Goal: Task Accomplishment & Management: Manage account settings

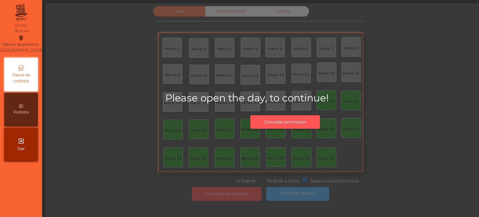
click at [290, 126] on button "Conceder permissões" at bounding box center [285, 122] width 70 height 14
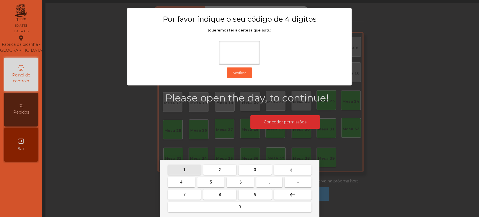
click at [186, 170] on button "1" at bounding box center [184, 170] width 33 height 10
click at [251, 166] on button "3" at bounding box center [255, 170] width 33 height 10
click at [215, 181] on button "5" at bounding box center [210, 182] width 27 height 10
click at [230, 207] on button "0" at bounding box center [240, 207] width 144 height 10
type input "****"
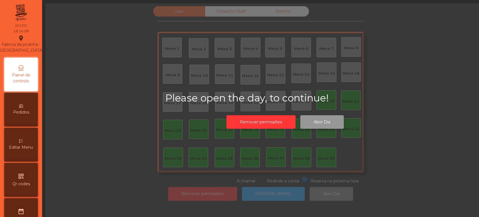
click at [313, 122] on button "Abrir Dia" at bounding box center [322, 122] width 44 height 14
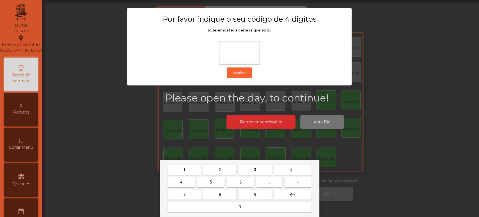
click at [189, 169] on button "1" at bounding box center [184, 170] width 33 height 10
click at [250, 171] on button "3" at bounding box center [255, 170] width 33 height 10
click at [216, 182] on button "5" at bounding box center [210, 182] width 27 height 10
click at [235, 207] on button "0" at bounding box center [240, 207] width 144 height 10
type input "****"
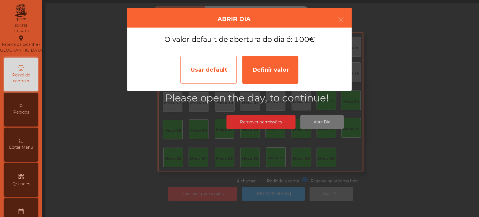
click at [204, 72] on div "Usar default" at bounding box center [209, 70] width 56 height 28
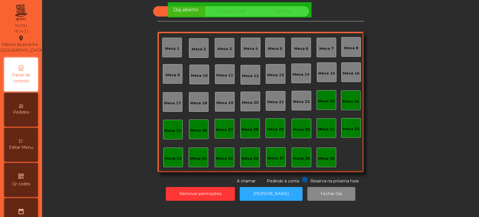
click at [252, 159] on div "Mesa 36" at bounding box center [250, 159] width 17 height 6
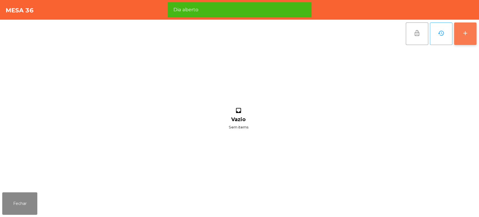
click at [462, 30] on div "add" at bounding box center [465, 33] width 7 height 7
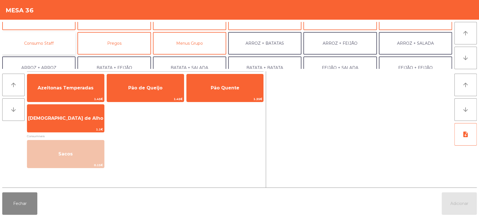
click at [51, 46] on button "Consumo Staff" at bounding box center [38, 43] width 73 height 22
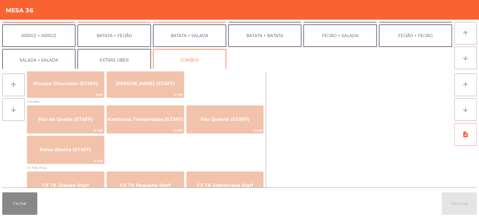
scroll to position [431, 0]
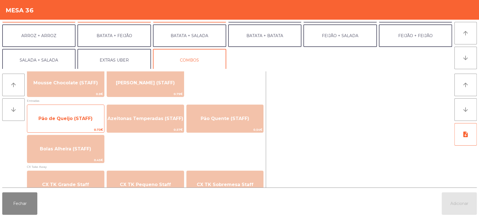
click at [78, 115] on span "Pão de Queijo (STAFF)" at bounding box center [65, 118] width 77 height 15
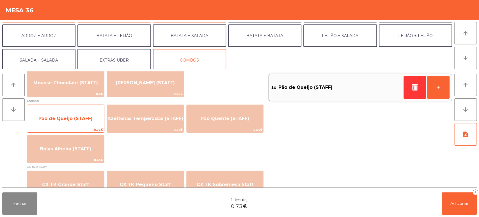
click at [76, 119] on span "Pão de Queijo (STAFF)" at bounding box center [65, 118] width 54 height 5
click at [75, 117] on span "Pão de Queijo (STAFF)" at bounding box center [65, 118] width 54 height 5
click at [73, 112] on span "Pão de Queijo (STAFF)" at bounding box center [65, 118] width 77 height 15
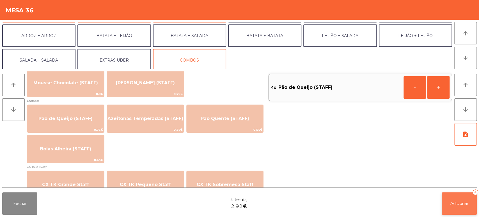
click at [456, 204] on span "Adicionar" at bounding box center [460, 203] width 18 height 5
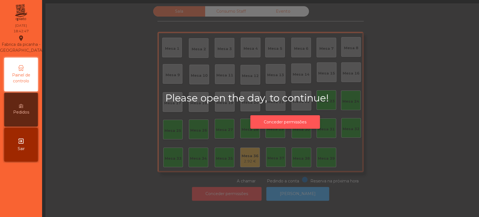
click at [288, 122] on button "Conceder permissões" at bounding box center [285, 122] width 70 height 14
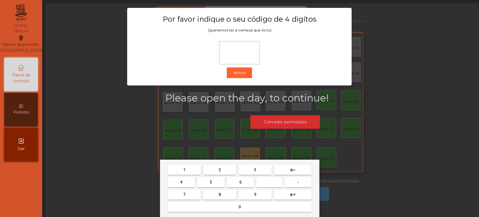
click at [184, 169] on span "1" at bounding box center [184, 169] width 2 height 4
click at [255, 169] on span "3" at bounding box center [255, 169] width 2 height 4
click at [214, 182] on button "5" at bounding box center [210, 182] width 27 height 10
click at [227, 212] on mat-keyboard-key "0" at bounding box center [240, 206] width 146 height 12
click at [251, 206] on button "0" at bounding box center [240, 207] width 144 height 10
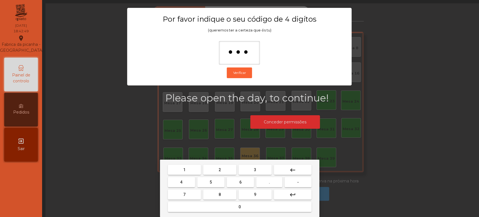
type input "****"
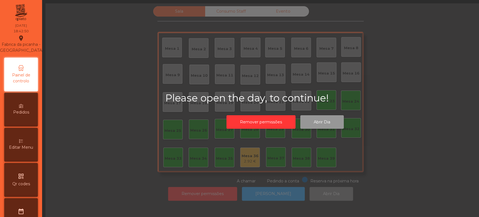
click at [319, 119] on button "Abrir Dia" at bounding box center [322, 122] width 44 height 14
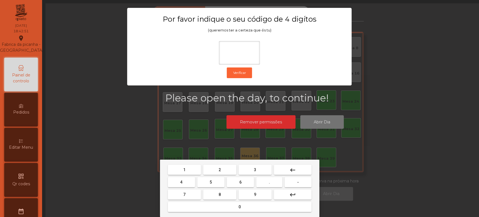
click at [184, 169] on span "1" at bounding box center [184, 169] width 2 height 4
click at [249, 167] on button "3" at bounding box center [255, 170] width 33 height 10
click at [217, 184] on button "5" at bounding box center [210, 182] width 27 height 10
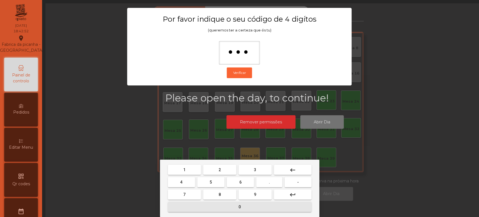
click at [240, 207] on span "0" at bounding box center [240, 206] width 2 height 4
type input "****"
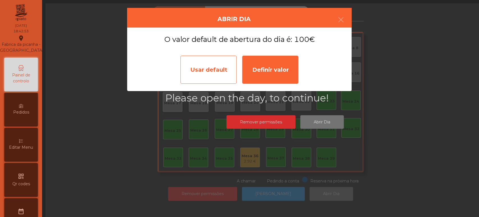
click at [217, 76] on div "Usar default" at bounding box center [209, 70] width 56 height 28
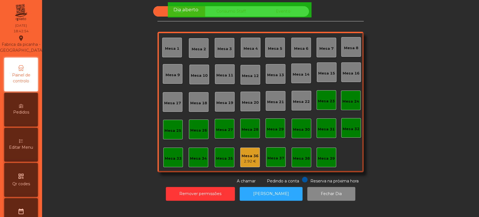
click at [252, 157] on div "Mesa 36" at bounding box center [250, 156] width 17 height 6
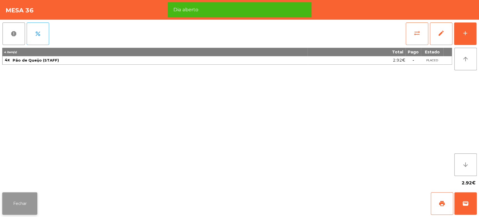
click at [22, 194] on button "Fechar" at bounding box center [19, 203] width 35 height 22
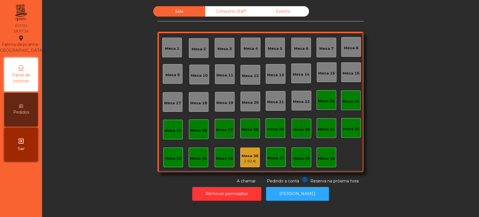
click at [321, 149] on div "Mesa 39" at bounding box center [327, 157] width 20 height 20
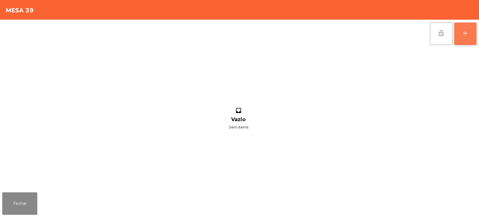
click at [456, 40] on button "add" at bounding box center [465, 33] width 22 height 22
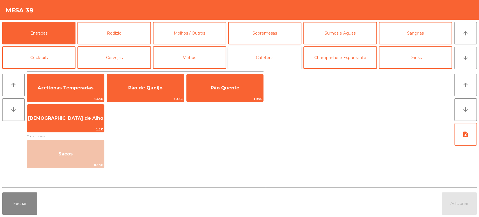
click at [275, 65] on button "Cafeteria" at bounding box center [264, 57] width 73 height 22
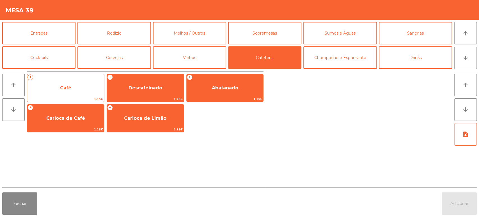
click at [66, 81] on span "Café" at bounding box center [65, 87] width 77 height 15
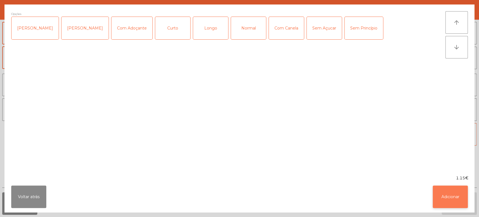
click at [451, 194] on button "Adicionar" at bounding box center [450, 196] width 35 height 22
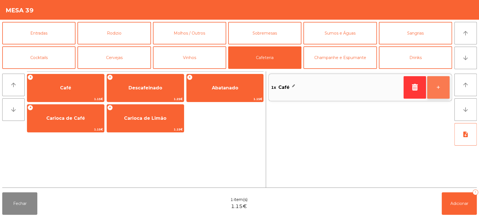
click at [440, 88] on button "+" at bounding box center [438, 87] width 22 height 22
click at [435, 91] on button "+" at bounding box center [438, 87] width 22 height 22
click at [440, 85] on button "+" at bounding box center [438, 87] width 22 height 22
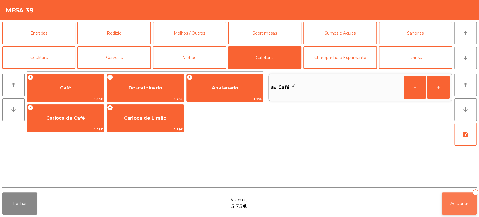
click at [448, 208] on button "Adicionar 5" at bounding box center [459, 203] width 35 height 22
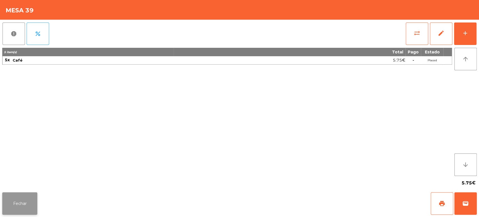
click at [24, 204] on button "Fechar" at bounding box center [19, 203] width 35 height 22
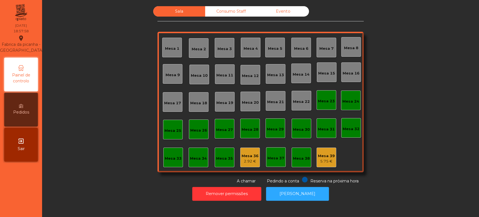
click at [407, 171] on div "Sala Consumo Staff Evento Mesa 1 [GEOGRAPHIC_DATA] 3 Mesa 4 Mesa 5 [GEOGRAPHIC_…" at bounding box center [261, 95] width 422 height 178
click at [300, 199] on button "[PERSON_NAME]" at bounding box center [297, 194] width 63 height 14
click at [283, 199] on button "[PERSON_NAME]" at bounding box center [297, 194] width 63 height 14
click at [307, 192] on button "[PERSON_NAME]" at bounding box center [297, 194] width 63 height 14
click at [307, 197] on button "[PERSON_NAME]" at bounding box center [297, 194] width 63 height 14
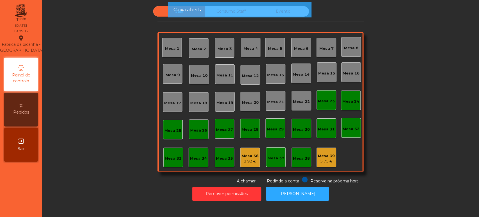
click at [331, 154] on div "Mesa 39" at bounding box center [326, 156] width 17 height 6
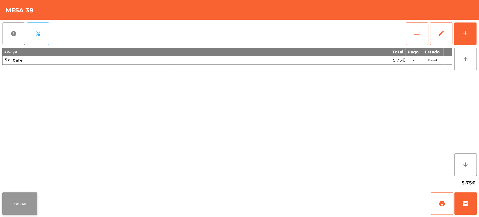
click at [27, 203] on button "Fechar" at bounding box center [19, 203] width 35 height 22
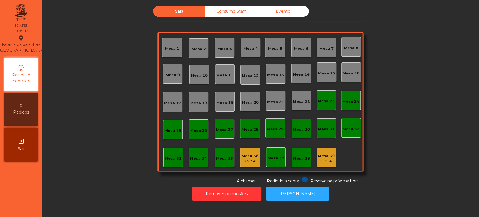
click at [326, 155] on div "Mesa 39" at bounding box center [326, 156] width 17 height 6
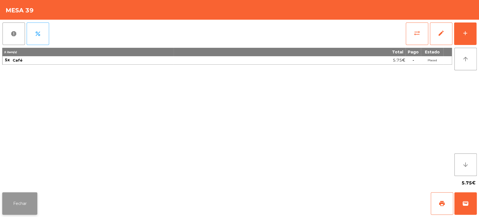
click at [21, 193] on button "Fechar" at bounding box center [19, 203] width 35 height 22
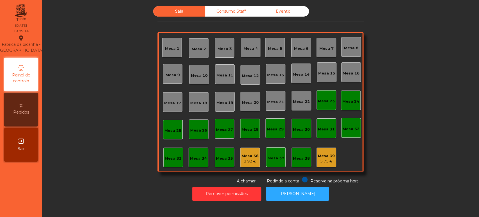
click at [223, 16] on div "Consumo Staff" at bounding box center [231, 11] width 52 height 10
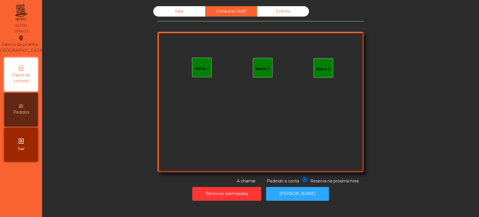
click at [285, 15] on div "Evento" at bounding box center [283, 11] width 52 height 10
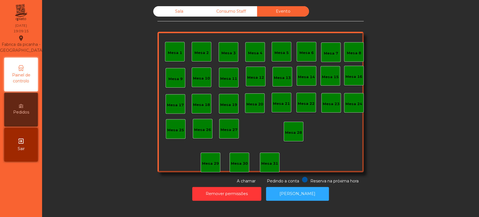
click at [180, 15] on div "Sala" at bounding box center [179, 11] width 52 height 10
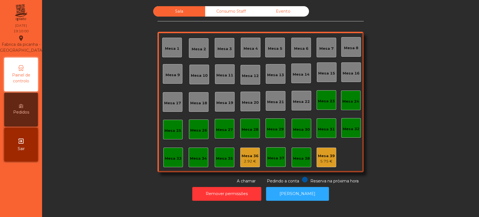
click at [97, 64] on div "Sala Consumo Staff Evento Mesa 1 [GEOGRAPHIC_DATA] 3 Mesa 4 Mesa 5 [GEOGRAPHIC_…" at bounding box center [261, 95] width 422 height 178
click at [323, 160] on div "5.75 €" at bounding box center [326, 161] width 17 height 6
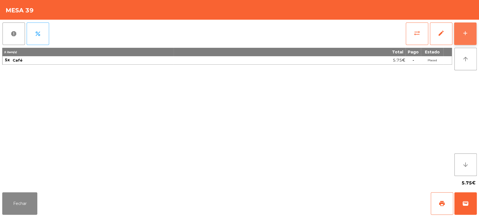
click at [468, 39] on button "add" at bounding box center [465, 33] width 22 height 22
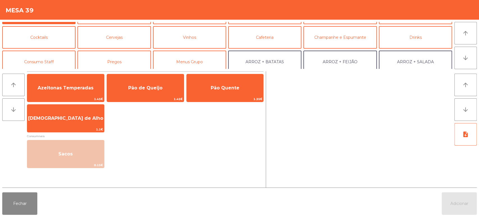
scroll to position [29, 0]
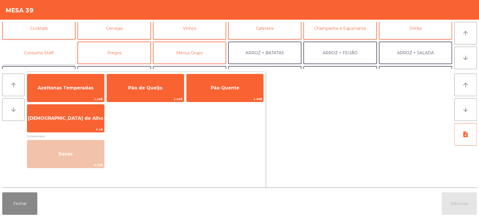
click at [70, 51] on button "Consumo Staff" at bounding box center [38, 53] width 73 height 22
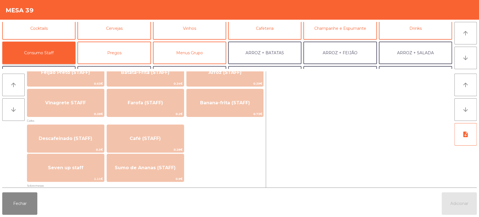
scroll to position [287, 0]
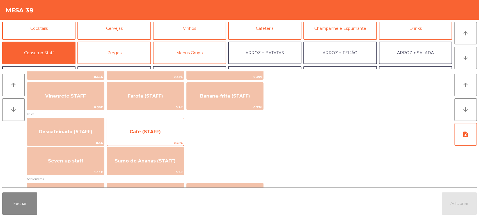
click at [160, 142] on span "0.28€" at bounding box center [145, 142] width 77 height 5
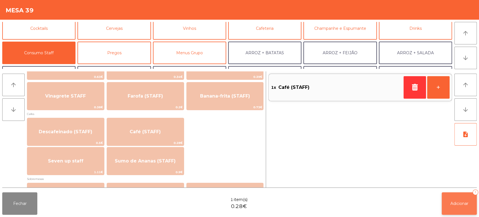
click at [454, 211] on button "Adicionar 1" at bounding box center [459, 203] width 35 height 22
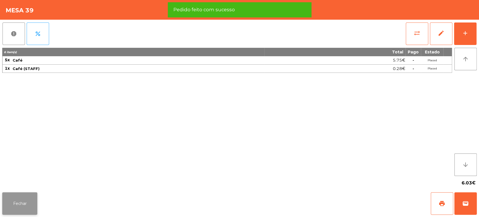
click at [26, 204] on button "Fechar" at bounding box center [19, 203] width 35 height 22
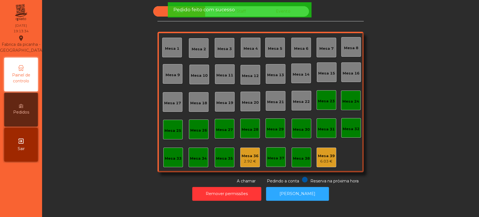
click at [121, 153] on div "Sala Consumo Staff Evento Mesa 1 [GEOGRAPHIC_DATA] 3 Mesa 4 Mesa 5 [GEOGRAPHIC_…" at bounding box center [261, 95] width 422 height 178
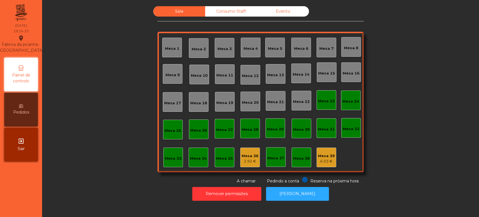
click at [406, 149] on div "Sala Consumo Staff Evento Mesa 1 [GEOGRAPHIC_DATA] 3 Mesa 4 Mesa 5 [GEOGRAPHIC_…" at bounding box center [261, 95] width 422 height 178
click at [108, 127] on div "Sala Consumo Staff Evento Mesa 1 [GEOGRAPHIC_DATA] 3 Mesa 4 Mesa 5 [GEOGRAPHIC_…" at bounding box center [261, 95] width 422 height 178
click at [402, 138] on div "Sala Consumo Staff Evento Mesa 1 [GEOGRAPHIC_DATA] 3 Mesa 4 Mesa 5 [GEOGRAPHIC_…" at bounding box center [261, 95] width 422 height 178
click at [247, 156] on div "Mesa 36" at bounding box center [250, 156] width 17 height 6
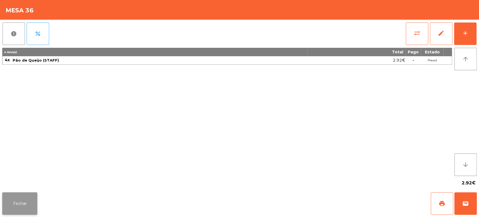
click at [27, 211] on button "Fechar" at bounding box center [19, 203] width 35 height 22
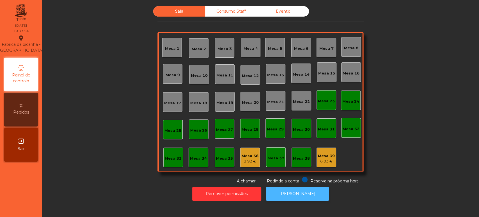
click at [295, 190] on button "[PERSON_NAME]" at bounding box center [297, 194] width 63 height 14
click at [304, 199] on button "[PERSON_NAME]" at bounding box center [297, 194] width 63 height 14
click at [309, 198] on button "[PERSON_NAME]" at bounding box center [297, 194] width 63 height 14
click at [325, 75] on div "Mesa 15" at bounding box center [326, 73] width 17 height 6
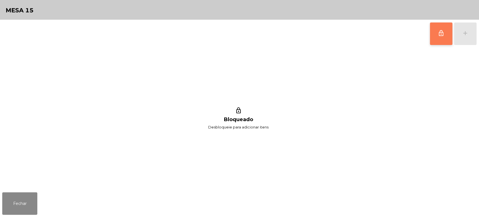
click at [441, 34] on span "lock_outline" at bounding box center [441, 33] width 7 height 7
click at [461, 36] on div "lock_outline add" at bounding box center [453, 34] width 47 height 28
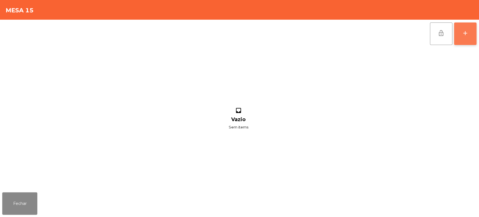
click at [467, 37] on button "add" at bounding box center [465, 33] width 22 height 22
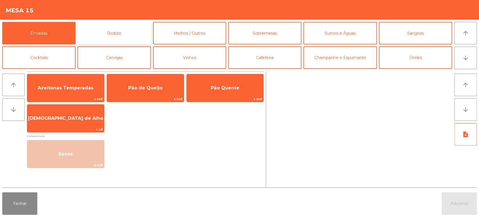
click at [142, 29] on button "Rodizio" at bounding box center [114, 33] width 73 height 22
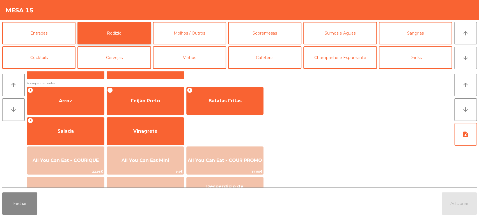
scroll to position [62, 0]
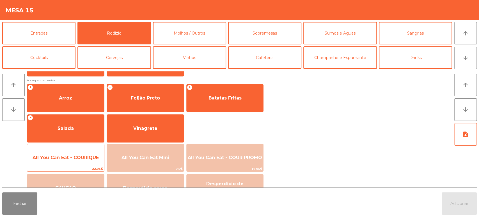
click at [87, 156] on span "All You Can Eat - COURIQUE" at bounding box center [66, 157] width 66 height 5
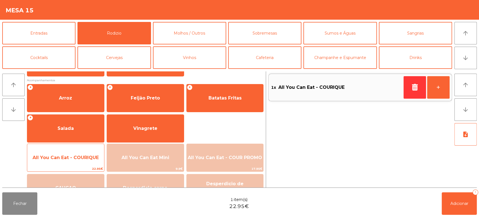
click at [87, 153] on span "All You Can Eat - COURIQUE" at bounding box center [65, 157] width 77 height 15
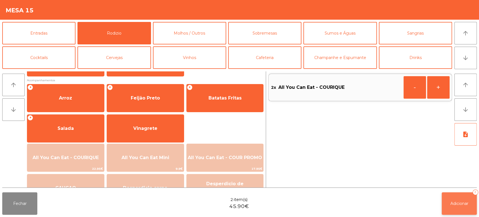
click at [455, 201] on span "Adicionar" at bounding box center [460, 203] width 18 height 5
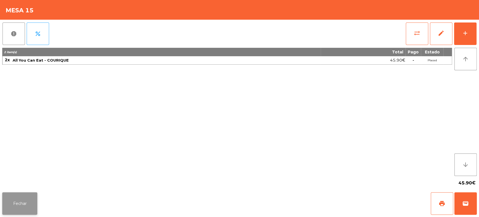
click at [24, 198] on button "Fechar" at bounding box center [19, 203] width 35 height 22
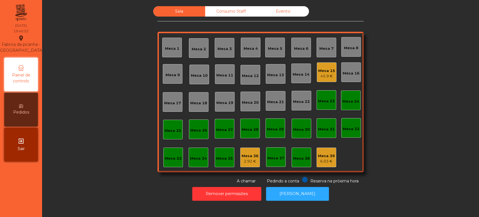
click at [113, 119] on div "Sala Consumo Staff Evento Mesa 1 [GEOGRAPHIC_DATA] 3 Mesa 4 [GEOGRAPHIC_DATA] 6…" at bounding box center [261, 95] width 422 height 178
click at [285, 188] on button "[PERSON_NAME]" at bounding box center [297, 194] width 63 height 14
click at [328, 166] on div "Mesa 39 6.03 €" at bounding box center [327, 157] width 20 height 20
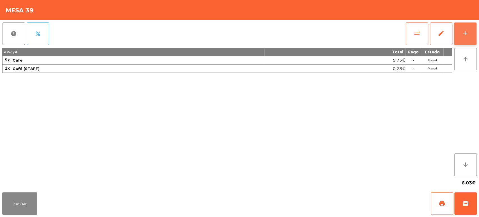
click at [471, 35] on button "add" at bounding box center [465, 33] width 22 height 22
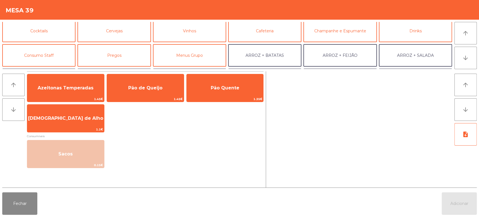
scroll to position [27, 0]
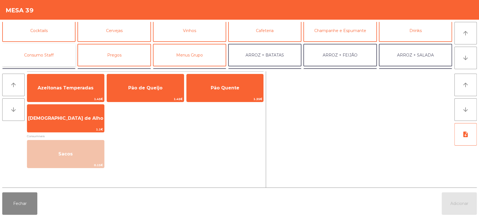
click at [55, 61] on button "Consumo Staff" at bounding box center [38, 55] width 73 height 22
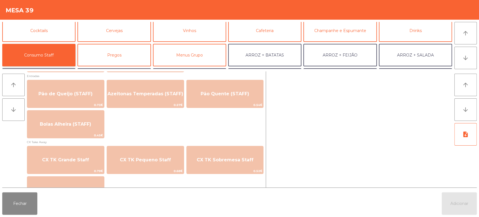
scroll to position [447, 0]
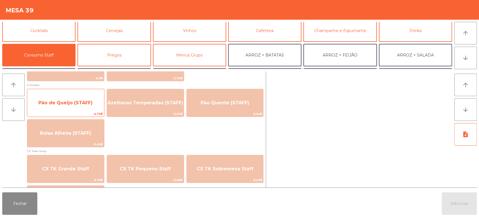
click at [89, 103] on span "Pão de Queijo (STAFF)" at bounding box center [65, 102] width 54 height 5
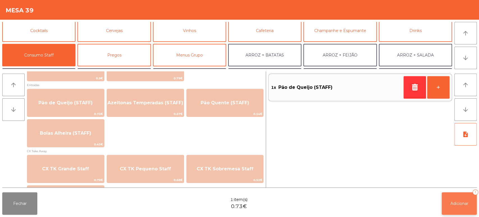
click at [443, 206] on button "Adicionar 1" at bounding box center [459, 203] width 35 height 22
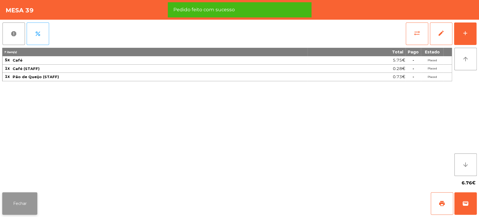
click at [26, 204] on button "Fechar" at bounding box center [19, 203] width 35 height 22
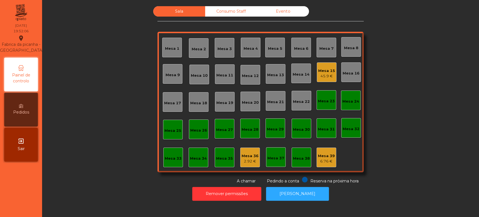
click at [220, 8] on div "Consumo Staff" at bounding box center [231, 11] width 52 height 10
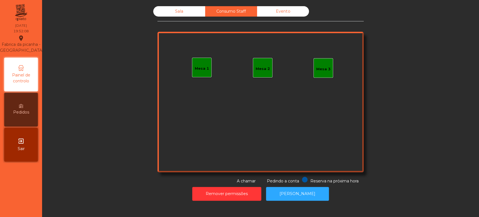
click at [169, 13] on div "Sala" at bounding box center [179, 11] width 52 height 10
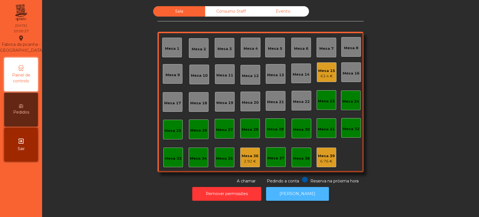
click at [277, 189] on button "[PERSON_NAME]" at bounding box center [297, 194] width 63 height 14
click at [168, 69] on div "Mesa 9" at bounding box center [173, 74] width 20 height 20
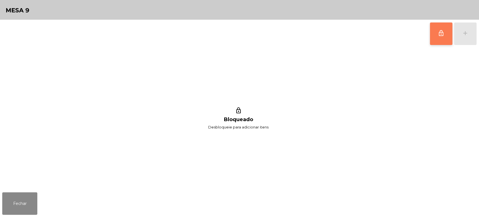
click at [435, 38] on button "lock_outline" at bounding box center [441, 33] width 22 height 22
click at [477, 33] on div "lock_outline add lock_outline Bloqueado Desbloqueie para adicionar itens" at bounding box center [239, 105] width 479 height 170
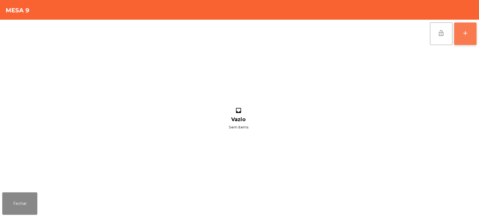
click at [461, 41] on button "add" at bounding box center [465, 33] width 22 height 22
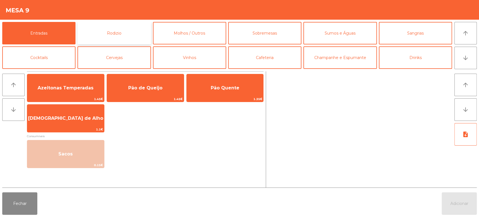
click at [123, 28] on button "Rodizio" at bounding box center [114, 33] width 73 height 22
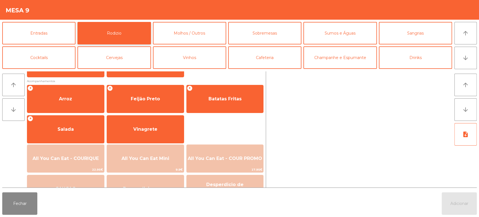
scroll to position [65, 0]
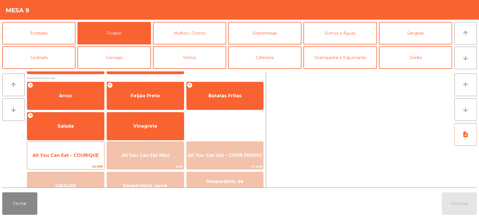
click at [73, 155] on span "All You Can Eat - COURIQUE" at bounding box center [66, 154] width 66 height 5
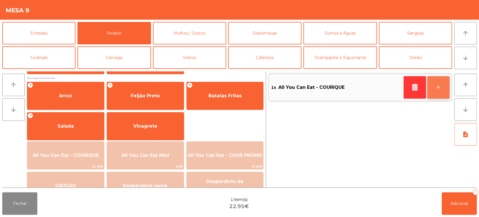
click at [438, 91] on button "+" at bounding box center [438, 87] width 22 height 22
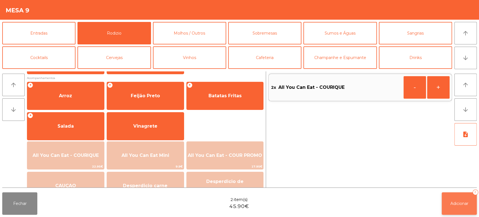
click at [459, 200] on button "Adicionar 2" at bounding box center [459, 203] width 35 height 22
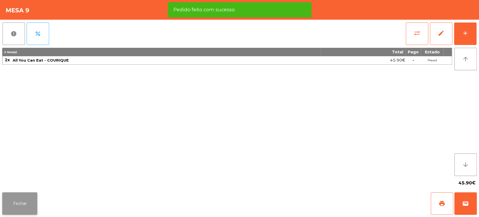
click at [30, 194] on button "Fechar" at bounding box center [19, 203] width 35 height 22
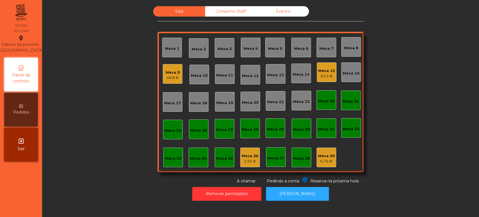
click at [254, 51] on div "Mesa 4" at bounding box center [251, 49] width 14 height 6
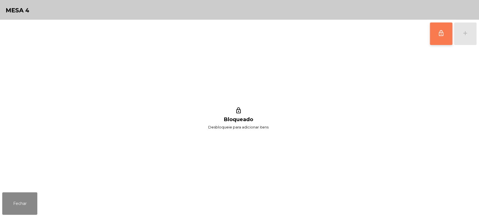
click at [431, 28] on button "lock_outline" at bounding box center [441, 33] width 22 height 22
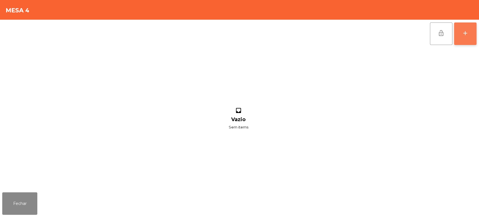
click at [469, 35] on div "add" at bounding box center [465, 33] width 7 height 7
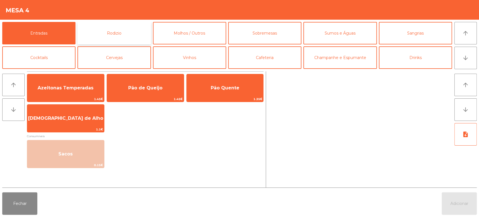
click at [122, 39] on button "Rodizio" at bounding box center [114, 33] width 73 height 22
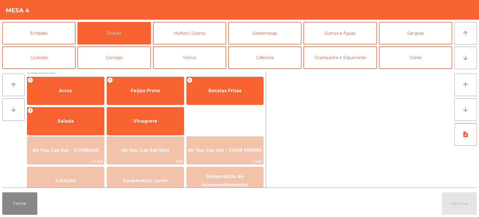
scroll to position [78, 0]
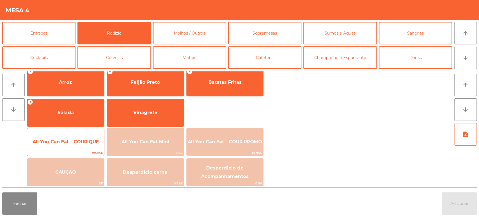
click at [81, 141] on span "All You Can Eat - COURIQUE" at bounding box center [66, 141] width 66 height 5
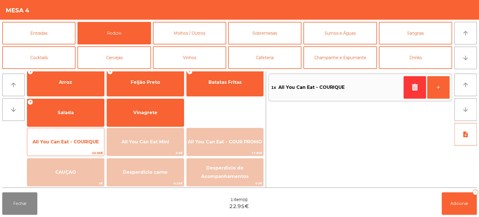
click at [85, 135] on span "All You Can Eat - COURIQUE" at bounding box center [65, 141] width 77 height 15
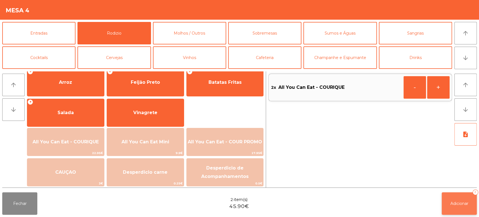
click at [468, 195] on button "Adicionar 2" at bounding box center [459, 203] width 35 height 22
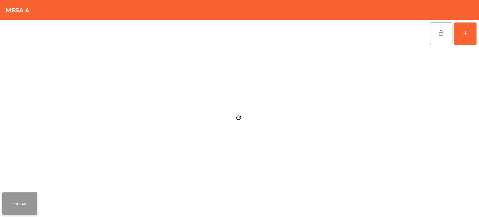
click at [22, 193] on button "Fechar" at bounding box center [19, 203] width 35 height 22
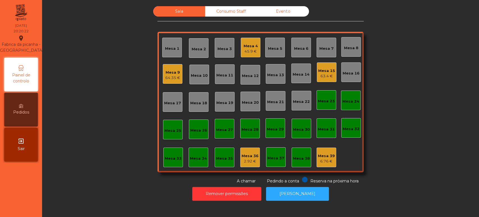
click at [170, 55] on div "Mesa 1" at bounding box center [172, 48] width 20 height 20
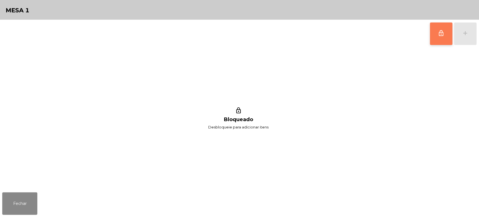
click at [443, 37] on button "lock_outline" at bounding box center [441, 33] width 22 height 22
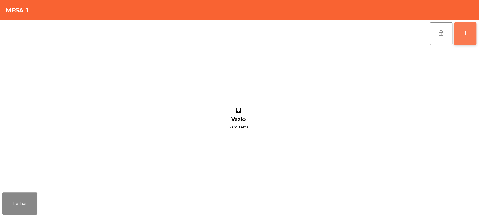
click at [464, 29] on button "add" at bounding box center [465, 33] width 22 height 22
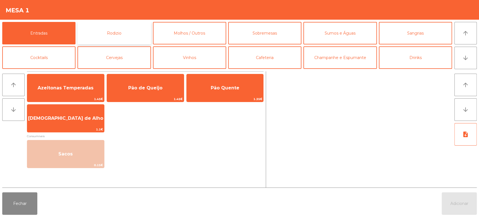
click at [102, 30] on button "Rodizio" at bounding box center [114, 33] width 73 height 22
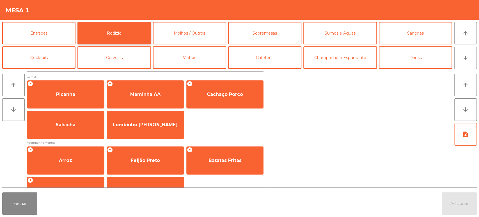
scroll to position [79, 0]
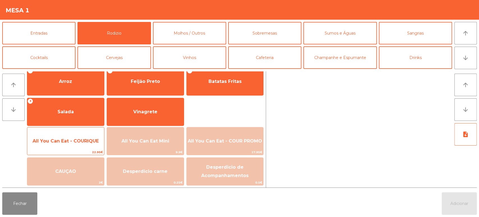
click at [83, 137] on span "All You Can Eat - COURIQUE" at bounding box center [65, 140] width 77 height 15
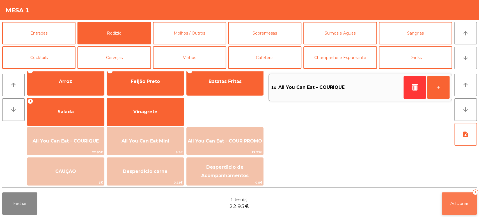
click at [467, 206] on button "Adicionar 1" at bounding box center [459, 203] width 35 height 22
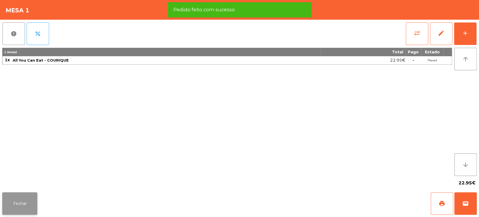
click at [28, 206] on button "Fechar" at bounding box center [19, 203] width 35 height 22
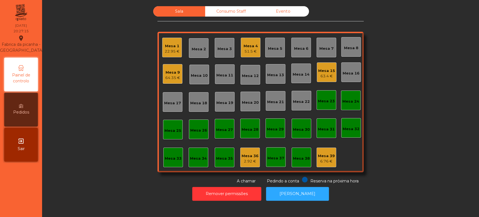
click at [227, 126] on div "Mesa 27" at bounding box center [224, 129] width 17 height 8
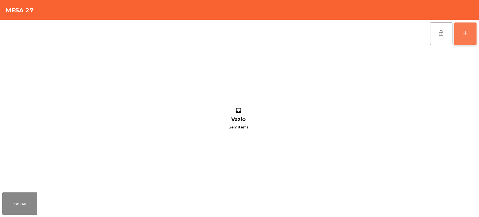
click at [460, 37] on button "add" at bounding box center [465, 33] width 22 height 22
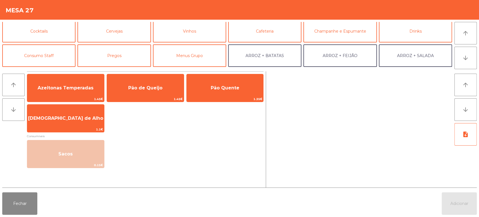
scroll to position [32, 0]
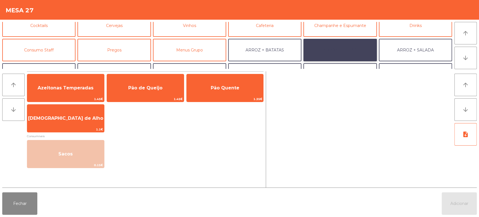
click at [344, 52] on button "ARROZ + FEIJÃO" at bounding box center [340, 50] width 73 height 22
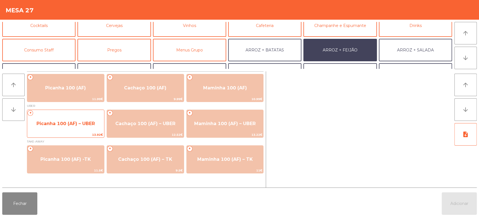
click at [79, 122] on span "Picanha 100 (AF) – UBER" at bounding box center [66, 123] width 58 height 5
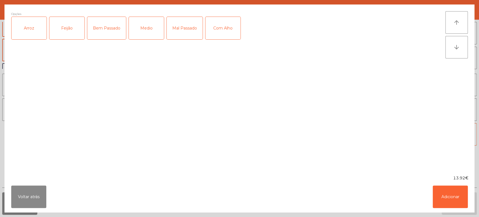
click at [36, 29] on div "Arroz" at bounding box center [29, 28] width 35 height 22
click at [73, 24] on div "Feijão" at bounding box center [66, 28] width 35 height 22
click at [151, 36] on div "Medio" at bounding box center [146, 28] width 35 height 22
click at [445, 196] on button "Adicionar" at bounding box center [450, 196] width 35 height 22
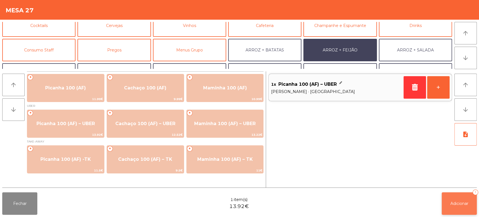
click at [444, 211] on button "Adicionar 1" at bounding box center [459, 203] width 35 height 22
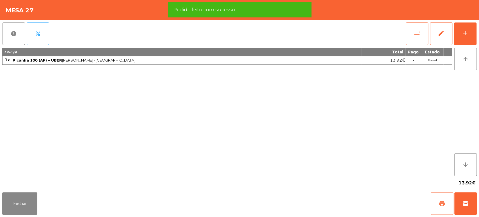
click at [441, 202] on span "print" at bounding box center [442, 203] width 7 height 7
click at [468, 206] on span "wallet" at bounding box center [465, 203] width 7 height 7
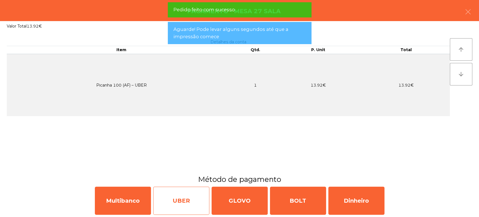
click at [180, 204] on div "UBER" at bounding box center [181, 200] width 56 height 28
select select "**"
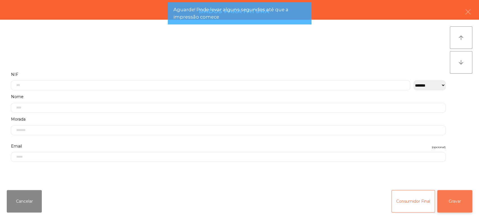
click at [451, 204] on button "Gravar" at bounding box center [454, 201] width 35 height 22
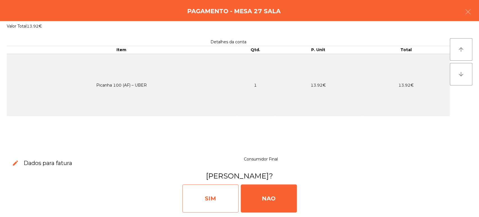
click at [217, 200] on div "SIM" at bounding box center [211, 198] width 56 height 28
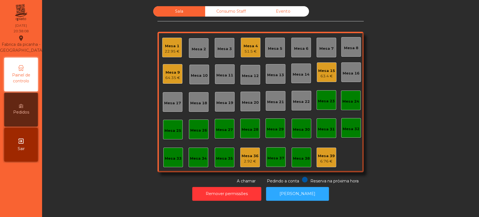
click at [275, 74] on div "Mesa 13" at bounding box center [275, 75] width 17 height 6
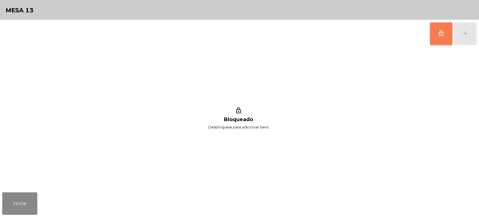
click at [439, 29] on button "lock_outline" at bounding box center [441, 33] width 22 height 22
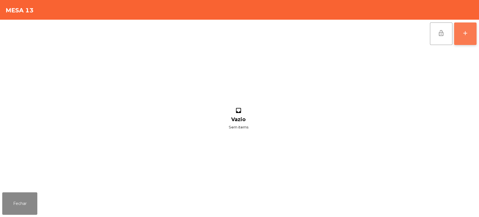
click at [462, 28] on button "add" at bounding box center [465, 33] width 22 height 22
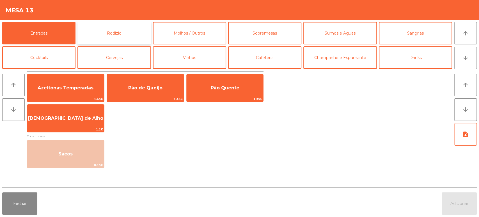
click at [112, 28] on button "Rodizio" at bounding box center [114, 33] width 73 height 22
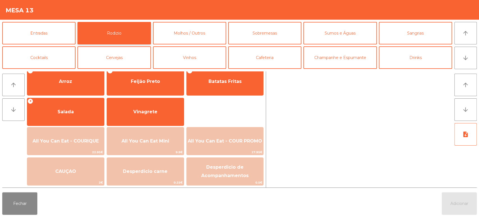
scroll to position [79, 0]
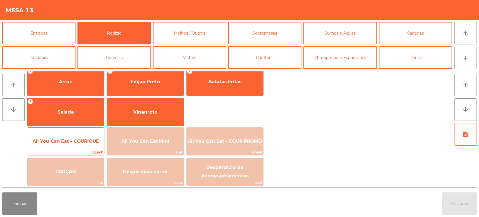
click at [79, 133] on div "All You Can Eat - COURIQUE 22.95€" at bounding box center [66, 141] width 78 height 28
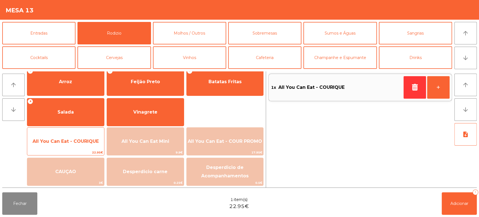
click at [85, 131] on div "All You Can Eat - COURIQUE 22.95€" at bounding box center [66, 141] width 78 height 28
click at [86, 136] on span "All You Can Eat - COURIQUE" at bounding box center [65, 141] width 77 height 15
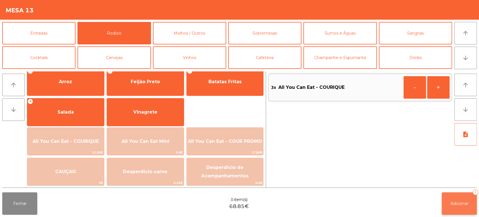
click at [454, 196] on button "Adicionar 3" at bounding box center [459, 203] width 35 height 22
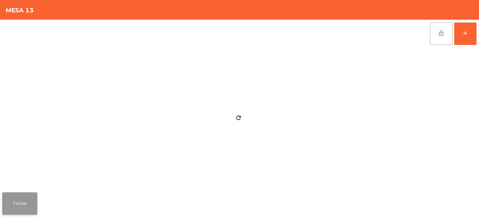
click at [17, 202] on button "Fechar" at bounding box center [19, 203] width 35 height 22
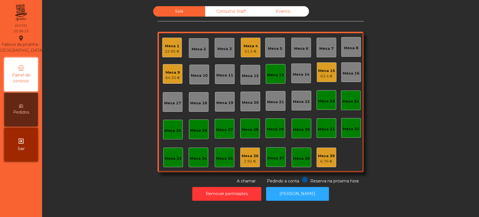
click at [268, 71] on div "Mesa 13" at bounding box center [275, 74] width 17 height 8
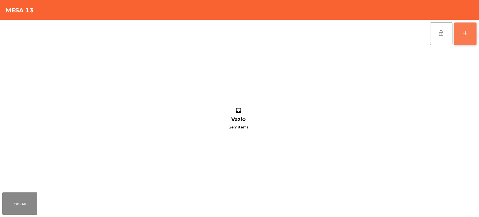
click at [462, 30] on button "add" at bounding box center [465, 33] width 22 height 22
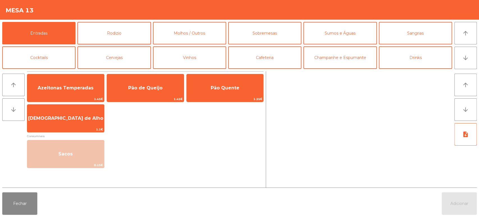
click at [125, 38] on button "Rodizio" at bounding box center [114, 33] width 73 height 22
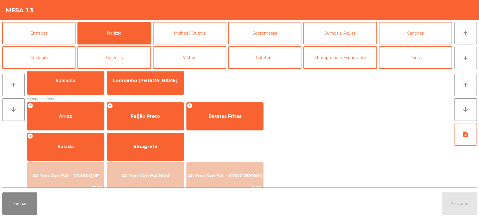
scroll to position [61, 0]
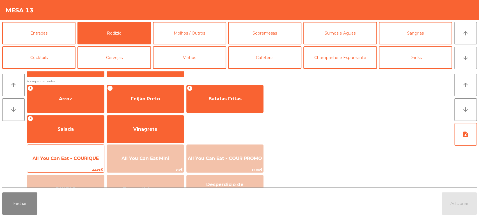
click at [72, 164] on span "All You Can Eat - COURIQUE" at bounding box center [65, 158] width 77 height 15
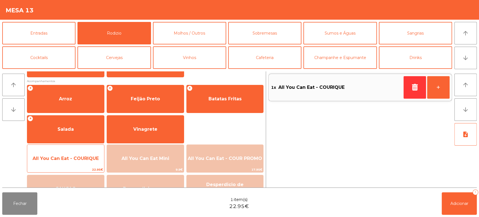
click at [78, 159] on span "All You Can Eat - COURIQUE" at bounding box center [66, 158] width 66 height 5
click at [81, 157] on span "All You Can Eat - COURIQUE" at bounding box center [66, 158] width 66 height 5
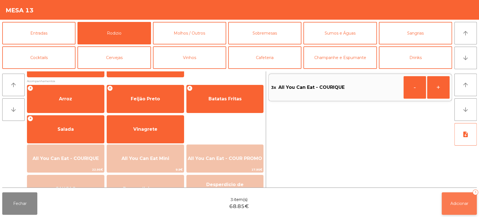
click at [452, 196] on button "Adicionar 3" at bounding box center [459, 203] width 35 height 22
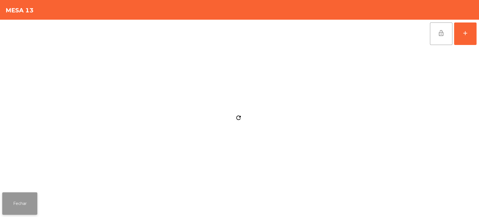
click at [36, 195] on button "Fechar" at bounding box center [19, 203] width 35 height 22
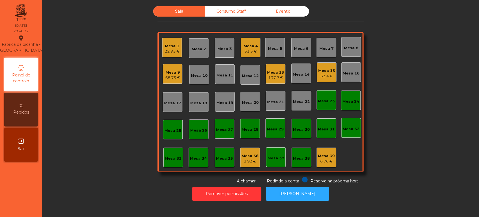
click at [192, 56] on div "Mesa 2" at bounding box center [199, 48] width 20 height 20
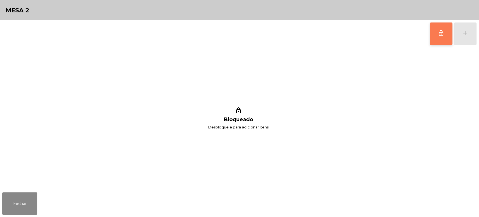
click at [438, 31] on span "lock_outline" at bounding box center [441, 33] width 7 height 7
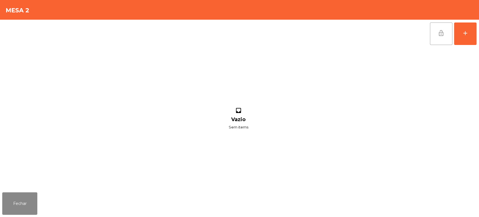
click at [479, 33] on div "lock_open add inbox Vazio Sem items" at bounding box center [239, 105] width 479 height 170
click at [459, 40] on button "add" at bounding box center [465, 33] width 22 height 22
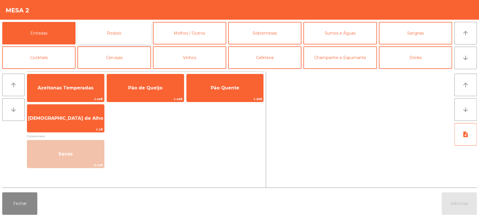
click at [113, 27] on button "Rodizio" at bounding box center [114, 33] width 73 height 22
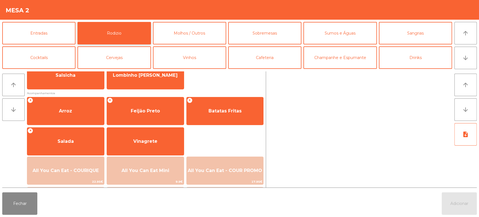
scroll to position [58, 0]
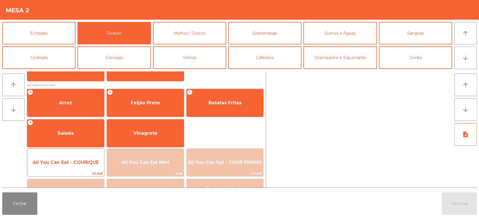
click at [74, 162] on span "All You Can Eat - COURIQUE" at bounding box center [66, 161] width 66 height 5
click at [74, 167] on span "All You Can Eat - COURIQUE" at bounding box center [65, 162] width 77 height 15
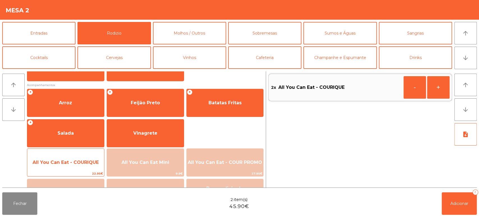
click at [73, 167] on span "All You Can Eat - COURIQUE" at bounding box center [65, 162] width 77 height 15
click at [72, 162] on span "All You Can Eat - COURIQUE" at bounding box center [66, 161] width 66 height 5
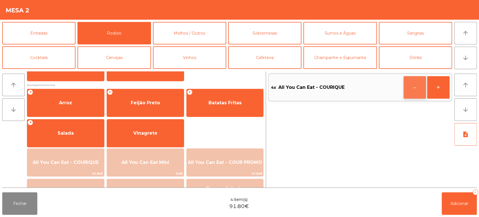
click at [404, 79] on button "-" at bounding box center [415, 87] width 22 height 22
click at [465, 205] on span "Adicionar" at bounding box center [460, 203] width 18 height 5
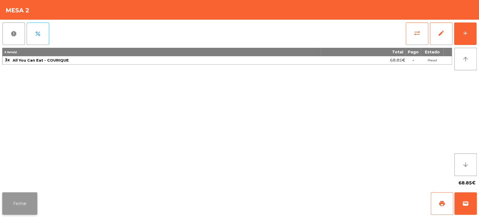
click at [12, 196] on button "Fechar" at bounding box center [19, 203] width 35 height 22
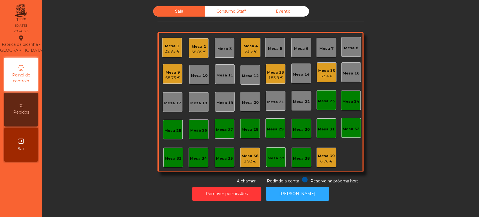
click at [200, 79] on div "Mesa 10" at bounding box center [200, 75] width 20 height 20
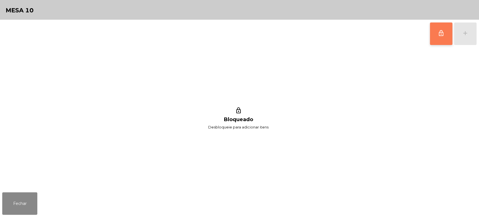
click at [436, 30] on button "lock_outline" at bounding box center [441, 33] width 22 height 22
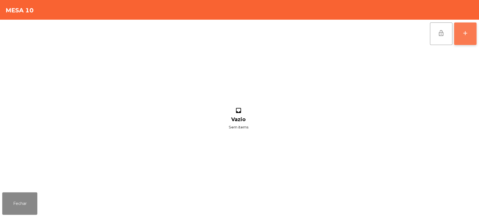
click at [466, 40] on button "add" at bounding box center [465, 33] width 22 height 22
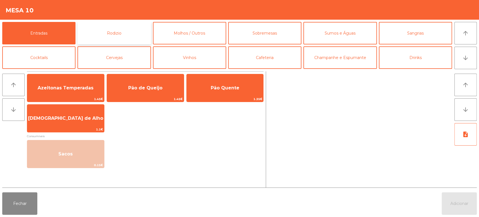
click at [117, 26] on button "Rodizio" at bounding box center [114, 33] width 73 height 22
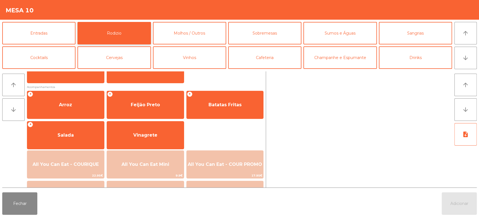
scroll to position [76, 0]
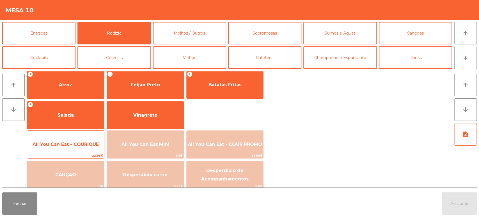
click at [72, 144] on span "All You Can Eat - COURIQUE" at bounding box center [66, 144] width 66 height 5
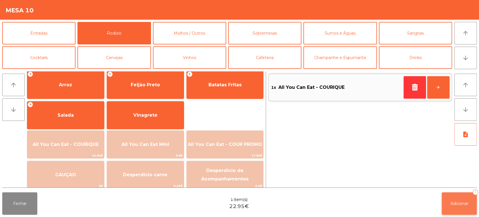
click at [467, 210] on button "Adicionar 1" at bounding box center [459, 203] width 35 height 22
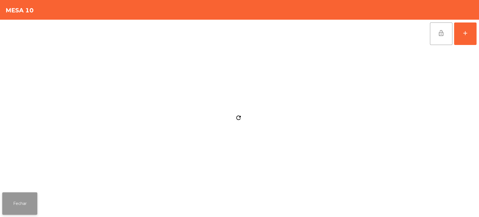
click at [36, 196] on button "Fechar" at bounding box center [19, 203] width 35 height 22
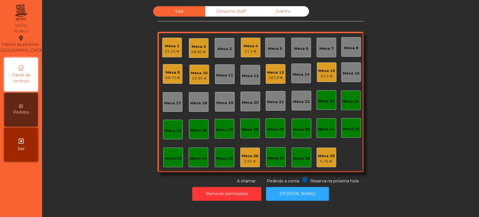
click at [170, 44] on div "Mesa 1" at bounding box center [172, 46] width 15 height 6
click at [276, 13] on div "Evento" at bounding box center [283, 11] width 52 height 10
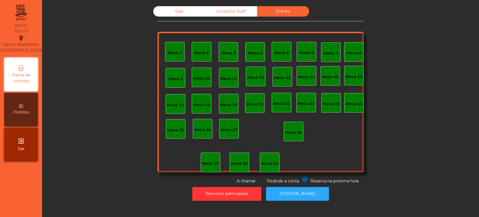
click at [229, 14] on div "Consumo Staff" at bounding box center [231, 11] width 52 height 10
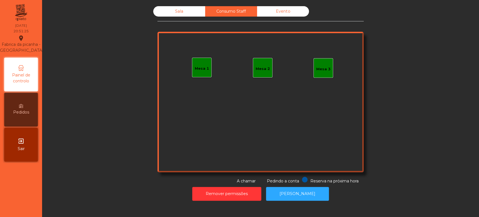
click at [184, 15] on div "Sala" at bounding box center [179, 11] width 52 height 10
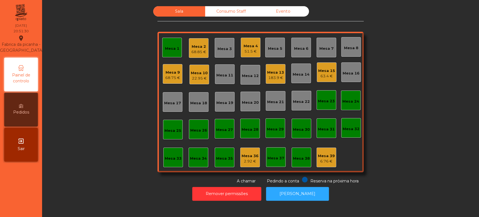
click at [63, 68] on div "Sala Consumo Staff Evento Mesa 1 Mesa 2 68.85 € Mesa 3 Mesa 4 51.5 € [GEOGRAPHI…" at bounding box center [261, 95] width 422 height 178
click at [193, 100] on div "Mesa 18" at bounding box center [198, 103] width 17 height 6
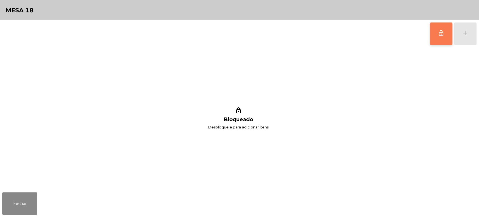
click at [440, 36] on span "lock_outline" at bounding box center [441, 33] width 7 height 7
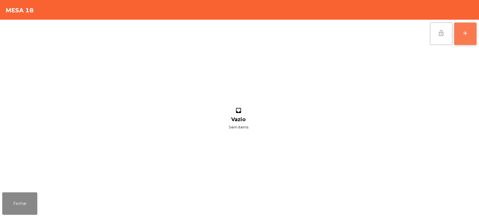
click at [463, 42] on button "add" at bounding box center [465, 33] width 22 height 22
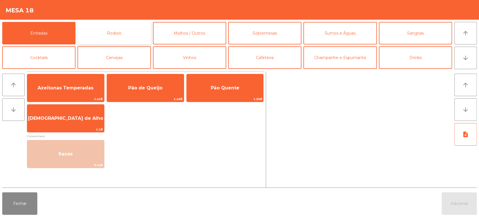
click at [128, 37] on button "Rodizio" at bounding box center [114, 33] width 73 height 22
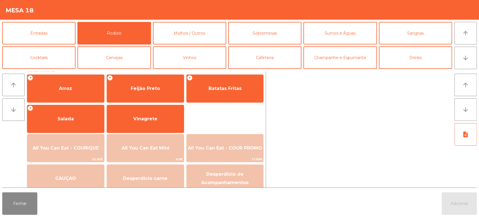
scroll to position [72, 0]
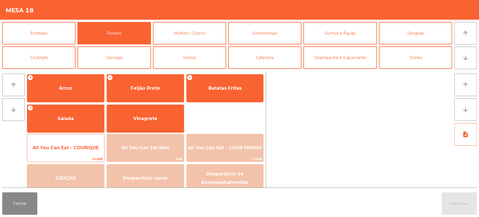
click at [59, 144] on span "All You Can Eat - COURIQUE" at bounding box center [65, 147] width 77 height 15
click at [57, 153] on span "All You Can Eat - COURIQUE" at bounding box center [65, 147] width 77 height 15
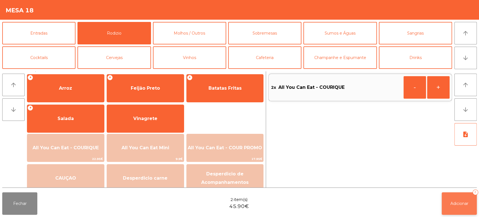
click at [455, 194] on button "Adicionar 2" at bounding box center [459, 203] width 35 height 22
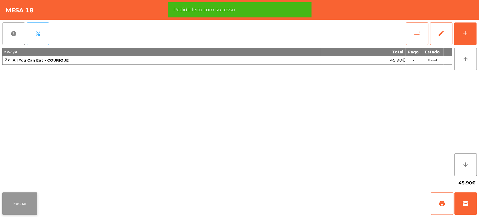
click at [28, 201] on button "Fechar" at bounding box center [19, 203] width 35 height 22
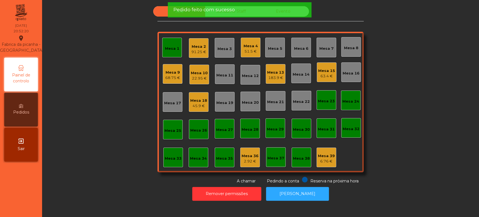
click at [247, 12] on div "Pedido feito com sucesso" at bounding box center [239, 9] width 133 height 7
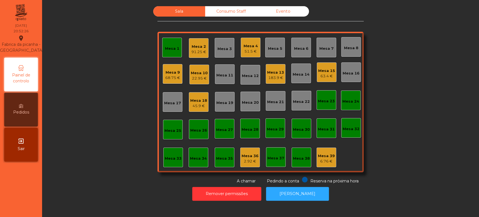
click at [236, 176] on div "Sala Consumo Staff Evento Mesa 1 Mesa 2 91.25 € Mesa 3 Mesa 4 51.5 € Mesa 5 Mes…" at bounding box center [261, 95] width 206 height 178
click at [240, 187] on button "Remover permissões" at bounding box center [226, 194] width 69 height 14
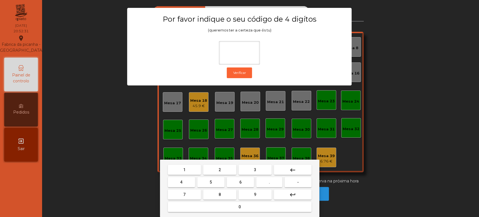
click at [188, 168] on button "1" at bounding box center [184, 170] width 33 height 10
click at [263, 167] on button "3" at bounding box center [255, 170] width 33 height 10
click at [211, 182] on span "5" at bounding box center [211, 182] width 2 height 4
click at [243, 207] on button "0" at bounding box center [240, 207] width 144 height 10
type input "****"
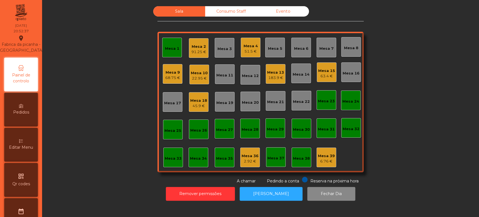
click at [194, 101] on div "Mesa 18" at bounding box center [198, 101] width 17 height 6
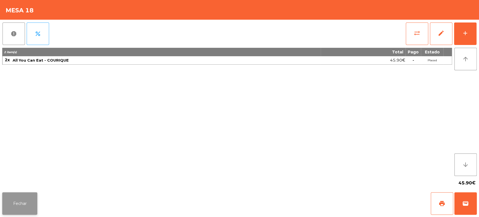
click at [18, 204] on button "Fechar" at bounding box center [19, 203] width 35 height 22
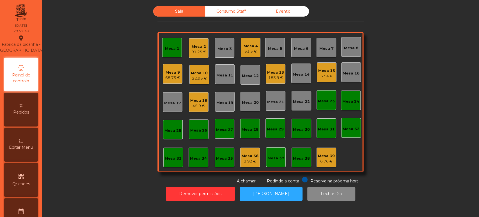
click at [191, 98] on div "Mesa 18" at bounding box center [198, 101] width 17 height 6
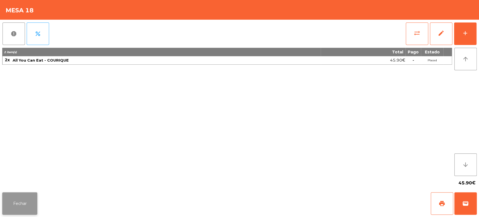
click at [28, 205] on button "Fechar" at bounding box center [19, 203] width 35 height 22
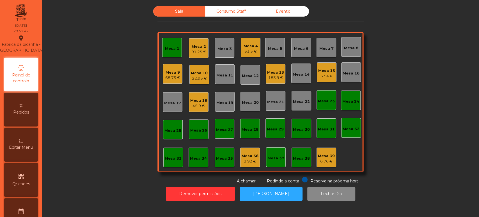
click at [198, 98] on div "Mesa 18" at bounding box center [198, 101] width 17 height 6
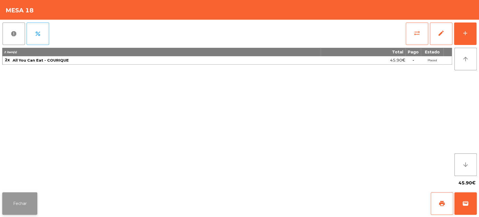
click at [35, 202] on button "Fechar" at bounding box center [19, 203] width 35 height 22
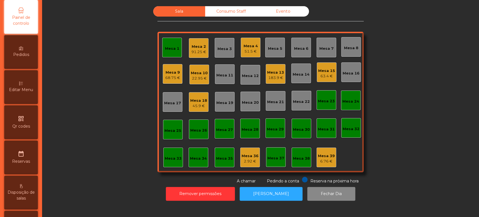
click at [24, 93] on span "Editar Menu" at bounding box center [21, 90] width 24 height 6
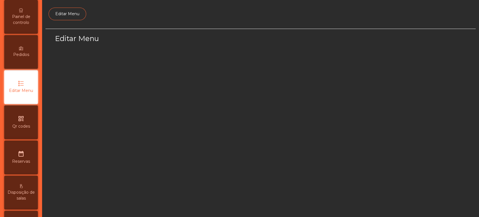
scroll to position [42, 0]
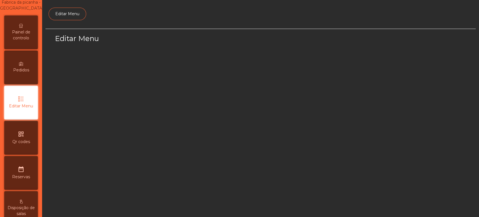
select select "*"
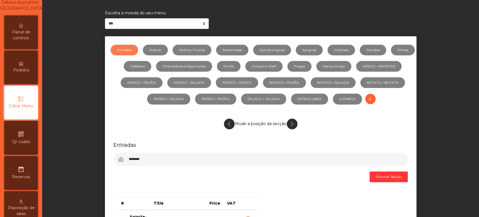
scroll to position [0, 0]
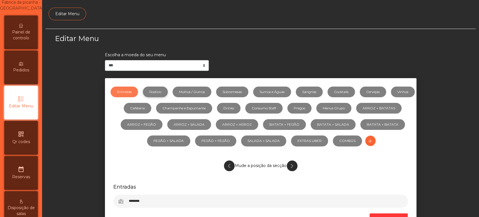
click at [158, 86] on link "Rodizio" at bounding box center [155, 91] width 25 height 11
click at [202, 87] on link "Molhos / Outros" at bounding box center [192, 91] width 39 height 11
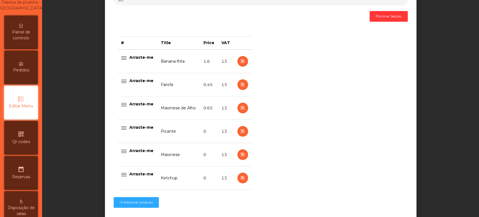
scroll to position [202, 0]
click at [238, 62] on button "button" at bounding box center [243, 61] width 11 height 11
select select "**"
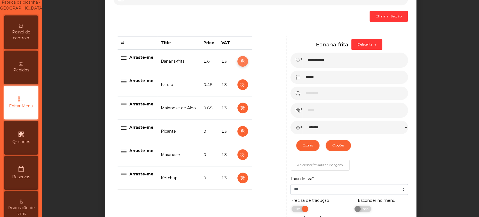
scroll to position [204, 0]
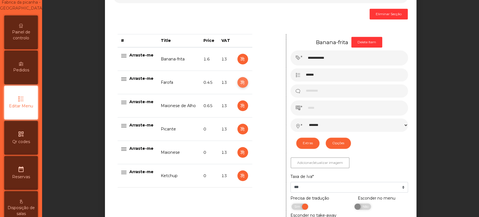
click at [240, 82] on icon "button" at bounding box center [243, 82] width 6 height 7
type input "******"
type input "****"
select select "*******"
select select "**"
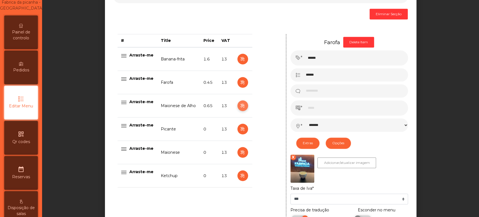
click at [240, 101] on button "button" at bounding box center [243, 105] width 11 height 11
type input "**********"
type input "******"
type input "****"
select select "*******"
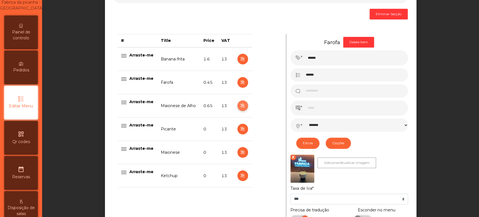
select select "**"
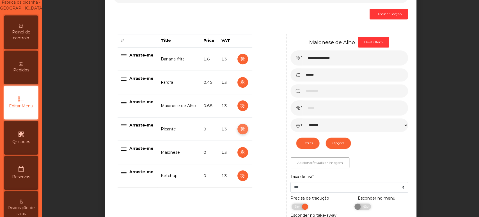
click at [240, 126] on icon "button" at bounding box center [243, 129] width 6 height 7
type input "*******"
type input "*"
select select "*******"
select select "**"
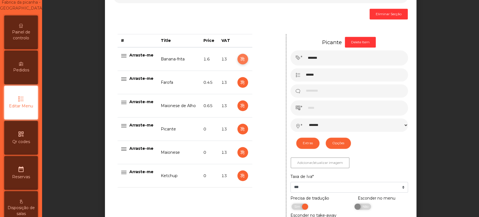
click at [240, 59] on icon "button" at bounding box center [243, 59] width 6 height 7
type input "**********"
type input "******"
type input "***"
select select "*******"
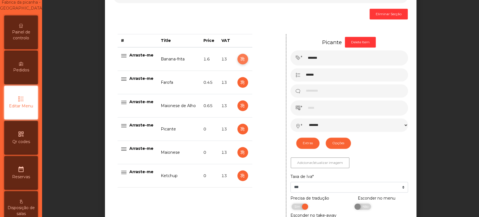
select select "**"
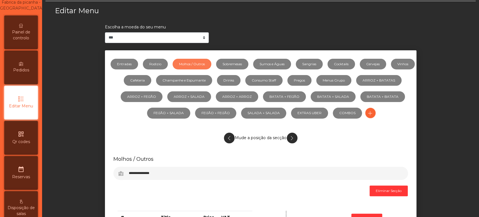
scroll to position [20, 0]
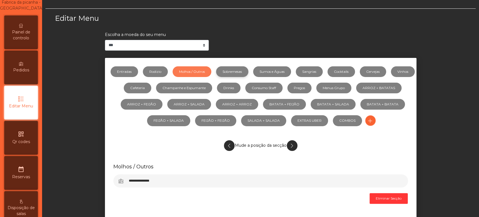
click at [249, 68] on link "Sobremesas" at bounding box center [232, 71] width 32 height 11
select select "**"
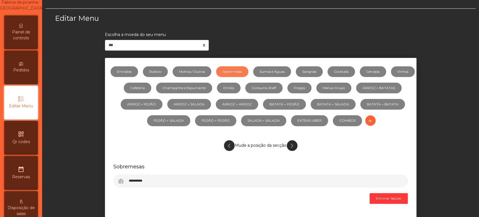
click at [249, 72] on link "Sobremesas" at bounding box center [232, 71] width 32 height 11
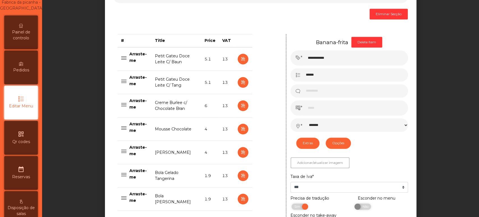
scroll to position [204, 0]
click at [240, 60] on icon "button" at bounding box center [243, 59] width 6 height 7
type input "**********"
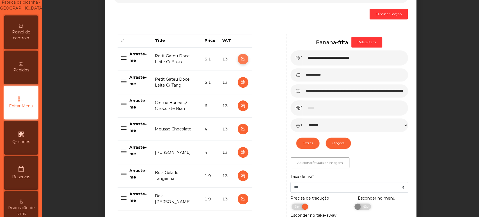
type input "***"
select select "*******"
select select "**"
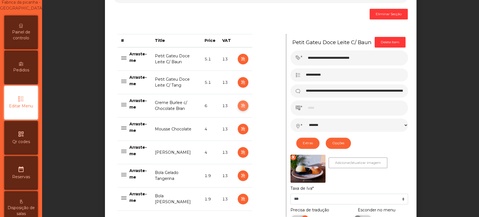
click at [241, 105] on icon "button" at bounding box center [243, 105] width 6 height 7
type input "**********"
type input "*"
select select "*******"
select select "**"
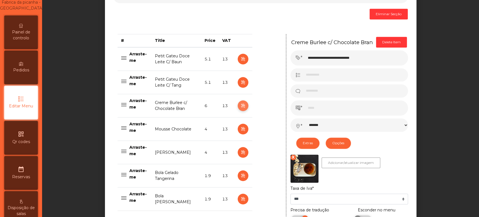
click at [240, 105] on icon "button" at bounding box center [243, 105] width 6 height 7
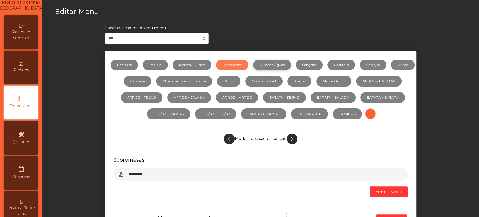
click at [289, 65] on link "Sumos e Águas" at bounding box center [272, 65] width 38 height 11
select select "**"
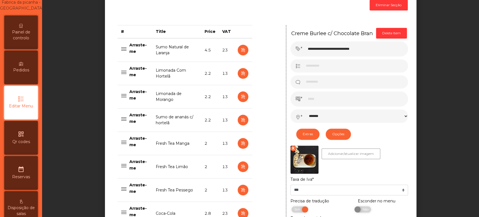
scroll to position [233, 0]
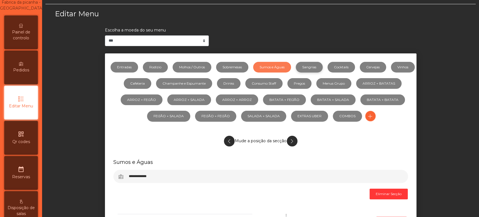
click at [323, 67] on link "Sangrias" at bounding box center [309, 67] width 27 height 11
select select "**"
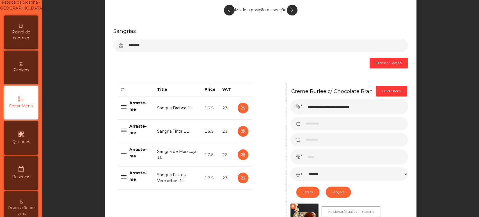
scroll to position [186, 0]
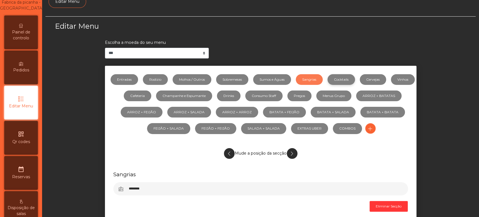
click at [352, 79] on link "Cocktails" at bounding box center [342, 79] width 28 height 11
select select "**"
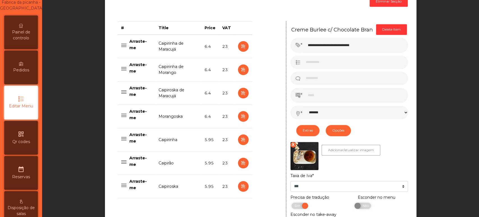
scroll to position [218, 0]
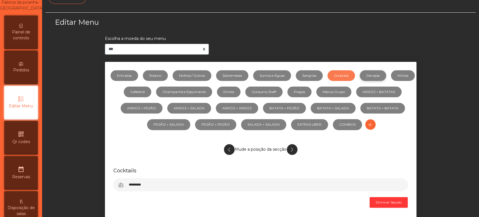
click at [383, 72] on link "Cervejas" at bounding box center [373, 75] width 26 height 11
select select "**"
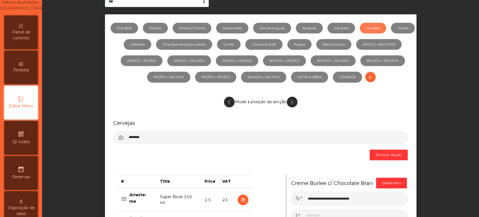
scroll to position [63, 0]
click at [391, 34] on link "Vinhos" at bounding box center [403, 28] width 24 height 11
select select "**"
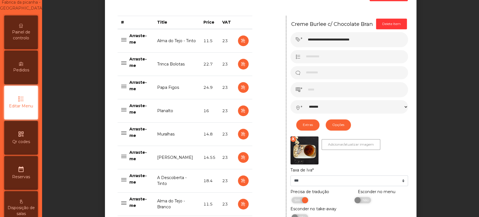
scroll to position [223, 0]
click at [238, 65] on button "button" at bounding box center [243, 63] width 11 height 11
type input "**********"
type input "*****"
type input "**********"
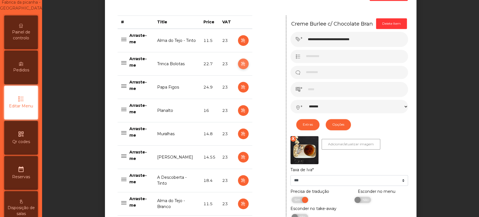
type input "****"
select select "***"
select select "**"
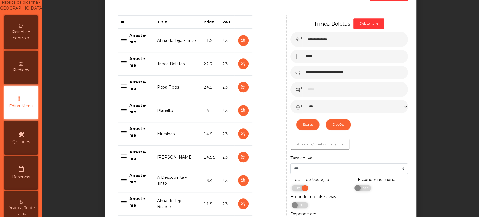
click at [296, 56] on icon at bounding box center [298, 56] width 5 height 4
click at [240, 40] on icon "button" at bounding box center [243, 40] width 6 height 7
type input "**********"
type input "****"
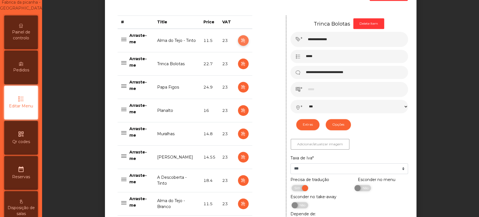
select select "***"
select select "**"
click at [240, 63] on icon "button" at bounding box center [243, 63] width 6 height 7
type input "**********"
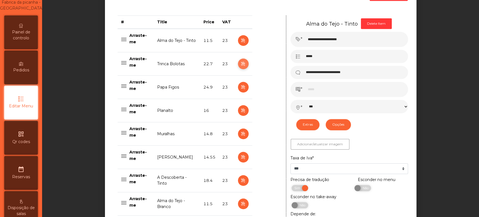
type input "****"
select select "***"
select select "**"
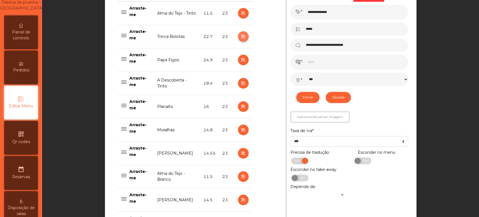
scroll to position [250, 0]
click at [242, 58] on icon "button" at bounding box center [243, 59] width 6 height 7
type input "**********"
type input "****"
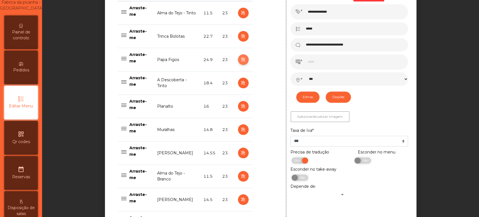
select select "***"
select select "**"
click at [240, 82] on icon "button" at bounding box center [243, 82] width 6 height 7
type input "**********"
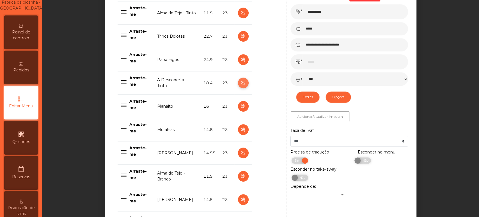
type input "****"
select select "***"
select select "**"
click at [240, 106] on icon "button" at bounding box center [243, 106] width 6 height 7
type input "********"
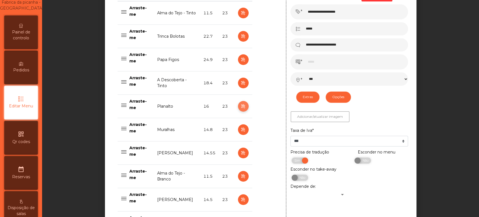
type input "******"
type input "**********"
type input "**"
select select "***"
select select "**"
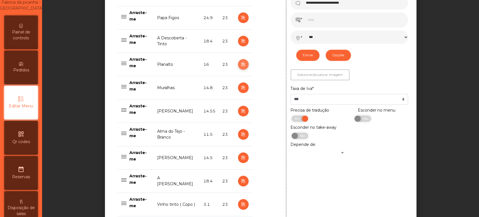
scroll to position [297, 0]
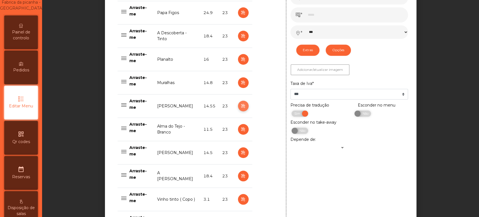
click at [240, 107] on icon "button" at bounding box center [243, 105] width 6 height 7
type input "**********"
type input "****"
type input "*****"
select select "***"
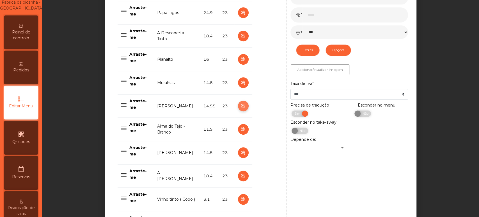
select select "**"
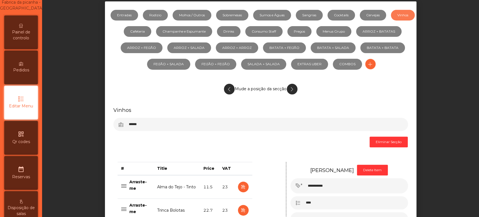
scroll to position [0, 0]
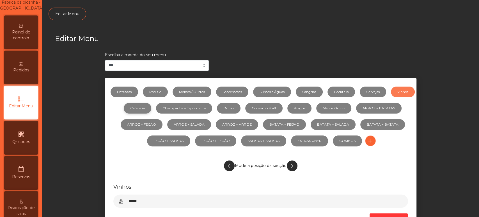
click at [151, 108] on link "Cafeteria" at bounding box center [138, 108] width 28 height 11
select select "***"
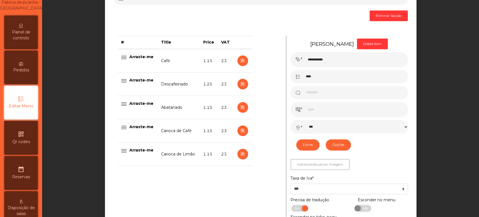
scroll to position [204, 0]
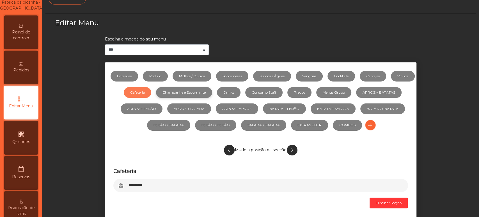
click at [212, 90] on link "Champanhe e Espumante" at bounding box center [184, 92] width 56 height 11
select select "***"
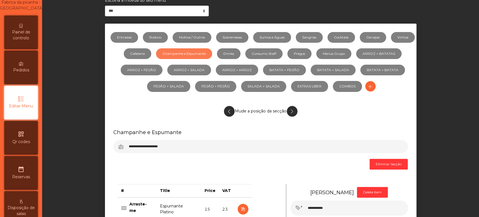
scroll to position [54, 0]
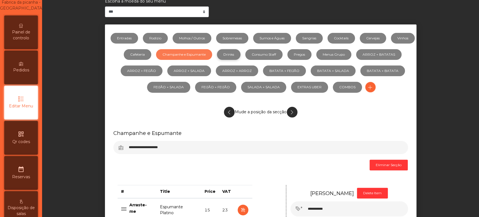
click at [241, 53] on link "Drinks" at bounding box center [229, 54] width 24 height 11
select select "***"
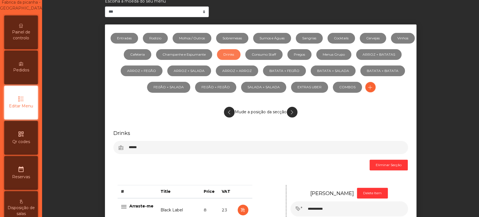
click at [241, 56] on li "Drinks" at bounding box center [227, 54] width 28 height 16
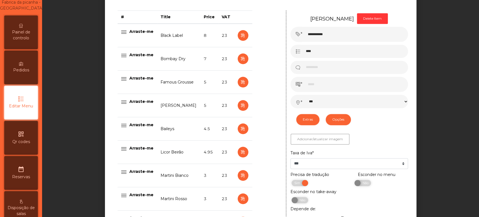
scroll to position [229, 0]
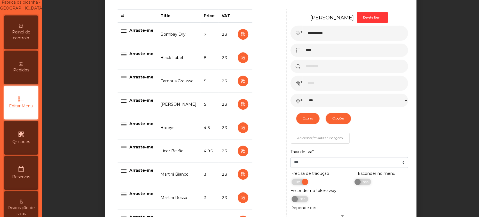
click at [234, 38] on td at bounding box center [243, 34] width 18 height 24
click at [240, 34] on icon "button" at bounding box center [243, 34] width 6 height 7
type input "**********"
type input "***"
type input "*"
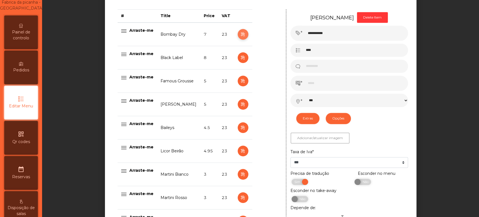
select select "***"
select select "**"
click at [240, 34] on icon "button" at bounding box center [243, 34] width 6 height 7
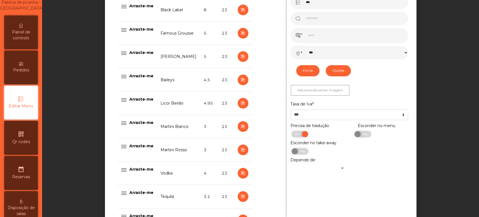
scroll to position [431, 0]
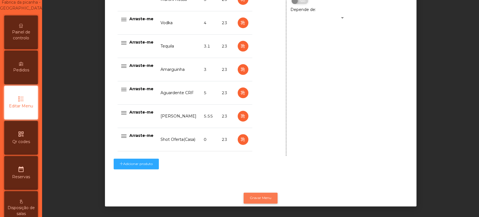
click at [262, 193] on button "Gravar Menu" at bounding box center [261, 197] width 34 height 11
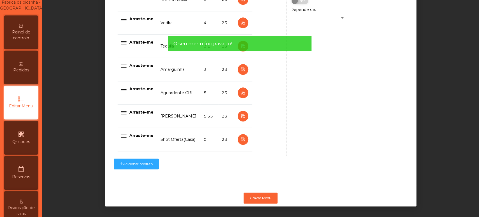
click at [29, 32] on div "Painel de controlo" at bounding box center [21, 32] width 34 height 34
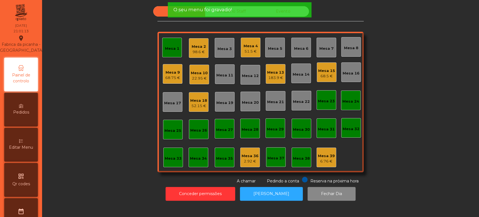
click at [196, 77] on div "22.95 €" at bounding box center [199, 79] width 17 height 6
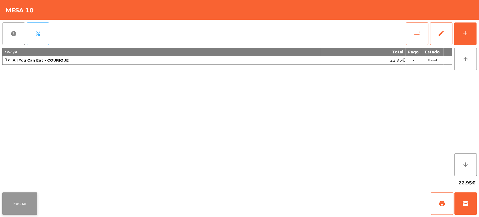
click at [29, 204] on button "Fechar" at bounding box center [19, 203] width 35 height 22
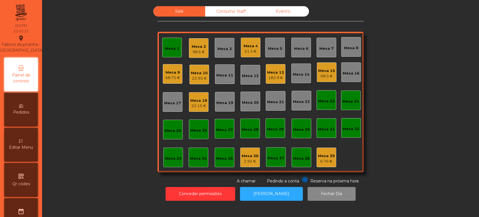
click at [175, 47] on div "Mesa 1" at bounding box center [172, 49] width 14 height 6
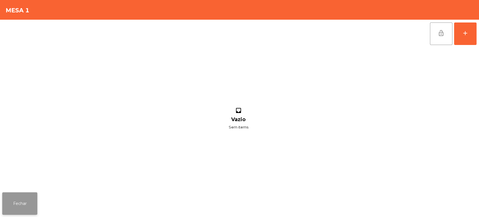
click at [20, 204] on button "Fechar" at bounding box center [19, 203] width 35 height 22
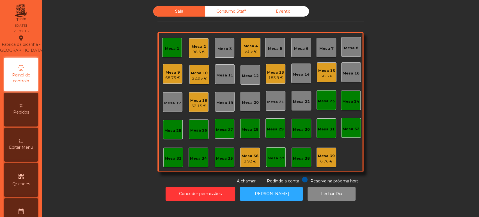
click at [166, 47] on div "Mesa 1" at bounding box center [172, 49] width 14 height 6
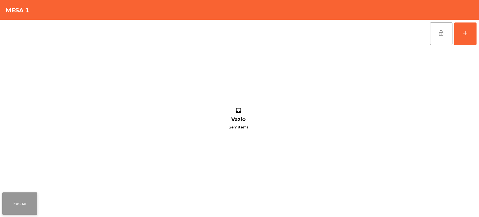
click at [29, 200] on button "Fechar" at bounding box center [19, 203] width 35 height 22
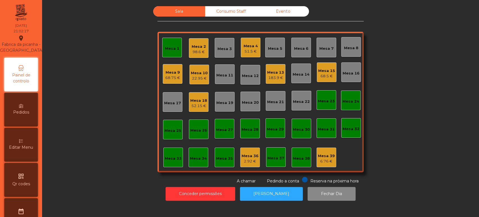
click at [199, 82] on div "Mesa 10 22.95 €" at bounding box center [200, 75] width 20 height 20
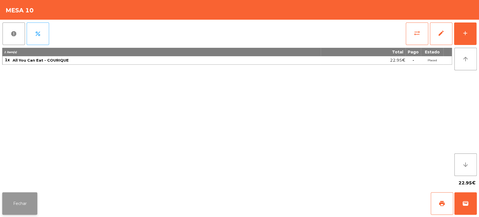
click at [29, 198] on button "Fechar" at bounding box center [19, 203] width 35 height 22
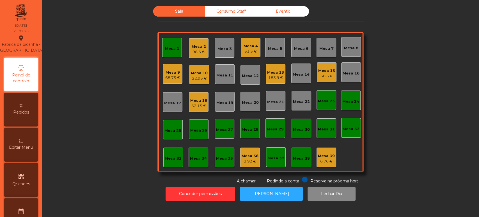
click at [193, 93] on div "Mesa 18 52.15 €" at bounding box center [199, 102] width 20 height 20
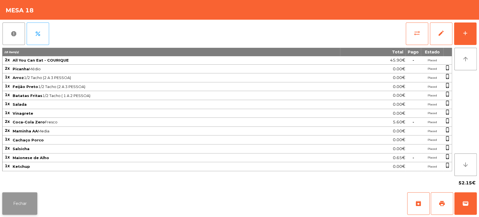
click at [28, 196] on button "Fechar" at bounding box center [19, 203] width 35 height 22
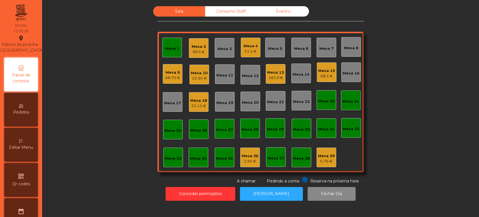
click at [193, 78] on div "22.95 €" at bounding box center [199, 79] width 17 height 6
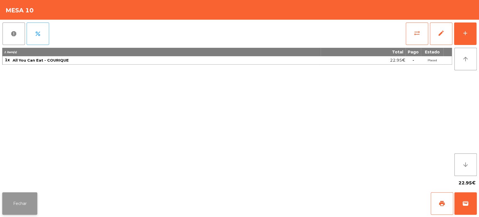
click at [33, 206] on button "Fechar" at bounding box center [19, 203] width 35 height 22
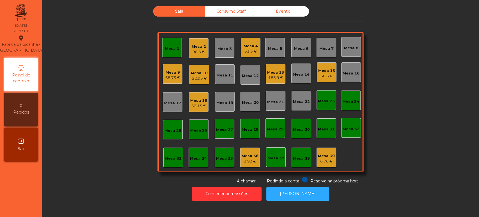
click at [165, 51] on div "Mesa 1" at bounding box center [172, 49] width 14 height 6
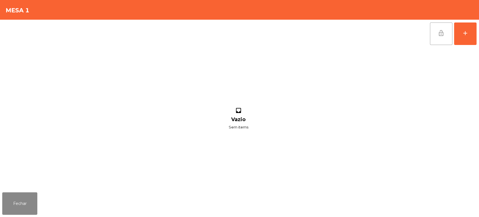
click at [443, 35] on span "lock_open" at bounding box center [441, 33] width 7 height 7
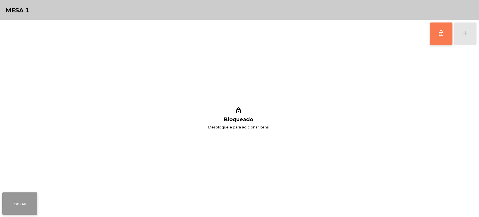
click at [29, 198] on button "Fechar" at bounding box center [19, 203] width 35 height 22
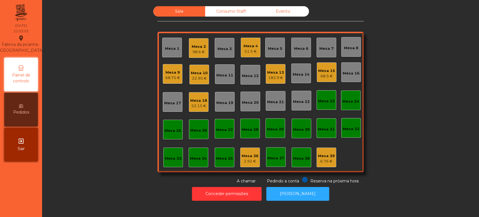
click at [167, 51] on div "Mesa 1" at bounding box center [172, 48] width 20 height 20
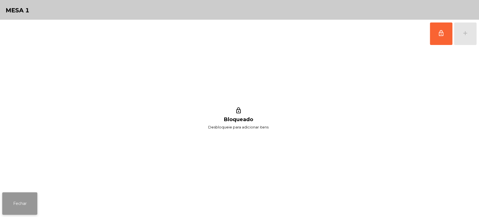
click at [22, 195] on button "Fechar" at bounding box center [19, 203] width 35 height 22
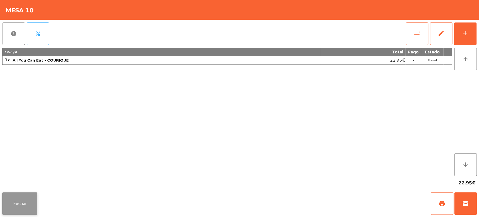
click at [29, 200] on button "Fechar" at bounding box center [19, 203] width 35 height 22
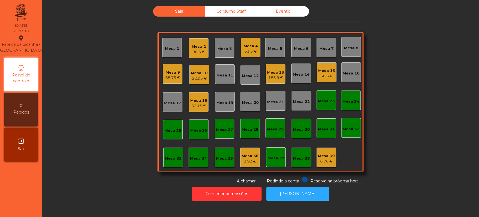
click at [203, 74] on div "Mesa 10" at bounding box center [199, 73] width 17 height 6
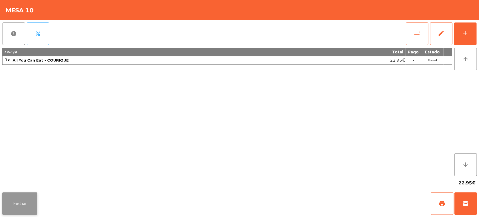
click at [28, 198] on button "Fechar" at bounding box center [19, 203] width 35 height 22
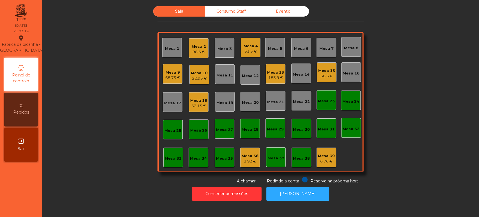
click at [168, 81] on div "Mesa 9 68.75 €" at bounding box center [173, 74] width 20 height 20
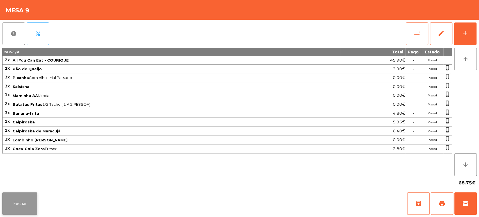
click at [26, 199] on button "Fechar" at bounding box center [19, 203] width 35 height 22
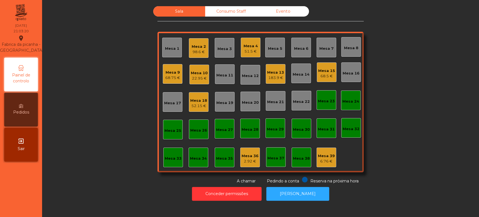
click at [195, 47] on div "Mesa 2" at bounding box center [199, 47] width 14 height 6
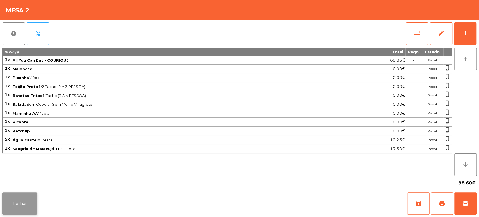
click at [25, 196] on button "Fechar" at bounding box center [19, 203] width 35 height 22
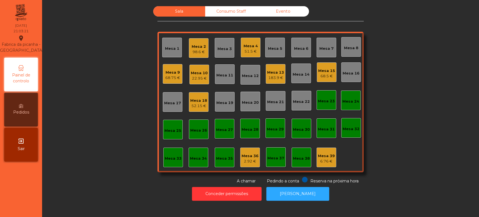
click at [244, 42] on div "Mesa 4 51.5 €" at bounding box center [251, 47] width 14 height 13
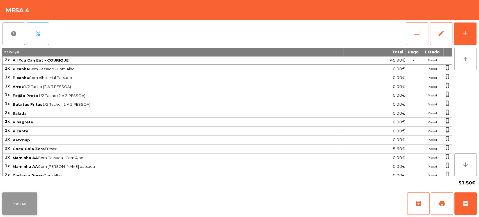
click at [27, 194] on button "Fechar" at bounding box center [19, 203] width 35 height 22
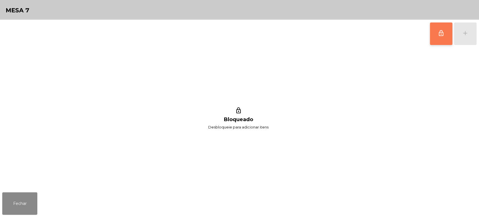
click at [438, 33] on span "lock_outline" at bounding box center [441, 33] width 7 height 7
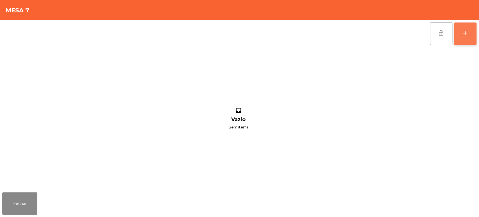
click at [461, 36] on button "add" at bounding box center [465, 33] width 22 height 22
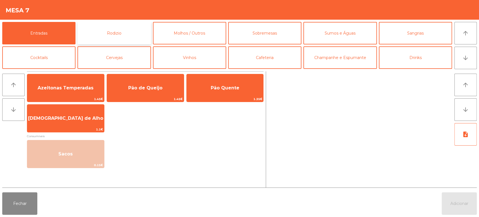
click at [102, 36] on button "Rodizio" at bounding box center [114, 33] width 73 height 22
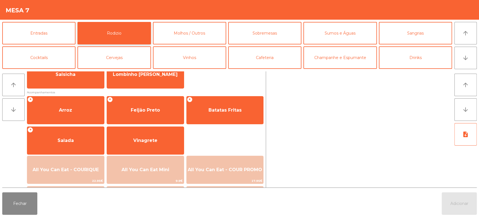
scroll to position [63, 0]
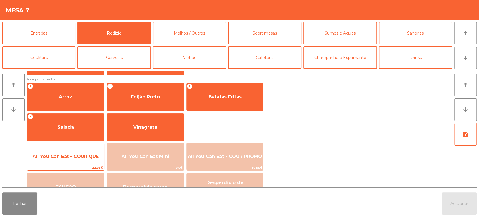
click at [76, 158] on span "All You Can Eat - COURIQUE" at bounding box center [66, 156] width 66 height 5
click at [74, 157] on span "All You Can Eat - COURIQUE" at bounding box center [66, 156] width 66 height 5
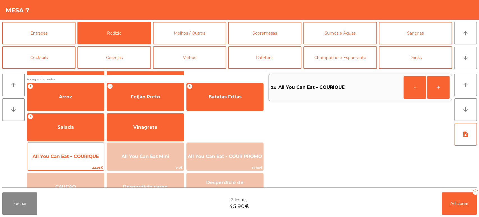
click at [70, 155] on span "All You Can Eat - COURIQUE" at bounding box center [66, 156] width 66 height 5
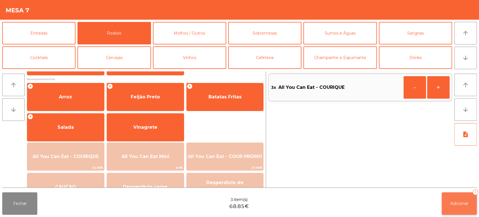
click at [460, 204] on span "Adicionar" at bounding box center [460, 203] width 18 height 5
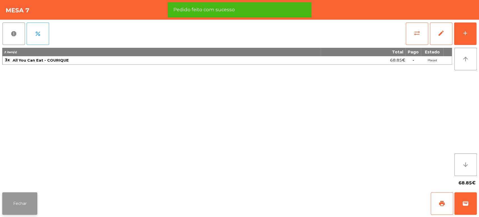
click at [34, 209] on button "Fechar" at bounding box center [19, 203] width 35 height 22
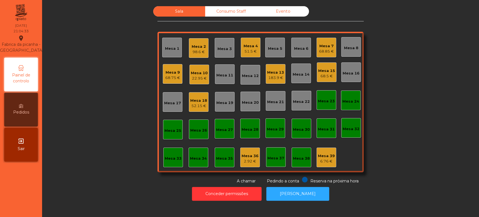
click at [199, 43] on div "Mesa 2 98.6 €" at bounding box center [199, 48] width 14 height 13
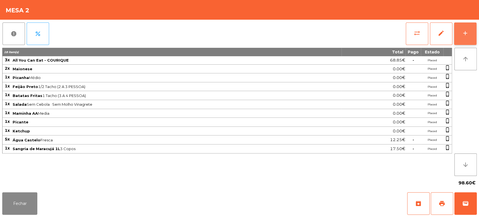
click at [464, 38] on button "add" at bounding box center [465, 33] width 22 height 22
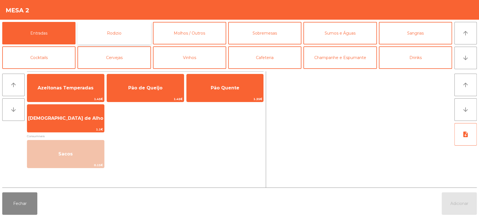
click at [130, 25] on button "Rodizio" at bounding box center [114, 33] width 73 height 22
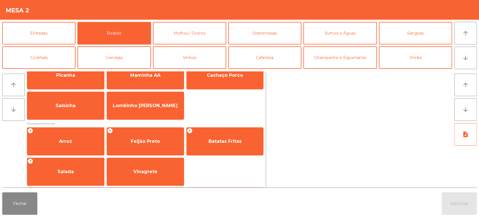
scroll to position [0, 0]
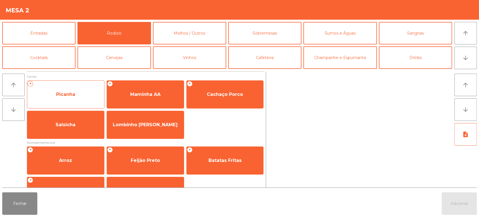
click at [76, 99] on span "Picanha" at bounding box center [65, 94] width 77 height 15
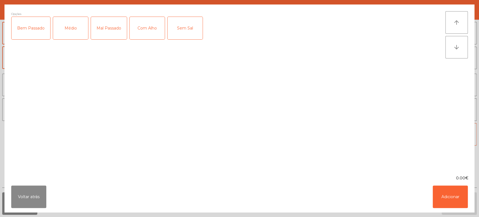
click at [76, 29] on div "Médio" at bounding box center [70, 28] width 35 height 22
click at [450, 197] on button "Adicionar" at bounding box center [450, 196] width 35 height 22
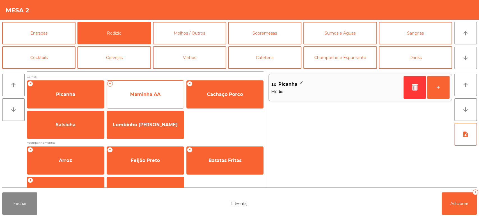
click at [148, 94] on span "Maminha AA" at bounding box center [145, 94] width 30 height 5
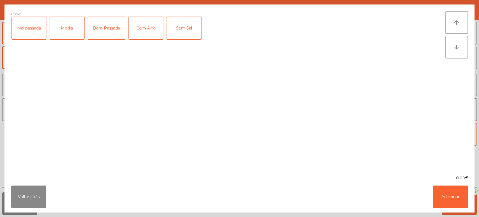
click at [67, 27] on div "Media" at bounding box center [66, 28] width 35 height 22
click at [462, 197] on button "Adicionar" at bounding box center [450, 196] width 35 height 22
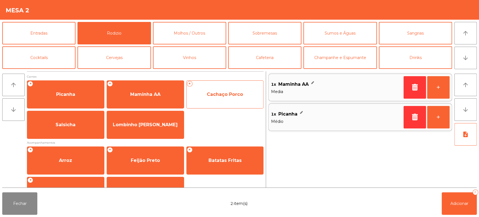
click at [225, 101] on span "Cachaço Porco" at bounding box center [225, 94] width 77 height 15
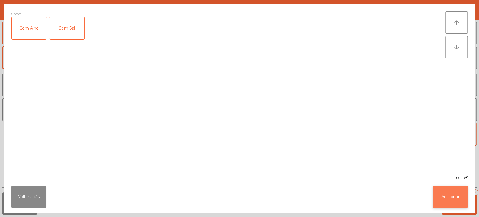
click at [453, 195] on button "Adicionar" at bounding box center [450, 196] width 35 height 22
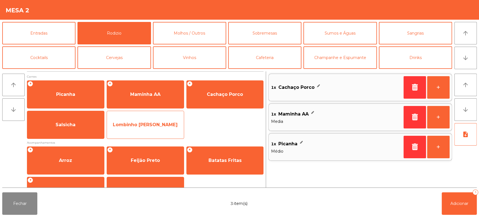
click at [144, 124] on span "Lombinho [PERSON_NAME]" at bounding box center [145, 124] width 65 height 5
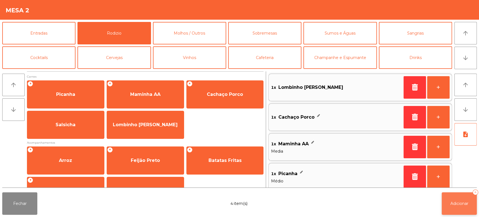
click at [462, 203] on span "Adicionar" at bounding box center [460, 203] width 18 height 5
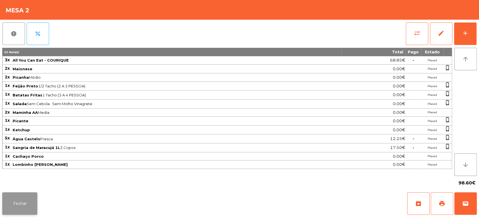
click at [26, 207] on button "Fechar" at bounding box center [19, 203] width 35 height 22
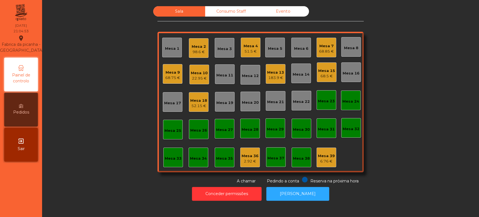
click at [249, 53] on div "51.5 €" at bounding box center [251, 52] width 14 height 6
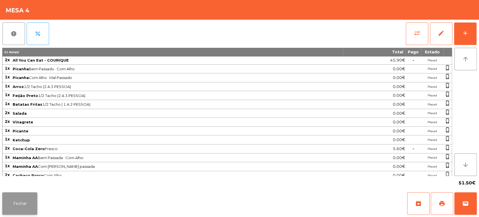
click at [26, 204] on button "Fechar" at bounding box center [19, 203] width 35 height 22
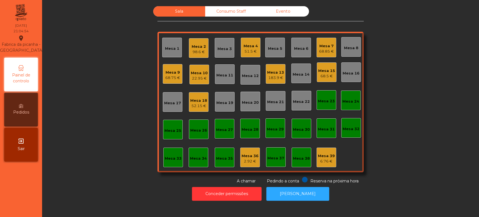
click at [326, 46] on div "Mesa 7" at bounding box center [326, 46] width 15 height 6
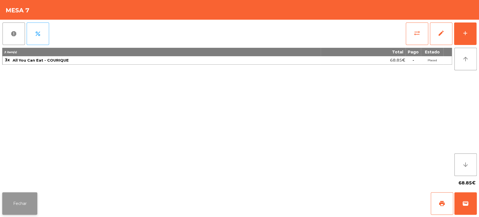
click at [18, 202] on button "Fechar" at bounding box center [19, 203] width 35 height 22
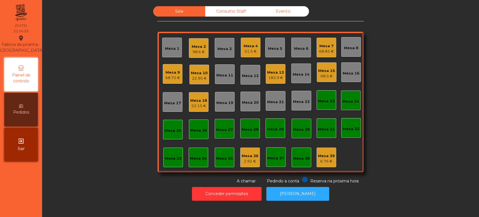
click at [199, 77] on div "22.95 €" at bounding box center [199, 79] width 17 height 6
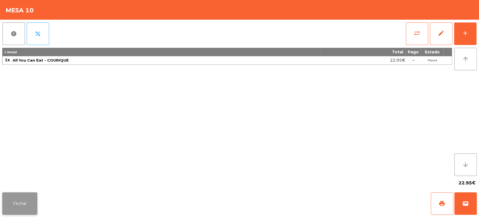
click at [31, 205] on button "Fechar" at bounding box center [19, 203] width 35 height 22
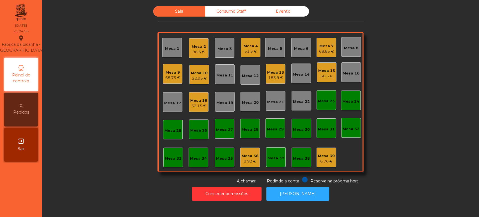
click at [267, 72] on div "Mesa 13" at bounding box center [275, 73] width 17 height 6
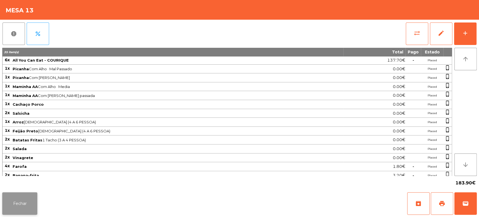
click at [29, 193] on button "Fechar" at bounding box center [19, 203] width 35 height 22
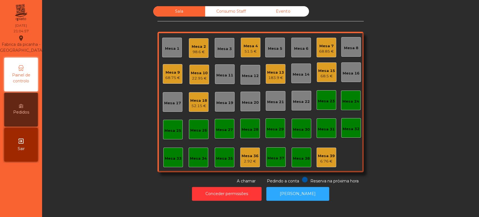
click at [322, 70] on div "Mesa 15" at bounding box center [326, 71] width 17 height 6
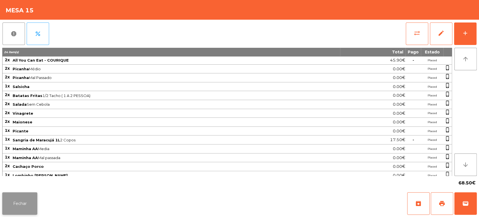
click at [32, 200] on button "Fechar" at bounding box center [19, 203] width 35 height 22
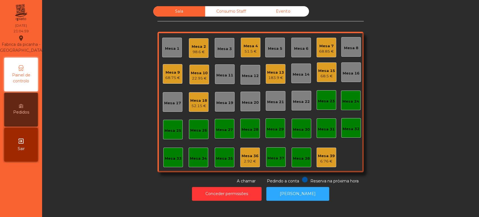
click at [192, 100] on div "Mesa 18" at bounding box center [198, 101] width 17 height 6
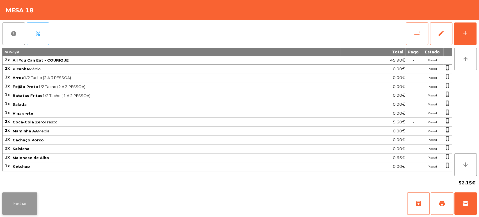
click at [30, 198] on button "Fechar" at bounding box center [19, 203] width 35 height 22
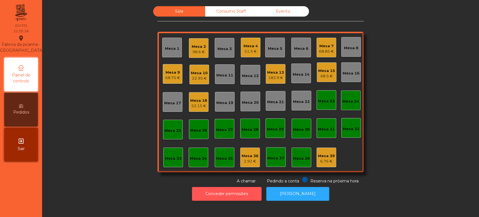
click at [223, 199] on button "Conceder permissões" at bounding box center [227, 194] width 70 height 14
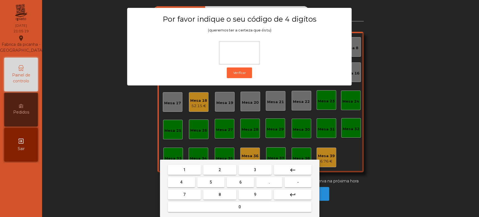
click at [180, 172] on button "1" at bounding box center [184, 170] width 33 height 10
click at [267, 170] on button "3" at bounding box center [255, 170] width 33 height 10
click at [211, 182] on span "5" at bounding box center [211, 182] width 2 height 4
click at [229, 211] on button "0" at bounding box center [240, 207] width 144 height 10
type input "****"
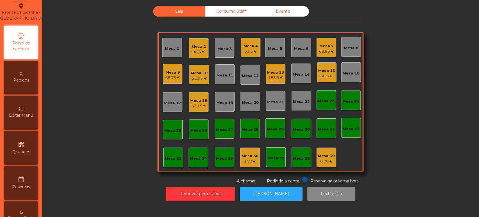
click at [28, 112] on div "Editar Menu" at bounding box center [21, 113] width 34 height 34
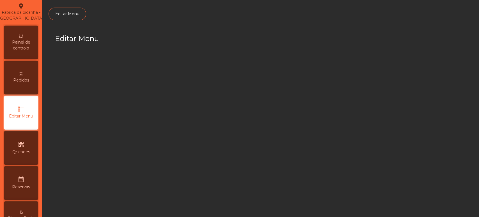
scroll to position [42, 0]
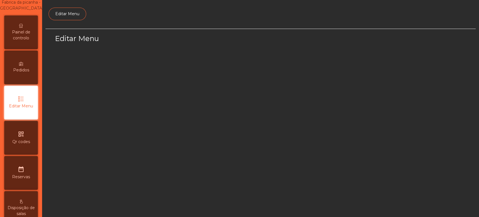
select select "*"
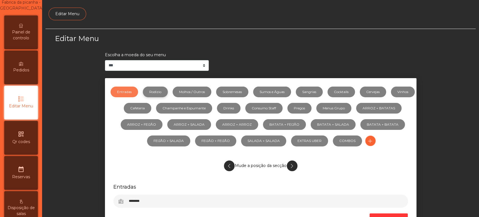
click at [167, 92] on link "Rodizio" at bounding box center [155, 91] width 25 height 11
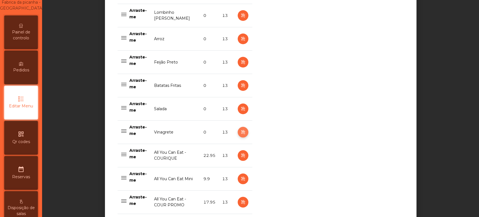
click at [240, 132] on icon "button" at bounding box center [243, 132] width 6 height 7
select select "**"
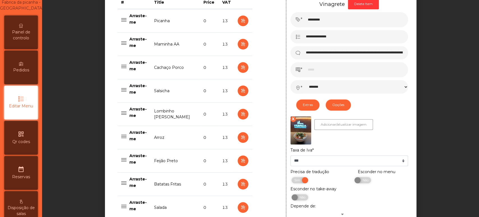
scroll to position [242, 0]
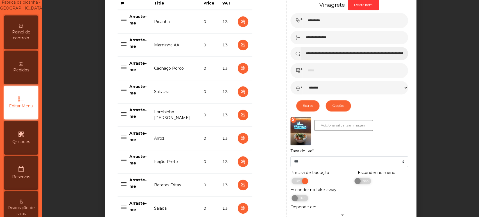
click at [396, 54] on input "**********" at bounding box center [355, 53] width 108 height 13
click at [309, 54] on input "**********" at bounding box center [355, 53] width 108 height 13
click at [308, 53] on input "**********" at bounding box center [355, 53] width 108 height 13
click at [310, 52] on input "**********" at bounding box center [355, 53] width 108 height 13
click at [314, 53] on input "**********" at bounding box center [355, 53] width 108 height 13
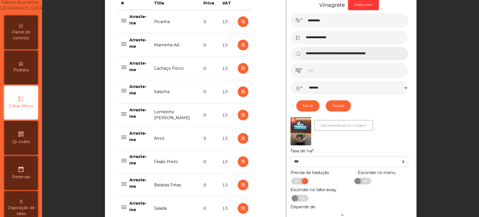
click at [355, 56] on input "**********" at bounding box center [355, 53] width 108 height 13
click at [390, 65] on input "*" at bounding box center [356, 70] width 106 height 15
click at [383, 55] on input "**********" at bounding box center [355, 53] width 108 height 13
click at [337, 53] on input "**********" at bounding box center [355, 53] width 108 height 13
click at [386, 54] on input "**********" at bounding box center [355, 53] width 108 height 13
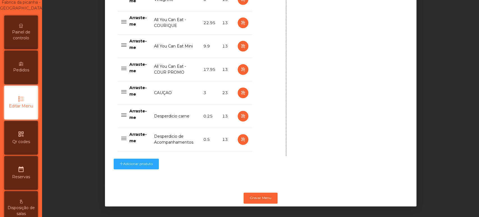
scroll to position [478, 0]
type input "**********"
click at [261, 192] on button "Gravar Menu" at bounding box center [261, 197] width 34 height 11
click at [263, 193] on button "Gravar Menu" at bounding box center [261, 197] width 34 height 11
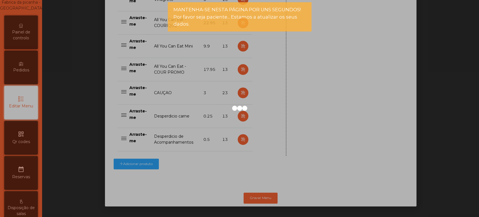
click at [31, 50] on div at bounding box center [239, 108] width 479 height 217
click at [27, 38] on span "Painel de controlo" at bounding box center [21, 35] width 31 height 12
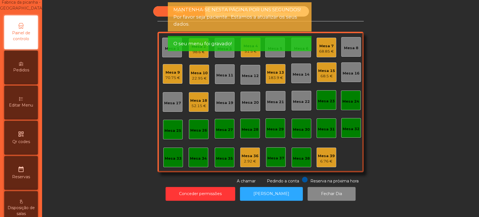
scroll to position [4, 0]
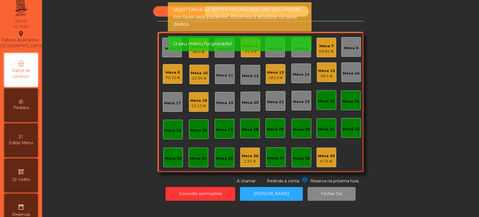
click at [22, 40] on div "Fabrica da picanha - [GEOGRAPHIC_DATA] location_on" at bounding box center [21, 39] width 45 height 19
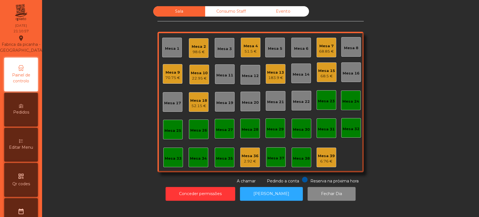
click at [297, 48] on div "Mesa 6" at bounding box center [301, 49] width 14 height 6
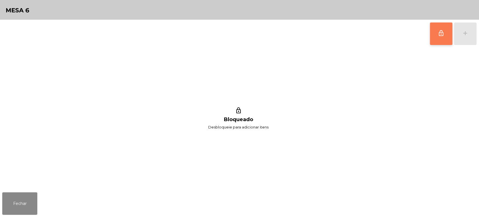
click at [441, 29] on button "lock_outline" at bounding box center [441, 33] width 22 height 22
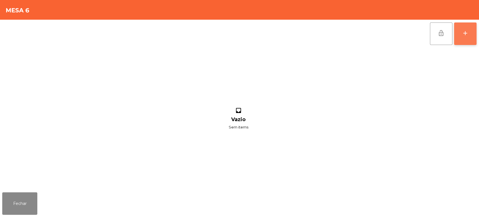
click at [467, 30] on div "add" at bounding box center [465, 33] width 7 height 7
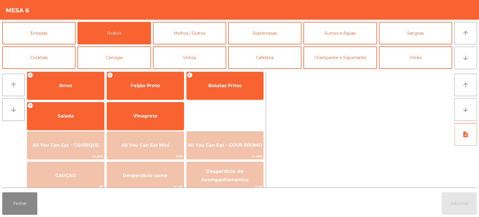
scroll to position [79, 0]
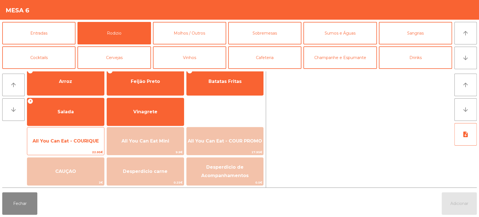
click at [76, 140] on span "All You Can Eat - COURIQUE" at bounding box center [66, 140] width 66 height 5
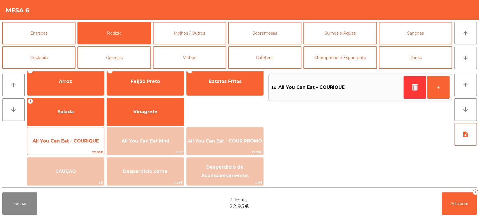
click at [74, 141] on span "All You Can Eat - COURIQUE" at bounding box center [66, 140] width 66 height 5
click at [74, 146] on span "All You Can Eat - COURIQUE" at bounding box center [65, 140] width 77 height 15
click at [76, 142] on span "All You Can Eat - COURIQUE" at bounding box center [66, 140] width 66 height 5
click at [73, 145] on span "All You Can Eat - COURIQUE" at bounding box center [65, 140] width 77 height 15
click at [74, 135] on span "All You Can Eat - COURIQUE" at bounding box center [65, 140] width 77 height 15
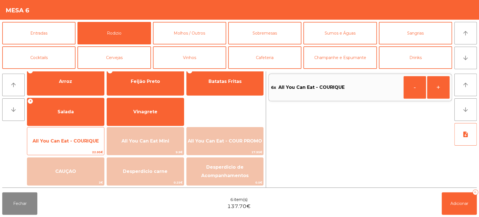
click at [74, 133] on div "All You Can Eat - COURIQUE 22.95€" at bounding box center [66, 141] width 78 height 28
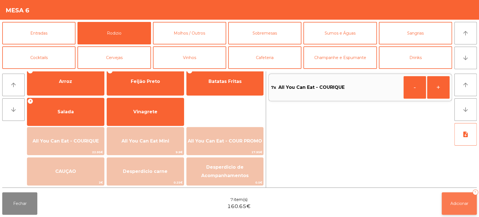
click at [451, 202] on span "Adicionar" at bounding box center [460, 203] width 18 height 5
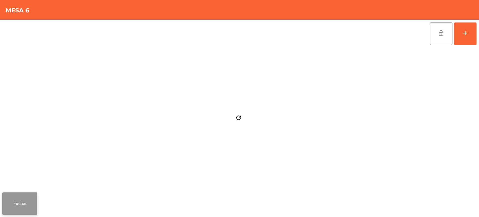
click at [20, 211] on button "Fechar" at bounding box center [19, 203] width 35 height 22
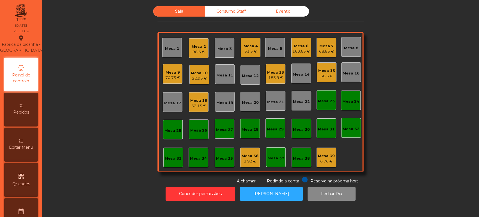
click at [303, 41] on div "Mesa 6 160.65 €" at bounding box center [301, 47] width 17 height 13
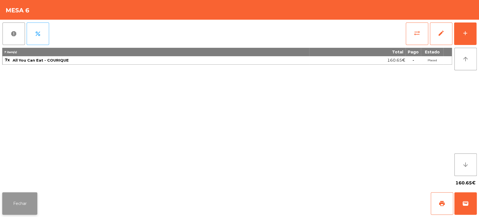
click at [17, 213] on button "Fechar" at bounding box center [19, 203] width 35 height 22
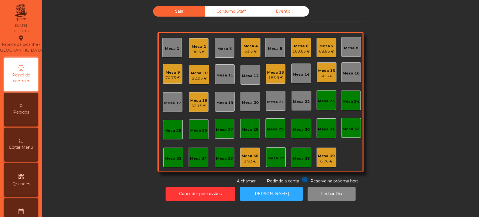
click at [111, 148] on div "Sala Consumo Staff Evento Mesa 1 Mesa 2 98.6 € Mesa 3 Mesa 4 51.5 € Mesa 5 Mesa…" at bounding box center [261, 95] width 422 height 178
click at [218, 40] on div "Mesa 3" at bounding box center [225, 48] width 20 height 20
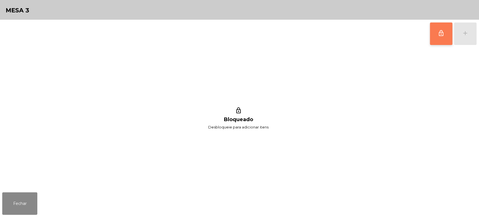
click at [443, 38] on button "lock_outline" at bounding box center [441, 33] width 22 height 22
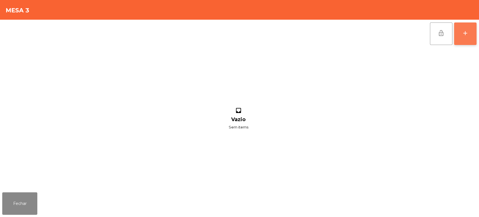
click at [467, 36] on button "add" at bounding box center [465, 33] width 22 height 22
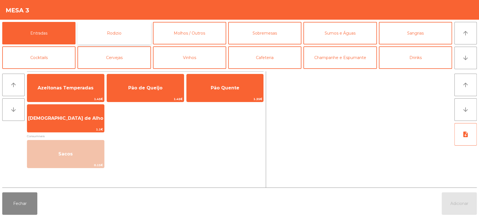
click at [117, 38] on button "Rodizio" at bounding box center [114, 33] width 73 height 22
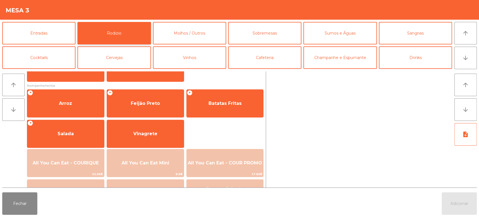
scroll to position [67, 0]
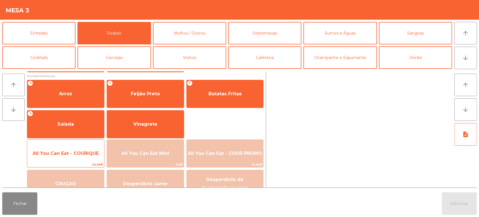
click at [72, 146] on span "All You Can Eat - COURIQUE" at bounding box center [65, 153] width 77 height 15
click at [74, 145] on div "All You Can Eat - COURIQUE 22.95€" at bounding box center [66, 153] width 78 height 28
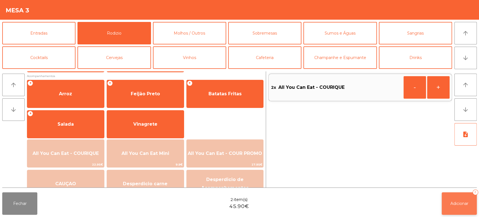
click at [461, 209] on button "Adicionar 2" at bounding box center [459, 203] width 35 height 22
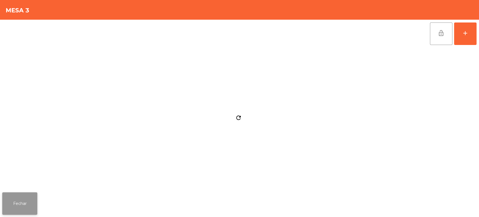
click at [29, 202] on button "Fechar" at bounding box center [19, 203] width 35 height 22
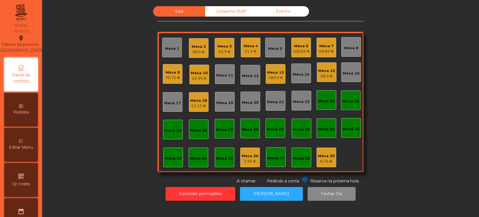
click at [279, 56] on div "Mesa 5" at bounding box center [275, 48] width 20 height 20
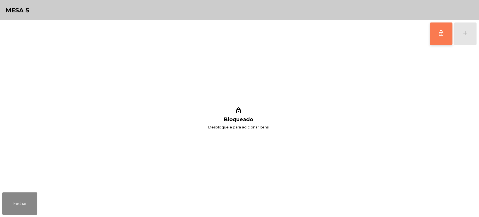
click at [440, 34] on span "lock_outline" at bounding box center [441, 33] width 7 height 7
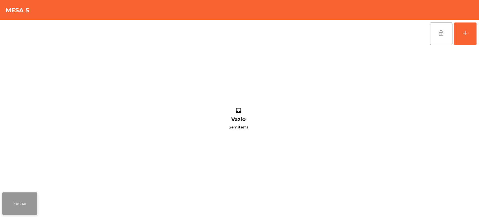
click at [16, 206] on button "Fechar" at bounding box center [19, 203] width 35 height 22
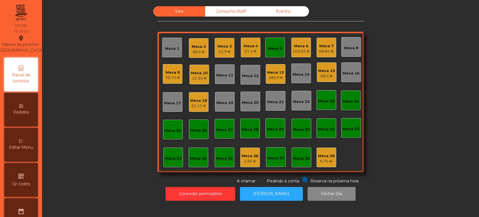
click at [300, 47] on div "Mesa 6" at bounding box center [301, 46] width 17 height 6
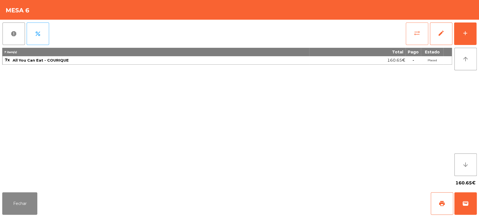
click at [408, 29] on button "sync_alt" at bounding box center [417, 33] width 22 height 22
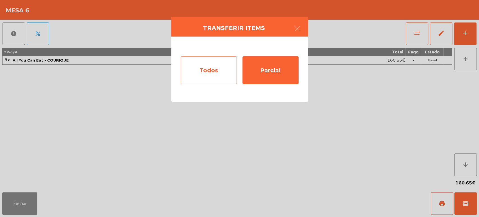
click at [192, 67] on div "Todos" at bounding box center [209, 70] width 56 height 28
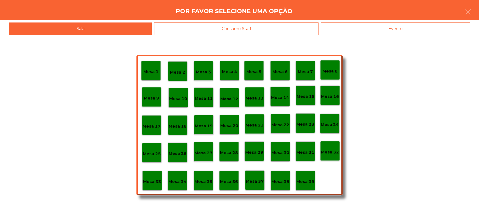
click at [253, 73] on p "Mesa 5" at bounding box center [254, 72] width 15 height 6
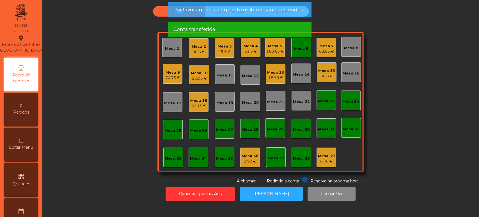
click at [317, 52] on div "Mesa 7 68.85 €" at bounding box center [327, 48] width 20 height 20
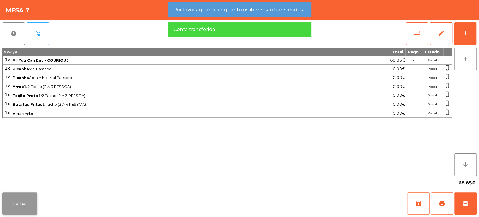
click at [35, 195] on button "Fechar" at bounding box center [19, 203] width 35 height 22
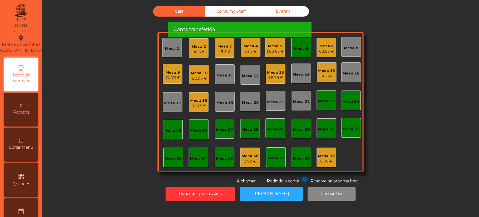
click at [303, 53] on div "Mesa 6" at bounding box center [301, 48] width 20 height 20
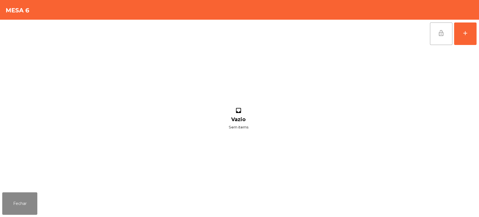
click at [435, 35] on button "lock_open" at bounding box center [441, 33] width 22 height 22
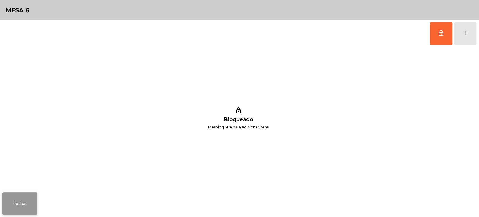
click at [36, 204] on button "Fechar" at bounding box center [19, 203] width 35 height 22
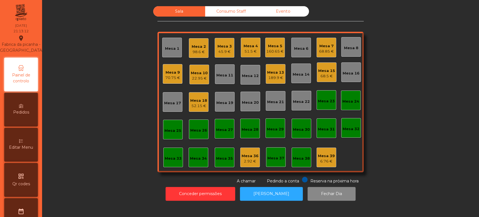
click at [276, 42] on div "Mesa 5 160.65 €" at bounding box center [274, 47] width 17 height 13
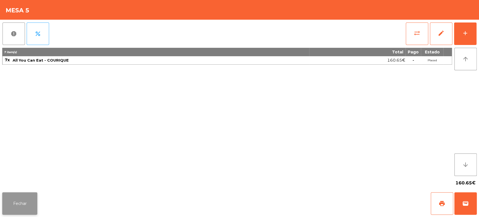
click at [30, 204] on button "Fechar" at bounding box center [19, 203] width 35 height 22
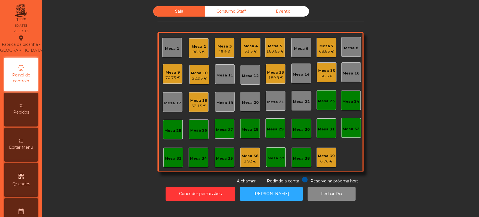
click at [266, 45] on div "Mesa 5" at bounding box center [274, 46] width 17 height 6
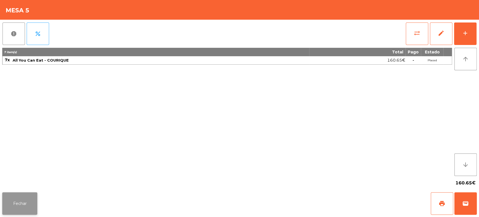
click at [30, 195] on button "Fechar" at bounding box center [19, 203] width 35 height 22
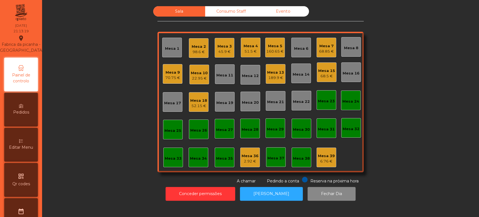
click at [270, 50] on div "160.65 €" at bounding box center [274, 52] width 17 height 6
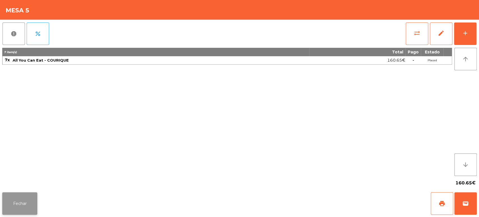
click at [22, 207] on button "Fechar" at bounding box center [19, 203] width 35 height 22
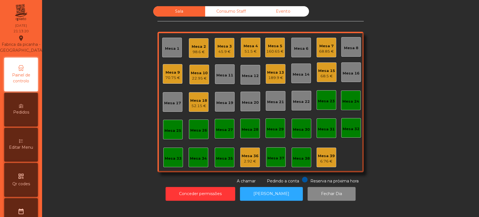
click at [321, 55] on div "Mesa 7 68.85 €" at bounding box center [327, 48] width 20 height 20
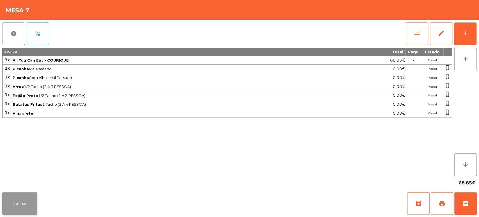
click at [28, 203] on button "Fechar" at bounding box center [19, 203] width 35 height 22
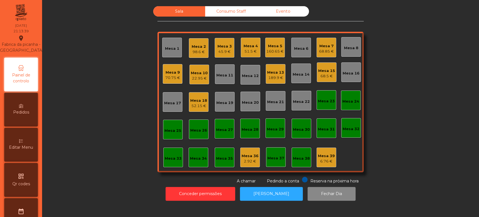
click at [319, 69] on div "Mesa 15" at bounding box center [326, 71] width 17 height 6
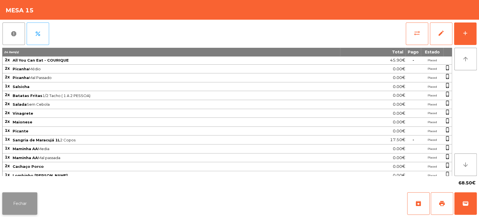
click at [29, 201] on button "Fechar" at bounding box center [19, 203] width 35 height 22
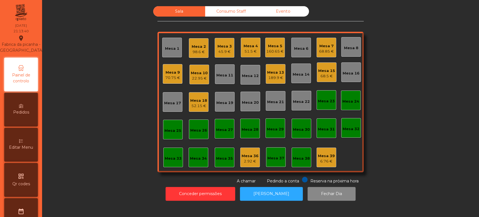
click at [322, 49] on div "68.85 €" at bounding box center [326, 52] width 15 height 6
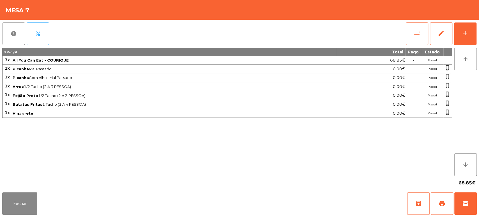
click at [90, 204] on div "Fechar archive print wallet" at bounding box center [239, 203] width 479 height 27
click at [28, 202] on button "Fechar" at bounding box center [19, 203] width 35 height 22
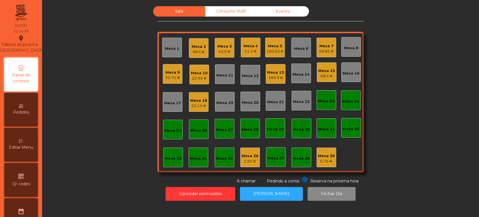
click at [324, 74] on div "68.5 €" at bounding box center [326, 76] width 17 height 6
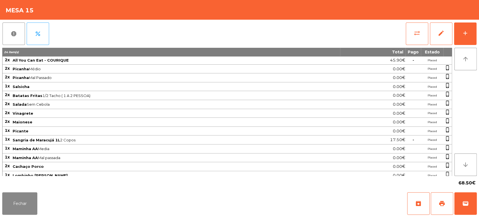
scroll to position [20, 0]
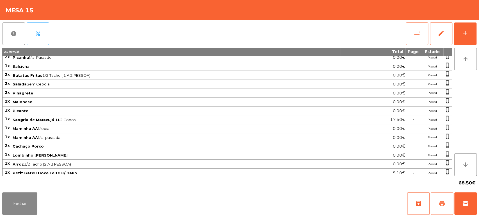
click at [441, 204] on span "print" at bounding box center [442, 203] width 7 height 7
click at [19, 208] on button "Fechar" at bounding box center [19, 203] width 35 height 22
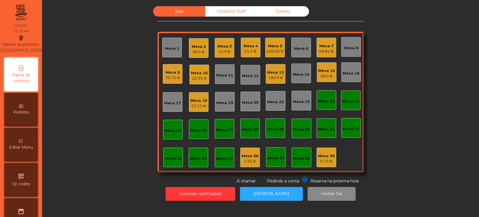
click at [222, 49] on div "45.9 €" at bounding box center [225, 52] width 14 height 6
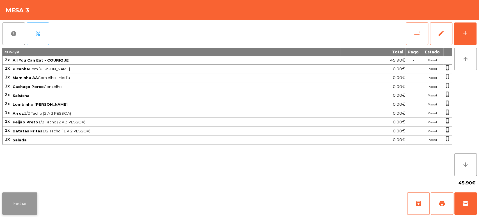
click at [18, 205] on button "Fechar" at bounding box center [19, 203] width 35 height 22
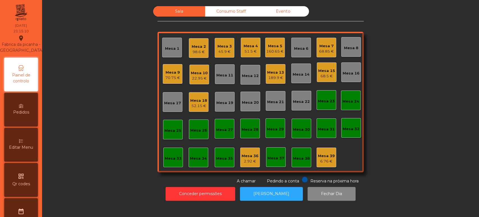
click at [224, 46] on div "Mesa 3" at bounding box center [225, 47] width 14 height 6
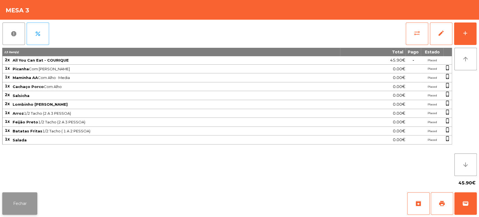
click at [30, 201] on button "Fechar" at bounding box center [19, 203] width 35 height 22
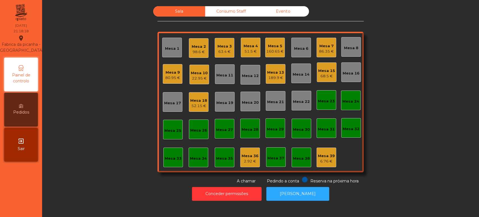
click at [219, 46] on div "Mesa 3" at bounding box center [225, 47] width 14 height 6
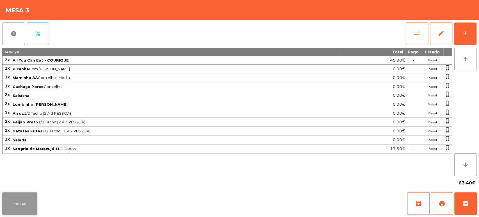
click at [26, 205] on button "Fechar" at bounding box center [19, 203] width 35 height 22
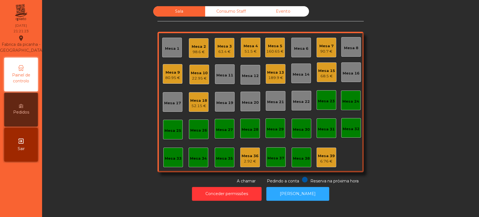
click at [353, 74] on div "Mesa 16" at bounding box center [351, 73] width 17 height 6
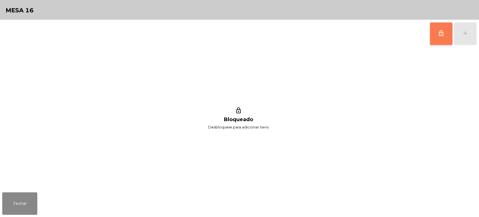
click at [439, 26] on button "lock_outline" at bounding box center [441, 33] width 22 height 22
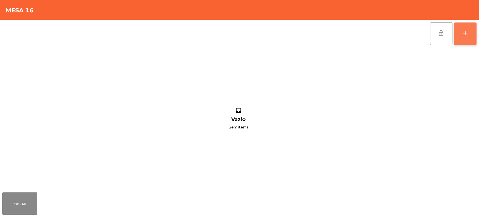
click at [465, 31] on div "add" at bounding box center [465, 33] width 7 height 7
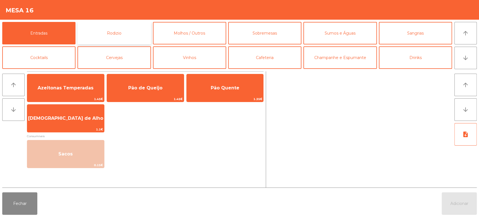
click at [126, 42] on button "Rodizio" at bounding box center [114, 33] width 73 height 22
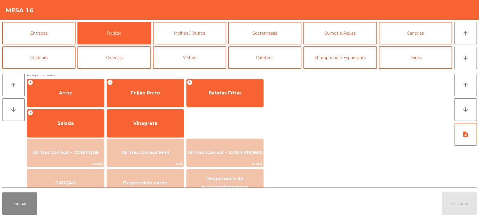
scroll to position [74, 0]
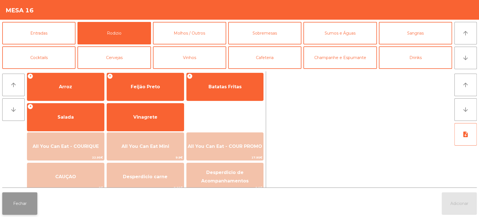
click at [20, 206] on button "Fechar" at bounding box center [19, 203] width 35 height 22
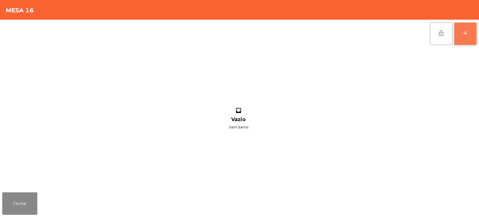
click at [462, 36] on div "add" at bounding box center [465, 33] width 7 height 7
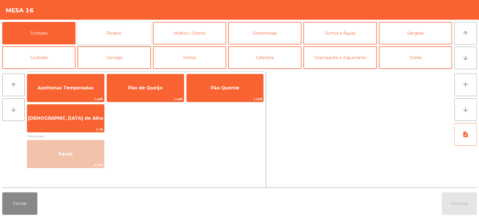
click at [120, 38] on button "Rodizio" at bounding box center [114, 33] width 73 height 22
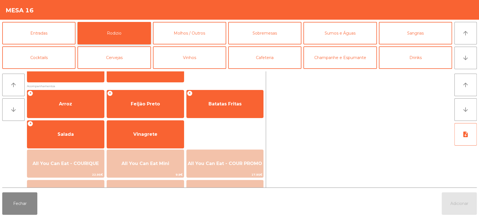
scroll to position [56, 0]
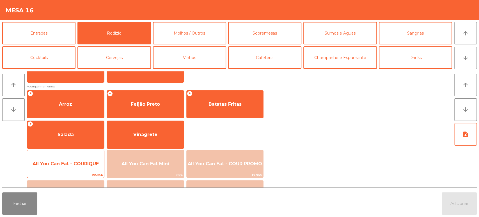
click at [74, 163] on span "All You Can Eat - COURIQUE" at bounding box center [66, 163] width 66 height 5
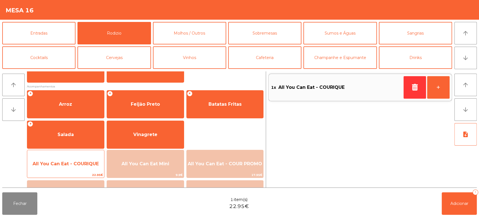
click at [75, 159] on span "All You Can Eat - COURIQUE" at bounding box center [65, 163] width 77 height 15
click at [74, 164] on span "All You Can Eat - COURIQUE" at bounding box center [66, 163] width 66 height 5
click at [73, 159] on span "All You Can Eat - COURIQUE" at bounding box center [65, 163] width 77 height 15
click at [84, 160] on span "All You Can Eat - COURIQUE" at bounding box center [65, 163] width 77 height 15
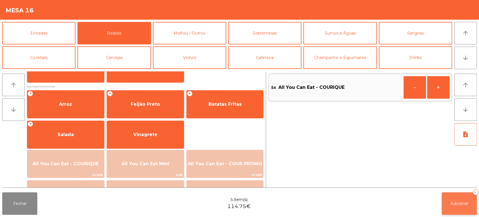
click at [448, 197] on button "Adicionar 5" at bounding box center [459, 203] width 35 height 22
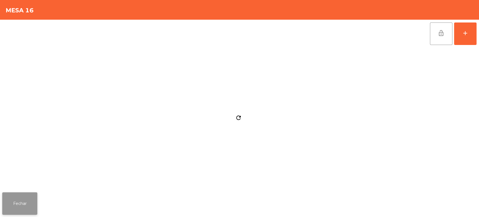
click at [35, 195] on button "Fechar" at bounding box center [19, 203] width 35 height 22
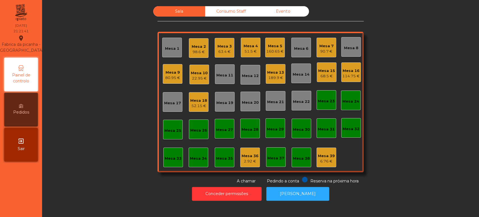
click at [323, 46] on div "Mesa 7" at bounding box center [327, 46] width 14 height 6
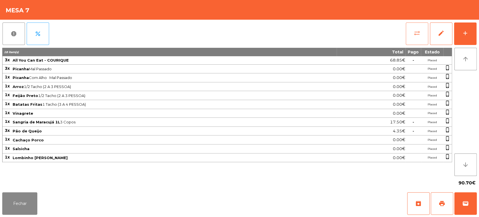
click at [410, 37] on button "sync_alt" at bounding box center [417, 33] width 22 height 22
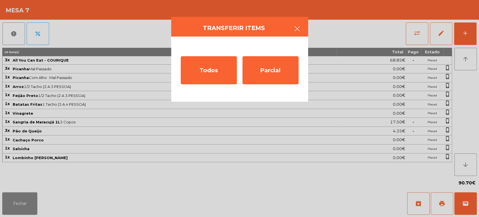
click at [293, 33] on button "button" at bounding box center [298, 29] width 16 height 17
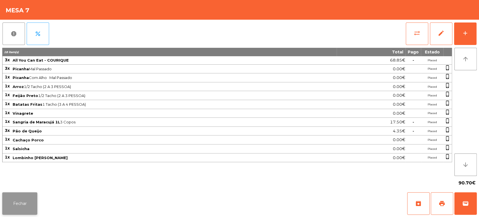
click at [31, 195] on button "Fechar" at bounding box center [19, 203] width 35 height 22
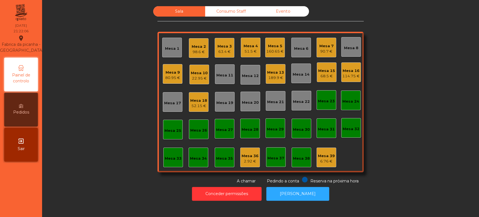
click at [274, 74] on div "Mesa 13" at bounding box center [275, 73] width 17 height 6
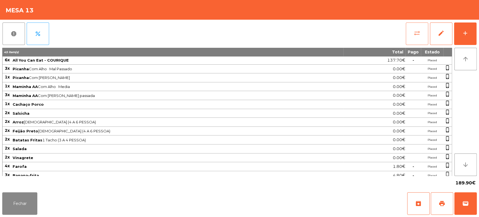
click at [406, 43] on button "sync_alt" at bounding box center [417, 33] width 22 height 22
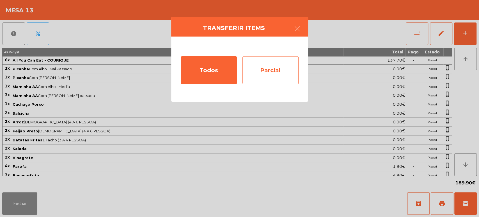
click at [276, 74] on div "Parcial" at bounding box center [271, 70] width 56 height 28
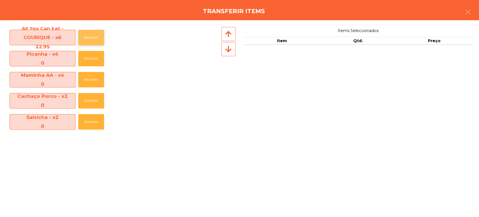
click at [83, 44] on button "Escolher" at bounding box center [91, 37] width 26 height 15
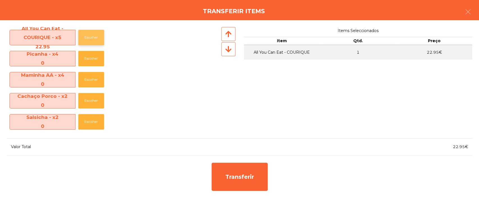
click at [88, 37] on button "Escolher" at bounding box center [91, 37] width 26 height 15
click at [87, 39] on button "Escolher" at bounding box center [91, 37] width 26 height 15
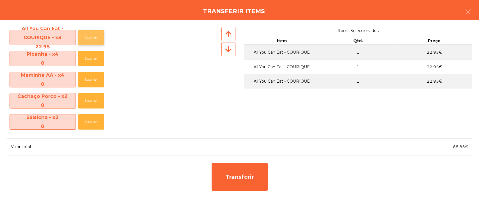
click at [90, 36] on button "Escolher" at bounding box center [91, 37] width 26 height 15
click at [93, 35] on button "Escolher" at bounding box center [91, 37] width 26 height 15
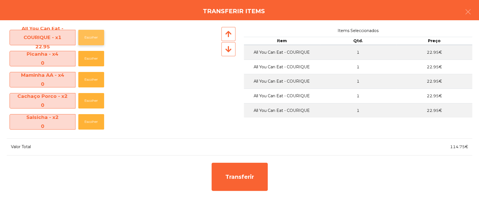
click at [92, 37] on button "Escolher" at bounding box center [91, 37] width 26 height 15
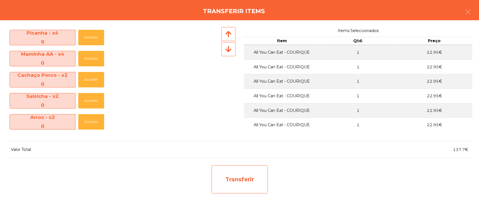
click at [241, 173] on div "Transferir" at bounding box center [240, 179] width 56 height 28
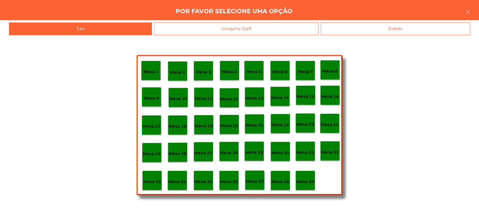
click at [250, 181] on p "Mesa 37" at bounding box center [255, 181] width 18 height 6
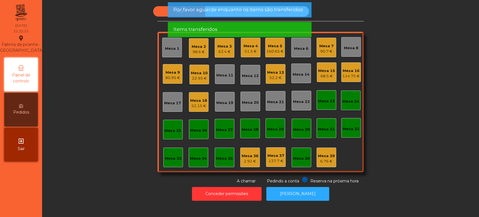
click at [271, 75] on div "52.2 €" at bounding box center [275, 78] width 17 height 6
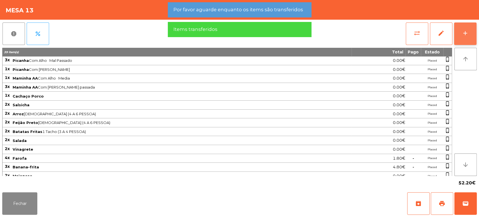
click at [462, 30] on div "add" at bounding box center [465, 33] width 7 height 7
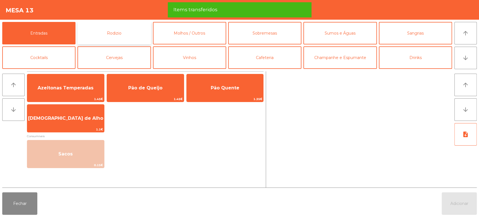
click at [110, 34] on button "Rodizio" at bounding box center [114, 33] width 73 height 22
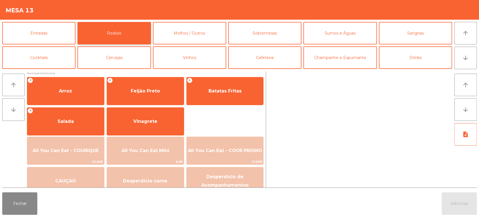
scroll to position [79, 0]
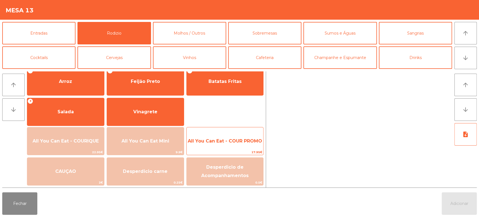
click at [239, 142] on span "All You Can Eat - COUR PROMO" at bounding box center [225, 140] width 74 height 5
click at [242, 138] on span "All You Can Eat - COUR PROMO" at bounding box center [225, 140] width 74 height 5
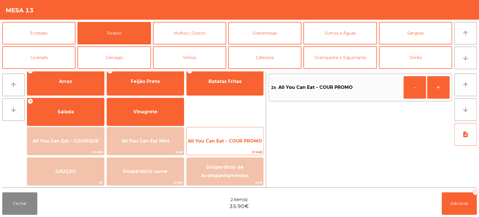
click at [241, 140] on span "All You Can Eat - COUR PROMO" at bounding box center [225, 140] width 74 height 5
click at [235, 141] on span "All You Can Eat - COUR PROMO" at bounding box center [225, 140] width 74 height 5
click at [234, 137] on span "All You Can Eat - COUR PROMO" at bounding box center [225, 140] width 77 height 15
click at [234, 136] on span "All You Can Eat - COUR PROMO" at bounding box center [225, 140] width 77 height 15
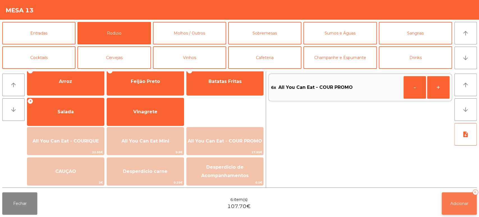
click at [449, 205] on button "Adicionar 6" at bounding box center [459, 203] width 35 height 22
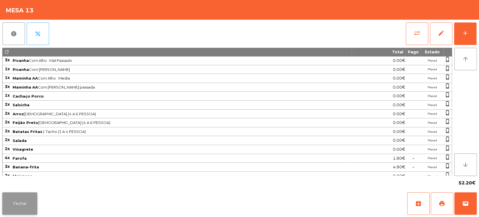
click at [34, 193] on button "Fechar" at bounding box center [19, 203] width 35 height 22
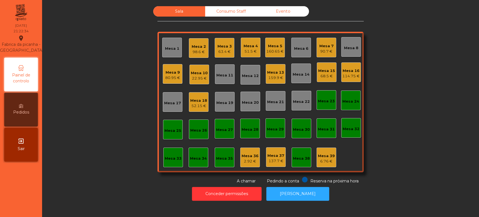
click at [276, 47] on div "Mesa 5" at bounding box center [274, 46] width 17 height 6
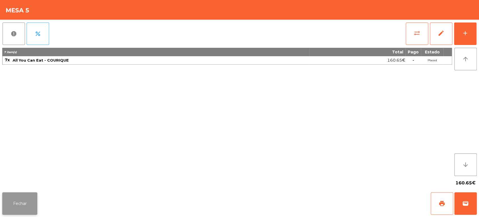
click at [20, 206] on button "Fechar" at bounding box center [19, 203] width 35 height 22
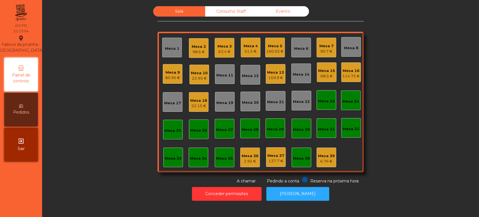
click at [331, 53] on div "Mesa 7 90.7 €" at bounding box center [327, 48] width 20 height 20
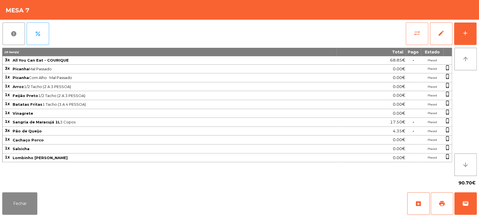
click at [408, 35] on button "sync_alt" at bounding box center [417, 33] width 22 height 22
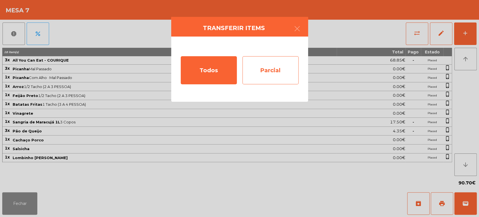
click at [277, 56] on div "Parcial" at bounding box center [271, 70] width 56 height 28
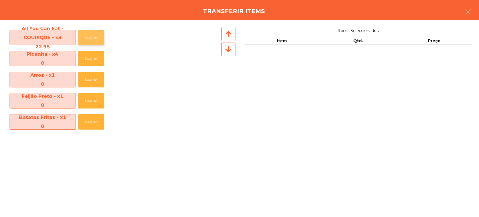
click at [96, 38] on button "Escolher" at bounding box center [91, 37] width 26 height 15
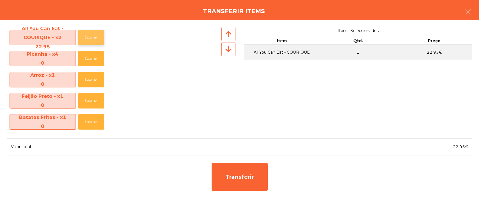
click at [98, 36] on button "Escolher" at bounding box center [91, 37] width 26 height 15
click at [98, 34] on button "Escolher" at bounding box center [91, 37] width 26 height 15
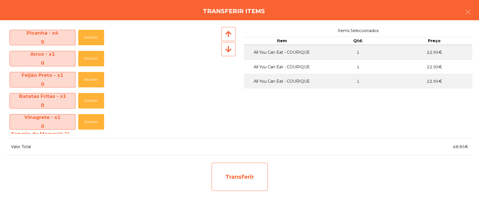
click at [239, 167] on div "Transferir" at bounding box center [240, 177] width 56 height 28
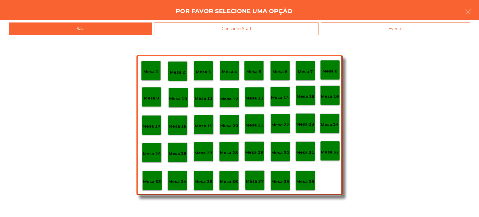
click at [261, 178] on p "Mesa 37" at bounding box center [255, 181] width 18 height 6
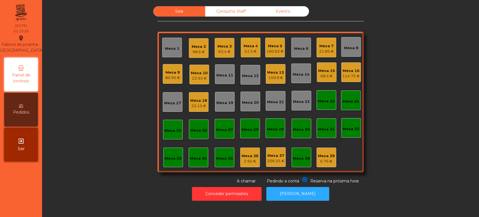
click at [229, 45] on div "Mesa 3 63.4 €" at bounding box center [225, 48] width 20 height 20
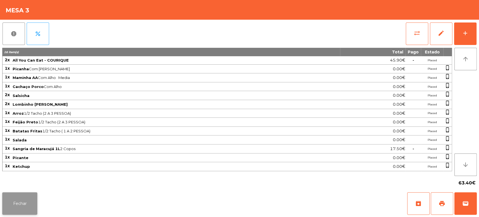
click at [27, 204] on button "Fechar" at bounding box center [19, 203] width 35 height 22
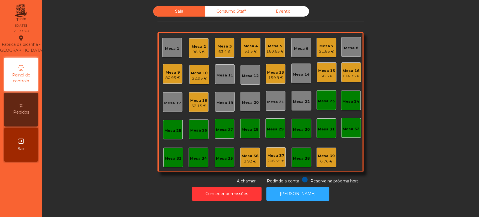
click at [326, 41] on div "Mesa 7 21.85 €" at bounding box center [326, 47] width 15 height 13
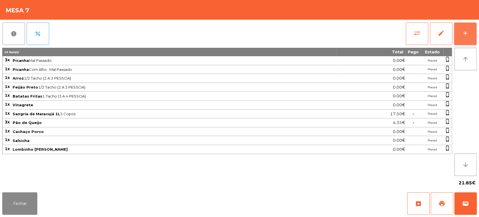
click at [464, 35] on div "add" at bounding box center [465, 33] width 7 height 7
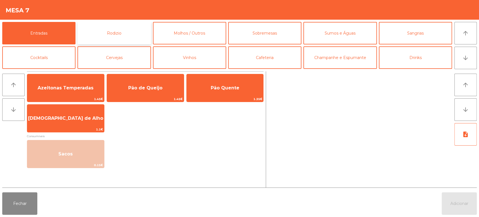
click at [113, 27] on button "Rodizio" at bounding box center [114, 33] width 73 height 22
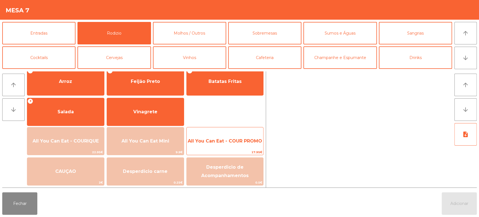
click at [239, 128] on div "All You Can Eat - COUR PROMO 17.95€" at bounding box center [225, 141] width 78 height 28
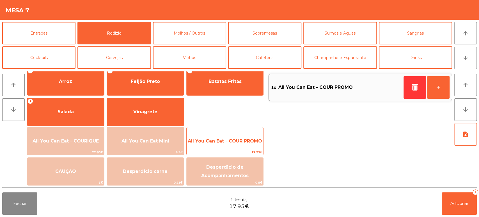
click at [239, 130] on div "All You Can Eat - COUR PROMO 17.95€" at bounding box center [225, 141] width 78 height 28
click at [229, 135] on span "All You Can Eat - COUR PROMO" at bounding box center [225, 140] width 77 height 15
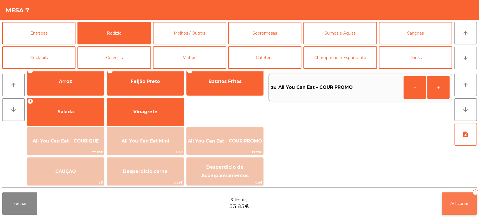
click at [453, 194] on button "Adicionar 3" at bounding box center [459, 203] width 35 height 22
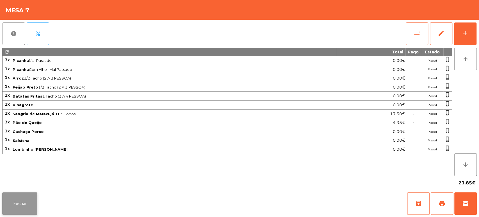
click at [25, 206] on button "Fechar" at bounding box center [19, 203] width 35 height 22
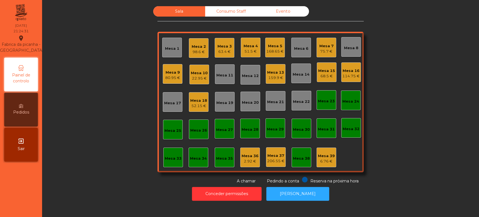
click at [272, 53] on div "168.65 €" at bounding box center [274, 52] width 17 height 6
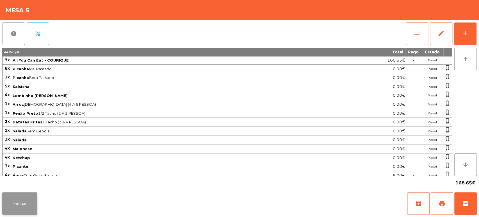
click at [26, 205] on button "Fechar" at bounding box center [19, 203] width 35 height 22
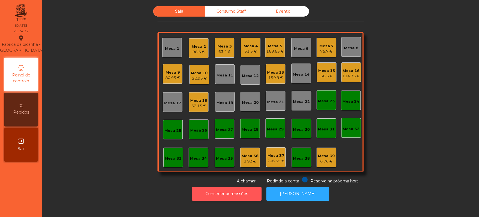
click at [238, 198] on button "Conceder permissões" at bounding box center [227, 194] width 70 height 14
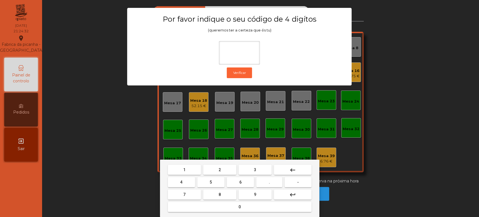
click at [173, 168] on button "1" at bounding box center [184, 170] width 33 height 10
click at [259, 169] on button "3" at bounding box center [255, 170] width 33 height 10
click at [215, 183] on button "5" at bounding box center [210, 182] width 27 height 10
click at [224, 206] on button "0" at bounding box center [240, 207] width 144 height 10
type input "****"
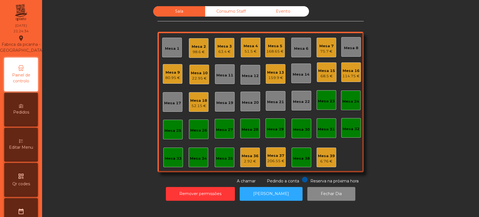
click at [31, 144] on div "Editar Menu" at bounding box center [21, 145] width 34 height 34
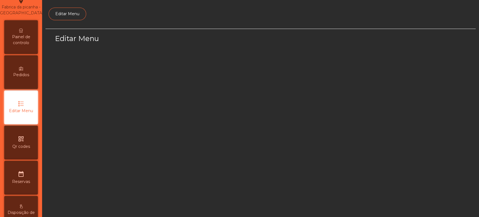
select select "*"
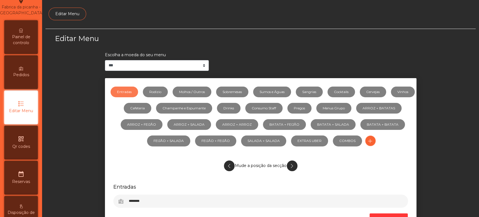
scroll to position [42, 0]
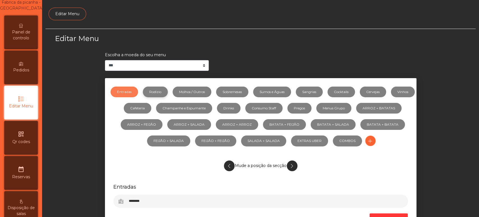
click at [166, 95] on link "Rodizio" at bounding box center [155, 91] width 25 height 11
click at [236, 145] on link "FEIJÃO + FEIJÃO" at bounding box center [215, 140] width 41 height 11
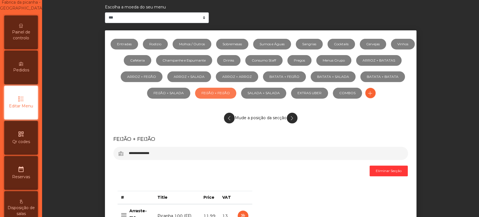
scroll to position [0, 0]
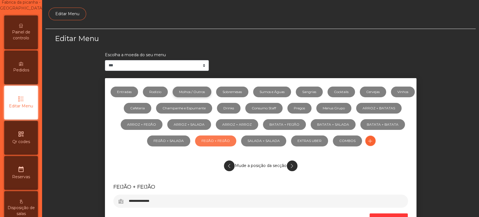
click at [186, 96] on link "Molhos / Outros" at bounding box center [192, 91] width 39 height 11
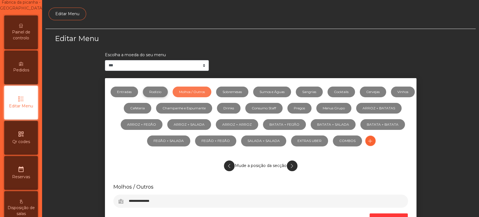
click at [167, 92] on link "Rodizio" at bounding box center [155, 91] width 25 height 11
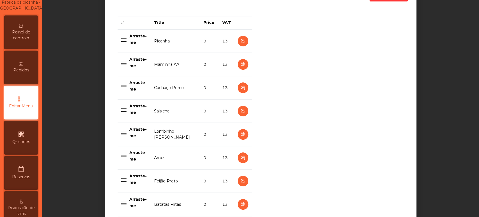
scroll to position [226, 0]
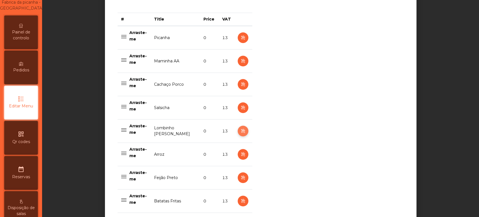
click at [238, 131] on button "button" at bounding box center [243, 131] width 11 height 11
select select "**"
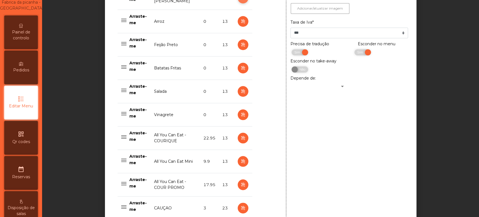
scroll to position [478, 0]
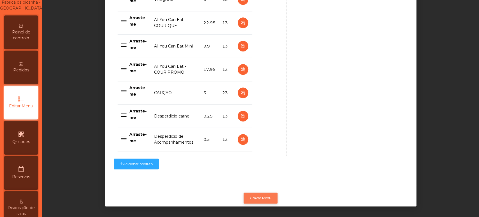
click at [263, 193] on button "Gravar Menu" at bounding box center [261, 197] width 34 height 11
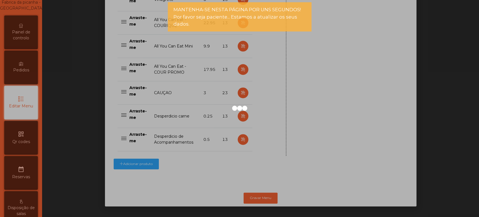
click at [18, 42] on div at bounding box center [239, 108] width 479 height 217
click at [29, 38] on div at bounding box center [239, 108] width 479 height 217
click at [29, 28] on div "Painel de controlo" at bounding box center [21, 32] width 34 height 34
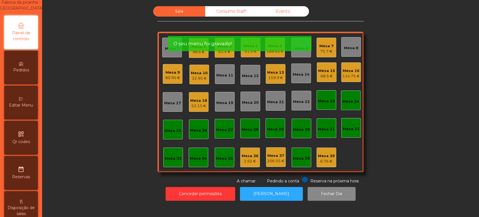
scroll to position [4, 0]
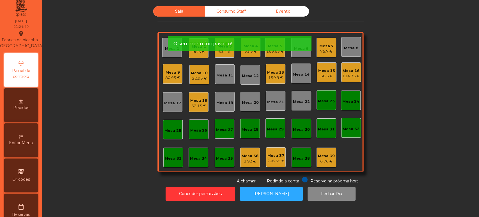
click at [24, 26] on div "21:24:49" at bounding box center [20, 26] width 15 height 5
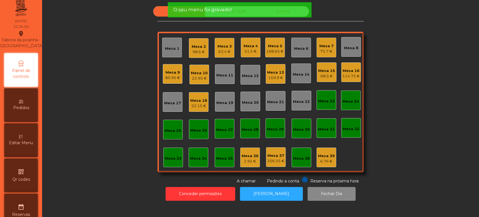
scroll to position [0, 0]
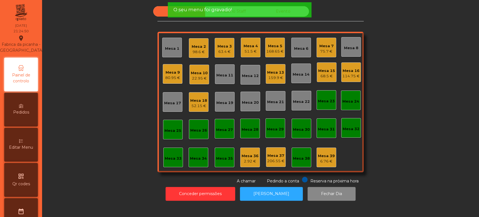
click at [33, 46] on div "Fabrica da picanha - [GEOGRAPHIC_DATA] location_on" at bounding box center [21, 44] width 45 height 19
click at [193, 46] on div "Mesa 2" at bounding box center [199, 47] width 14 height 6
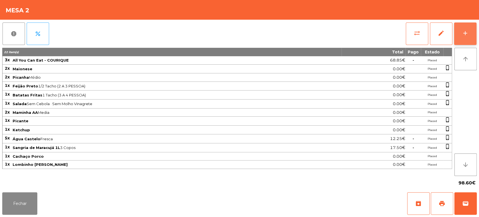
click at [460, 34] on button "add" at bounding box center [465, 33] width 22 height 22
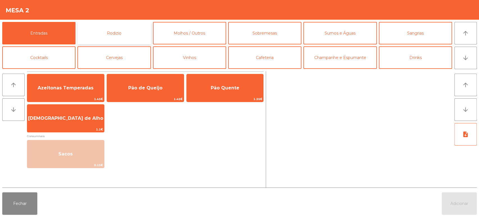
click at [123, 33] on button "Rodizio" at bounding box center [114, 33] width 73 height 22
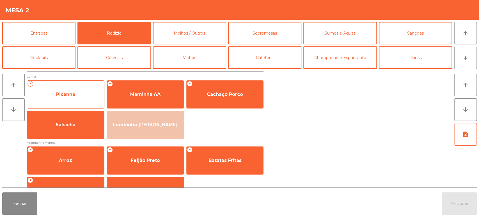
click at [70, 95] on span "Picanha" at bounding box center [65, 94] width 19 height 5
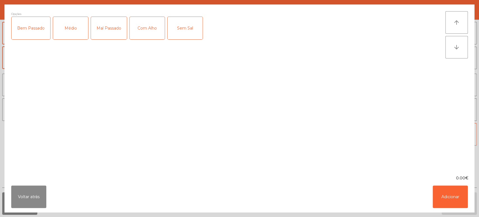
click at [71, 37] on div "Médio" at bounding box center [70, 28] width 35 height 22
click at [440, 201] on button "Adicionar" at bounding box center [450, 196] width 35 height 22
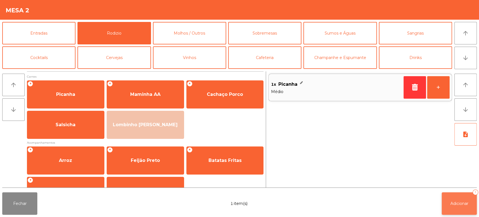
click at [455, 210] on button "Adicionar 1" at bounding box center [459, 203] width 35 height 22
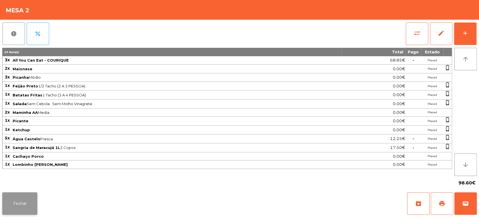
click at [18, 203] on button "Fechar" at bounding box center [19, 203] width 35 height 22
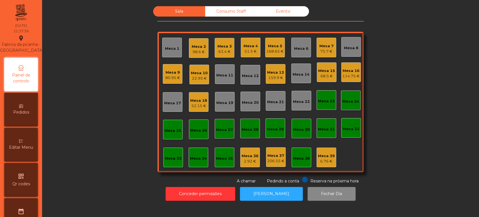
click at [347, 70] on div "Mesa 16" at bounding box center [351, 71] width 17 height 6
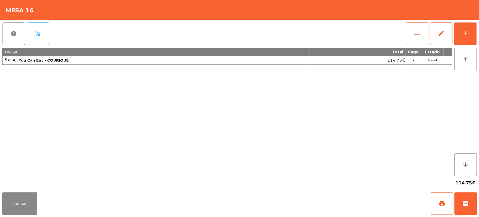
click at [477, 25] on div "sync_alt edit add" at bounding box center [441, 34] width 71 height 28
click at [473, 34] on button "add" at bounding box center [465, 33] width 22 height 22
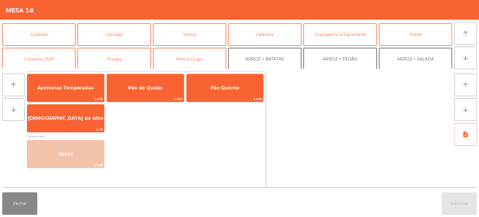
scroll to position [22, 0]
click at [134, 40] on button "Cervejas" at bounding box center [114, 35] width 73 height 22
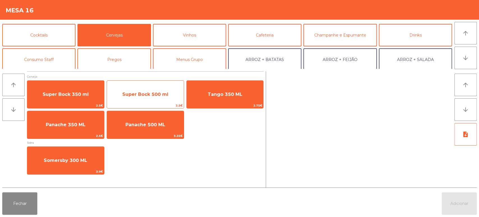
click at [167, 97] on span "Super Bock 500 ml" at bounding box center [145, 94] width 46 height 5
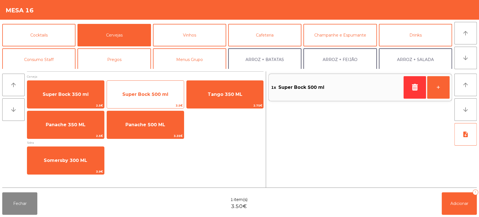
click at [158, 89] on span "Super Bock 500 ml" at bounding box center [145, 94] width 77 height 15
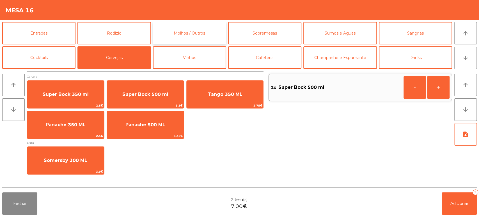
click at [196, 32] on button "Molhos / Outros" at bounding box center [189, 33] width 73 height 22
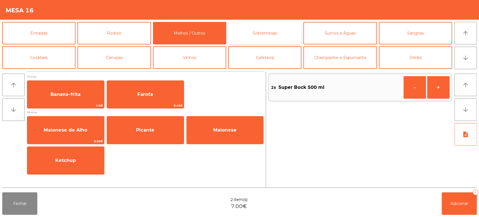
click at [272, 34] on button "Sobremesas" at bounding box center [264, 33] width 73 height 22
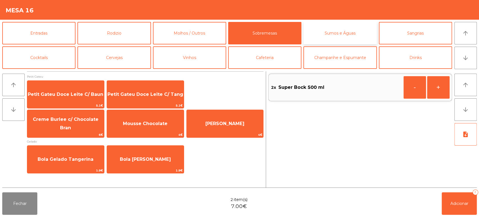
click at [345, 30] on button "Sumos e Águas" at bounding box center [340, 33] width 73 height 22
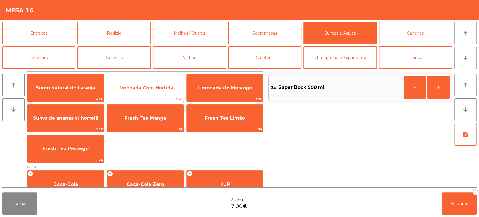
click at [169, 87] on span "Limonada Com Hortelã" at bounding box center [145, 87] width 56 height 5
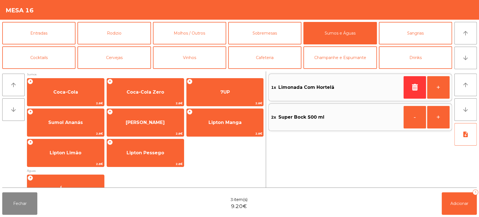
scroll to position [94, 0]
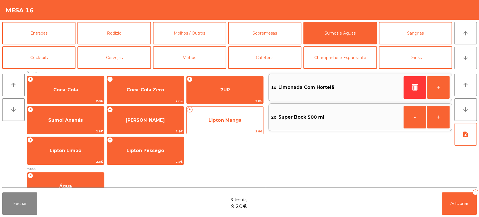
click at [236, 130] on span "2.8€" at bounding box center [225, 131] width 77 height 5
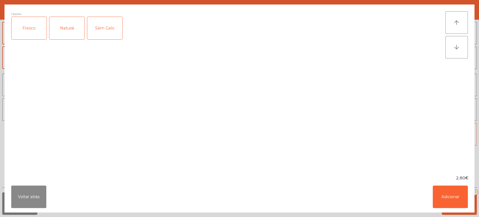
click at [39, 28] on div "Fresco" at bounding box center [29, 28] width 35 height 22
click at [453, 202] on button "Adicionar" at bounding box center [450, 196] width 35 height 22
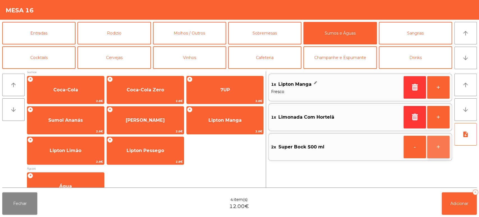
click at [440, 150] on button "+" at bounding box center [438, 147] width 22 height 22
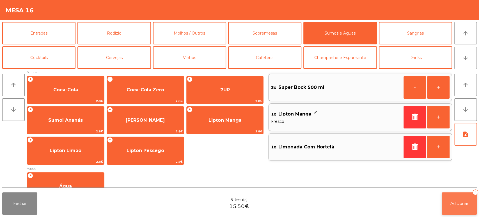
click at [454, 204] on span "Adicionar" at bounding box center [460, 203] width 18 height 5
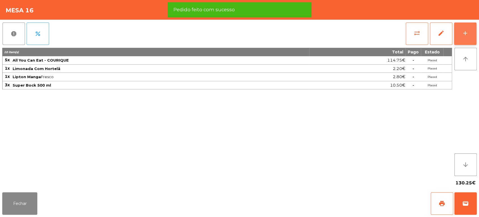
click at [466, 33] on div "add" at bounding box center [465, 33] width 7 height 7
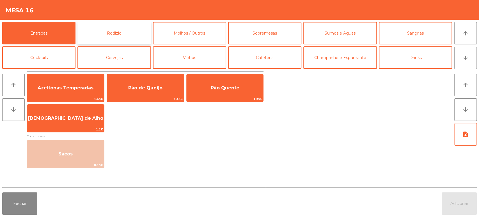
click at [130, 32] on button "Rodizio" at bounding box center [114, 33] width 73 height 22
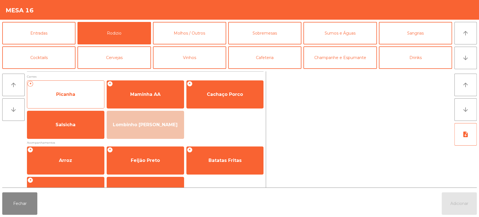
click at [85, 94] on span "Picanha" at bounding box center [65, 94] width 77 height 15
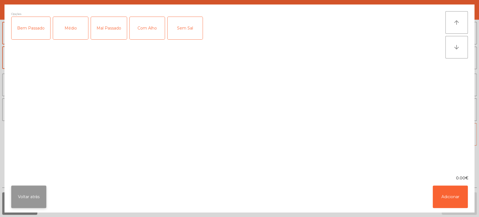
click at [30, 207] on button "Voltar atrás" at bounding box center [28, 196] width 35 height 22
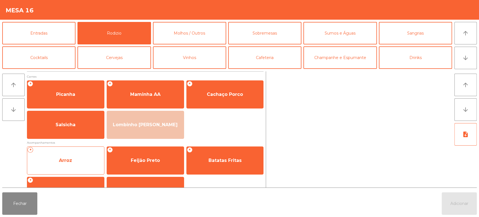
click at [77, 164] on span "Arroz" at bounding box center [65, 160] width 77 height 15
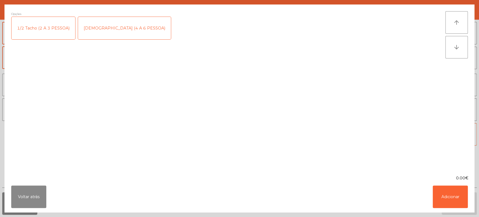
click at [109, 27] on div "[DEMOGRAPHIC_DATA] (4 A 6 PESSOA)" at bounding box center [124, 28] width 93 height 22
click at [450, 202] on button "Adicionar" at bounding box center [450, 196] width 35 height 22
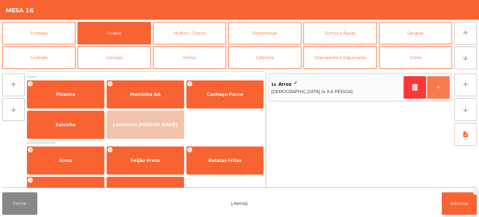
click at [437, 89] on button "+" at bounding box center [438, 87] width 22 height 22
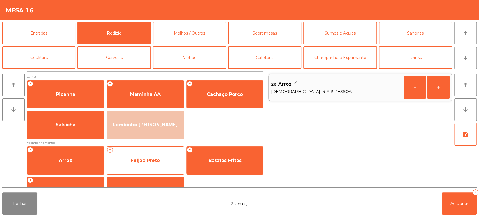
click at [170, 164] on span "Feijão Preto" at bounding box center [145, 160] width 77 height 15
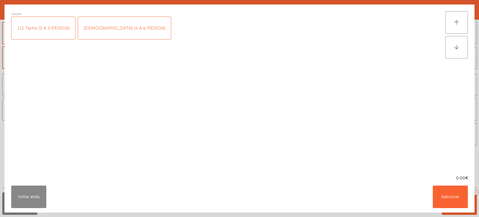
click at [54, 30] on div "1/2 Tacho (2 A 3 PESSOA)" at bounding box center [44, 28] width 64 height 22
click at [464, 207] on button "Adicionar" at bounding box center [450, 196] width 35 height 22
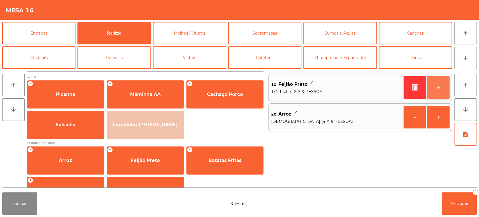
click at [440, 90] on button "+" at bounding box center [438, 87] width 22 height 22
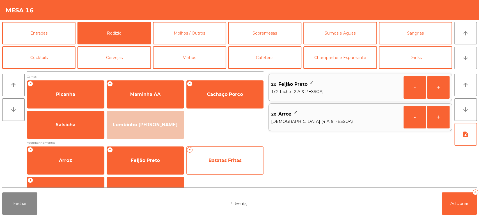
click at [229, 158] on span "Batatas Fritas" at bounding box center [225, 160] width 33 height 5
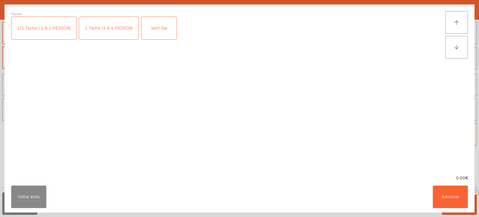
click at [120, 37] on div "1 Tacho (3 A 4 PESSOA)" at bounding box center [109, 28] width 60 height 22
click at [461, 196] on button "Adicionar" at bounding box center [450, 196] width 35 height 22
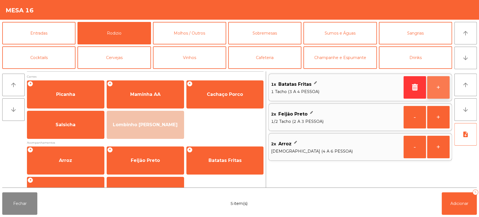
click at [439, 83] on button "+" at bounding box center [438, 87] width 22 height 22
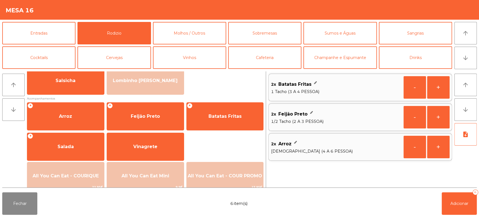
scroll to position [52, 0]
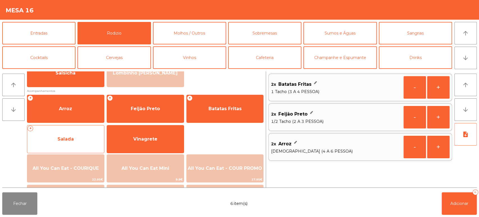
click at [79, 134] on span "Salada" at bounding box center [65, 138] width 77 height 15
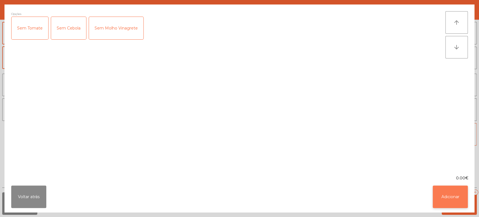
click at [443, 194] on button "Adicionar" at bounding box center [450, 196] width 35 height 22
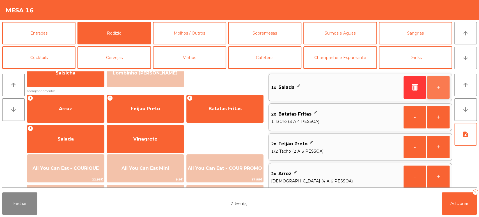
click at [438, 88] on button "+" at bounding box center [438, 87] width 22 height 22
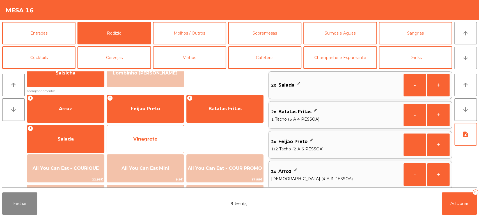
click at [169, 138] on span "Vinagrete" at bounding box center [145, 138] width 77 height 15
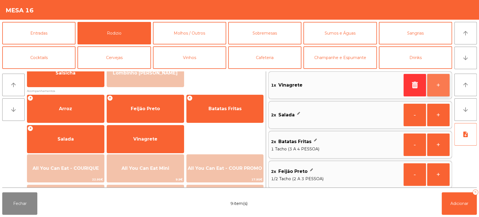
click at [439, 84] on button "+" at bounding box center [438, 85] width 22 height 22
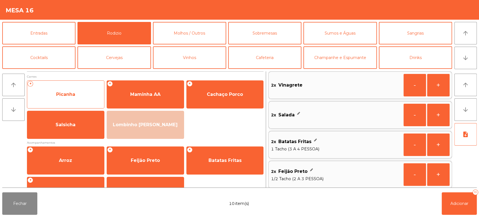
click at [74, 92] on span "Picanha" at bounding box center [65, 94] width 19 height 5
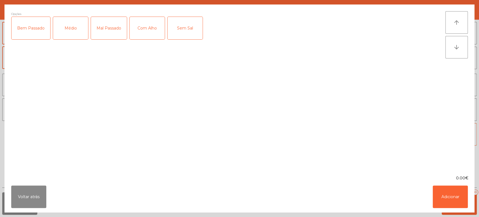
click at [76, 24] on div "Médio" at bounding box center [70, 28] width 35 height 22
click at [110, 27] on div "Mal Passado" at bounding box center [109, 28] width 36 height 22
click at [70, 31] on div "Médio" at bounding box center [70, 28] width 35 height 22
click at [146, 27] on div "Com Alho" at bounding box center [147, 28] width 35 height 22
click at [452, 202] on button "Adicionar" at bounding box center [450, 196] width 35 height 22
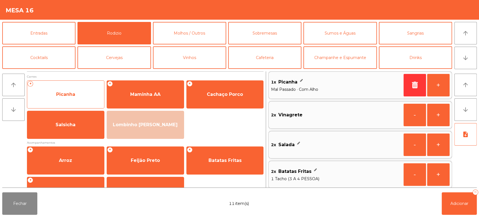
click at [88, 94] on span "Picanha" at bounding box center [65, 94] width 77 height 15
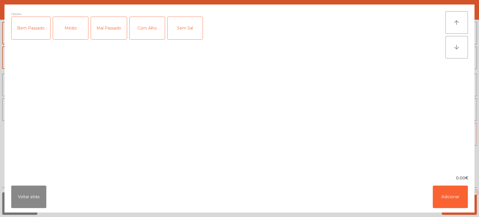
click at [118, 29] on div "Mal Passado" at bounding box center [109, 28] width 36 height 22
click at [456, 198] on button "Adicionar" at bounding box center [450, 196] width 35 height 22
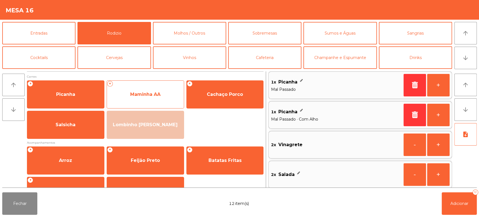
click at [168, 90] on span "Maminha AA" at bounding box center [145, 94] width 77 height 15
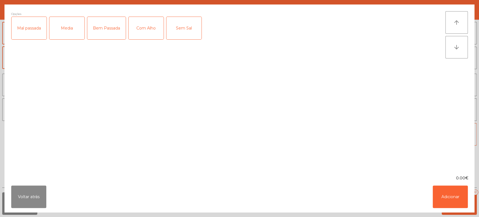
click at [29, 25] on div "Mal passada" at bounding box center [29, 28] width 35 height 22
click at [459, 193] on button "Adicionar" at bounding box center [450, 196] width 35 height 22
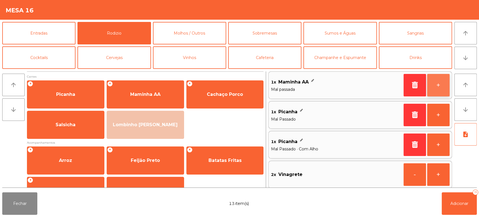
click at [438, 90] on button "+" at bounding box center [438, 85] width 22 height 22
click at [409, 88] on button "-" at bounding box center [415, 85] width 22 height 22
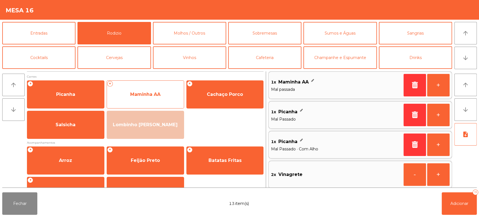
click at [158, 96] on span "Maminha AA" at bounding box center [145, 94] width 30 height 5
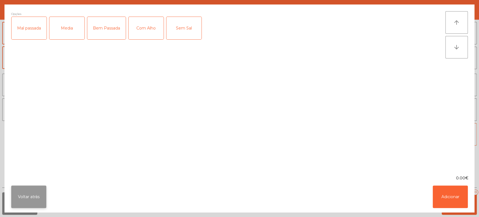
click at [36, 188] on button "Voltar atrás" at bounding box center [28, 196] width 35 height 22
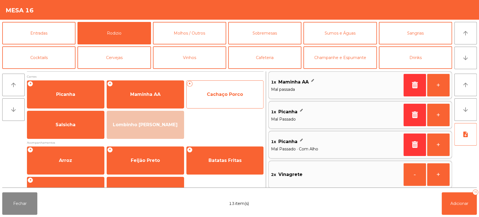
click at [216, 98] on span "Cachaço Porco" at bounding box center [225, 94] width 77 height 15
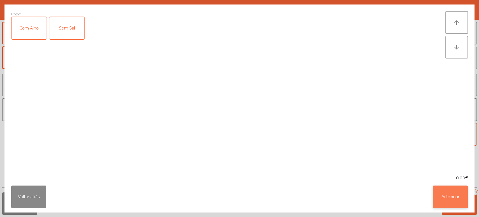
click at [465, 205] on button "Adicionar" at bounding box center [450, 196] width 35 height 22
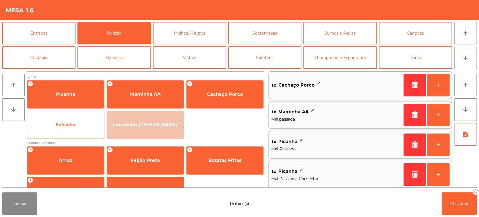
click at [66, 129] on span "Salsicha" at bounding box center [65, 124] width 77 height 15
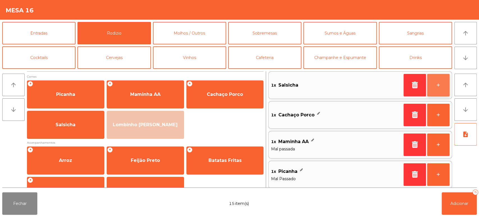
click at [436, 89] on button "+" at bounding box center [438, 85] width 22 height 22
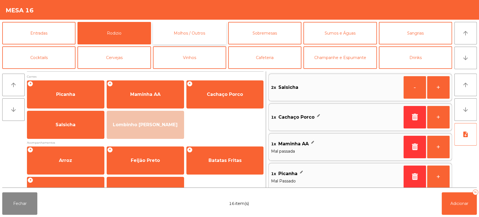
click at [207, 39] on button "Molhos / Outros" at bounding box center [189, 33] width 73 height 22
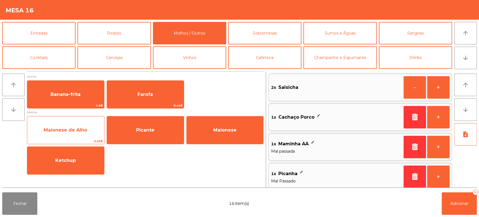
click at [87, 132] on span "Maionese de Alho" at bounding box center [65, 129] width 77 height 15
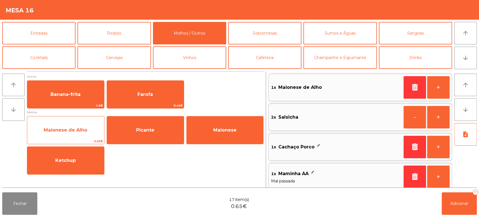
scroll to position [2, 0]
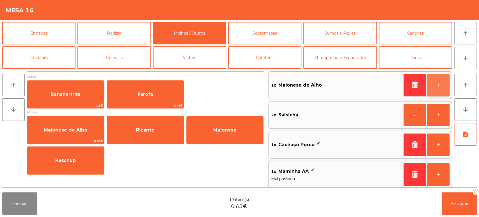
click at [437, 84] on button "+" at bounding box center [438, 85] width 22 height 22
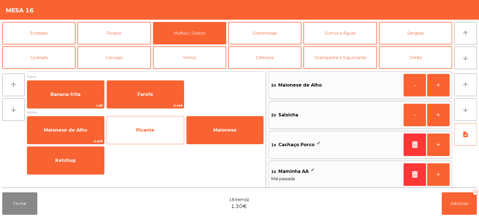
click at [159, 130] on span "Picante" at bounding box center [145, 129] width 77 height 15
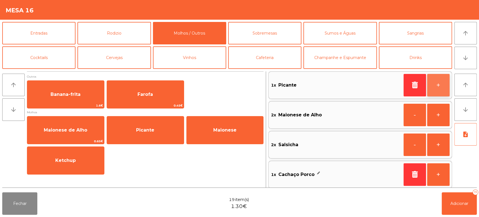
click at [439, 94] on button "+" at bounding box center [438, 85] width 22 height 22
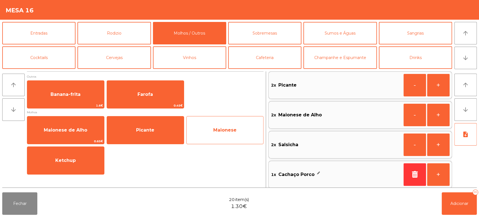
click at [240, 132] on span "Maionese" at bounding box center [225, 129] width 77 height 15
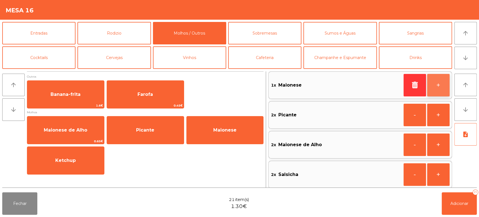
click at [438, 89] on button "+" at bounding box center [438, 85] width 22 height 22
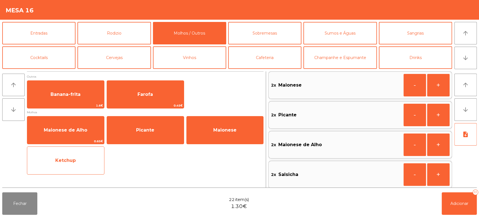
click at [84, 165] on span "Ketchup" at bounding box center [65, 160] width 77 height 15
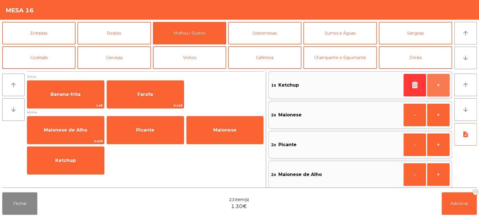
click at [439, 85] on button "+" at bounding box center [438, 85] width 22 height 22
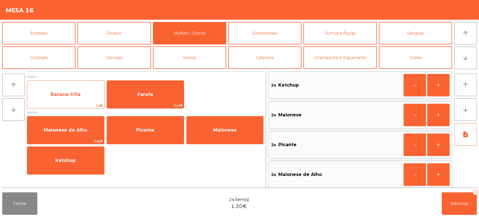
click at [88, 94] on span "Banana-frita" at bounding box center [65, 94] width 77 height 15
click at [85, 93] on span "Banana-frita" at bounding box center [65, 94] width 77 height 15
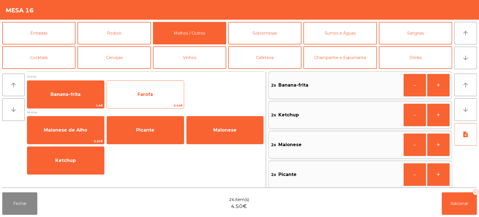
click at [173, 101] on span "Farofa" at bounding box center [145, 94] width 77 height 15
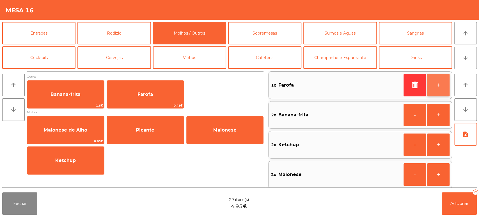
click at [439, 90] on button "+" at bounding box center [438, 85] width 22 height 22
click at [436, 92] on button "+" at bounding box center [438, 85] width 22 height 22
click at [418, 87] on button "-" at bounding box center [415, 85] width 22 height 22
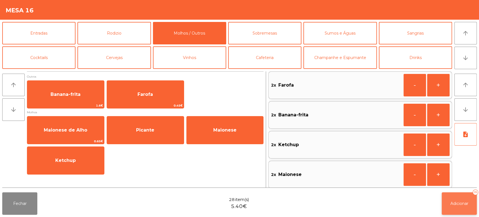
click at [458, 209] on button "Adicionar 28" at bounding box center [459, 203] width 35 height 22
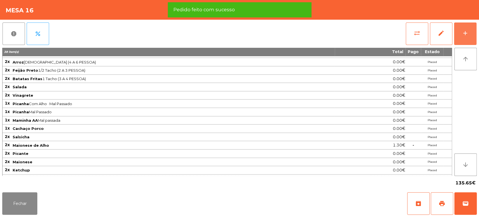
scroll to position [46, 0]
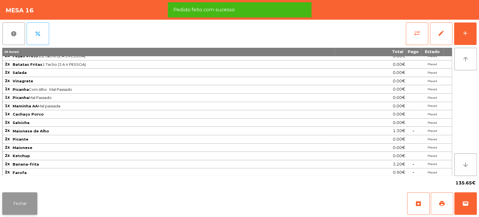
click at [15, 204] on button "Fechar" at bounding box center [19, 203] width 35 height 22
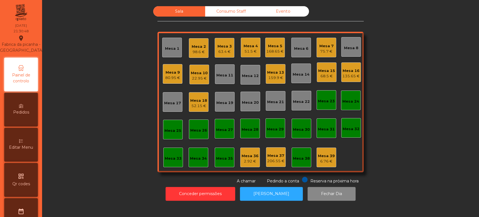
click at [196, 79] on div "22.95 €" at bounding box center [199, 79] width 17 height 6
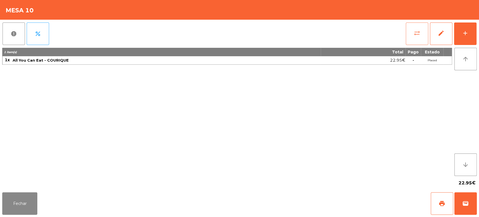
click at [415, 31] on span "sync_alt" at bounding box center [417, 33] width 7 height 7
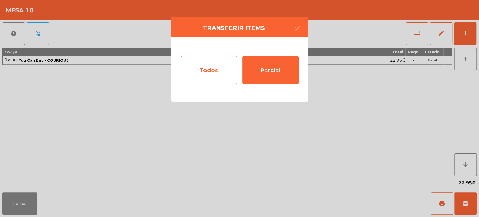
click at [208, 69] on div "Todos" at bounding box center [209, 70] width 56 height 28
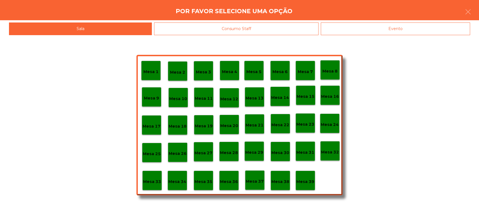
click at [254, 179] on p "Mesa 37" at bounding box center [255, 181] width 18 height 6
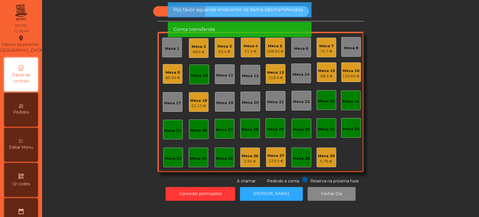
click at [178, 68] on div "Mesa 9 80.95 €" at bounding box center [173, 74] width 20 height 20
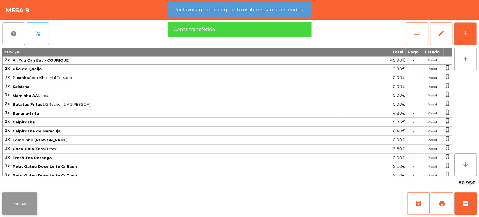
click at [28, 199] on button "Fechar" at bounding box center [19, 203] width 35 height 22
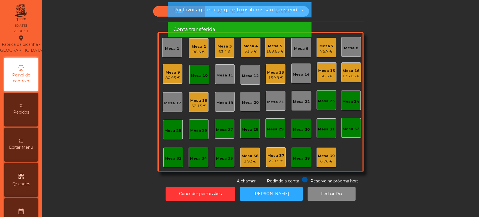
click at [203, 75] on div "Mesa 10" at bounding box center [199, 76] width 17 height 6
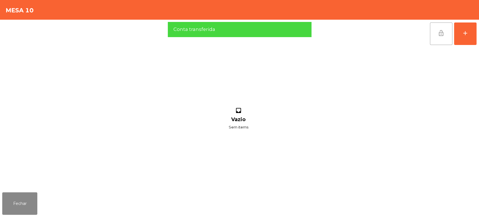
click at [448, 31] on button "lock_open" at bounding box center [441, 33] width 22 height 22
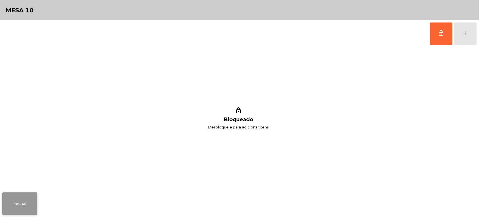
click at [32, 198] on button "Fechar" at bounding box center [19, 203] width 35 height 22
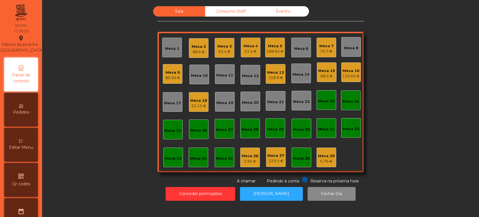
click at [231, 7] on div "Consumo Staff" at bounding box center [231, 11] width 52 height 10
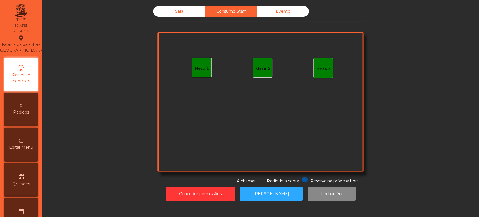
click at [204, 74] on div "Mesa 1" at bounding box center [202, 68] width 20 height 20
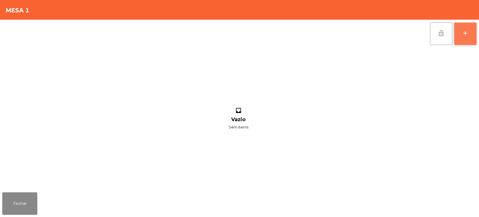
click at [469, 36] on div "add" at bounding box center [465, 33] width 7 height 7
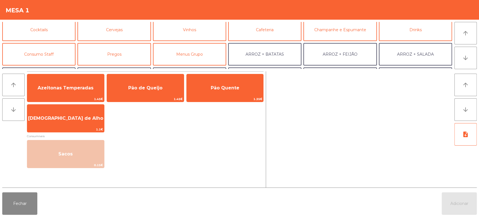
scroll to position [29, 0]
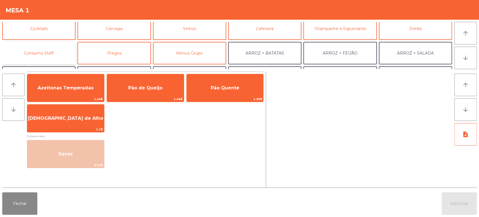
click at [44, 62] on button "Consumo Staff" at bounding box center [38, 53] width 73 height 22
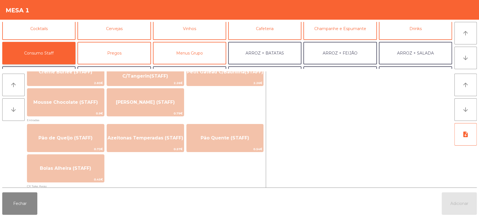
scroll to position [419, 0]
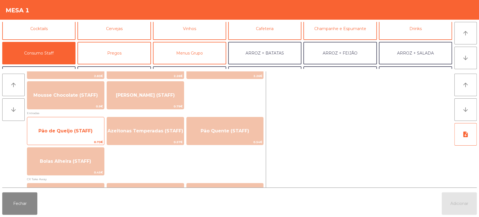
click at [83, 135] on span "Pão de Queijo (STAFF)" at bounding box center [65, 130] width 77 height 15
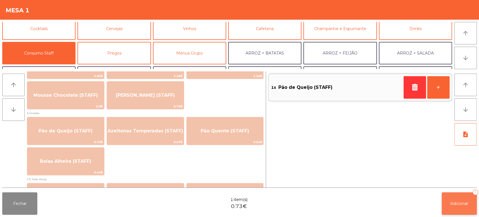
click at [452, 196] on button "Adicionar 1" at bounding box center [459, 203] width 35 height 22
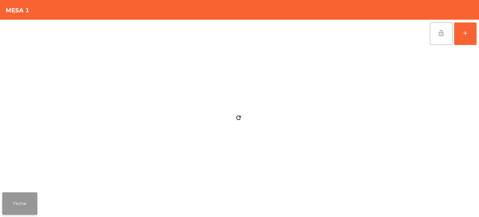
click at [30, 196] on button "Fechar" at bounding box center [19, 203] width 35 height 22
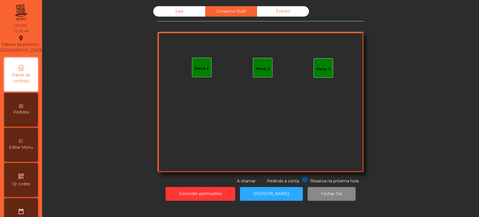
click at [174, 14] on div "Sala" at bounding box center [179, 11] width 52 height 10
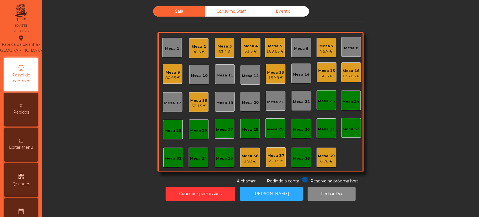
click at [204, 49] on div "Mesa 2 98.6 €" at bounding box center [199, 48] width 20 height 20
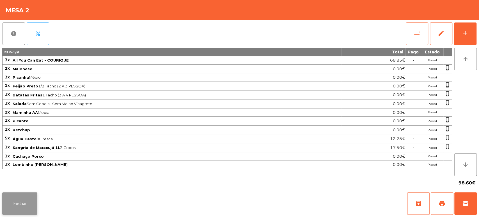
click at [29, 202] on button "Fechar" at bounding box center [19, 203] width 35 height 22
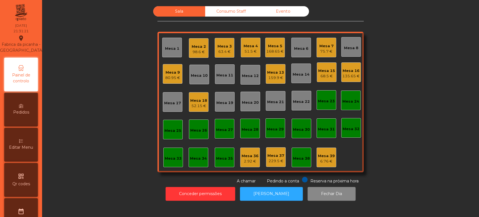
click at [227, 52] on div "63.4 €" at bounding box center [225, 52] width 14 height 6
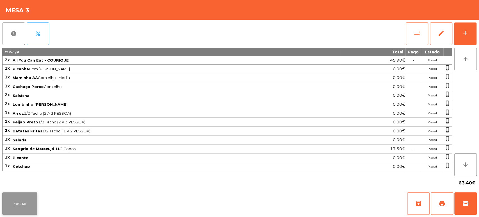
click at [29, 199] on button "Fechar" at bounding box center [19, 203] width 35 height 22
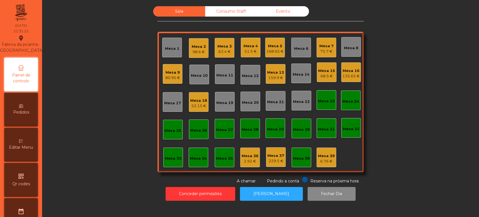
click at [249, 53] on div "51.5 €" at bounding box center [251, 52] width 14 height 6
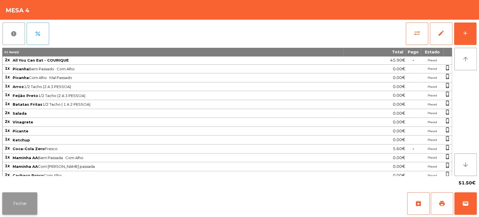
click at [23, 199] on button "Fechar" at bounding box center [19, 203] width 35 height 22
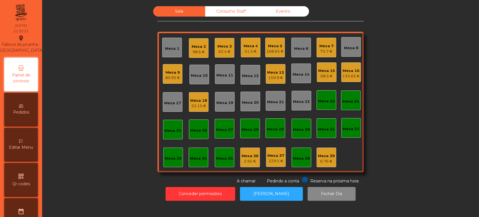
click at [197, 57] on div "Mesa 2 98.6 €" at bounding box center [199, 48] width 20 height 20
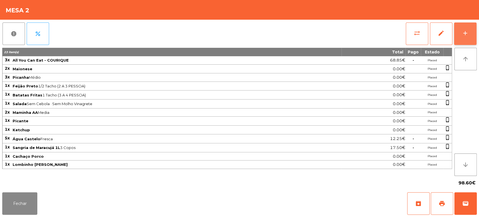
click at [463, 40] on button "add" at bounding box center [465, 33] width 22 height 22
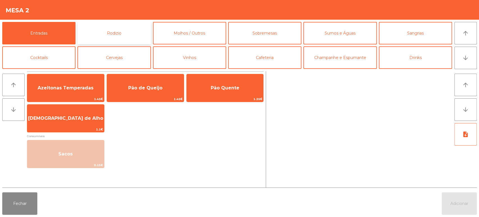
click at [108, 37] on button "Rodizio" at bounding box center [114, 33] width 73 height 22
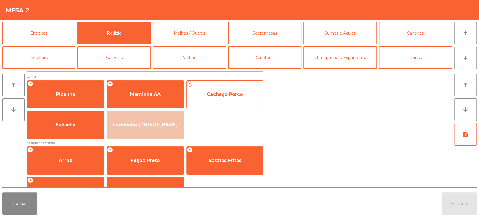
click at [230, 97] on span "Cachaço Porco" at bounding box center [225, 94] width 36 height 5
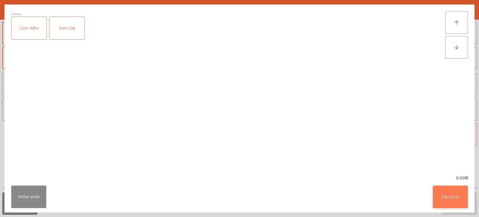
click at [436, 205] on button "Adicionar" at bounding box center [450, 196] width 35 height 22
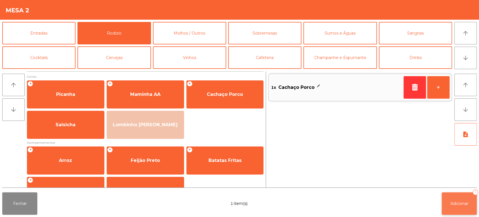
click at [451, 201] on span "Adicionar" at bounding box center [460, 203] width 18 height 5
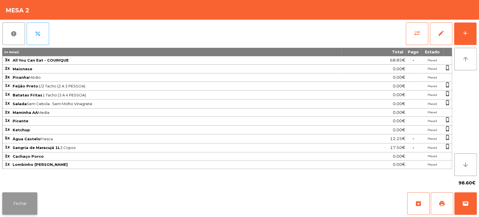
click at [17, 193] on button "Fechar" at bounding box center [19, 203] width 35 height 22
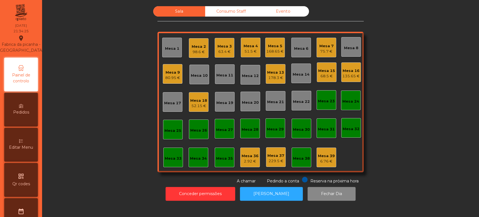
click at [243, 9] on div "Consumo Staff" at bounding box center [231, 11] width 52 height 10
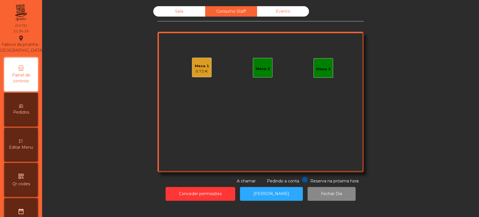
click at [202, 67] on div "Mesa 1" at bounding box center [202, 66] width 14 height 6
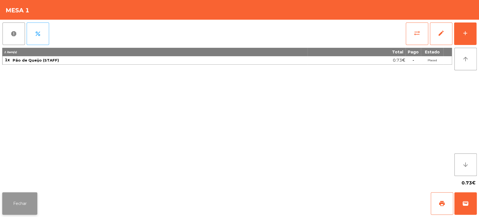
click at [37, 202] on button "Fechar" at bounding box center [19, 203] width 35 height 22
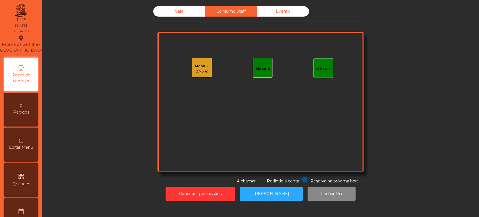
click at [261, 71] on div "Mesa 2" at bounding box center [263, 69] width 14 height 6
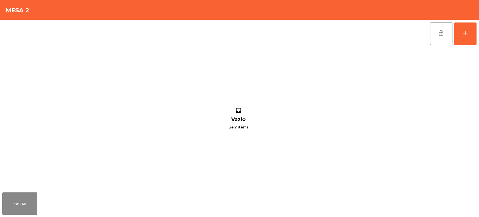
click at [479, 40] on div "lock_open add inbox Vazio Sem items" at bounding box center [239, 105] width 479 height 170
click at [465, 32] on div "add" at bounding box center [465, 33] width 7 height 7
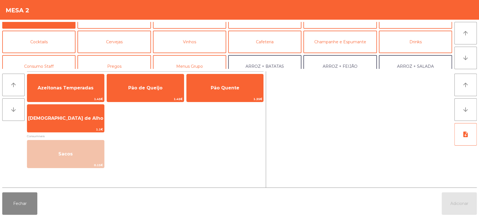
scroll to position [21, 0]
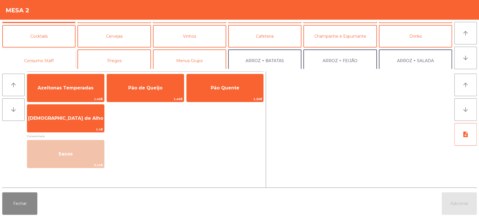
click at [52, 60] on button "Consumo Staff" at bounding box center [38, 60] width 73 height 22
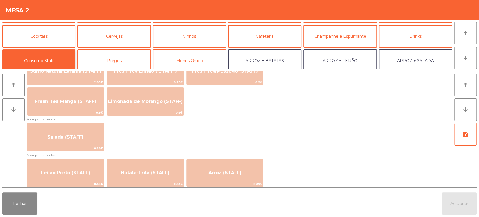
scroll to position [149, 0]
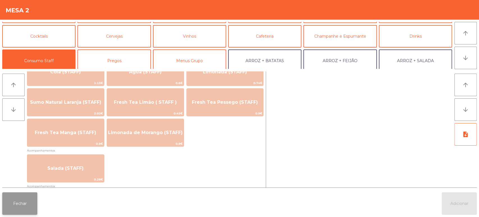
click at [25, 199] on button "Fechar" at bounding box center [19, 203] width 35 height 22
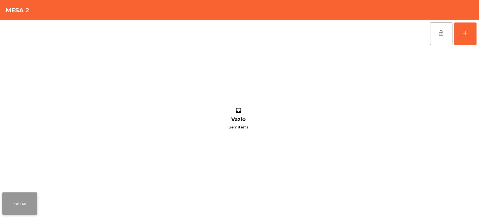
click at [15, 199] on button "Fechar" at bounding box center [19, 203] width 35 height 22
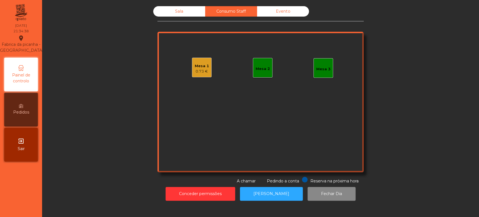
click at [126, 143] on div "Sala Consumo Staff Evento Mesa 1 0.73 € Mesa 2 Mesa 3 Reserva na próxima hora P…" at bounding box center [261, 95] width 422 height 178
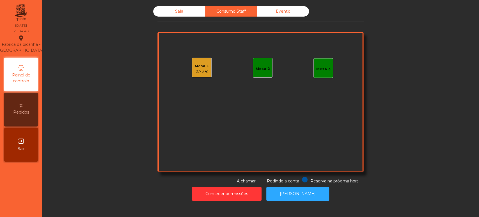
click at [193, 7] on div "Sala" at bounding box center [179, 11] width 52 height 10
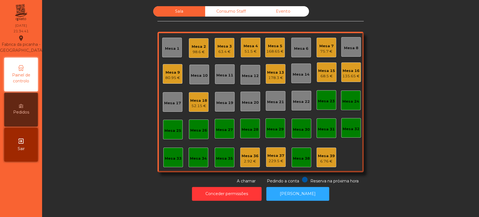
click at [191, 16] on div "Sala" at bounding box center [179, 11] width 52 height 10
click at [172, 72] on div "Mesa 9" at bounding box center [172, 73] width 15 height 6
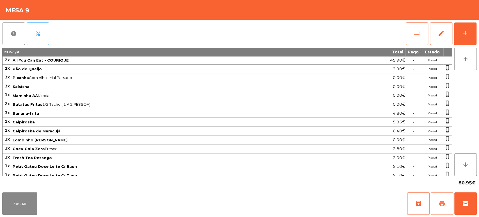
click at [440, 197] on button "print" at bounding box center [442, 203] width 22 height 22
click at [37, 208] on button "Fechar" at bounding box center [19, 203] width 35 height 22
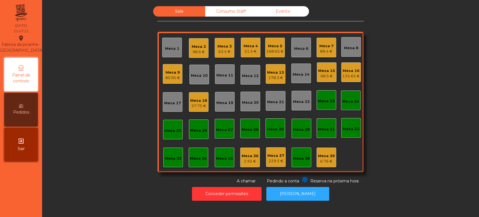
click at [168, 83] on div "Mesa 9 80.95 €" at bounding box center [173, 74] width 20 height 20
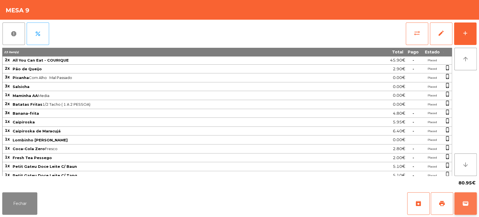
click at [463, 196] on button "wallet" at bounding box center [466, 203] width 22 height 22
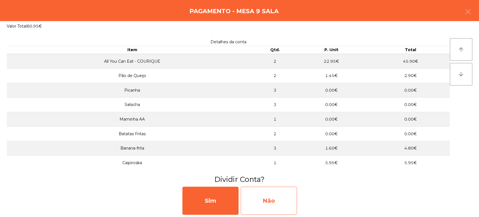
click at [275, 192] on div "Não" at bounding box center [269, 200] width 56 height 28
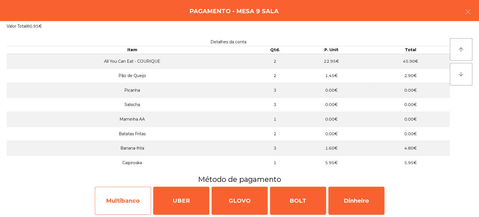
click at [138, 194] on div "Multibanco" at bounding box center [123, 200] width 56 height 28
select select "**"
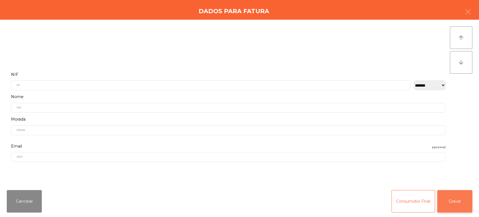
click at [463, 209] on button "Gravar" at bounding box center [454, 201] width 35 height 22
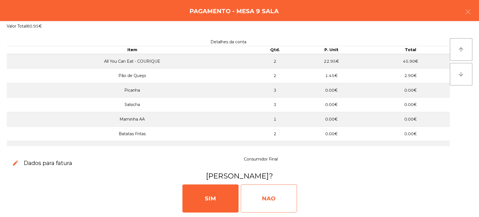
click at [274, 199] on div "NAO" at bounding box center [269, 198] width 56 height 28
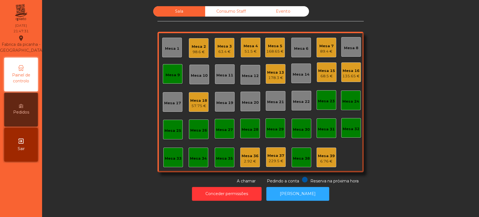
click at [171, 76] on div "Mesa 9" at bounding box center [173, 75] width 14 height 6
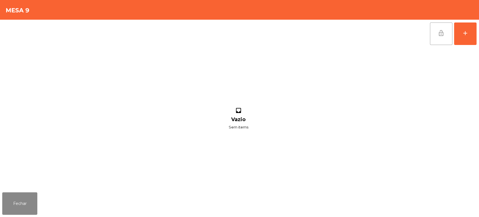
click at [441, 30] on span "lock_open" at bounding box center [441, 33] width 7 height 7
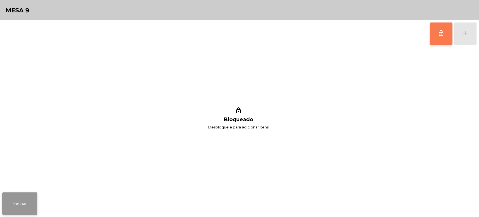
click at [29, 197] on button "Fechar" at bounding box center [19, 203] width 35 height 22
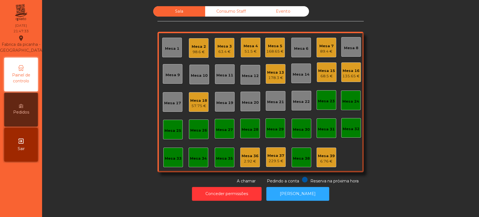
click at [322, 42] on div "Mesa 7 89.4 €" at bounding box center [327, 47] width 14 height 13
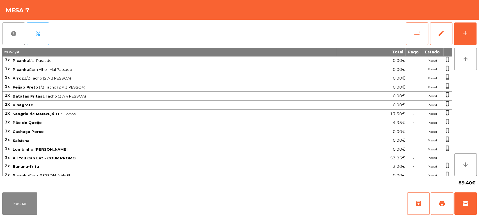
scroll to position [20, 0]
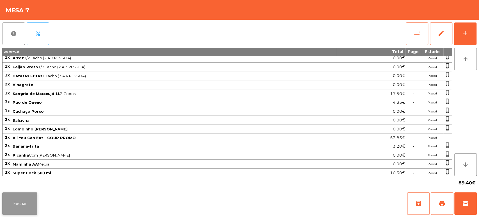
click at [28, 202] on button "Fechar" at bounding box center [19, 203] width 35 height 22
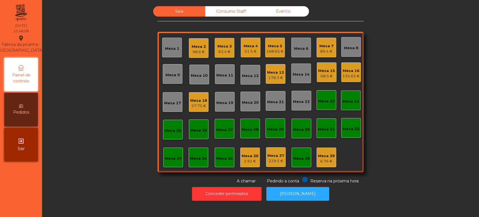
click at [276, 51] on div "168.65 €" at bounding box center [274, 52] width 17 height 6
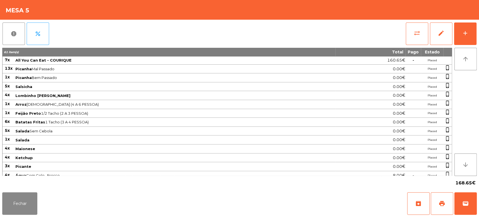
scroll to position [11, 0]
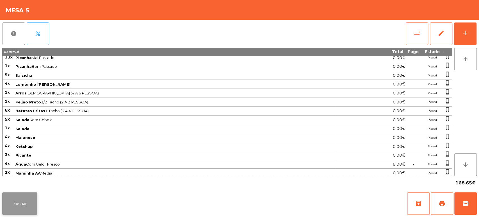
click at [16, 199] on button "Fechar" at bounding box center [19, 203] width 35 height 22
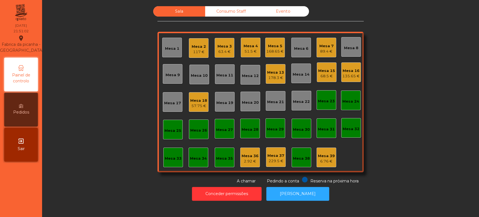
click at [191, 99] on div "Mesa 18" at bounding box center [198, 101] width 17 height 6
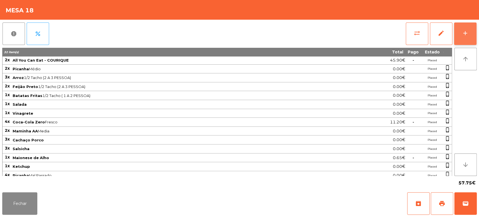
click at [467, 30] on div "add" at bounding box center [465, 33] width 7 height 7
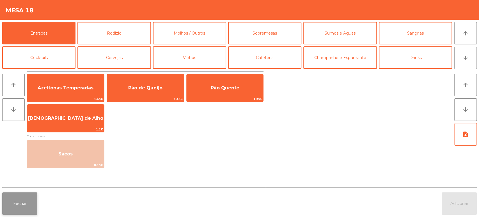
click at [12, 205] on button "Fechar" at bounding box center [19, 203] width 35 height 22
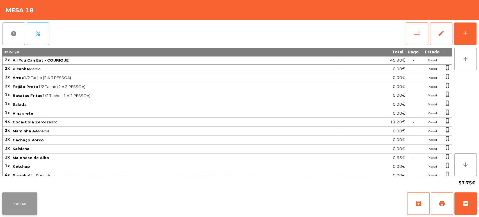
click at [19, 207] on button "Fechar" at bounding box center [19, 203] width 35 height 22
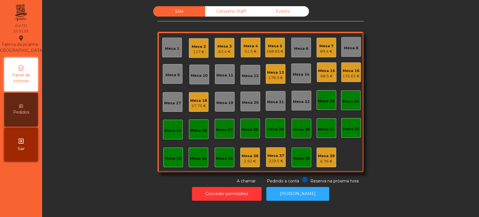
click at [349, 74] on div "135.65 €" at bounding box center [351, 76] width 17 height 6
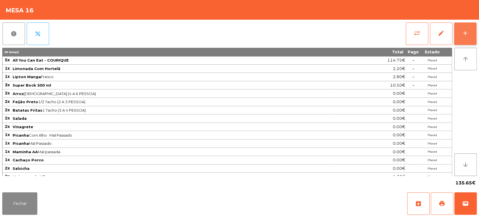
click at [468, 30] on div "add" at bounding box center [465, 33] width 7 height 7
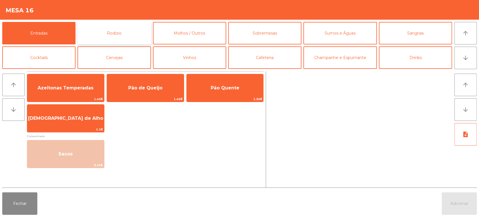
click at [127, 29] on button "Rodizio" at bounding box center [114, 33] width 73 height 22
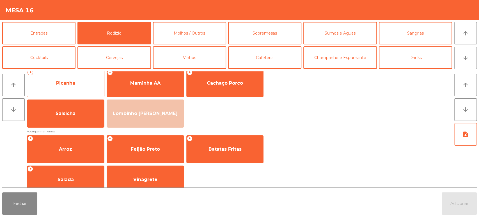
click at [72, 87] on span "Picanha" at bounding box center [65, 83] width 77 height 15
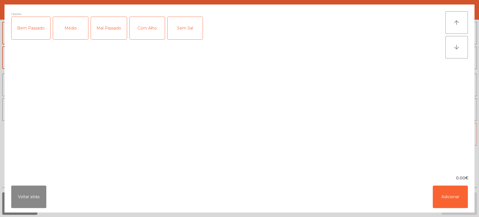
click at [117, 32] on div "Mal Passado" at bounding box center [109, 28] width 36 height 22
click at [146, 22] on div "Com Alho" at bounding box center [147, 28] width 35 height 22
click at [451, 192] on button "Adicionar" at bounding box center [450, 196] width 35 height 22
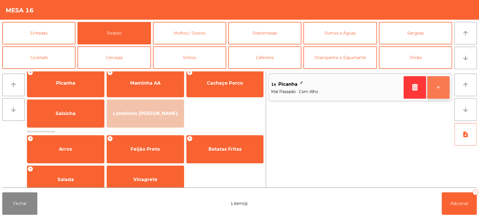
click at [439, 89] on button "+" at bounding box center [438, 87] width 22 height 22
click at [436, 88] on button "+" at bounding box center [438, 87] width 22 height 22
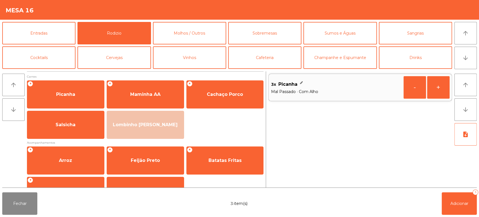
scroll to position [1, 0]
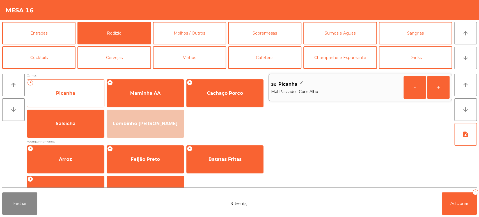
click at [86, 90] on span "Picanha" at bounding box center [65, 93] width 77 height 15
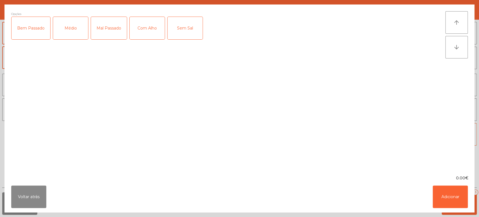
click at [72, 34] on div "Médio" at bounding box center [70, 28] width 35 height 22
click at [59, 22] on div "Médio" at bounding box center [70, 28] width 35 height 22
click at [107, 31] on div "Mal Passado" at bounding box center [109, 28] width 36 height 22
click at [465, 178] on div "0.00€" at bounding box center [239, 178] width 470 height 6
click at [458, 197] on button "Adicionar" at bounding box center [450, 196] width 35 height 22
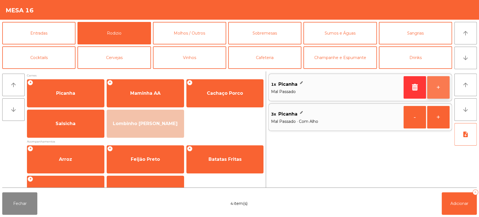
click at [446, 93] on button "+" at bounding box center [438, 87] width 22 height 22
click at [445, 90] on button "+" at bounding box center [438, 87] width 22 height 22
click at [414, 92] on button "-" at bounding box center [415, 87] width 22 height 22
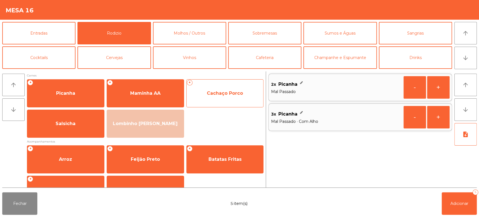
click at [229, 89] on span "Cachaço Porco" at bounding box center [225, 93] width 77 height 15
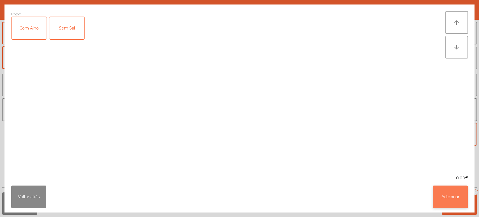
click at [434, 202] on button "Adicionar" at bounding box center [450, 196] width 35 height 22
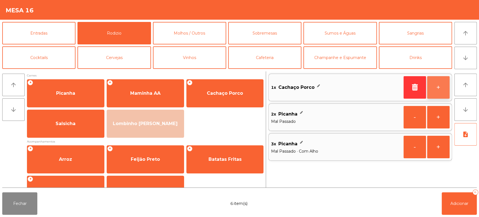
click at [435, 90] on button "+" at bounding box center [438, 87] width 22 height 22
click at [430, 90] on button "+" at bounding box center [438, 87] width 22 height 22
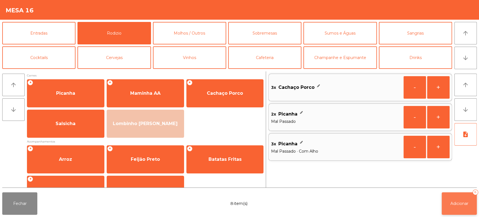
click at [449, 207] on button "Adicionar 8" at bounding box center [459, 203] width 35 height 22
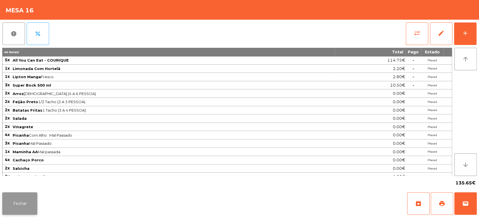
click at [23, 202] on button "Fechar" at bounding box center [19, 203] width 35 height 22
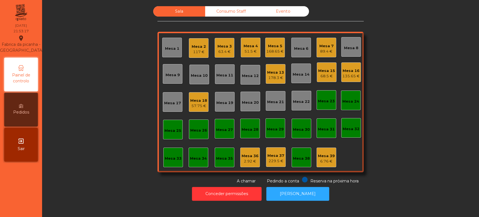
click at [318, 162] on div "6.76 €" at bounding box center [326, 161] width 17 height 6
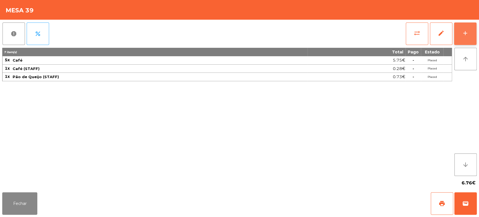
click at [466, 39] on button "add" at bounding box center [465, 33] width 22 height 22
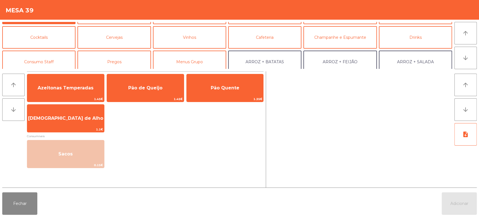
scroll to position [20, 0]
click at [47, 31] on button "Cocktails" at bounding box center [38, 37] width 73 height 22
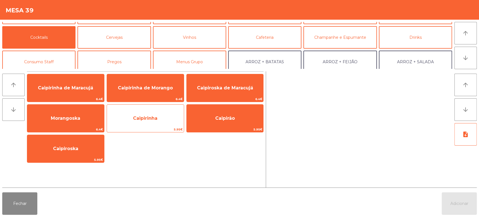
click at [143, 120] on span "Caipirinha" at bounding box center [145, 117] width 24 height 5
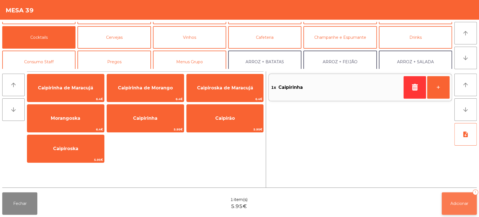
click at [452, 194] on button "Adicionar 1" at bounding box center [459, 203] width 35 height 22
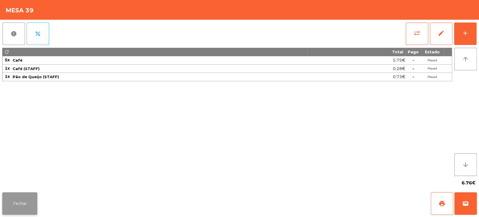
click at [7, 199] on button "Fechar" at bounding box center [19, 203] width 35 height 22
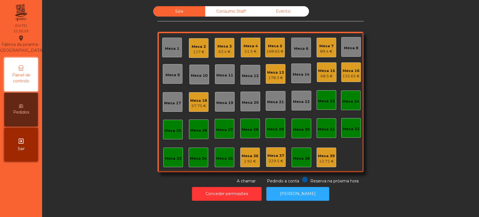
click at [350, 77] on div "135.65 €" at bounding box center [351, 76] width 17 height 6
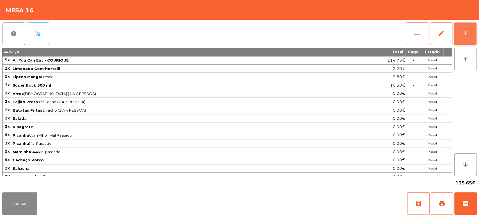
click at [473, 33] on button "add" at bounding box center [465, 33] width 22 height 22
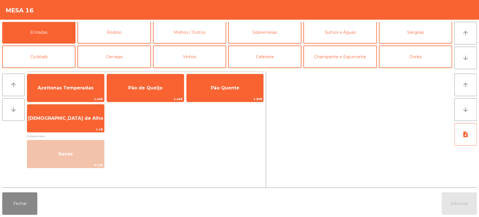
scroll to position [0, 0]
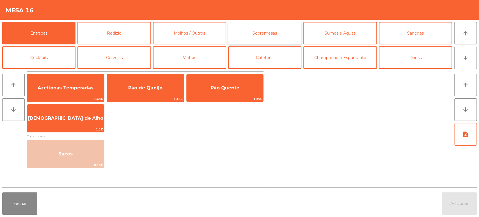
click at [281, 36] on button "Sobremesas" at bounding box center [264, 33] width 73 height 22
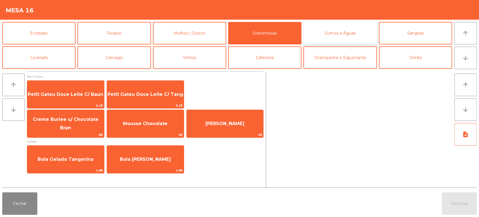
click at [350, 34] on button "Sumos e Águas" at bounding box center [340, 33] width 73 height 22
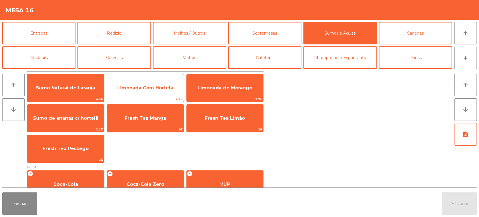
click at [164, 96] on span "2.2€" at bounding box center [145, 98] width 77 height 5
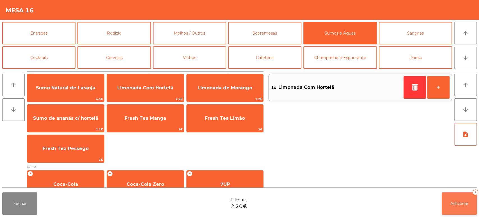
click at [454, 202] on span "Adicionar" at bounding box center [460, 203] width 18 height 5
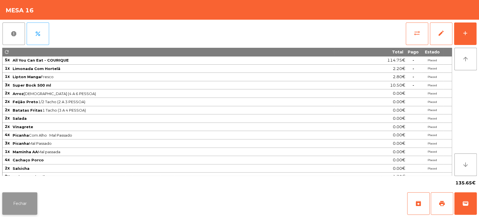
click at [27, 196] on button "Fechar" at bounding box center [19, 203] width 35 height 22
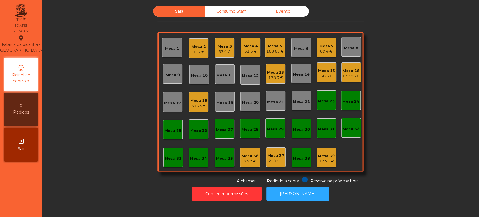
click at [330, 153] on div "Mesa 39" at bounding box center [326, 156] width 17 height 6
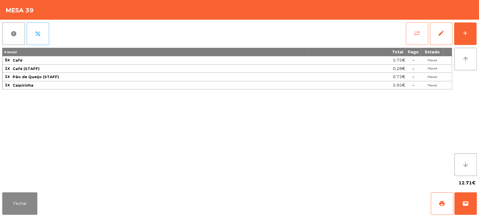
click at [416, 35] on span "sync_alt" at bounding box center [417, 33] width 7 height 7
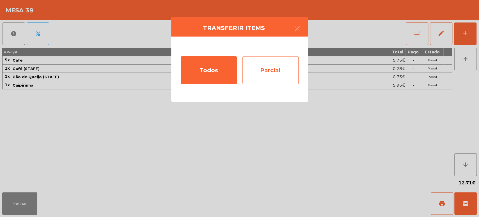
click at [279, 84] on div "Parcial" at bounding box center [271, 70] width 56 height 28
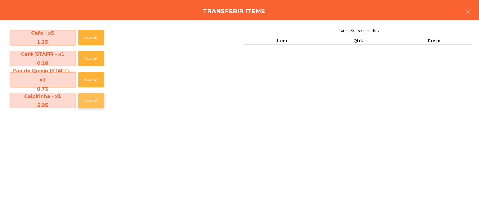
click at [96, 104] on button "Escolher" at bounding box center [91, 100] width 26 height 15
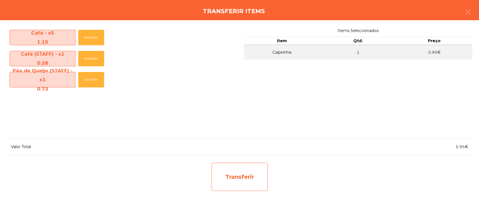
click at [225, 188] on div "Transferir" at bounding box center [240, 177] width 56 height 28
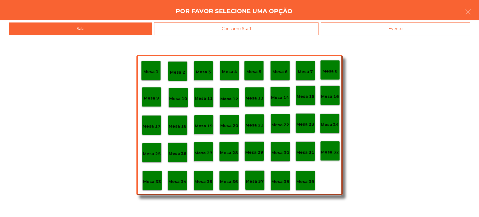
click at [256, 183] on p "Mesa 37" at bounding box center [255, 181] width 18 height 6
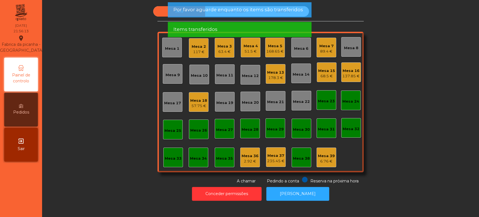
click at [307, 159] on div "Mesa 38" at bounding box center [301, 159] width 17 height 6
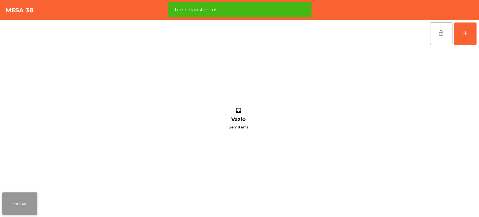
click at [26, 209] on button "Fechar" at bounding box center [19, 203] width 35 height 22
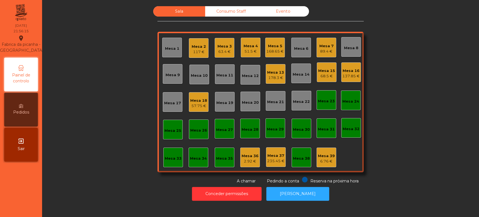
click at [323, 159] on div "6.76 €" at bounding box center [326, 161] width 17 height 6
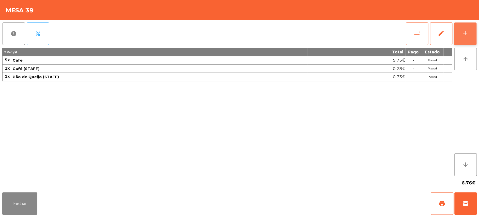
click at [467, 38] on button "add" at bounding box center [465, 33] width 22 height 22
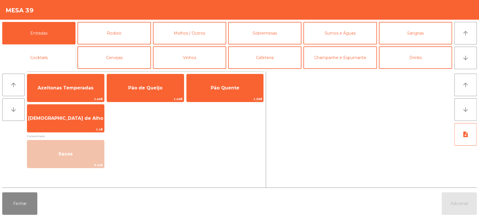
click at [56, 54] on button "Cocktails" at bounding box center [38, 57] width 73 height 22
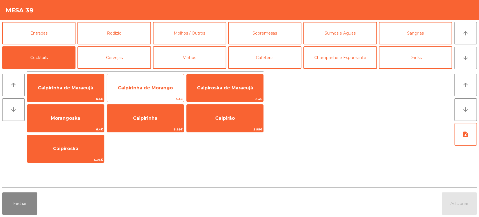
click at [157, 88] on span "Caipirinha de Morango" at bounding box center [145, 87] width 55 height 5
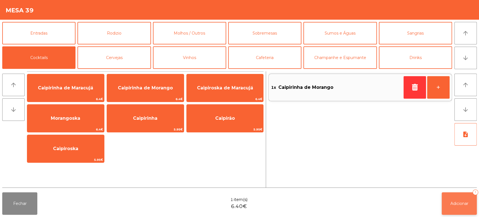
click at [465, 203] on span "Adicionar" at bounding box center [460, 203] width 18 height 5
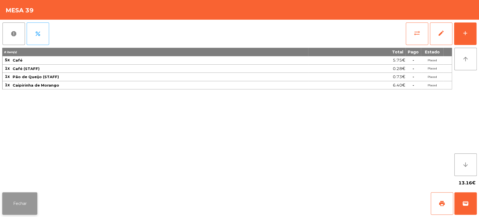
click at [4, 197] on button "Fechar" at bounding box center [19, 203] width 35 height 22
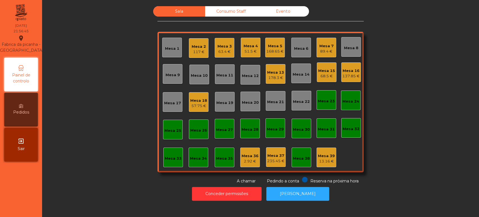
click at [113, 68] on div "Sala Consumo Staff Evento Mesa 1 Mesa 2 117 € Mesa 3 63.4 € Mesa 4 51.5 € Mesa …" at bounding box center [261, 95] width 422 height 178
click at [196, 101] on div "Mesa 18" at bounding box center [198, 101] width 17 height 6
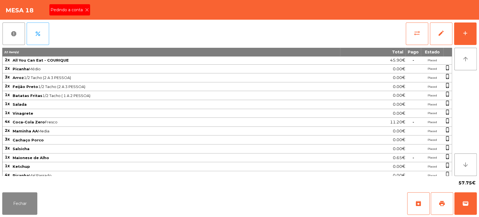
click at [85, 9] on icon at bounding box center [87, 10] width 4 height 4
click at [438, 199] on button "print" at bounding box center [442, 203] width 22 height 22
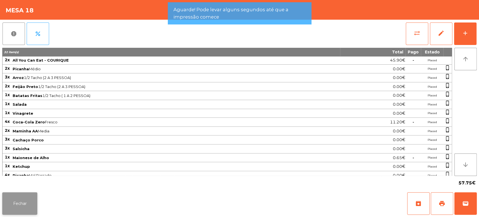
click at [14, 207] on button "Fechar" at bounding box center [19, 203] width 35 height 22
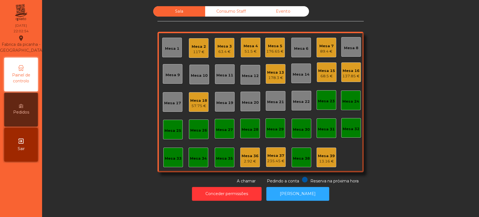
click at [203, 101] on div "Mesa 18" at bounding box center [198, 101] width 17 height 6
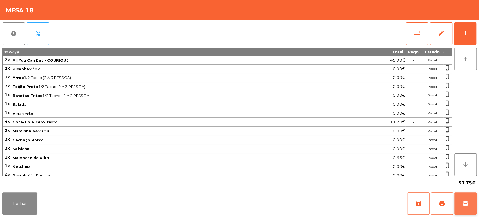
click at [466, 201] on span "wallet" at bounding box center [465, 203] width 7 height 7
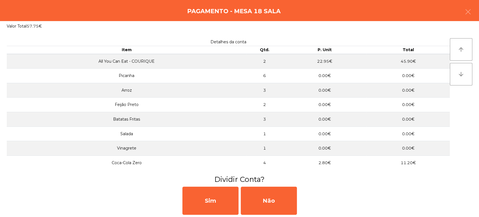
click at [478, 6] on div "Pagamento - Mesa 18 Sala" at bounding box center [239, 10] width 479 height 21
click at [467, 15] on button "button" at bounding box center [469, 12] width 16 height 17
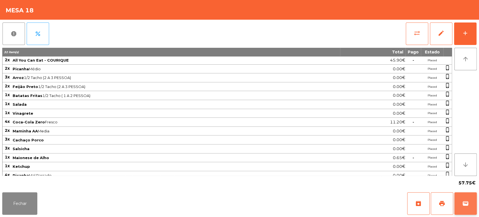
click at [467, 201] on span "wallet" at bounding box center [465, 203] width 7 height 7
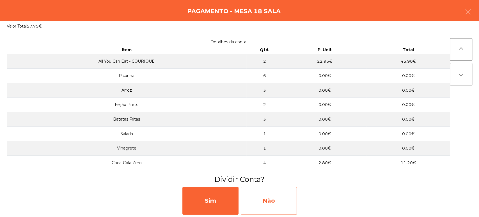
click at [263, 191] on div "Não" at bounding box center [269, 200] width 56 height 28
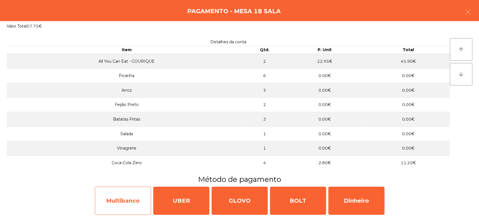
click at [130, 195] on div "Multibanco" at bounding box center [123, 200] width 56 height 28
select select "**"
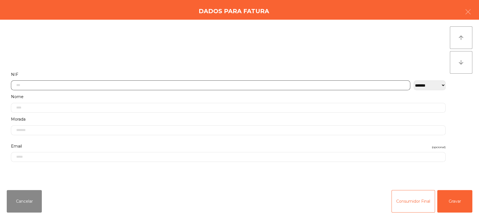
click at [158, 83] on input "text" at bounding box center [211, 85] width 400 height 10
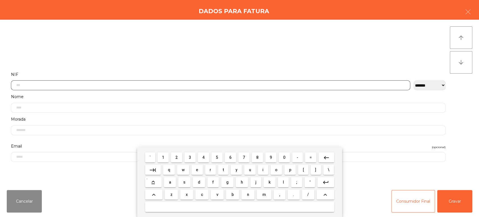
scroll to position [44, 0]
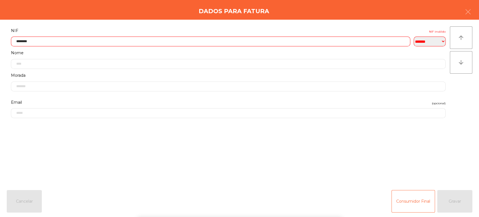
click at [464, 208] on div "` 1 2 3 4 5 6 7 8 9 0 - = keyboard_backspace keyboard_tab q w e r t y u i o p […" at bounding box center [239, 182] width 479 height 70
click at [334, 41] on input "********" at bounding box center [211, 42] width 400 height 10
click at [228, 37] on input "********" at bounding box center [211, 42] width 400 height 10
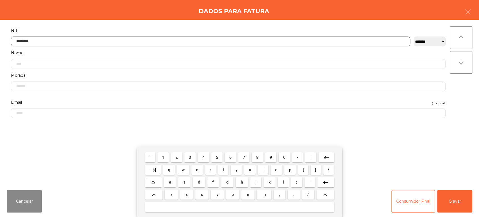
type input "*********"
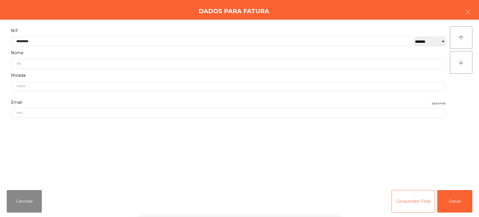
click at [452, 201] on div "` 1 2 3 4 5 6 7 8 9 0 - = keyboard_backspace keyboard_tab q w e r t y u i o p […" at bounding box center [239, 182] width 479 height 70
click at [453, 202] on button "Gravar" at bounding box center [454, 201] width 35 height 22
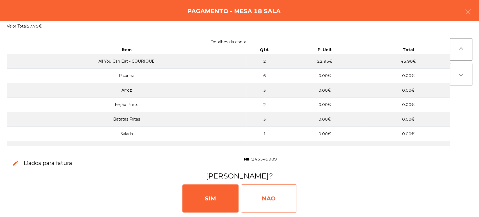
click at [281, 204] on div "NAO" at bounding box center [269, 198] width 56 height 28
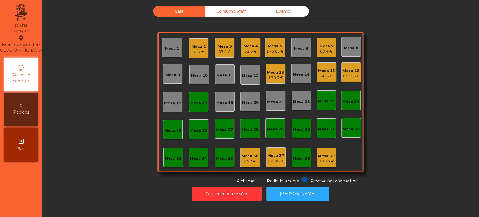
click at [200, 93] on div "Mesa 18" at bounding box center [199, 102] width 20 height 20
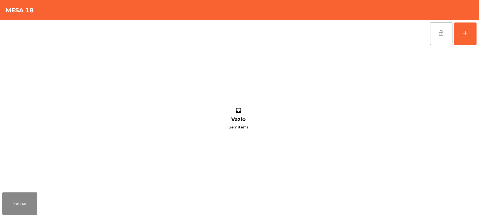
click at [434, 41] on button "lock_open" at bounding box center [441, 33] width 22 height 22
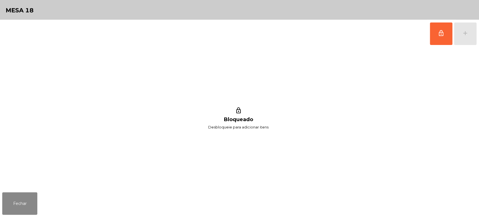
click at [53, 216] on div "Fechar" at bounding box center [239, 203] width 479 height 27
click at [31, 203] on button "Fechar" at bounding box center [19, 203] width 35 height 22
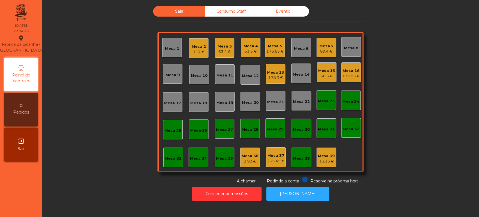
click at [114, 115] on div "Sala Consumo Staff Evento Mesa 1 Mesa 2 117 € Mesa 3 63.4 € Mesa 4 51.5 € Mesa …" at bounding box center [261, 95] width 422 height 178
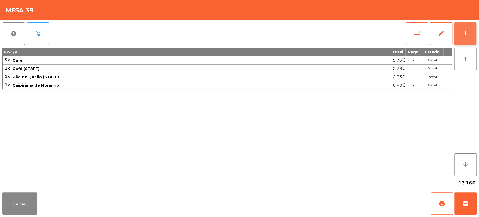
click at [464, 24] on button "add" at bounding box center [465, 33] width 22 height 22
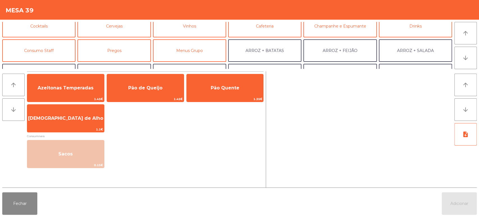
scroll to position [32, 0]
click at [42, 58] on button "Consumo Staff" at bounding box center [38, 49] width 73 height 22
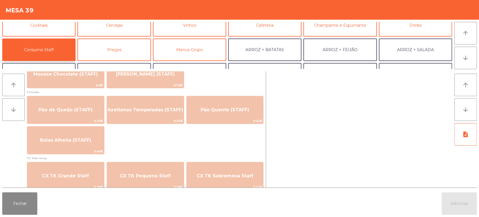
scroll to position [442, 0]
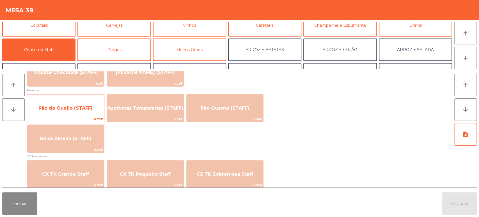
click at [65, 120] on span "0.73€" at bounding box center [65, 119] width 77 height 5
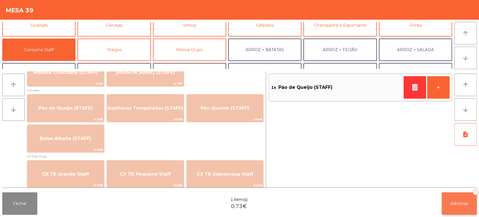
click at [443, 202] on button "Adicionar 1" at bounding box center [459, 203] width 35 height 22
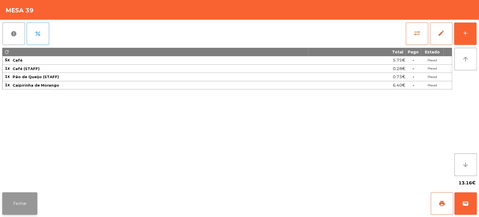
click at [29, 203] on button "Fechar" at bounding box center [19, 203] width 35 height 22
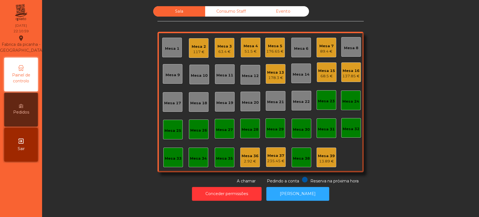
click at [231, 47] on div "Mesa 3 63.4 €" at bounding box center [225, 48] width 20 height 20
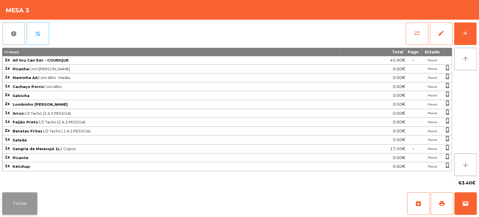
click at [17, 213] on button "Fechar" at bounding box center [19, 203] width 35 height 22
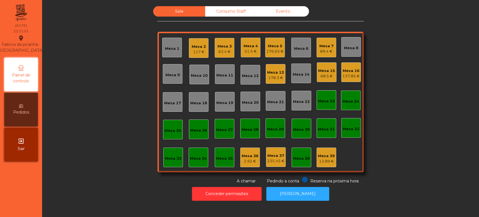
click at [192, 44] on div "Mesa 2" at bounding box center [199, 47] width 14 height 6
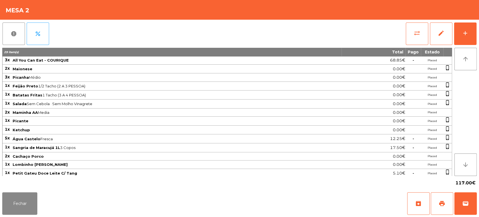
scroll to position [27, 0]
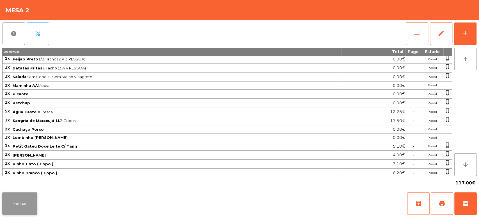
click at [36, 195] on button "Fechar" at bounding box center [19, 203] width 35 height 22
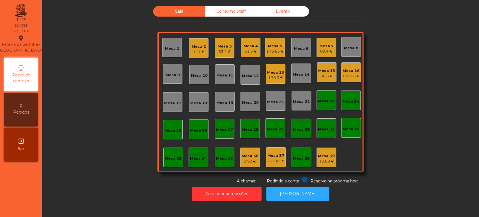
click at [250, 46] on div "Mesa 4" at bounding box center [251, 46] width 14 height 6
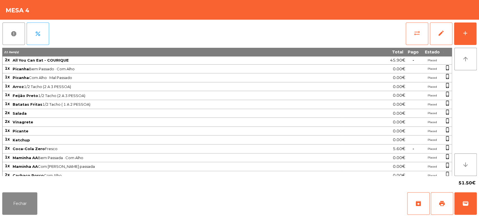
scroll to position [11, 0]
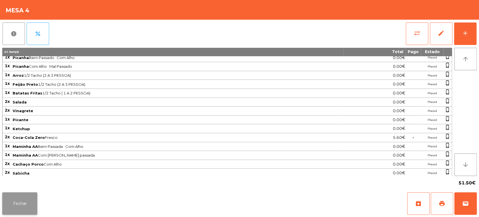
click at [27, 198] on button "Fechar" at bounding box center [19, 203] width 35 height 22
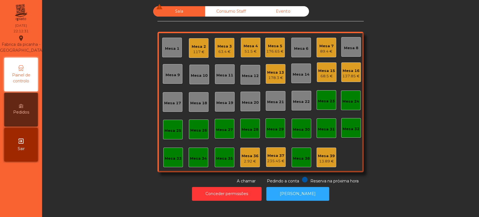
click at [219, 54] on div "63.4 €" at bounding box center [225, 52] width 14 height 6
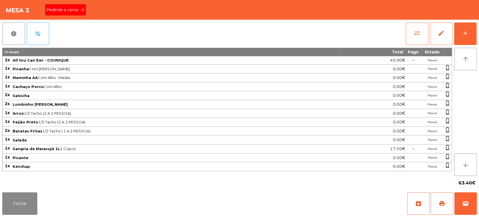
click at [81, 14] on div "Pedindo a conta" at bounding box center [65, 9] width 41 height 11
click at [84, 14] on div "Mesa 3 Pedindo a conta" at bounding box center [239, 10] width 479 height 20
click at [431, 205] on button "print" at bounding box center [442, 203] width 22 height 22
click at [16, 204] on button "Fechar" at bounding box center [19, 203] width 35 height 22
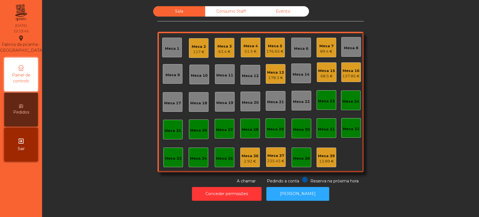
click at [221, 51] on div "63.4 €" at bounding box center [225, 52] width 14 height 6
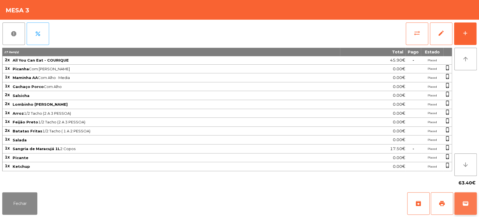
click at [464, 206] on span "wallet" at bounding box center [465, 203] width 7 height 7
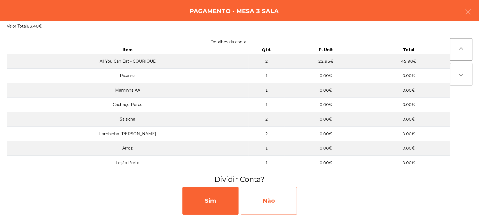
click at [287, 199] on div "Não" at bounding box center [269, 200] width 56 height 28
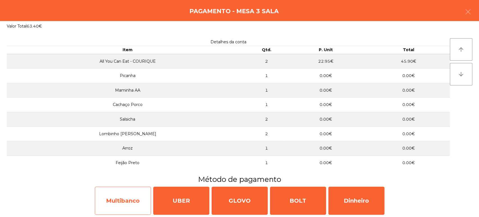
click at [129, 201] on div "Multibanco" at bounding box center [123, 200] width 56 height 28
select select "**"
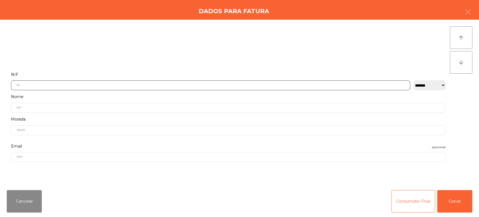
click at [86, 83] on input "text" at bounding box center [211, 85] width 400 height 10
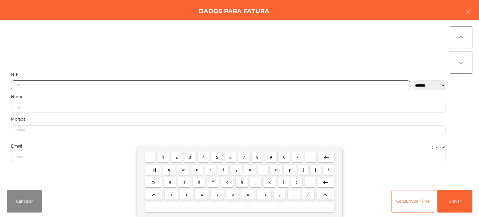
scroll to position [44, 0]
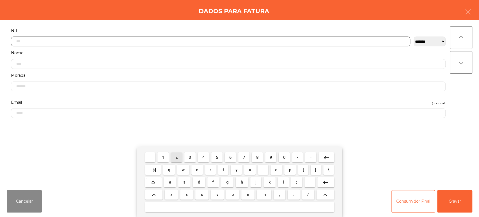
click at [176, 156] on span "2" at bounding box center [176, 157] width 2 height 4
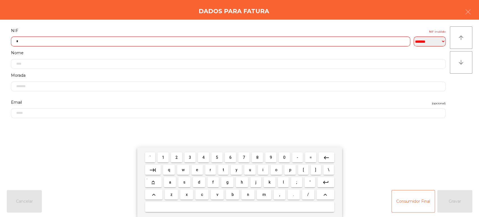
click at [204, 156] on span "4" at bounding box center [203, 157] width 2 height 4
click at [159, 156] on button "1" at bounding box center [163, 157] width 11 height 10
click at [257, 157] on span "8" at bounding box center [257, 157] width 2 height 4
click at [171, 154] on button "2" at bounding box center [176, 157] width 11 height 10
click at [244, 157] on span "7" at bounding box center [244, 157] width 2 height 4
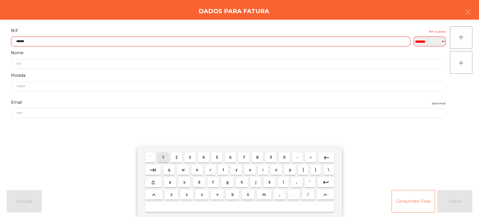
click at [168, 156] on button "1" at bounding box center [163, 157] width 11 height 10
click at [177, 157] on span "2" at bounding box center [176, 157] width 2 height 4
click at [204, 157] on span "4" at bounding box center [203, 157] width 2 height 4
type input "*********"
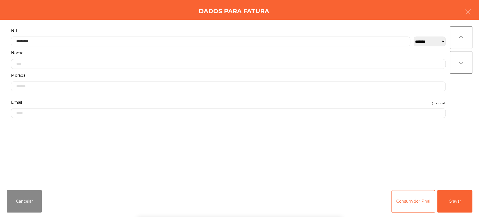
click at [200, 18] on div "Dados para Fatura" at bounding box center [239, 10] width 479 height 20
click at [454, 192] on button "Gravar" at bounding box center [454, 201] width 35 height 22
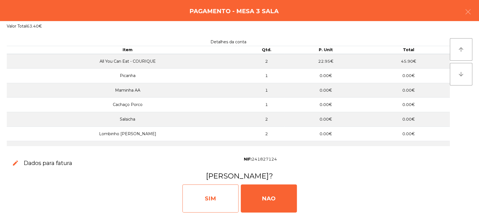
click at [210, 197] on div "SIM" at bounding box center [211, 198] width 56 height 28
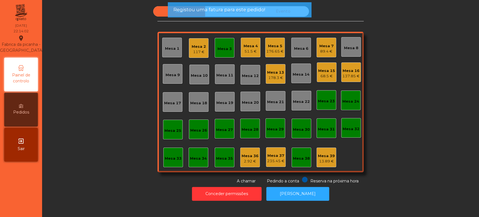
click at [227, 52] on div "Mesa 3" at bounding box center [225, 48] width 20 height 20
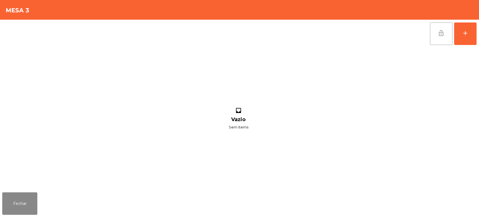
click at [439, 45] on button "lock_open" at bounding box center [441, 33] width 22 height 22
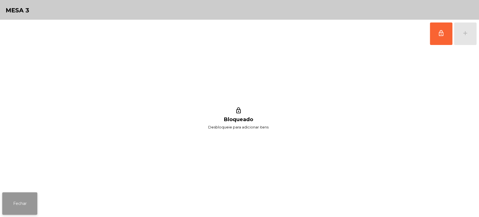
click at [27, 204] on button "Fechar" at bounding box center [19, 203] width 35 height 22
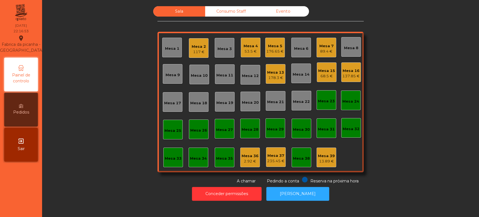
click at [252, 54] on div "Mesa 4 53.5 €" at bounding box center [251, 48] width 20 height 20
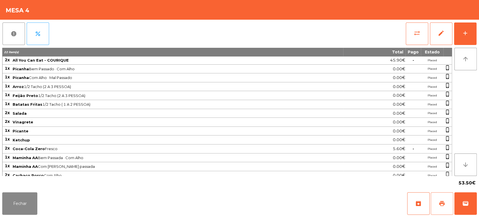
click at [434, 214] on button "print" at bounding box center [442, 203] width 22 height 22
click at [11, 201] on button "Fechar" at bounding box center [19, 203] width 35 height 22
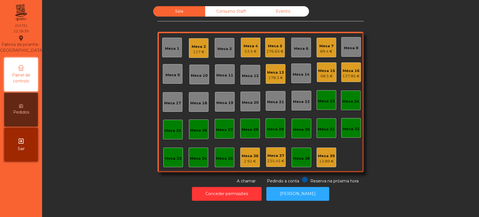
click at [241, 54] on div "Mesa 4 53.5 €" at bounding box center [251, 48] width 20 height 20
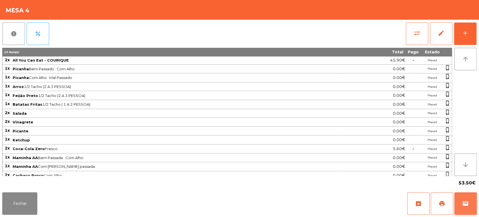
click at [460, 206] on button "wallet" at bounding box center [466, 203] width 22 height 22
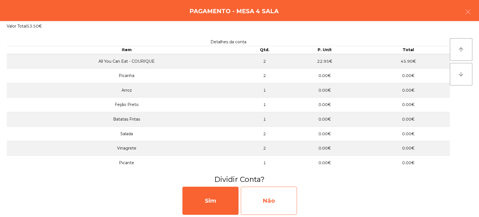
click at [272, 202] on div "Não" at bounding box center [269, 200] width 56 height 28
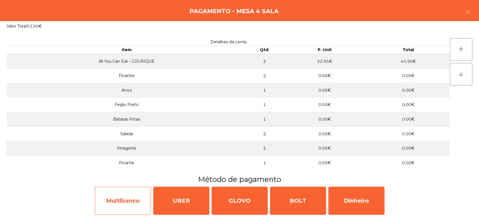
click at [118, 198] on div "Multibanco" at bounding box center [123, 200] width 56 height 28
select select "**"
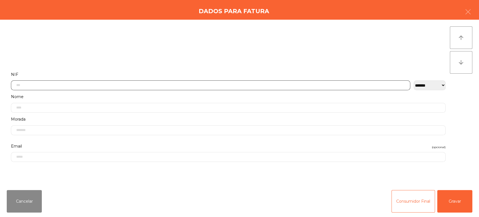
click at [60, 85] on input "text" at bounding box center [211, 85] width 400 height 10
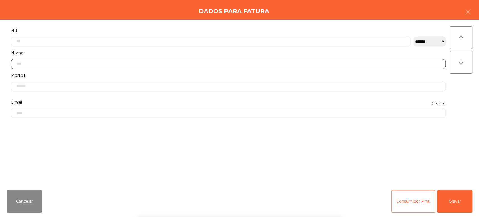
click at [435, 63] on input "text" at bounding box center [228, 64] width 435 height 10
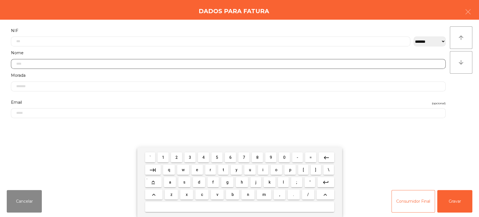
scroll to position [66, 0]
click at [163, 157] on span "1" at bounding box center [163, 157] width 2 height 4
click at [326, 156] on mat-icon "keyboard_backspace" at bounding box center [326, 157] width 7 height 7
type input "*"
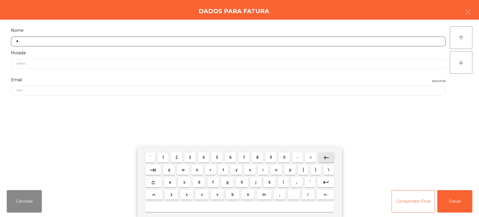
click at [330, 156] on button "keyboard_backspace" at bounding box center [327, 157] width 16 height 10
click at [190, 157] on span "3" at bounding box center [190, 157] width 2 height 4
click at [158, 157] on button "1" at bounding box center [163, 157] width 11 height 10
click at [163, 157] on span "1" at bounding box center [163, 157] width 2 height 4
click at [231, 157] on span "6" at bounding box center [230, 157] width 2 height 4
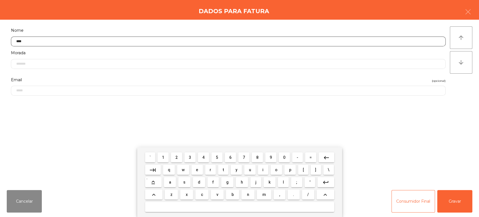
click at [244, 157] on span "7" at bounding box center [244, 157] width 2 height 4
click at [272, 155] on span "9" at bounding box center [271, 157] width 2 height 4
click at [266, 155] on button "9" at bounding box center [270, 157] width 11 height 10
click at [252, 157] on button "8" at bounding box center [257, 157] width 11 height 10
type input "********"
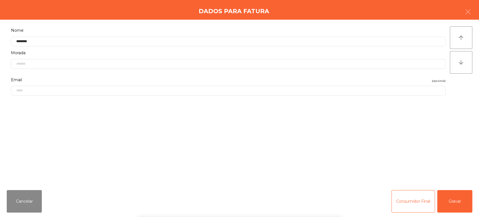
click at [73, 167] on div "` 1 2 3 4 5 6 7 8 9 0 - = keyboard_backspace keyboard_tab q w e r t y u i o p […" at bounding box center [239, 182] width 479 height 70
click at [453, 206] on button "Gravar" at bounding box center [454, 201] width 35 height 22
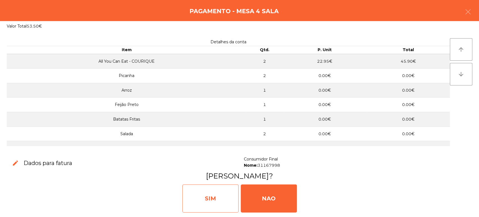
click at [216, 193] on div "SIM" at bounding box center [211, 198] width 56 height 28
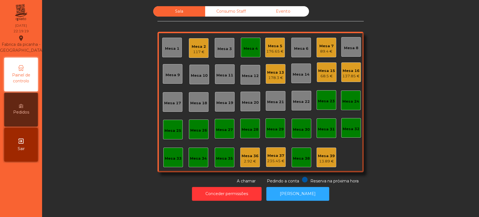
click at [250, 56] on div "Mesa 4" at bounding box center [251, 48] width 20 height 20
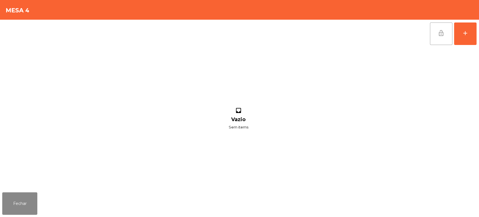
click at [438, 34] on span "lock_open" at bounding box center [441, 33] width 7 height 7
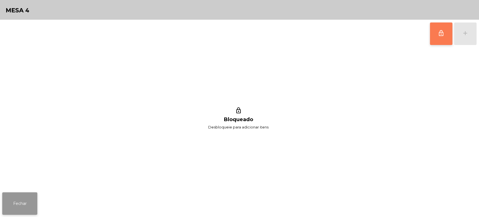
click at [18, 202] on button "Fechar" at bounding box center [19, 203] width 35 height 22
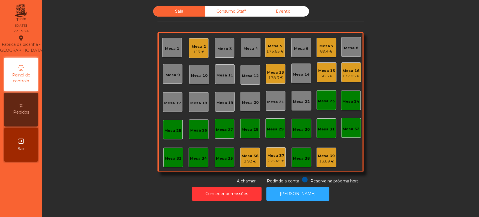
click at [109, 105] on div "Sala Consumo Staff Evento Mesa 1 Mesa 2 117 € Mesa 3 Mesa 4 Mesa 5 176.65 € Mes…" at bounding box center [261, 95] width 422 height 178
click at [218, 191] on button "Conceder permissões" at bounding box center [227, 194] width 70 height 14
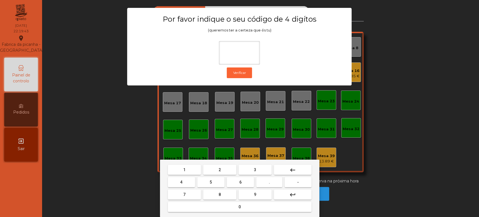
click at [180, 172] on button "1" at bounding box center [184, 170] width 33 height 10
click at [263, 170] on button "3" at bounding box center [255, 170] width 33 height 10
click at [211, 182] on span "5" at bounding box center [211, 182] width 2 height 4
click at [221, 211] on button "0" at bounding box center [240, 207] width 144 height 10
type input "****"
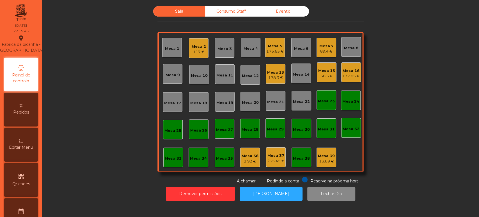
click at [28, 150] on span "Editar Menu" at bounding box center [21, 147] width 24 height 6
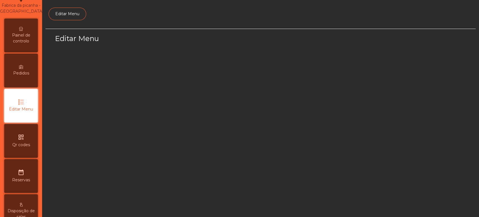
select select "*"
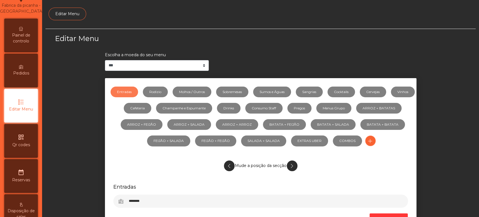
scroll to position [42, 0]
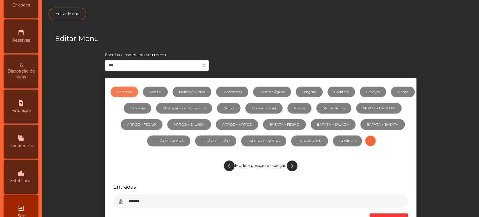
click at [25, 113] on span "Faturação" at bounding box center [21, 111] width 19 height 6
select select "*"
select select "****"
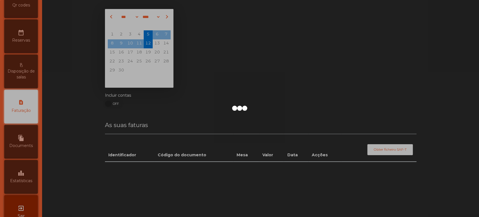
scroll to position [182, 0]
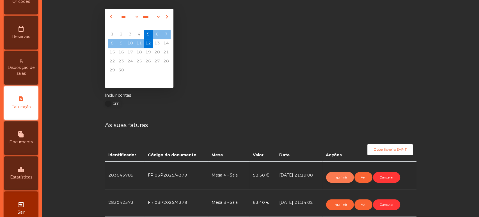
click at [340, 177] on button "Imprimir" at bounding box center [340, 177] width 28 height 11
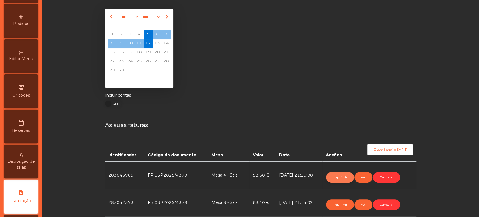
scroll to position [0, 0]
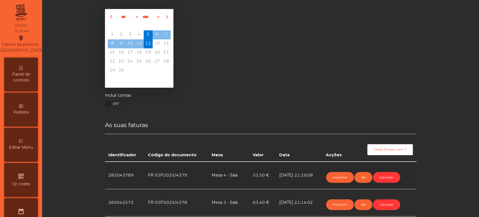
click at [28, 83] on span "Painel de controlo" at bounding box center [21, 77] width 31 height 12
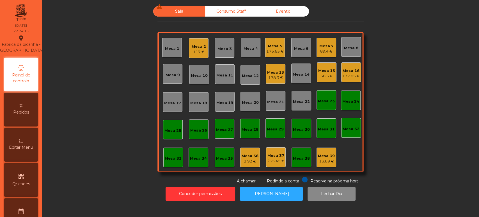
click at [278, 74] on div "Mesa 13" at bounding box center [275, 73] width 17 height 6
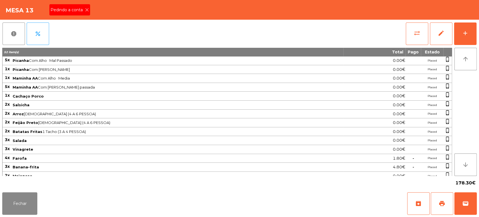
click at [86, 8] on icon at bounding box center [87, 10] width 4 height 4
click at [439, 197] on button "print" at bounding box center [442, 203] width 22 height 22
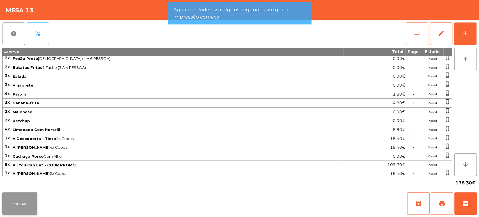
click at [36, 198] on button "Fechar" at bounding box center [19, 203] width 35 height 22
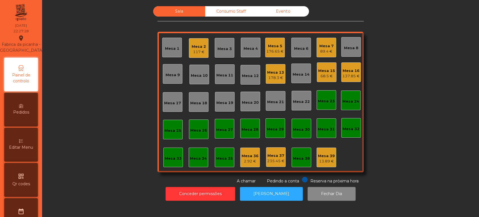
click at [266, 92] on div "Mesa 21" at bounding box center [276, 101] width 20 height 20
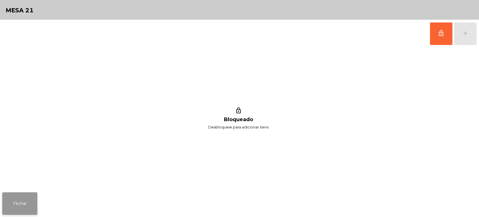
click at [30, 203] on button "Fechar" at bounding box center [19, 203] width 35 height 22
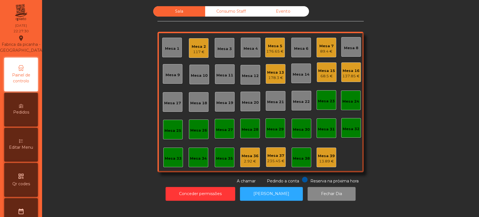
click at [281, 80] on div "Mesa 13 178.3 €" at bounding box center [276, 74] width 20 height 20
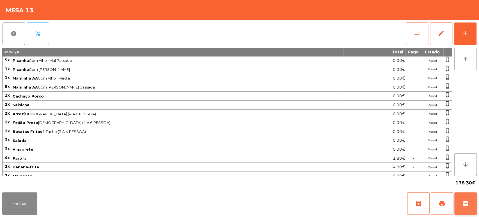
click at [462, 202] on span "wallet" at bounding box center [465, 203] width 7 height 7
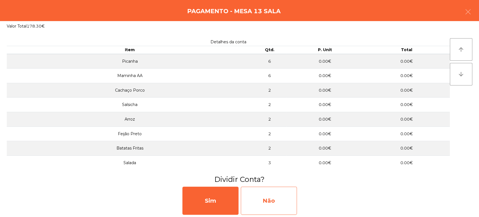
click at [277, 195] on div "Não" at bounding box center [269, 200] width 56 height 28
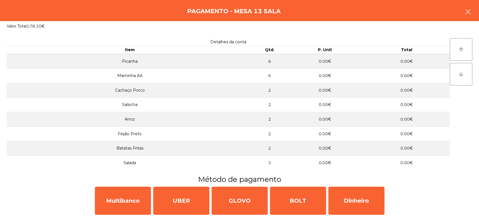
click at [466, 10] on icon "button" at bounding box center [468, 11] width 7 height 7
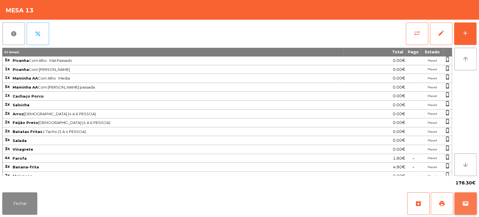
click at [464, 193] on button "wallet" at bounding box center [466, 203] width 22 height 22
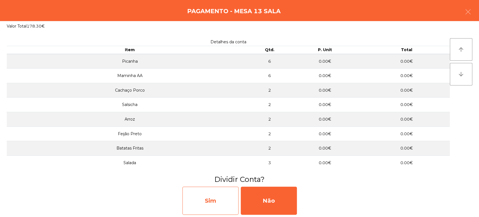
click at [210, 204] on div "Sim" at bounding box center [211, 200] width 56 height 28
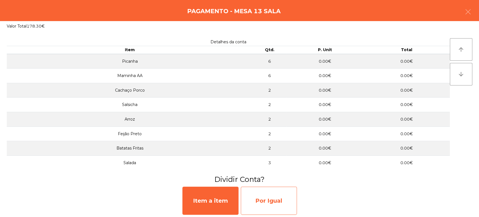
click at [275, 194] on div "Por Igual" at bounding box center [269, 200] width 56 height 28
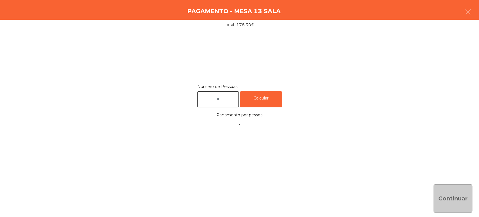
click at [233, 97] on input "text" at bounding box center [218, 99] width 42 height 16
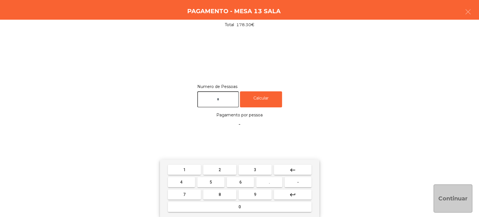
click at [225, 171] on button "2" at bounding box center [219, 170] width 33 height 10
type input "*"
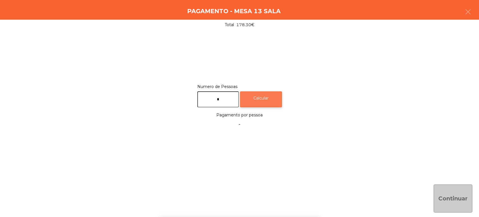
click at [278, 99] on div "Calcular" at bounding box center [261, 99] width 42 height 16
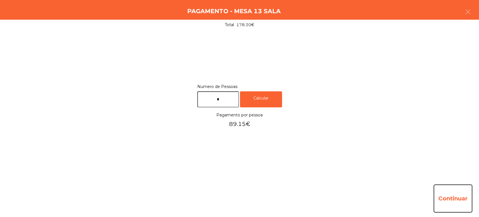
click at [443, 211] on button "Continuar" at bounding box center [453, 198] width 39 height 28
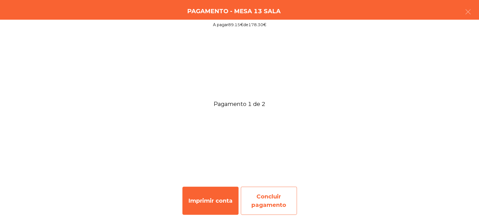
click at [264, 207] on div "Concluir pagamento" at bounding box center [269, 200] width 56 height 28
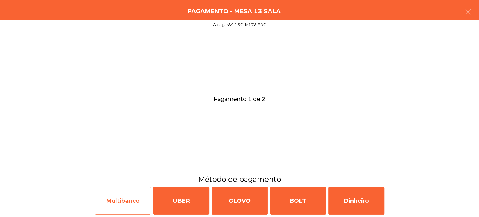
click at [134, 193] on div "Multibanco" at bounding box center [123, 200] width 56 height 28
select select "**"
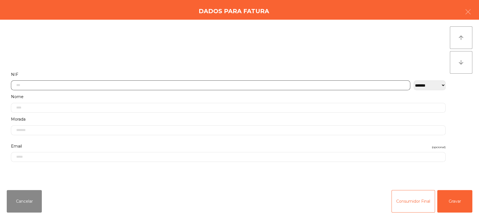
click at [273, 85] on input "text" at bounding box center [211, 85] width 400 height 10
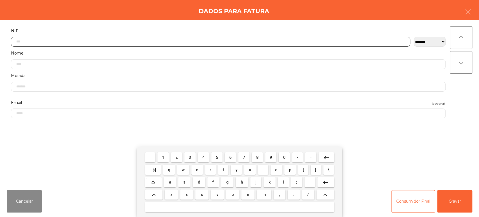
scroll to position [44, 0]
type input "*********"
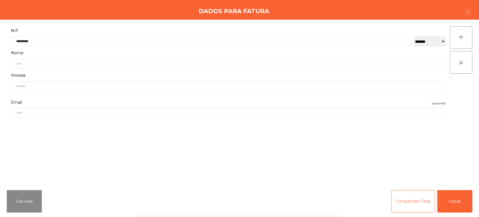
click at [462, 204] on div "` 1 2 3 4 5 6 7 8 9 0 - = keyboard_backspace keyboard_tab q w e r t y u i o p […" at bounding box center [239, 182] width 479 height 70
click at [464, 200] on button "Gravar" at bounding box center [454, 201] width 35 height 22
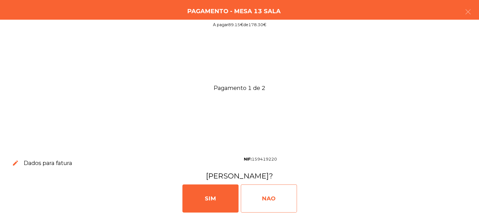
click at [263, 197] on div "NAO" at bounding box center [269, 198] width 56 height 28
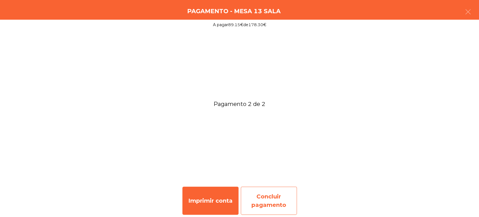
click at [267, 191] on div "Concluir pagamento" at bounding box center [269, 200] width 56 height 28
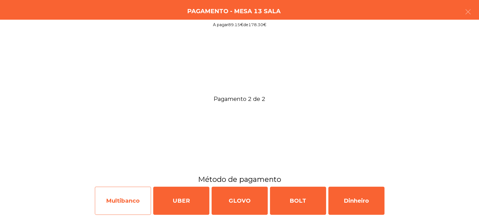
click at [133, 206] on div "Multibanco" at bounding box center [123, 200] width 56 height 28
select select "**"
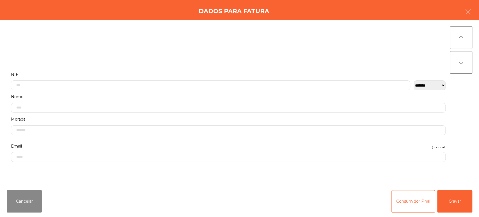
click at [276, 72] on label "NIF" at bounding box center [228, 75] width 435 height 8
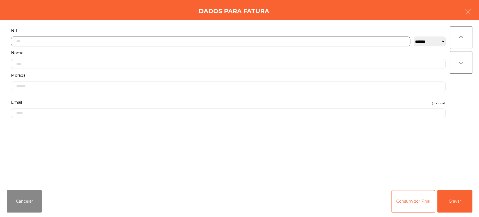
click at [253, 40] on input "text" at bounding box center [211, 42] width 400 height 10
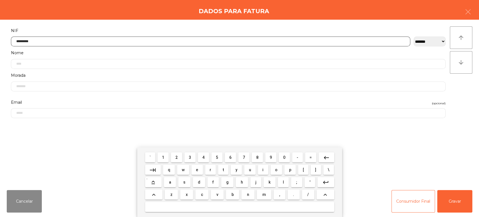
type input "*********"
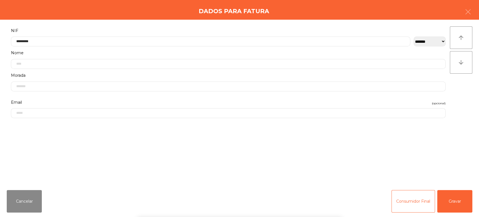
click at [452, 204] on div "` 1 2 3 4 5 6 7 8 9 0 - = keyboard_backspace keyboard_tab q w e r t y u i o p […" at bounding box center [239, 182] width 479 height 70
click at [459, 202] on button "Gravar" at bounding box center [454, 201] width 35 height 22
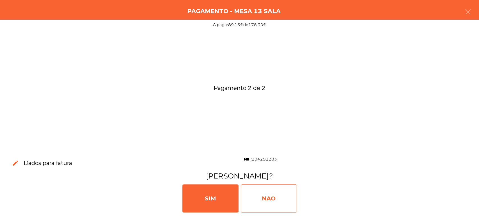
click at [266, 195] on div "NAO" at bounding box center [269, 198] width 56 height 28
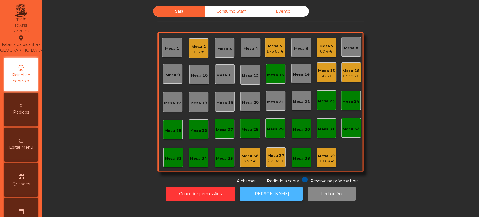
click at [281, 193] on button "[PERSON_NAME]" at bounding box center [271, 194] width 63 height 14
click at [275, 76] on div "Mesa 13" at bounding box center [275, 75] width 17 height 6
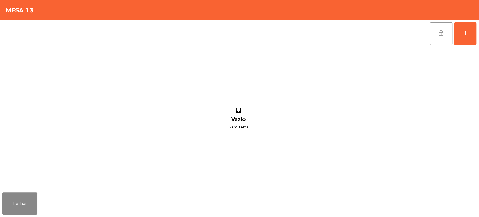
click at [437, 41] on button "lock_open" at bounding box center [441, 33] width 22 height 22
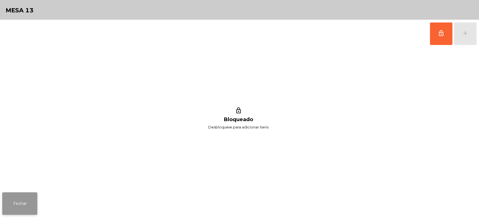
click at [25, 197] on button "Fechar" at bounding box center [19, 203] width 35 height 22
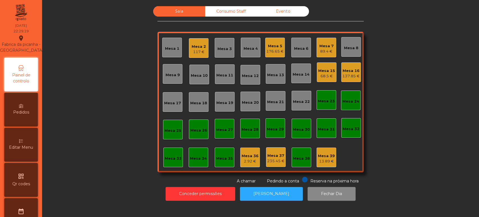
click at [323, 151] on div "Mesa 39 13.89 €" at bounding box center [326, 157] width 17 height 13
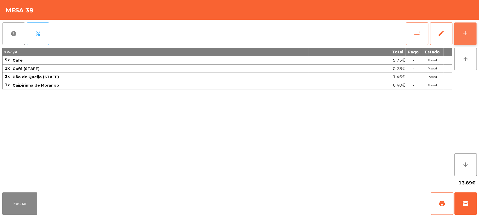
click at [461, 39] on button "add" at bounding box center [465, 33] width 22 height 22
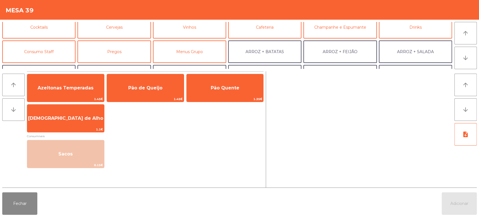
scroll to position [31, 0]
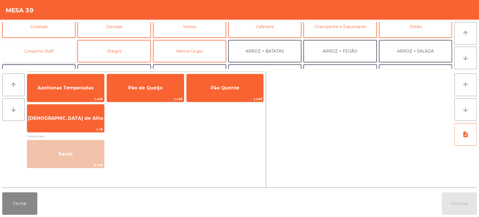
click at [73, 46] on button "Consumo Staff" at bounding box center [38, 51] width 73 height 22
click at [60, 46] on button "Consumo Staff" at bounding box center [38, 51] width 73 height 22
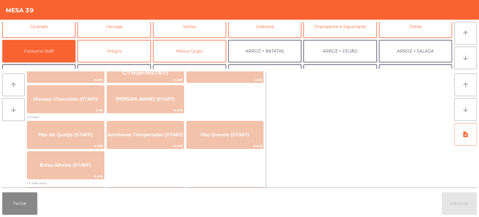
scroll to position [414, 0]
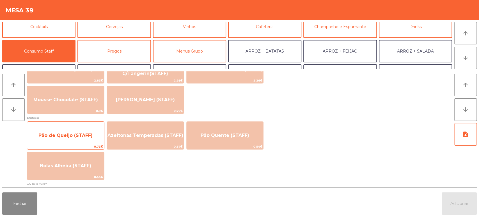
click at [83, 131] on span "Pão de Queijo (STAFF)" at bounding box center [65, 135] width 77 height 15
click at [84, 131] on span "Pão de Queijo (STAFF)" at bounding box center [65, 135] width 77 height 15
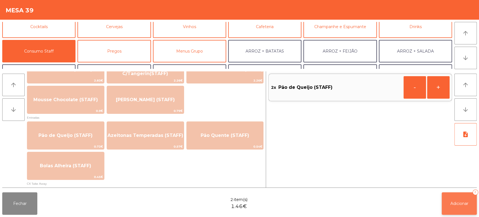
click at [462, 209] on button "Adicionar 2" at bounding box center [459, 203] width 35 height 22
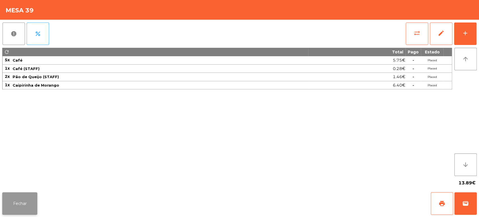
click at [13, 202] on button "Fechar" at bounding box center [19, 203] width 35 height 22
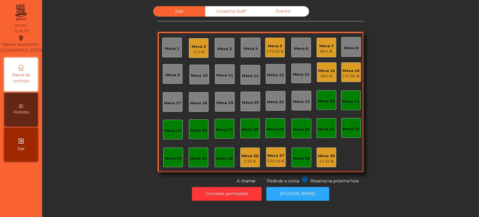
click at [174, 133] on div "Mesa 25" at bounding box center [173, 131] width 17 height 6
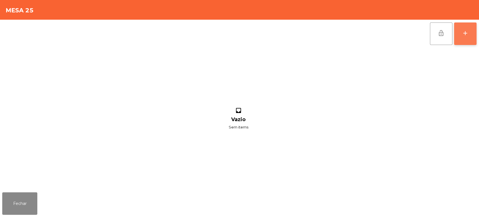
click at [465, 38] on button "add" at bounding box center [465, 33] width 22 height 22
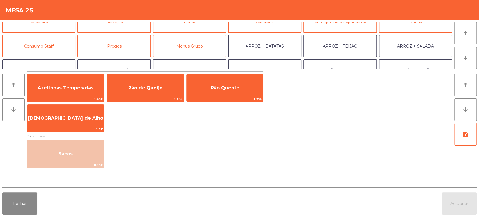
scroll to position [36, 0]
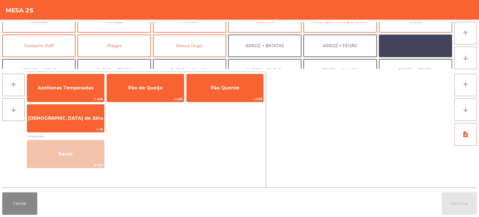
click at [406, 47] on button "ARROZ + SALADA" at bounding box center [415, 46] width 73 height 22
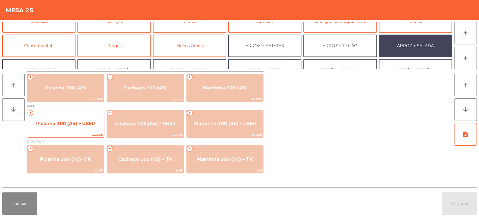
click at [78, 122] on span "Picanha 100 (AS) – UBER" at bounding box center [65, 123] width 59 height 5
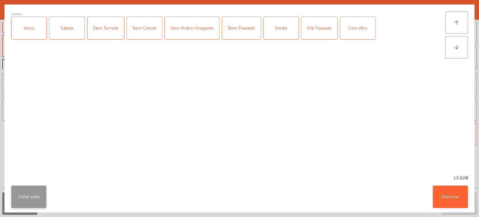
click at [33, 202] on button "Voltar atrás" at bounding box center [28, 196] width 35 height 22
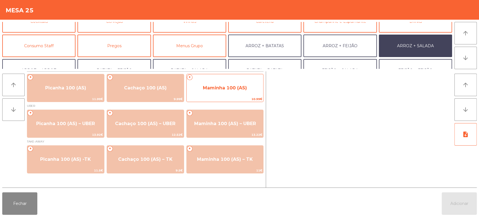
click at [233, 85] on span "Maminha 100 (AS)" at bounding box center [225, 87] width 44 height 5
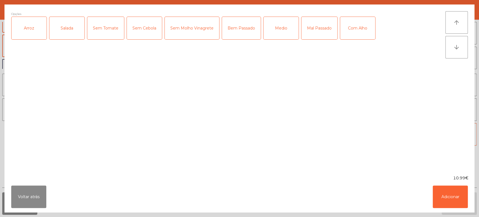
click at [35, 34] on div "Arroz" at bounding box center [29, 28] width 35 height 22
click at [62, 25] on div "Salada" at bounding box center [66, 28] width 35 height 22
click at [231, 27] on div "Bem Passado" at bounding box center [241, 28] width 39 height 22
click at [358, 34] on div "Com Alho" at bounding box center [357, 28] width 35 height 22
click at [458, 196] on button "Adicionar" at bounding box center [450, 196] width 35 height 22
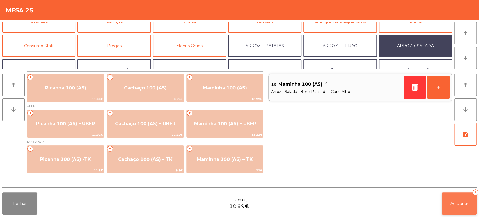
click at [447, 204] on button "Adicionar 1" at bounding box center [459, 203] width 35 height 22
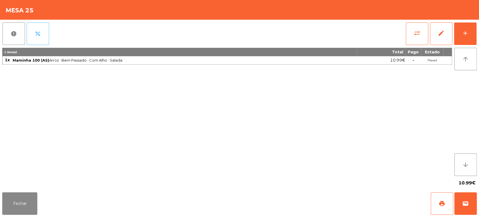
click at [43, 29] on button "percent" at bounding box center [38, 33] width 22 height 22
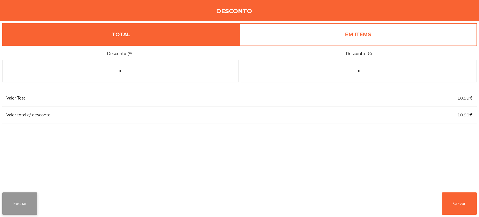
click at [30, 204] on button "Fechar" at bounding box center [19, 203] width 35 height 22
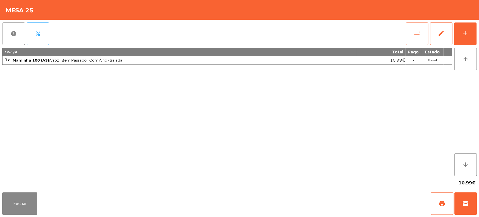
click at [416, 43] on button "sync_alt" at bounding box center [417, 33] width 22 height 22
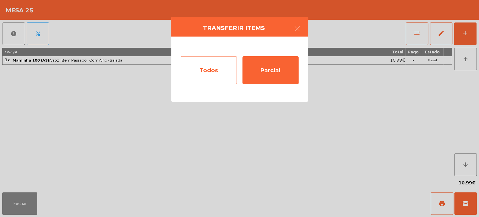
click at [210, 73] on div "Todos" at bounding box center [209, 70] width 56 height 28
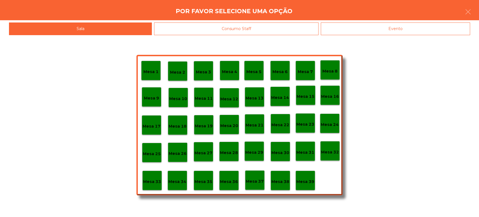
click at [257, 184] on p "Mesa 37" at bounding box center [255, 181] width 18 height 6
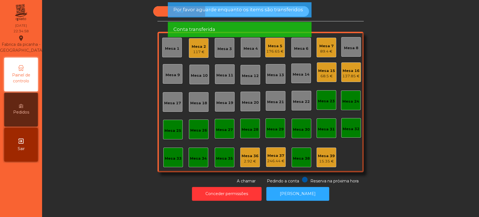
click at [167, 132] on div "Mesa 25" at bounding box center [173, 131] width 17 height 6
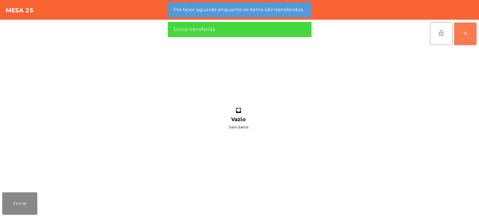
click at [465, 45] on button "add" at bounding box center [465, 33] width 22 height 22
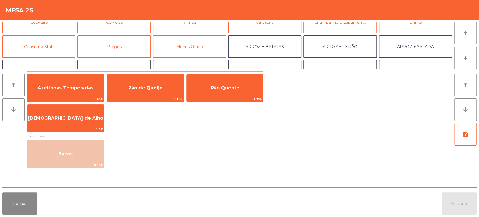
scroll to position [36, 0]
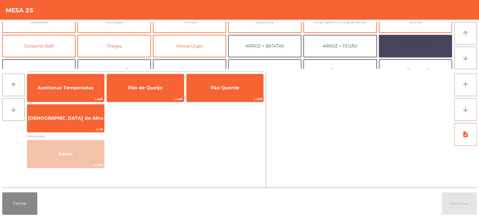
click at [414, 47] on button "ARROZ + SALADA" at bounding box center [415, 46] width 73 height 22
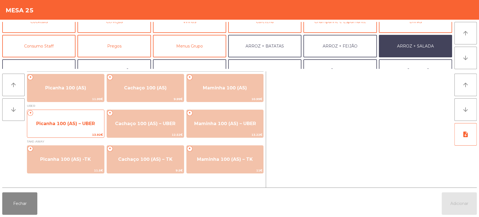
click at [75, 125] on span "Picanha 100 (AS) – UBER" at bounding box center [65, 123] width 59 height 5
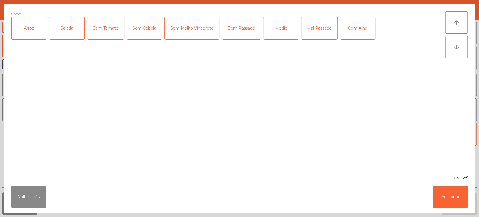
click at [27, 25] on div "Arroz" at bounding box center [29, 28] width 35 height 22
click at [73, 20] on div "Salada" at bounding box center [66, 28] width 35 height 22
click at [234, 27] on div "Bem Passado" at bounding box center [241, 28] width 39 height 22
click at [349, 36] on div "Com Alho" at bounding box center [357, 28] width 35 height 22
click at [453, 202] on button "Adicionar" at bounding box center [450, 196] width 35 height 22
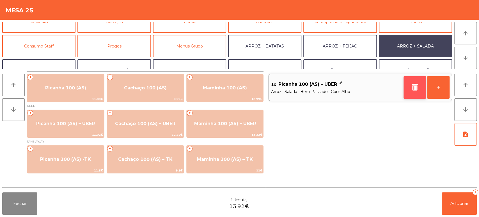
click at [407, 89] on button "button" at bounding box center [415, 87] width 22 height 22
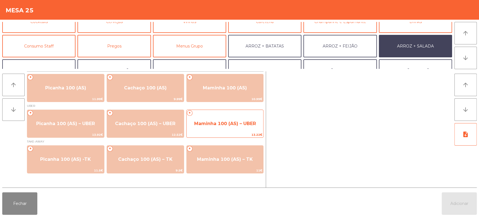
click at [212, 124] on span "Maminha 100 (AS) – UBER" at bounding box center [225, 123] width 62 height 5
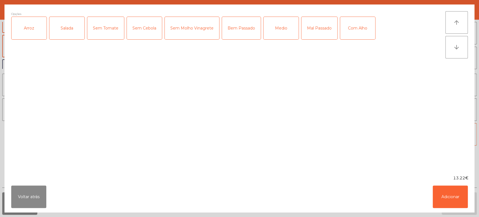
click at [43, 29] on div "Arroz" at bounding box center [29, 28] width 35 height 22
click at [72, 31] on div "Salada" at bounding box center [66, 28] width 35 height 22
click at [234, 36] on div "Bem Passado" at bounding box center [241, 28] width 39 height 22
click at [366, 39] on div "Com Alho" at bounding box center [357, 28] width 35 height 22
click at [444, 190] on button "Adicionar" at bounding box center [450, 196] width 35 height 22
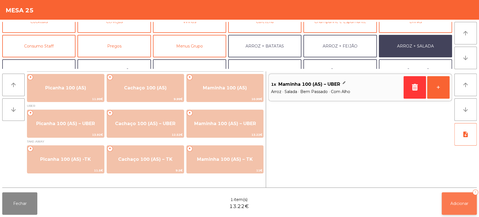
click at [453, 198] on button "Adicionar 1" at bounding box center [459, 203] width 35 height 22
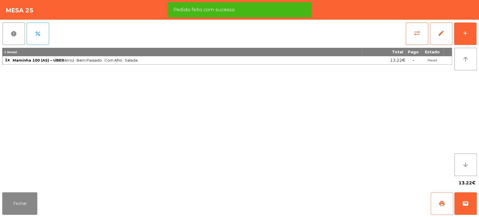
click at [433, 197] on button "print" at bounding box center [442, 203] width 22 height 22
click at [464, 198] on button "wallet" at bounding box center [466, 203] width 22 height 22
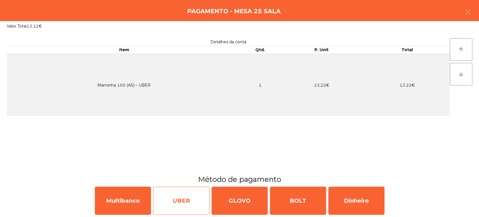
click at [184, 202] on div "UBER" at bounding box center [181, 200] width 56 height 28
select select "**"
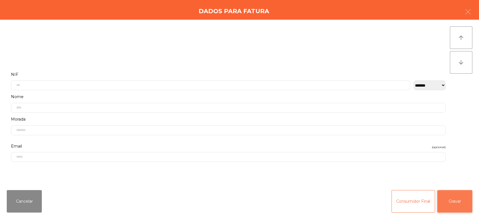
click at [455, 200] on button "Gravar" at bounding box center [454, 201] width 35 height 22
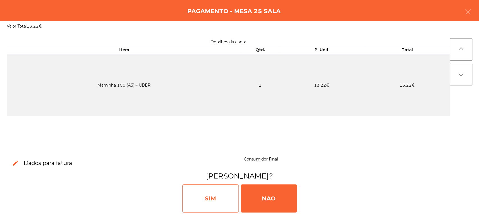
click at [216, 195] on div "SIM" at bounding box center [211, 198] width 56 height 28
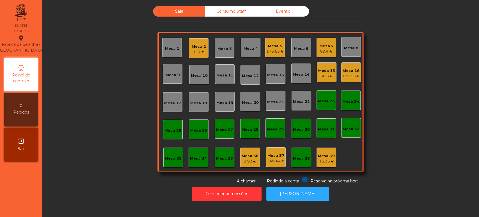
click at [195, 49] on div "117 €" at bounding box center [199, 52] width 14 height 6
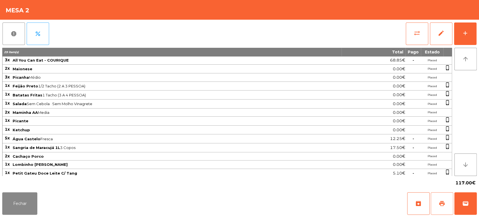
click at [447, 205] on button "print" at bounding box center [442, 203] width 22 height 22
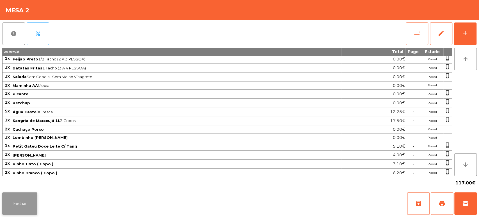
click at [16, 208] on button "Fechar" at bounding box center [19, 203] width 35 height 22
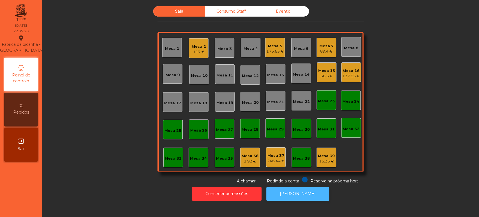
click at [281, 192] on button "[PERSON_NAME]" at bounding box center [297, 194] width 63 height 14
click at [323, 41] on div "Mesa 7 89.4 €" at bounding box center [327, 47] width 14 height 13
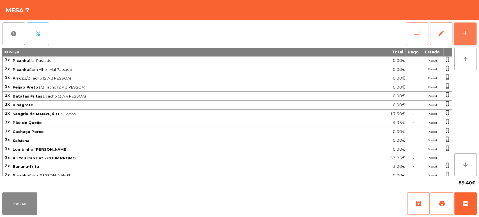
click at [458, 36] on button "add" at bounding box center [465, 33] width 22 height 22
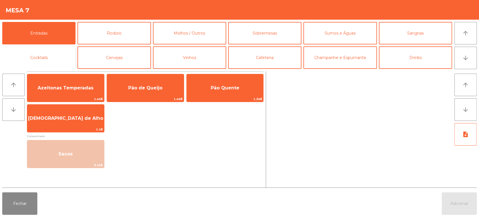
click at [54, 60] on button "Cocktails" at bounding box center [38, 57] width 73 height 22
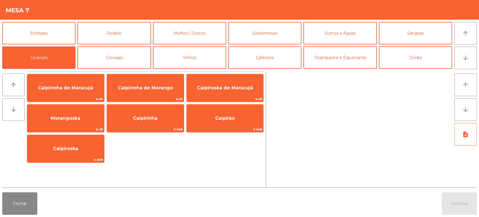
click at [133, 55] on button "Cervejas" at bounding box center [114, 57] width 73 height 22
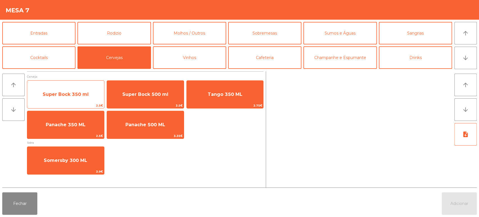
click at [89, 89] on span "Super Bock 350 ml" at bounding box center [65, 94] width 77 height 15
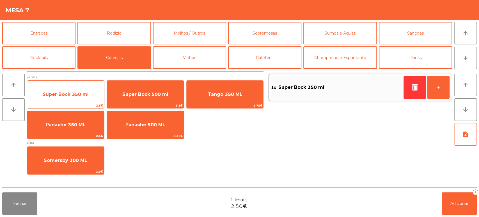
click at [83, 83] on div "Super Bock 350 ml 2.5€" at bounding box center [66, 94] width 78 height 28
click at [83, 85] on div "Super Bock 350 ml 2.5€" at bounding box center [66, 94] width 78 height 28
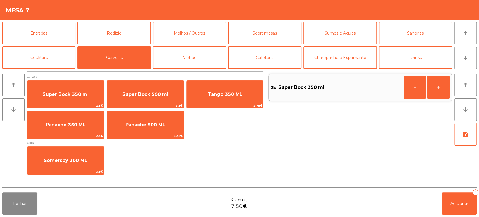
click at [478, 206] on div "Fechar 3 item(s) 7.50€ Adicionar 3" at bounding box center [239, 203] width 479 height 27
click at [452, 195] on button "Adicionar 3" at bounding box center [459, 203] width 35 height 22
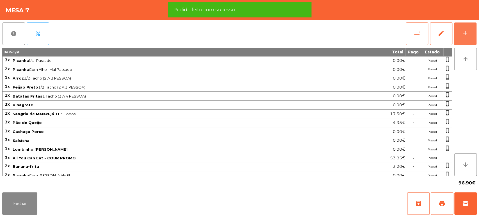
scroll to position [37, 0]
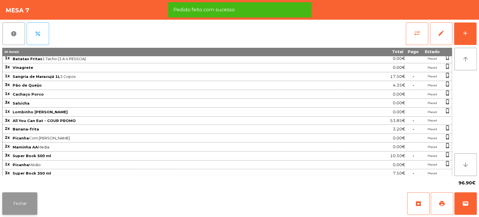
click at [28, 201] on button "Fechar" at bounding box center [19, 203] width 35 height 22
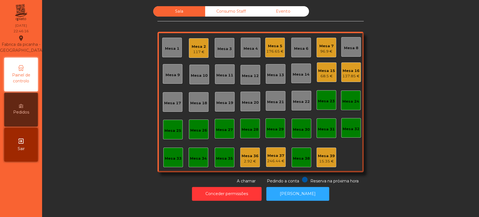
click at [273, 162] on div "246.44 €" at bounding box center [275, 161] width 17 height 6
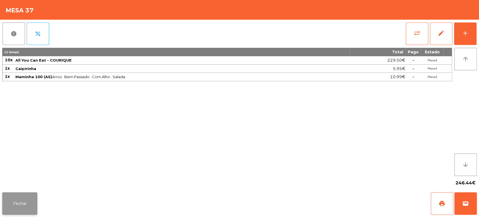
click at [24, 200] on button "Fechar" at bounding box center [19, 203] width 35 height 22
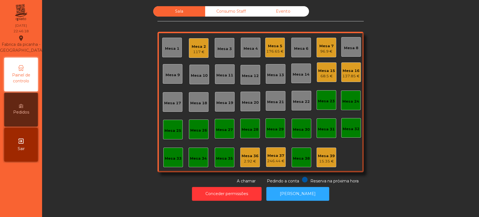
click at [328, 152] on div "Mesa 39 15.35 €" at bounding box center [326, 157] width 17 height 13
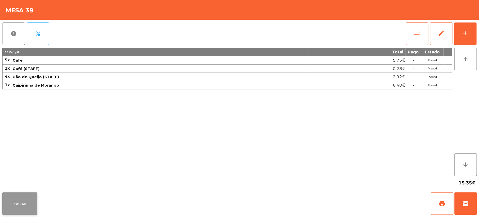
click at [15, 207] on button "Fechar" at bounding box center [19, 203] width 35 height 22
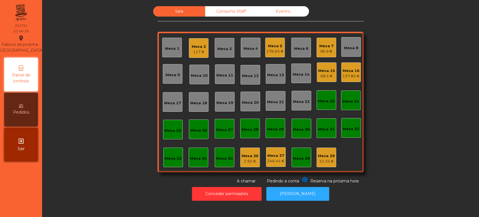
click at [180, 156] on div "Mesa 33" at bounding box center [173, 157] width 20 height 20
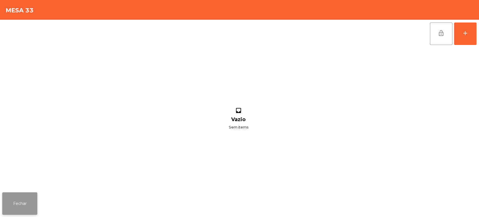
click at [35, 200] on button "Fechar" at bounding box center [19, 203] width 35 height 22
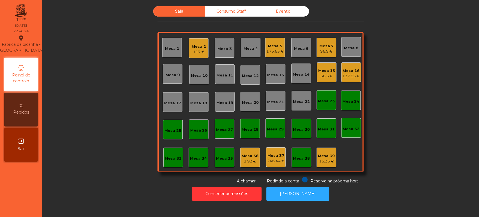
click at [347, 72] on div "Mesa 16" at bounding box center [351, 71] width 17 height 6
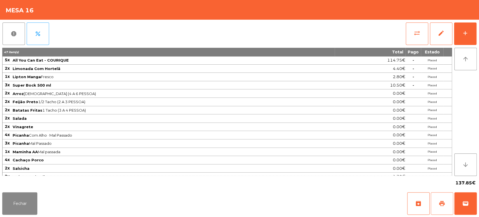
click at [436, 204] on button "print" at bounding box center [442, 203] width 22 height 22
click at [12, 183] on div "137.85€" at bounding box center [239, 183] width 475 height 14
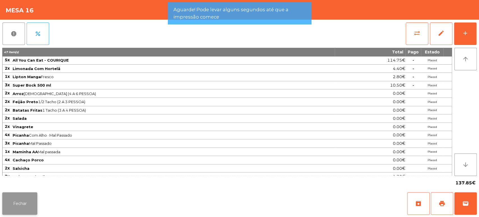
click at [22, 202] on button "Fechar" at bounding box center [19, 203] width 35 height 22
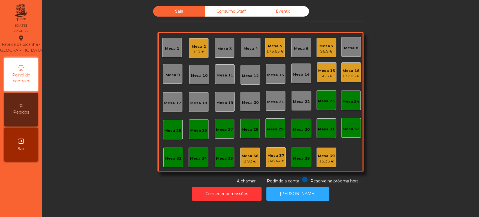
click at [357, 79] on div "Mesa 16 137.85 €" at bounding box center [351, 72] width 20 height 20
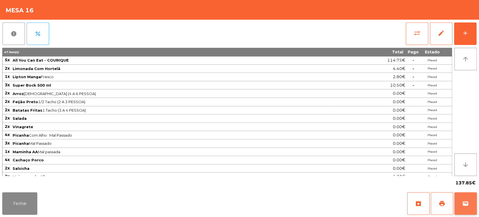
click at [464, 200] on span "wallet" at bounding box center [465, 203] width 7 height 7
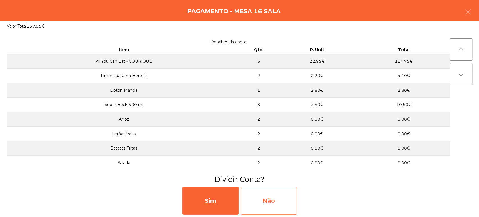
click at [263, 203] on div "Não" at bounding box center [269, 200] width 56 height 28
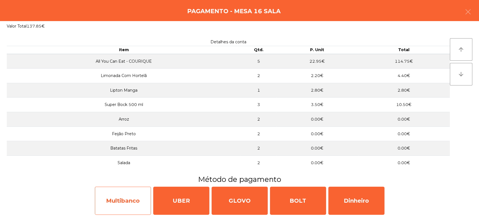
click at [133, 206] on div "Multibanco" at bounding box center [123, 200] width 56 height 28
select select "**"
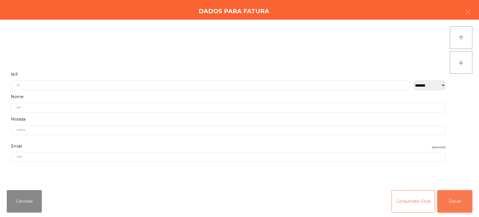
click at [462, 198] on button "Gravar" at bounding box center [454, 201] width 35 height 22
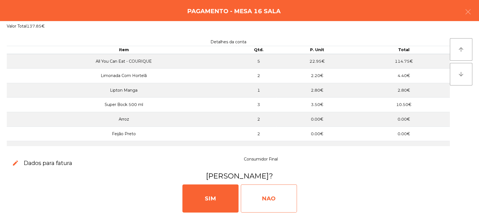
click at [268, 197] on div "NAO" at bounding box center [269, 198] width 56 height 28
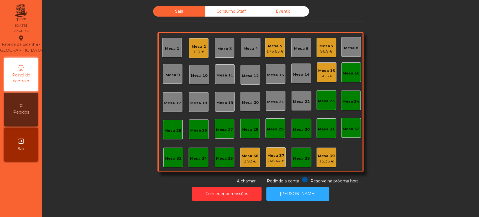
click at [323, 70] on div "Mesa 15" at bounding box center [326, 71] width 17 height 6
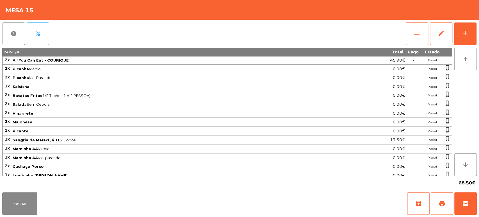
scroll to position [20, 0]
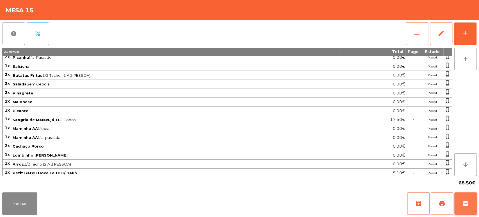
click at [469, 202] on button "wallet" at bounding box center [466, 203] width 22 height 22
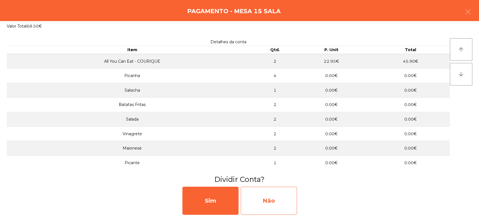
click at [286, 189] on div "Não" at bounding box center [269, 200] width 56 height 28
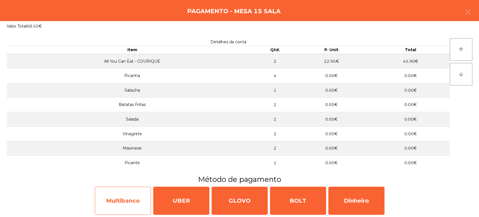
click at [121, 202] on div "Multibanco" at bounding box center [123, 200] width 56 height 28
select select "**"
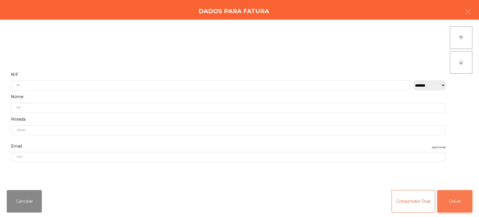
click at [452, 201] on button "Gravar" at bounding box center [454, 201] width 35 height 22
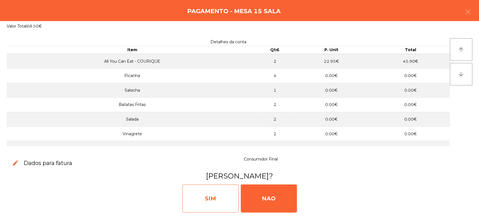
click at [193, 194] on div "SIM" at bounding box center [211, 198] width 56 height 28
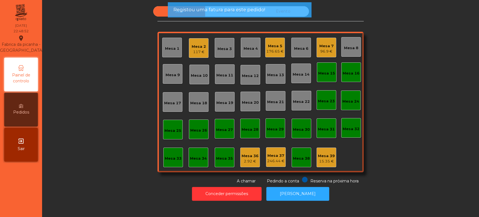
click at [329, 72] on div "Mesa 15" at bounding box center [326, 73] width 17 height 6
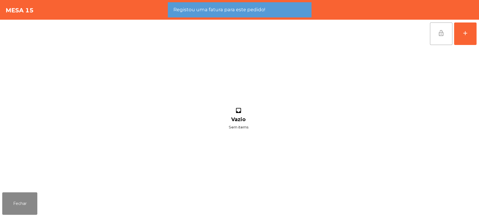
click at [440, 25] on button "lock_open" at bounding box center [441, 33] width 22 height 22
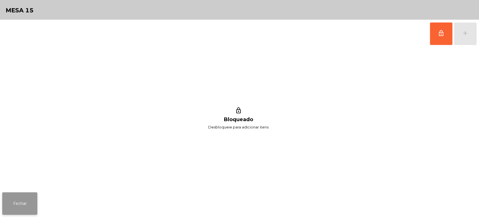
click at [29, 200] on button "Fechar" at bounding box center [19, 203] width 35 height 22
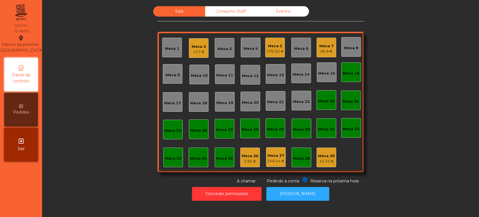
click at [345, 56] on div "Mesa 8" at bounding box center [351, 47] width 20 height 20
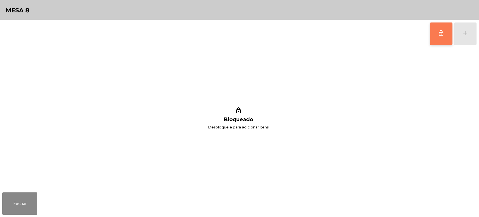
click at [450, 27] on button "lock_outline" at bounding box center [441, 33] width 22 height 22
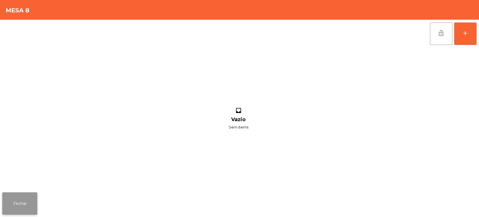
click at [37, 200] on button "Fechar" at bounding box center [19, 203] width 35 height 22
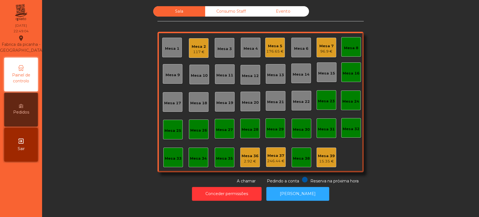
click at [355, 43] on div "Mesa 8" at bounding box center [351, 47] width 14 height 8
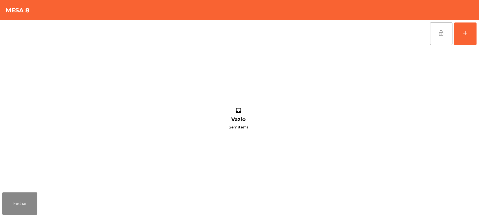
click at [440, 35] on span "lock_open" at bounding box center [441, 33] width 7 height 7
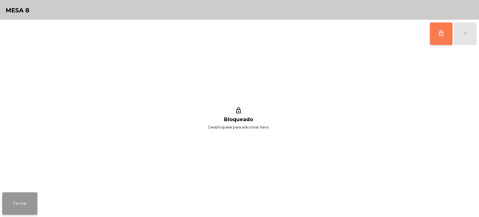
click at [22, 211] on button "Fechar" at bounding box center [19, 203] width 35 height 22
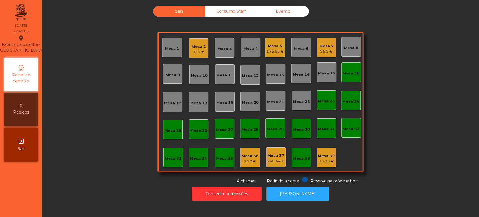
click at [347, 68] on div "Mesa 16" at bounding box center [351, 72] width 17 height 8
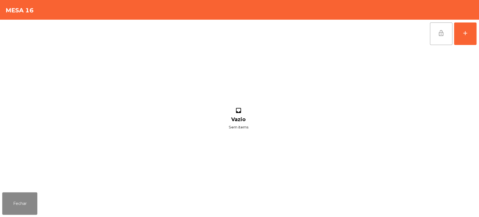
click at [430, 33] on button "lock_open" at bounding box center [441, 33] width 22 height 22
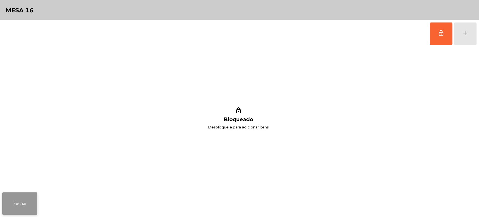
click at [19, 203] on button "Fechar" at bounding box center [19, 203] width 35 height 22
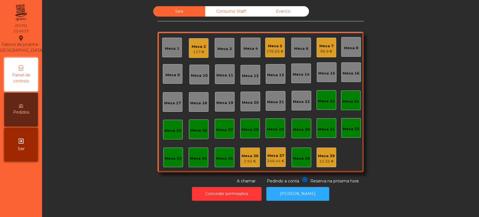
click at [272, 41] on div "Mesa 5 176.65 €" at bounding box center [274, 47] width 17 height 13
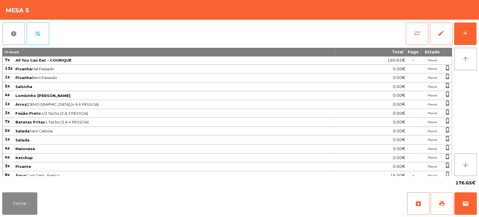
click at [439, 207] on button "print" at bounding box center [442, 203] width 22 height 22
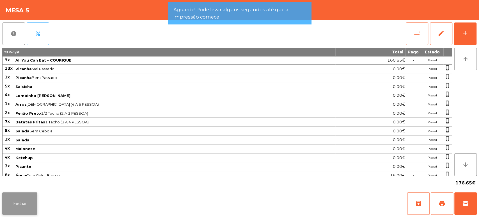
click at [22, 203] on button "Fechar" at bounding box center [19, 203] width 35 height 22
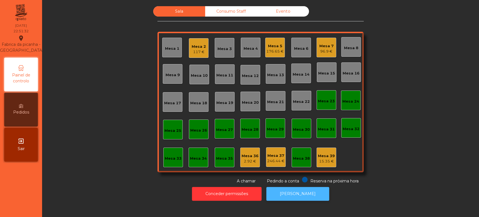
click at [299, 198] on button "[PERSON_NAME]" at bounding box center [297, 194] width 63 height 14
click at [293, 190] on button "[PERSON_NAME]" at bounding box center [297, 194] width 63 height 14
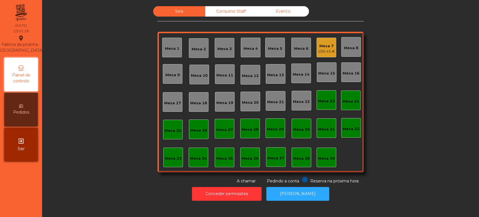
click at [404, 154] on div "Sala Consumo Staff Evento Mesa 1 Mesa 2 Mesa 3 Mesa 4 Mesa 5 Mesa 6 Mesa 7 100.…" at bounding box center [261, 95] width 422 height 178
click at [294, 187] on button "[PERSON_NAME]" at bounding box center [297, 194] width 63 height 14
click at [234, 13] on div "Consumo Staff" at bounding box center [231, 11] width 52 height 10
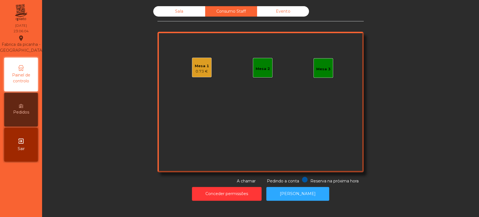
click at [265, 69] on div "Mesa 2" at bounding box center [263, 69] width 14 height 6
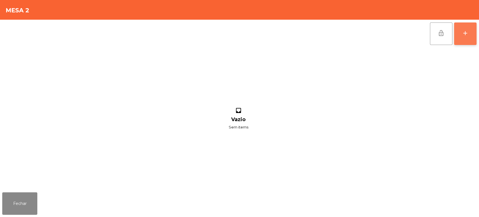
click at [467, 40] on button "add" at bounding box center [465, 33] width 22 height 22
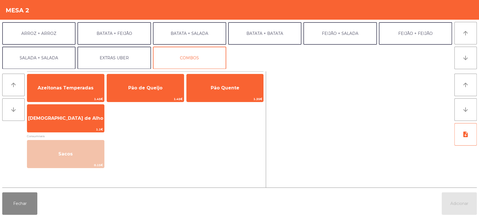
scroll to position [52, 0]
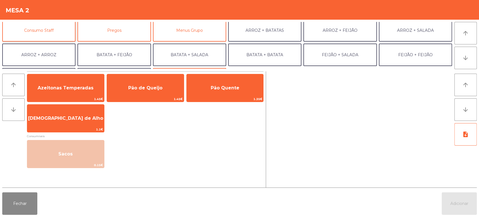
click at [63, 36] on button "Consumo Staff" at bounding box center [38, 30] width 73 height 22
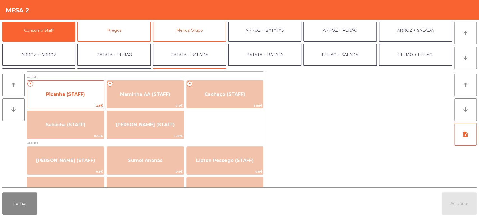
click at [87, 84] on div "+ Picanha (STAFF) 2.6€" at bounding box center [66, 94] width 78 height 28
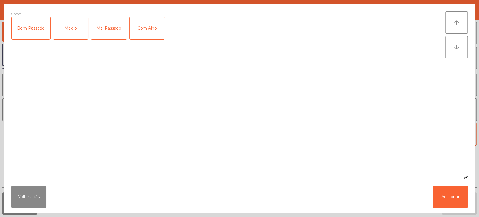
click at [94, 28] on div "Mal Passado" at bounding box center [109, 28] width 36 height 22
click at [54, 36] on div "Medio" at bounding box center [70, 28] width 35 height 22
click at [99, 29] on div "Mal Passado" at bounding box center [109, 28] width 36 height 22
click at [452, 206] on button "Adicionar" at bounding box center [450, 196] width 35 height 22
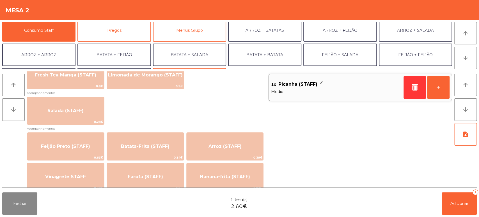
scroll to position [213, 0]
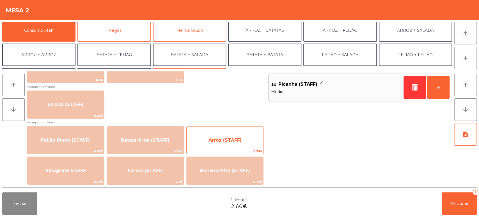
click at [222, 145] on span "Arroz (STAFF)" at bounding box center [225, 140] width 77 height 15
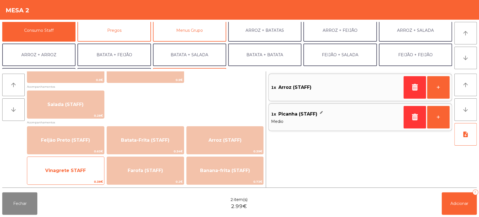
click at [77, 169] on span "Vinagrete STAFF" at bounding box center [65, 170] width 41 height 5
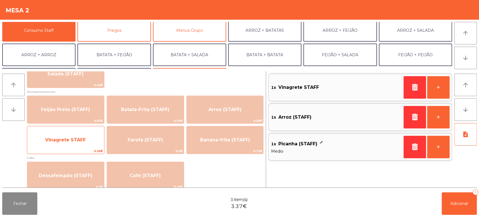
scroll to position [247, 0]
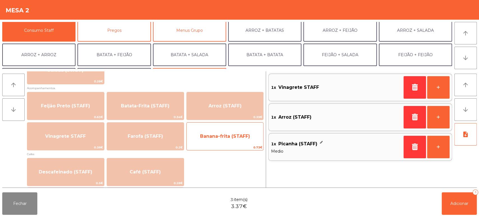
click at [219, 145] on span "0.73€" at bounding box center [225, 147] width 77 height 5
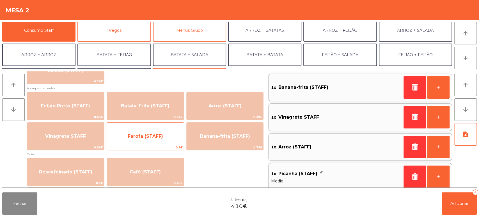
click at [163, 134] on span "Farofa (STAFF)" at bounding box center [145, 136] width 77 height 15
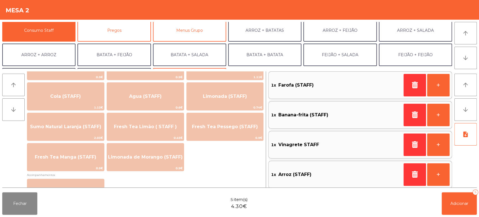
scroll to position [0, 0]
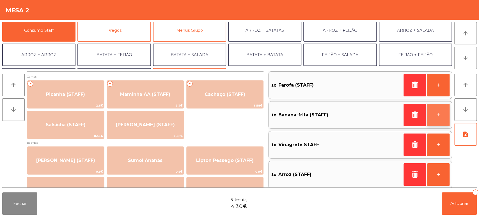
click at [436, 110] on button "+" at bounding box center [438, 115] width 22 height 22
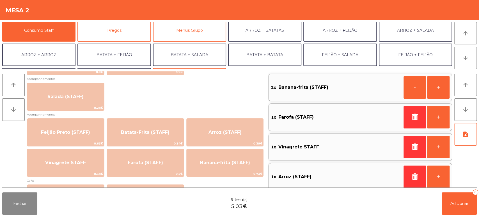
scroll to position [225, 0]
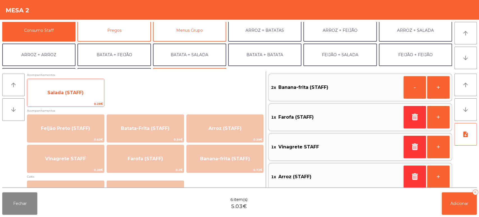
click at [81, 97] on span "Salada (STAFF)" at bounding box center [65, 92] width 77 height 15
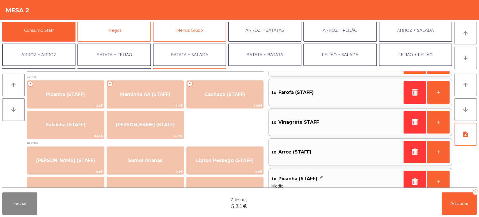
scroll to position [64, 0]
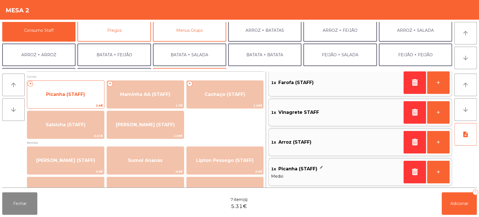
click at [74, 90] on span "Picanha (STAFF)" at bounding box center [65, 94] width 77 height 15
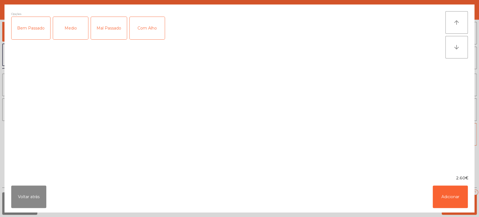
click at [75, 24] on div "Medio" at bounding box center [70, 28] width 35 height 22
click at [155, 27] on div "Com Alho" at bounding box center [147, 28] width 35 height 22
click at [444, 202] on button "Adicionar" at bounding box center [450, 196] width 35 height 22
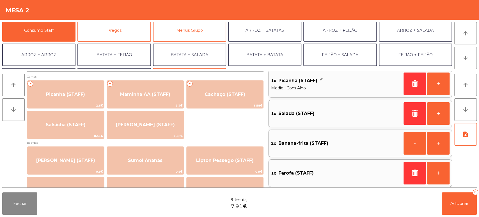
scroll to position [2, 0]
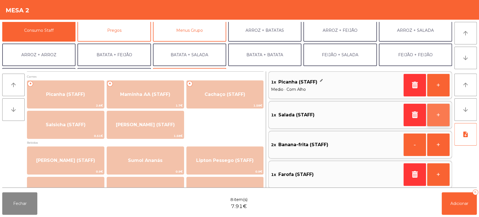
click at [437, 121] on button "+" at bounding box center [438, 115] width 22 height 22
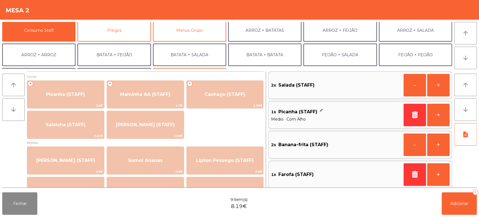
scroll to position [0, 0]
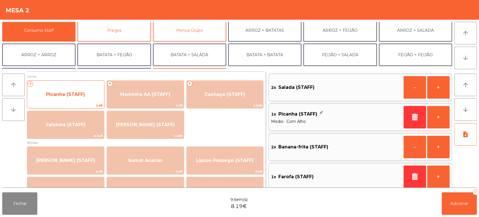
click at [87, 87] on span "Picanha (STAFF)" at bounding box center [65, 94] width 77 height 15
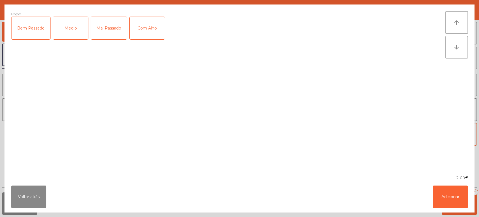
click at [73, 30] on div "Medio" at bounding box center [70, 28] width 35 height 22
click at [99, 35] on div "Mal Passado" at bounding box center [109, 28] width 36 height 22
click at [133, 29] on div "Com Alho" at bounding box center [147, 28] width 35 height 22
click at [453, 199] on button "Adicionar" at bounding box center [450, 196] width 35 height 22
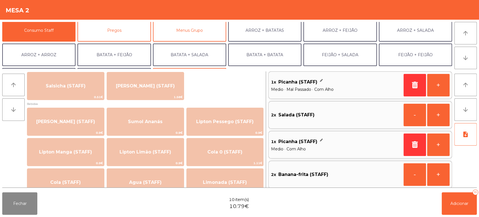
scroll to position [41, 0]
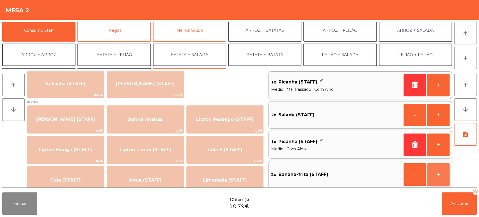
click at [437, 179] on button "+" at bounding box center [438, 174] width 22 height 22
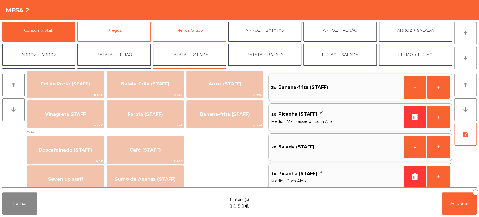
scroll to position [269, 0]
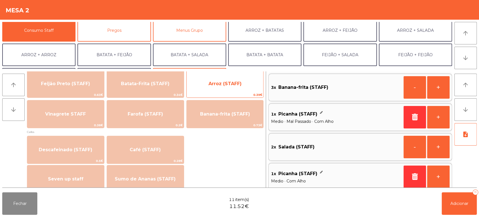
click at [229, 86] on span "Arroz (STAFF)" at bounding box center [225, 83] width 33 height 5
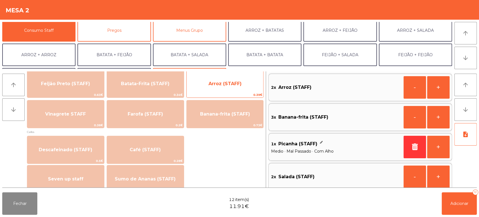
scroll to position [2, 0]
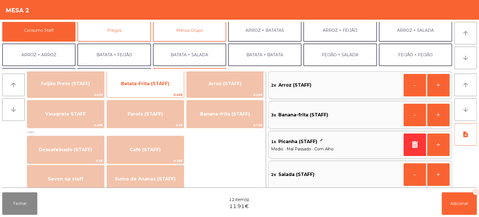
click at [166, 80] on span "Batata-Frita (STAFF)" at bounding box center [145, 83] width 77 height 15
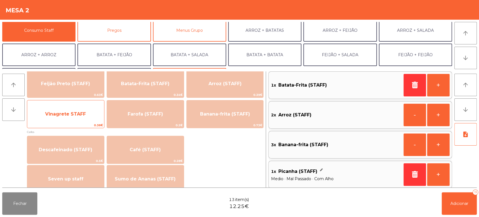
click at [83, 115] on span "Vinagrete STAFF" at bounding box center [65, 113] width 41 height 5
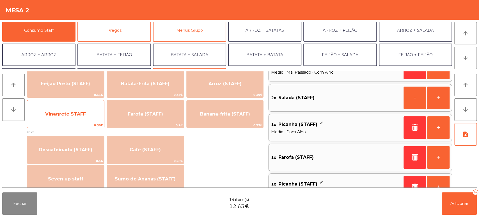
scroll to position [147, 0]
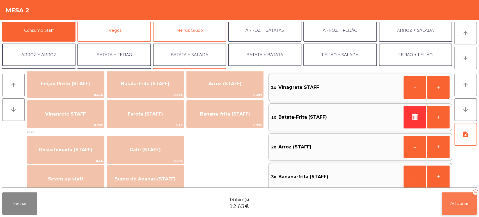
click at [454, 207] on button "Adicionar 14" at bounding box center [459, 203] width 35 height 22
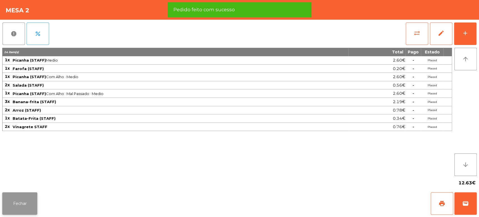
click at [30, 194] on button "Fechar" at bounding box center [19, 203] width 35 height 22
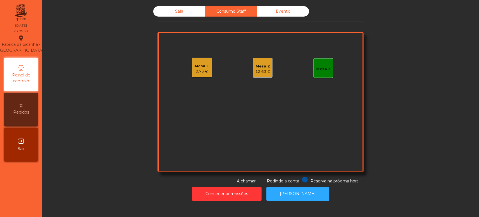
click at [204, 68] on div "Mesa 1" at bounding box center [202, 66] width 14 height 6
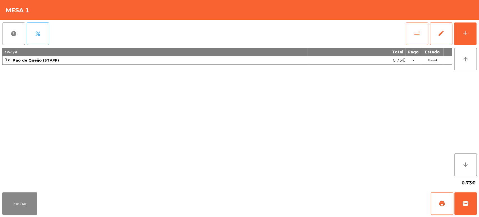
click at [416, 40] on button "sync_alt" at bounding box center [417, 33] width 22 height 22
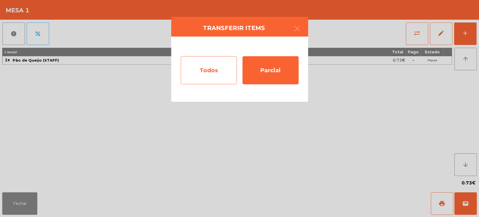
click at [191, 63] on div "Todos" at bounding box center [209, 70] width 56 height 28
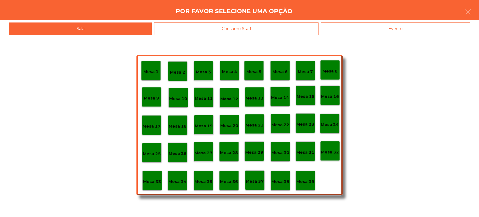
click at [266, 29] on div "Consumo Staff" at bounding box center [236, 28] width 165 height 13
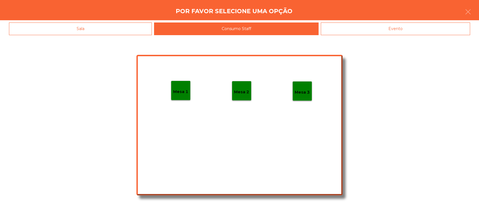
click at [238, 98] on div "Mesa 2" at bounding box center [242, 91] width 20 height 20
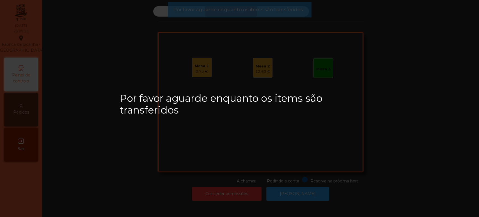
click at [262, 63] on div "Mesa 2" at bounding box center [263, 66] width 15 height 6
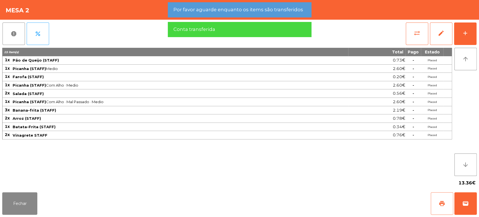
click at [438, 204] on button "print" at bounding box center [442, 203] width 22 height 22
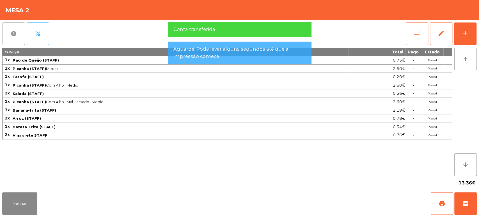
click at [15, 31] on span "report" at bounding box center [13, 33] width 7 height 7
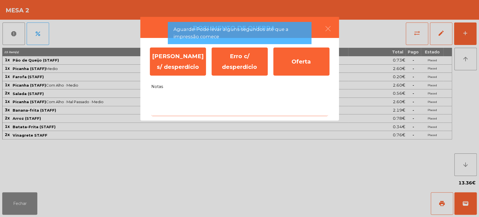
click at [211, 112] on textarea "Notas" at bounding box center [239, 104] width 177 height 23
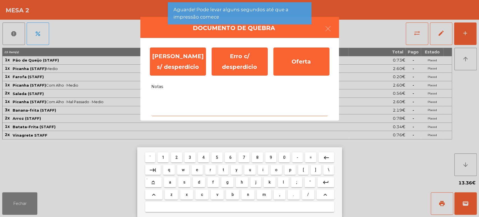
click at [191, 192] on button "x" at bounding box center [186, 194] width 13 height 10
click at [213, 182] on span "f" at bounding box center [213, 182] width 1 height 4
type textarea "**"
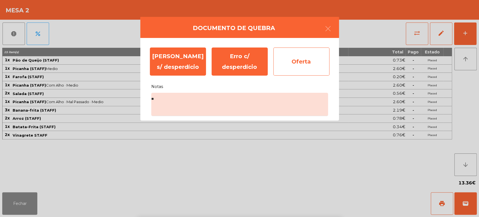
click at [298, 58] on div "Oferta" at bounding box center [301, 61] width 56 height 28
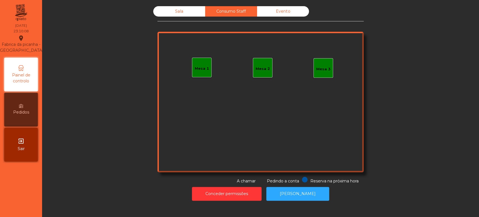
click at [184, 14] on div "Sala" at bounding box center [179, 11] width 52 height 10
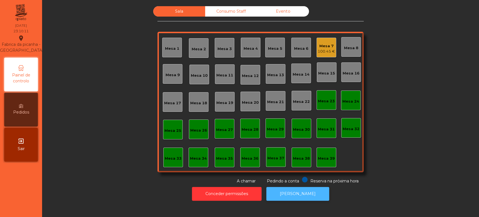
click at [294, 191] on button "[PERSON_NAME]" at bounding box center [297, 194] width 63 height 14
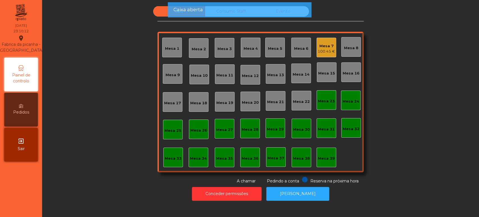
click at [274, 155] on div "Mesa 37" at bounding box center [276, 158] width 17 height 6
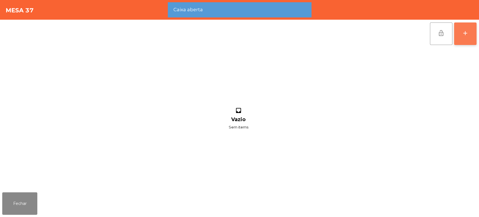
click at [476, 39] on button "add" at bounding box center [465, 33] width 22 height 22
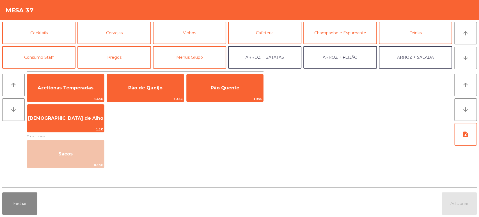
scroll to position [26, 0]
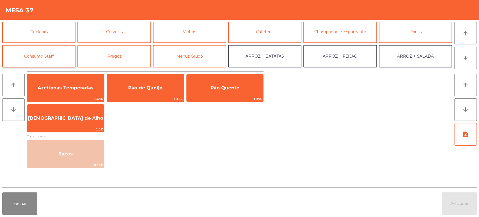
click at [52, 55] on button "Consumo Staff" at bounding box center [38, 56] width 73 height 22
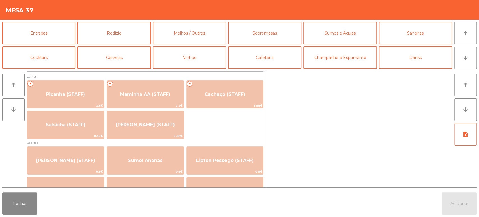
scroll to position [0, 0]
click at [117, 39] on button "Rodizio" at bounding box center [114, 33] width 73 height 22
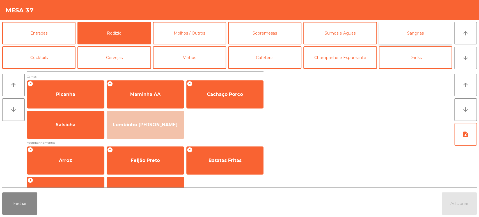
click at [402, 40] on button "Sangrias" at bounding box center [415, 33] width 73 height 22
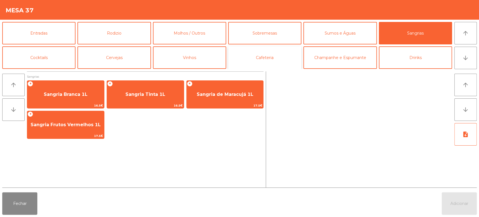
click at [267, 57] on button "Cafeteria" at bounding box center [264, 57] width 73 height 22
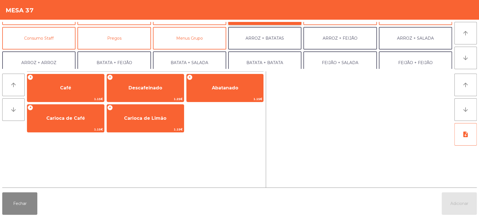
scroll to position [42, 0]
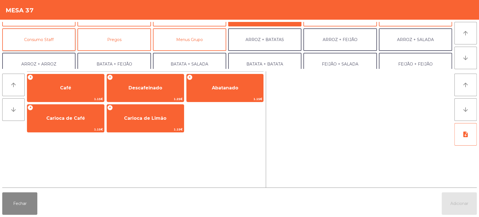
click at [51, 38] on button "Consumo Staff" at bounding box center [38, 39] width 73 height 22
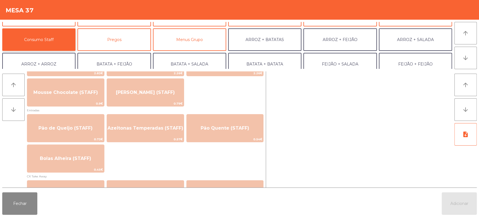
scroll to position [422, 0]
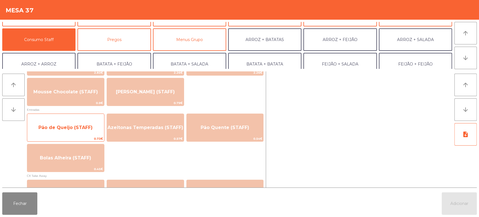
click at [83, 134] on span "Pão de Queijo (STAFF)" at bounding box center [65, 127] width 77 height 15
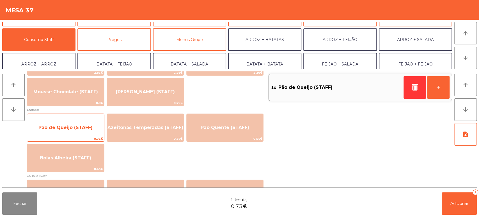
click at [88, 129] on span "Pão de Queijo (STAFF)" at bounding box center [65, 127] width 54 height 5
click at [84, 130] on span "Pão de Queijo (STAFF)" at bounding box center [65, 127] width 77 height 15
click at [83, 131] on span "Pão de Queijo (STAFF)" at bounding box center [65, 127] width 77 height 15
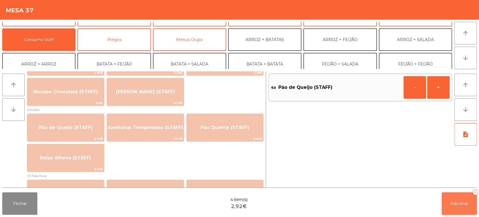
click at [449, 203] on button "Adicionar 4" at bounding box center [459, 203] width 35 height 22
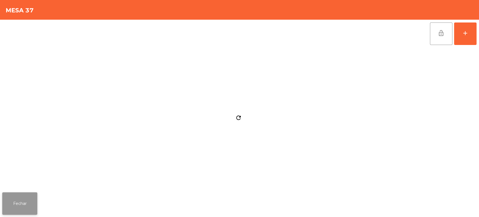
click at [16, 205] on button "Fechar" at bounding box center [19, 203] width 35 height 22
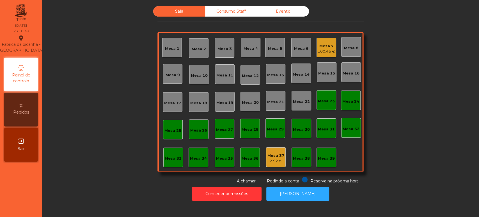
click at [273, 172] on div "Sala Consumo Staff Evento Mesa 1 Mesa 2 Mesa 3 Mesa 4 Mesa 5 Mesa 6 Mesa 7 100.…" at bounding box center [261, 95] width 206 height 178
click at [276, 158] on div "2.92 €" at bounding box center [276, 161] width 17 height 6
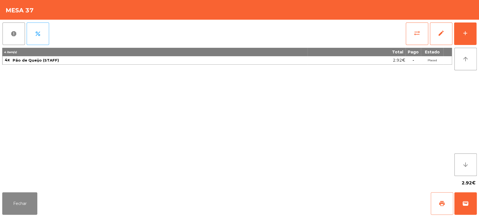
click at [450, 200] on button "print" at bounding box center [442, 203] width 22 height 22
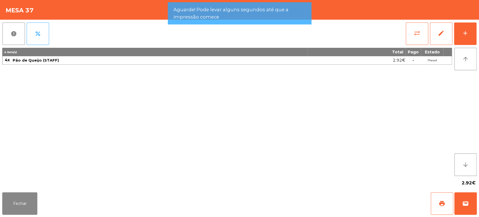
click at [191, 104] on div "4 item(s) Total Pago Estado 4x Pão de Queijo (STAFF) 2.92€ - Placed" at bounding box center [227, 112] width 450 height 128
click at [3, 39] on button "report" at bounding box center [14, 33] width 22 height 22
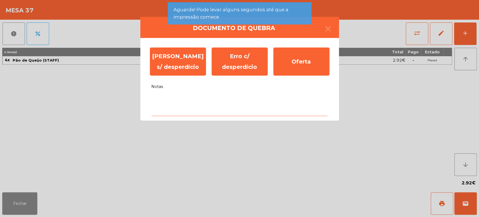
click at [200, 114] on textarea "Notas" at bounding box center [239, 104] width 177 height 23
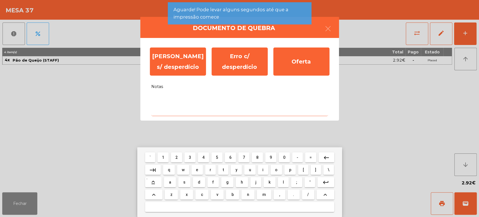
click at [171, 200] on mat-keyboard-key "z" at bounding box center [171, 194] width 15 height 12
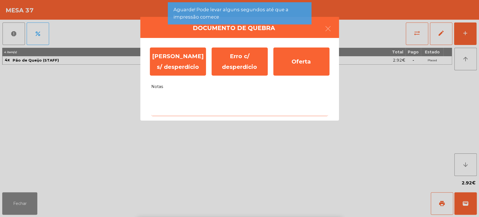
type textarea "*"
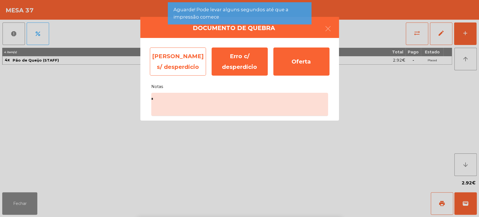
click at [169, 52] on div "Erro s/ desperdício" at bounding box center [178, 61] width 56 height 28
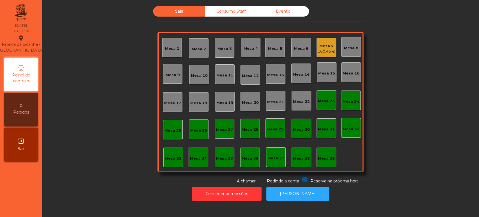
click at [229, 10] on div "Consumo Staff" at bounding box center [231, 11] width 52 height 10
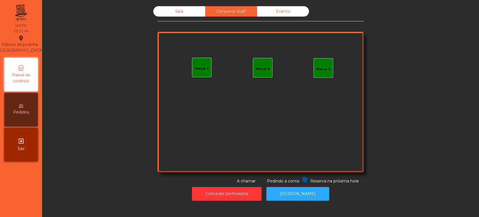
click at [297, 8] on div "Evento" at bounding box center [283, 11] width 52 height 10
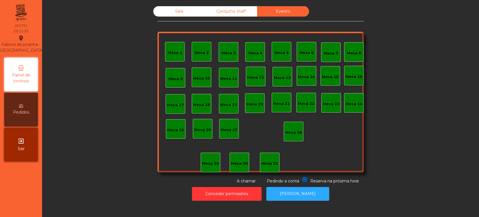
click at [170, 6] on div "Sala" at bounding box center [179, 11] width 52 height 10
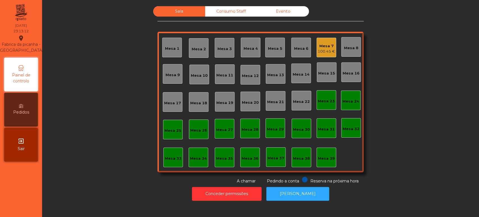
click at [318, 48] on div "Mesa 7" at bounding box center [326, 46] width 17 height 6
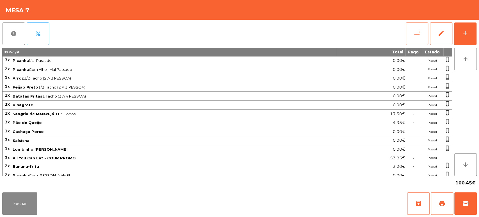
click at [412, 39] on button "sync_alt" at bounding box center [417, 33] width 22 height 22
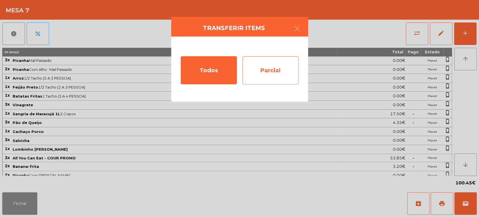
click at [272, 74] on div "Parcial" at bounding box center [271, 70] width 56 height 28
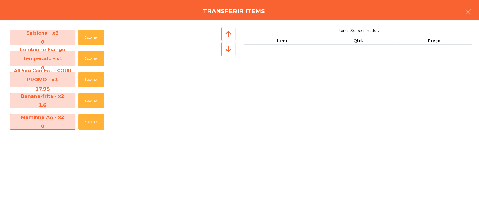
scroll to position [168, 0]
click at [87, 85] on button "Escolher" at bounding box center [91, 79] width 26 height 15
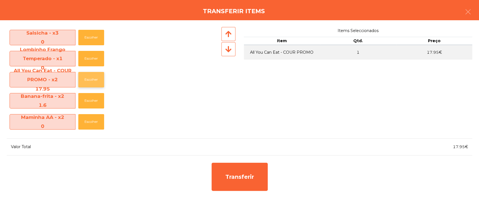
click at [87, 82] on button "Escolher" at bounding box center [91, 79] width 26 height 15
click at [89, 79] on button "Escolher" at bounding box center [91, 79] width 26 height 15
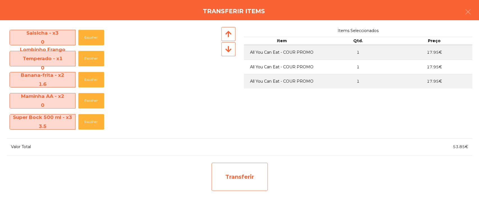
click at [216, 164] on div "Transferir" at bounding box center [240, 177] width 56 height 28
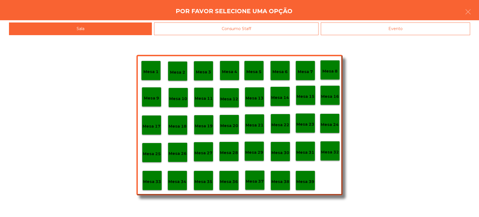
click at [256, 179] on p "Mesa 37" at bounding box center [255, 181] width 18 height 6
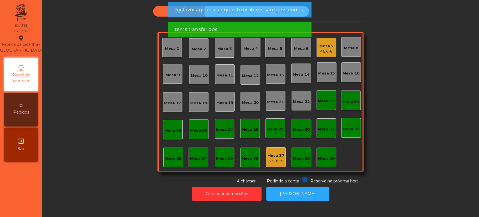
click at [332, 50] on div "Mesa 7 46.6 €" at bounding box center [327, 48] width 20 height 20
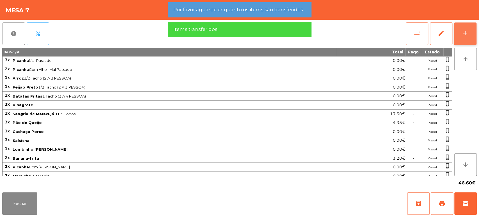
click at [466, 37] on button "add" at bounding box center [465, 33] width 22 height 22
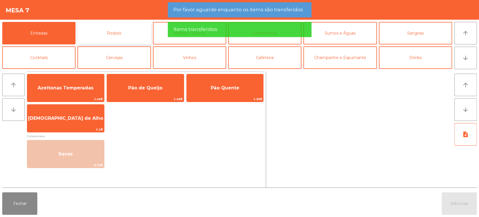
click at [106, 32] on button "Rodizio" at bounding box center [114, 33] width 73 height 22
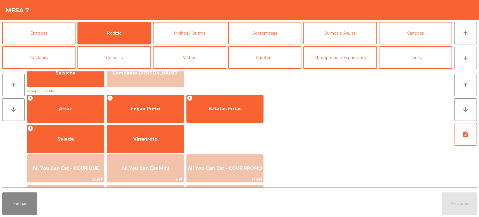
scroll to position [79, 0]
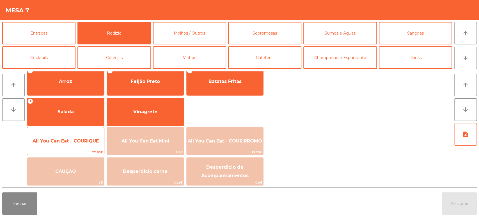
click at [82, 130] on div "All You Can Eat - COURIQUE 22.95€" at bounding box center [66, 141] width 78 height 28
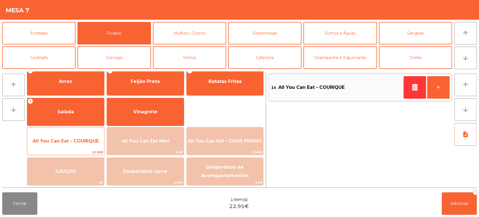
click at [73, 139] on span "All You Can Eat - COURIQUE" at bounding box center [66, 140] width 66 height 5
click at [74, 138] on span "All You Can Eat - COURIQUE" at bounding box center [66, 140] width 66 height 5
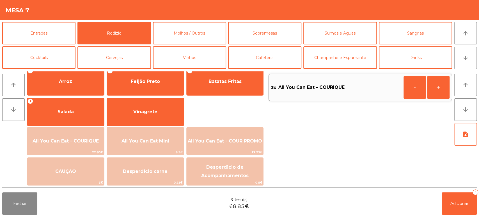
click at [452, 186] on div "3x All You Can Eat - COURIQUE - +" at bounding box center [360, 129] width 184 height 116
click at [454, 207] on button "Adicionar 3" at bounding box center [459, 203] width 35 height 22
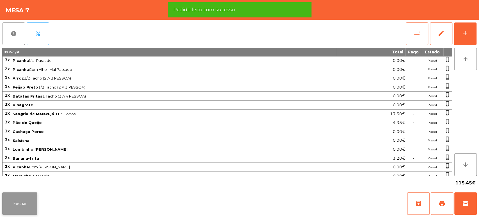
click at [34, 208] on button "Fechar" at bounding box center [19, 203] width 35 height 22
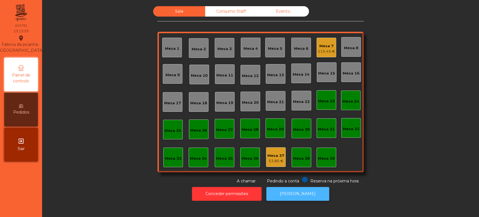
click at [304, 192] on button "[PERSON_NAME]" at bounding box center [297, 194] width 63 height 14
click at [252, 156] on div "Mesa 36" at bounding box center [250, 159] width 17 height 6
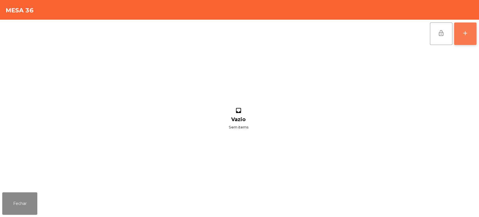
click at [470, 27] on button "add" at bounding box center [465, 33] width 22 height 22
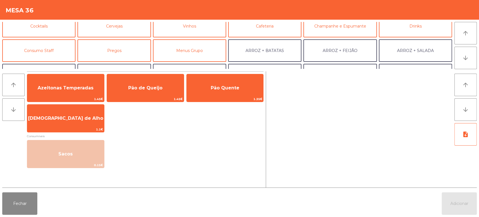
scroll to position [40, 0]
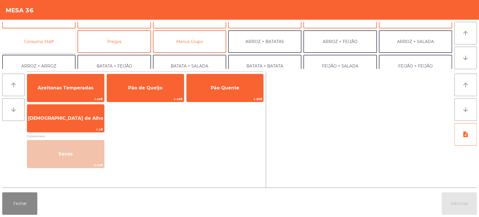
click at [52, 37] on button "Consumo Staff" at bounding box center [38, 41] width 73 height 22
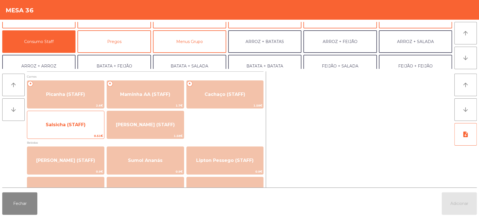
click at [64, 121] on span "Salsicha (STAFF)" at bounding box center [65, 124] width 77 height 15
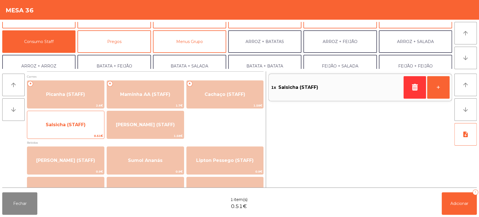
click at [59, 123] on span "Salsicha (STAFF)" at bounding box center [66, 124] width 40 height 5
click at [59, 122] on span "Salsicha (STAFF)" at bounding box center [66, 124] width 40 height 5
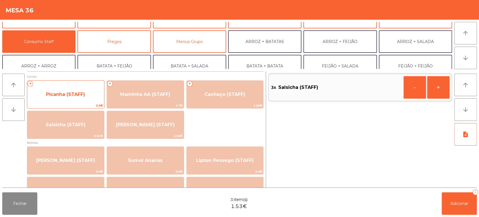
click at [60, 92] on span "Picanha (STAFF)" at bounding box center [65, 94] width 39 height 5
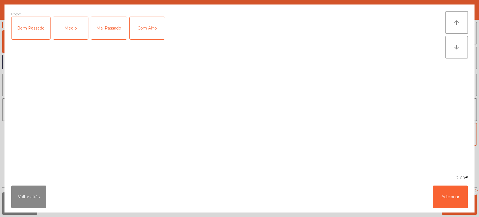
click at [109, 26] on div "Mal Passado" at bounding box center [109, 28] width 36 height 22
click at [156, 26] on div "Com Alho" at bounding box center [147, 28] width 35 height 22
click at [456, 193] on button "Adicionar" at bounding box center [450, 196] width 35 height 22
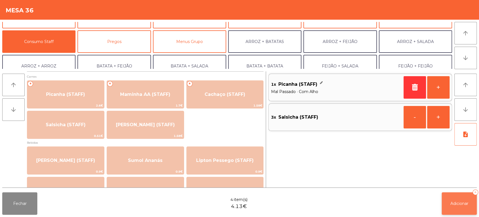
click at [458, 203] on span "Adicionar" at bounding box center [460, 203] width 18 height 5
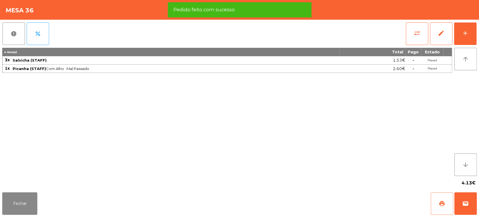
click at [444, 204] on span "print" at bounding box center [442, 203] width 7 height 7
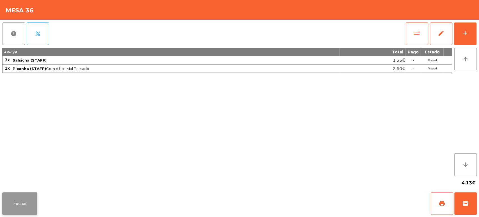
click at [25, 202] on button "Fechar" at bounding box center [19, 203] width 35 height 22
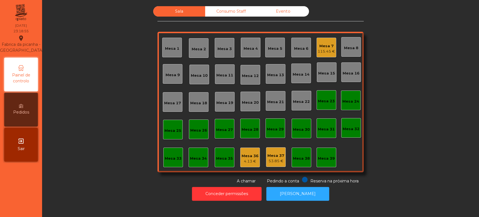
click at [321, 56] on div "Mesa 7 115.45 €" at bounding box center [327, 48] width 20 height 20
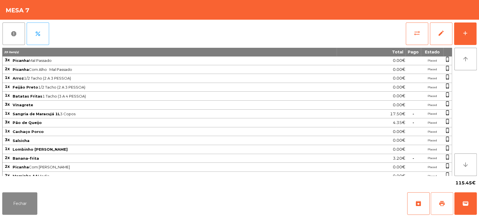
click at [440, 202] on span "print" at bounding box center [442, 203] width 7 height 7
click at [25, 195] on button "Fechar" at bounding box center [19, 203] width 35 height 22
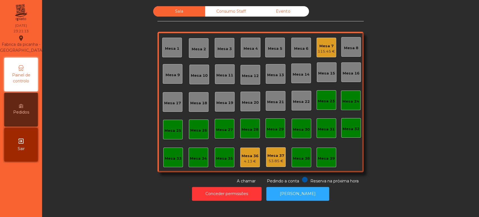
click at [325, 47] on div "Mesa 7" at bounding box center [326, 46] width 17 height 6
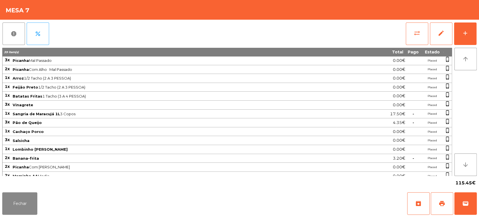
click at [472, 215] on div "Fechar archive print wallet" at bounding box center [239, 203] width 479 height 27
click at [407, 35] on button "sync_alt" at bounding box center [417, 33] width 22 height 22
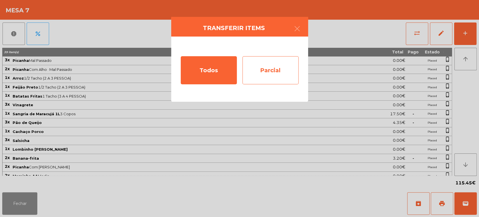
click at [271, 65] on div "Parcial" at bounding box center [271, 70] width 56 height 28
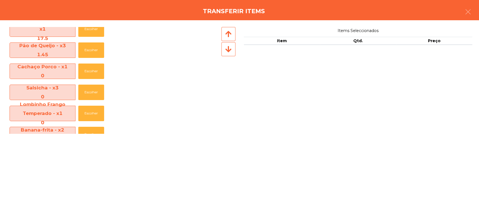
scroll to position [254, 0]
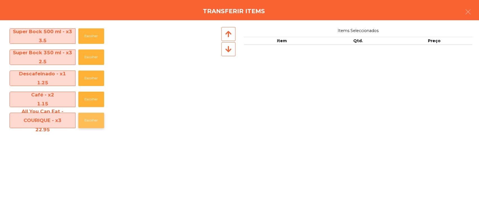
click at [89, 117] on button "Escolher" at bounding box center [91, 120] width 26 height 15
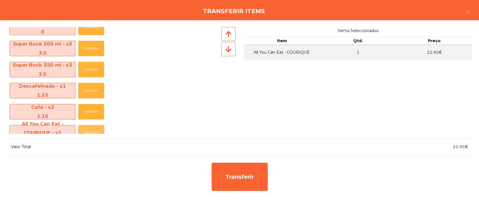
scroll to position [240, 0]
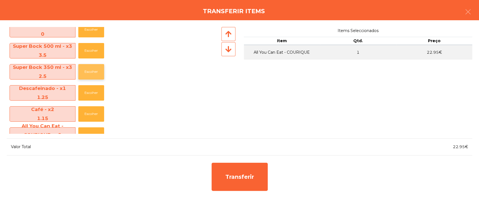
click at [86, 76] on button "Escolher" at bounding box center [91, 71] width 26 height 15
click at [88, 48] on button "Escolher" at bounding box center [91, 50] width 26 height 15
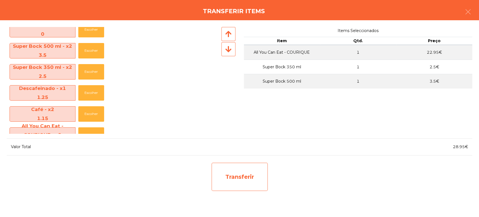
click at [238, 182] on div "Transferir" at bounding box center [240, 177] width 56 height 28
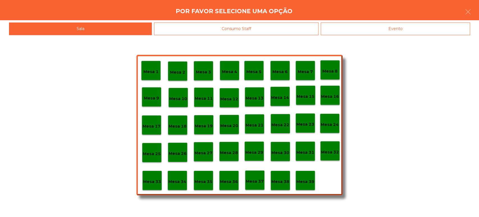
click at [251, 31] on div "Consumo Staff" at bounding box center [236, 28] width 165 height 13
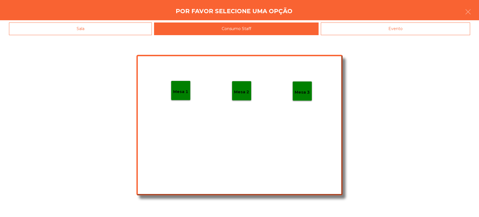
click at [385, 33] on div "Evento" at bounding box center [395, 28] width 149 height 13
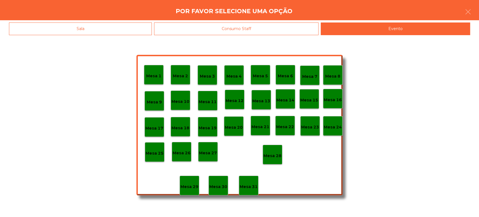
click at [236, 75] on p "Mesa 4" at bounding box center [234, 76] width 15 height 6
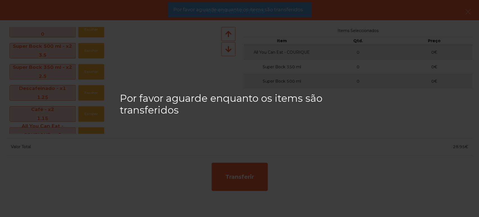
click at [277, 12] on span "Por favor aguarde enquanto os items são transferidos" at bounding box center [238, 9] width 130 height 7
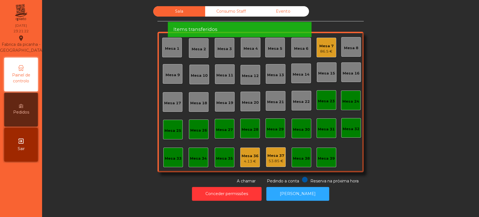
click at [280, 12] on span "Por favor aguarde enquanto os items são transferidos" at bounding box center [238, 9] width 130 height 7
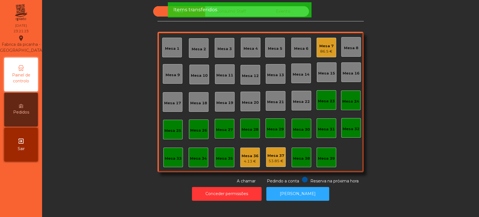
click at [283, 12] on div "Items transferidos" at bounding box center [239, 9] width 133 height 7
click at [276, 11] on div "Items transferidos" at bounding box center [239, 9] width 133 height 7
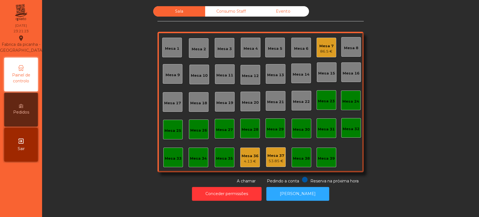
click at [283, 11] on div "Items transferidos" at bounding box center [239, 9] width 133 height 7
click at [286, 11] on div "Evento" at bounding box center [283, 11] width 52 height 10
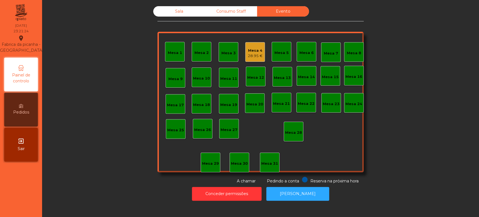
click at [249, 45] on div "Mesa 4 28.95 €" at bounding box center [255, 51] width 15 height 13
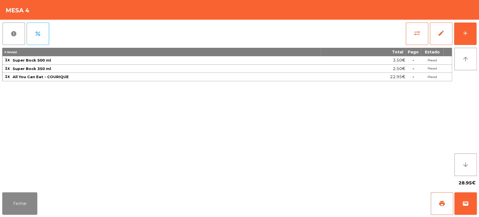
click at [478, 201] on div "Fechar print wallet" at bounding box center [239, 203] width 479 height 27
click at [475, 197] on button "wallet" at bounding box center [466, 203] width 22 height 22
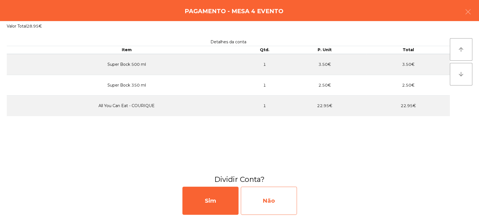
click at [267, 201] on div "Não" at bounding box center [269, 200] width 56 height 28
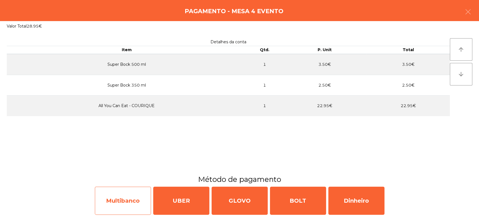
click at [122, 203] on div "Multibanco" at bounding box center [123, 200] width 56 height 28
select select "**"
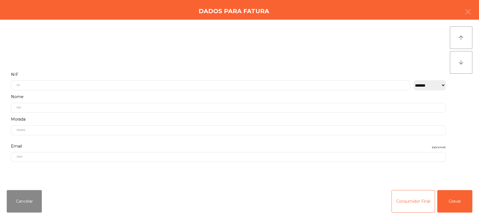
click at [195, 94] on label "Nome" at bounding box center [228, 97] width 435 height 8
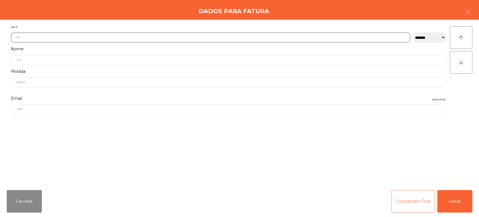
click at [164, 37] on input "text" at bounding box center [211, 38] width 400 height 10
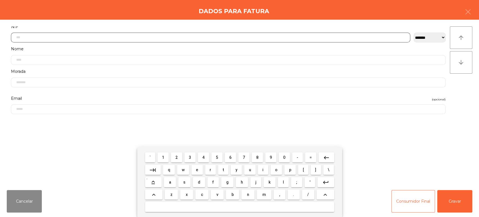
scroll to position [44, 0]
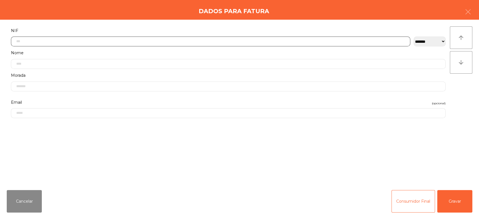
click at [232, 40] on input "text" at bounding box center [211, 42] width 400 height 10
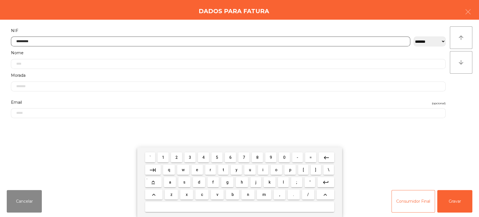
type input "*********"
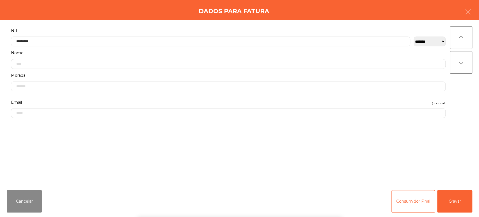
click at [448, 193] on div "` 1 2 3 4 5 6 7 8 9 0 - = keyboard_backspace keyboard_tab q w e r t y u i o p […" at bounding box center [239, 182] width 479 height 70
click at [457, 209] on button "Gravar" at bounding box center [454, 201] width 35 height 22
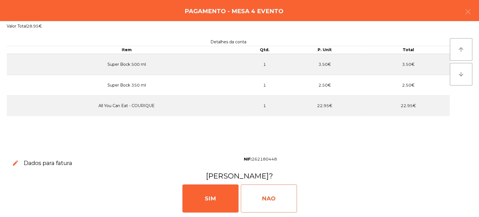
click at [280, 197] on div "NAO" at bounding box center [269, 198] width 56 height 28
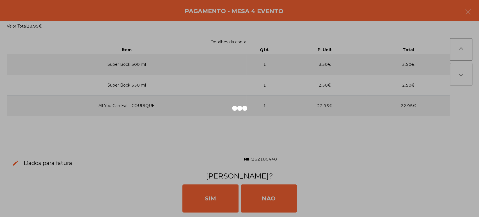
click at [195, 184] on div at bounding box center [239, 108] width 479 height 217
click at [218, 193] on div at bounding box center [239, 108] width 479 height 217
click at [222, 184] on div at bounding box center [239, 108] width 479 height 217
click at [226, 186] on div at bounding box center [239, 108] width 479 height 217
click at [214, 193] on div at bounding box center [239, 108] width 479 height 217
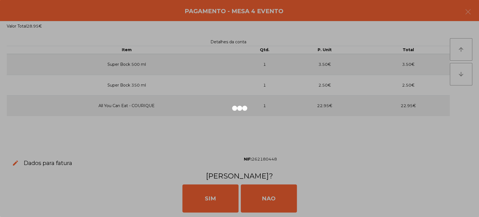
click at [206, 198] on div at bounding box center [239, 108] width 479 height 217
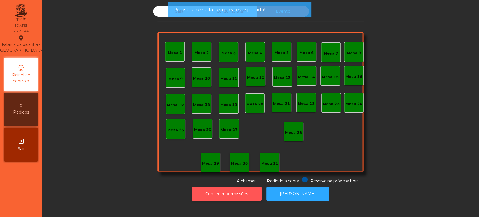
click at [204, 197] on button "Conceder permissões" at bounding box center [227, 194] width 70 height 14
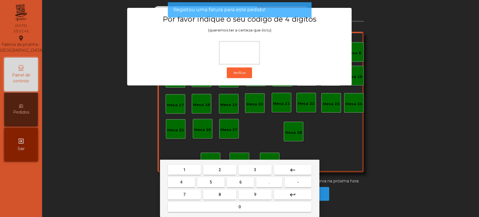
click at [201, 191] on mat-keyboard-key "7" at bounding box center [184, 194] width 35 height 12
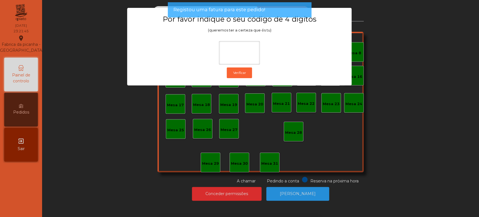
click at [393, 119] on ngb-modal-window "Por favor indique o seu código de 4 digítos (queremos ter a certeza que és tu) …" at bounding box center [239, 108] width 455 height 217
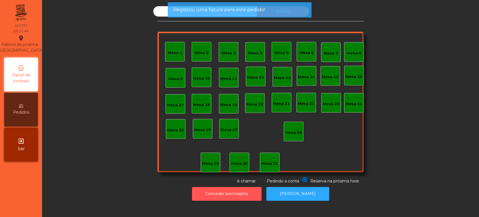
click at [249, 189] on button "Conceder permissões" at bounding box center [227, 194] width 70 height 14
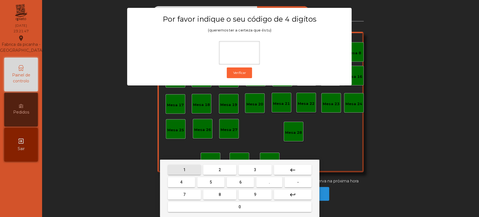
click at [191, 168] on button "1" at bounding box center [184, 170] width 33 height 10
click at [262, 171] on button "3" at bounding box center [255, 170] width 33 height 10
click at [218, 184] on button "5" at bounding box center [210, 182] width 27 height 10
click at [249, 205] on button "0" at bounding box center [240, 207] width 144 height 10
type input "****"
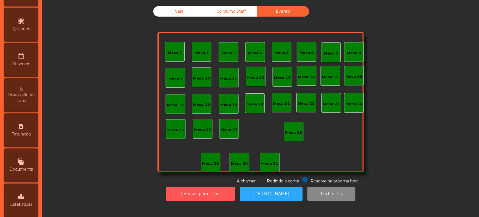
scroll to position [200, 0]
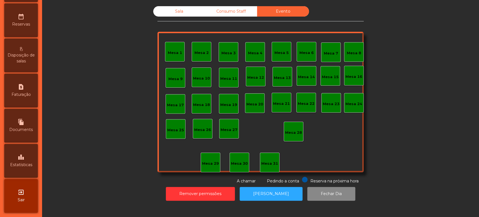
click at [30, 93] on span "Faturação" at bounding box center [21, 95] width 19 height 6
select select "*"
select select "****"
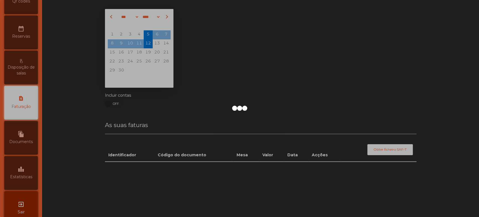
scroll to position [182, 0]
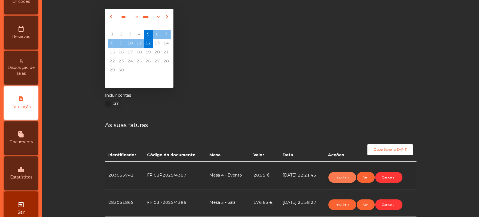
click at [343, 172] on button "Imprimir" at bounding box center [343, 177] width 28 height 11
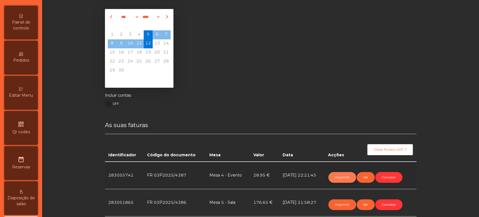
scroll to position [0, 0]
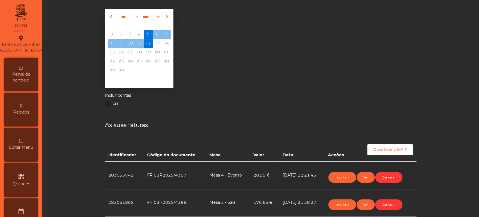
click at [31, 81] on span "Painel de controlo" at bounding box center [21, 77] width 31 height 12
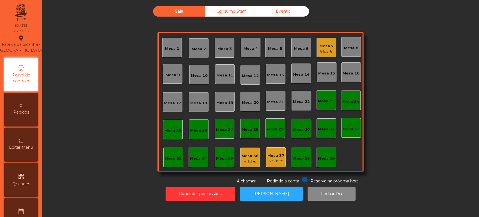
click at [192, 7] on div "Sala" at bounding box center [179, 11] width 52 height 10
click at [330, 49] on div "86.5 €" at bounding box center [327, 52] width 14 height 6
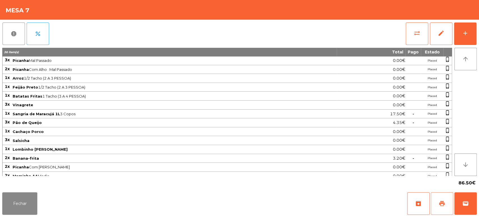
click at [450, 207] on button "print" at bounding box center [442, 203] width 22 height 22
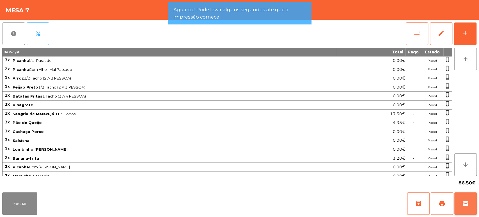
click at [458, 208] on button "wallet" at bounding box center [466, 203] width 22 height 22
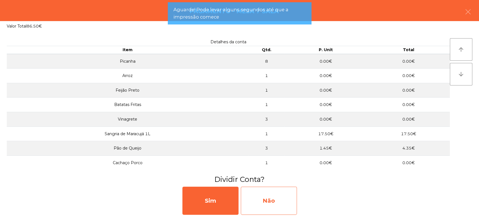
click at [270, 200] on div "Não" at bounding box center [269, 200] width 56 height 28
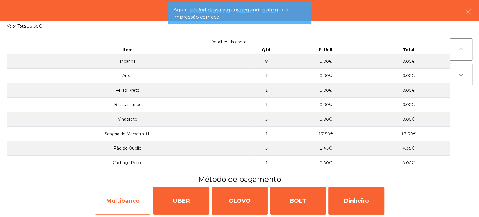
click at [111, 199] on div "Multibanco" at bounding box center [123, 200] width 56 height 28
select select "**"
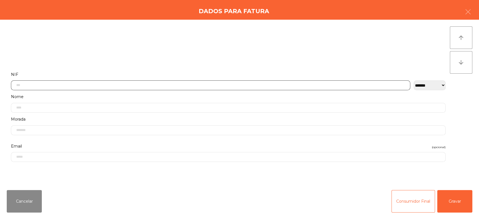
click at [133, 83] on input "text" at bounding box center [211, 85] width 400 height 10
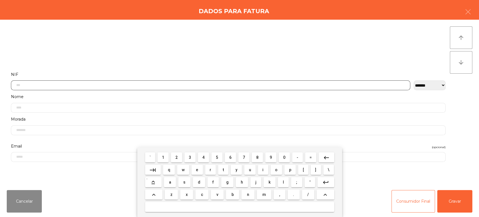
scroll to position [44, 0]
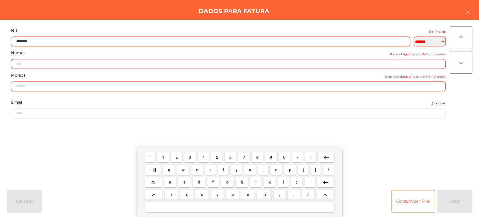
type input "*********"
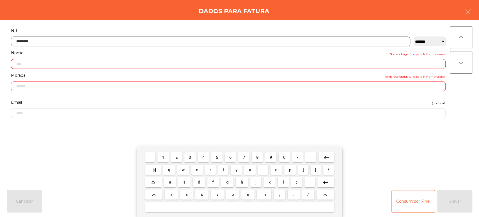
type input "**********"
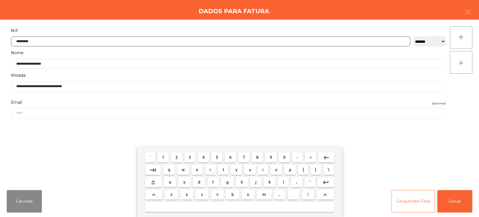
type input "*********"
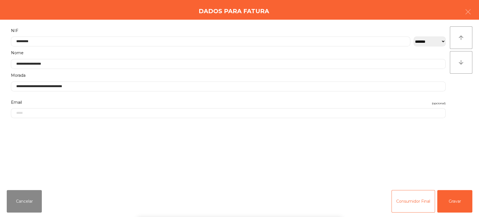
click at [452, 202] on div "` 1 2 3 4 5 6 7 8 9 0 - = keyboard_backspace keyboard_tab q w e r t y u i o p […" at bounding box center [239, 182] width 479 height 70
click at [452, 196] on button "Gravar" at bounding box center [454, 201] width 35 height 22
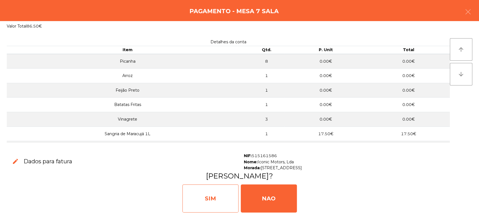
click at [213, 193] on div "SIM" at bounding box center [211, 198] width 56 height 28
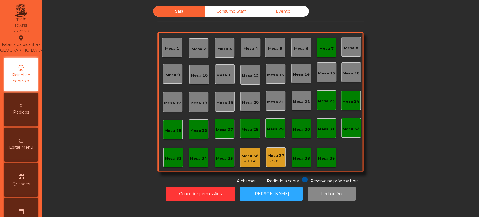
click at [327, 38] on div "Mesa 7" at bounding box center [327, 48] width 20 height 20
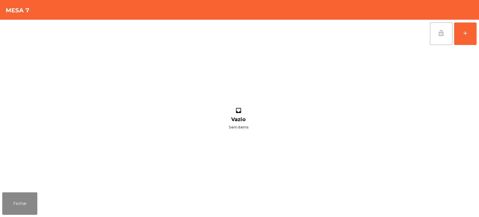
click at [436, 29] on button "lock_open" at bounding box center [441, 33] width 22 height 22
click at [28, 215] on div "Fechar" at bounding box center [239, 203] width 479 height 27
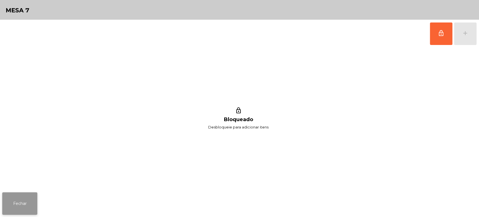
click at [31, 205] on button "Fechar" at bounding box center [19, 203] width 35 height 22
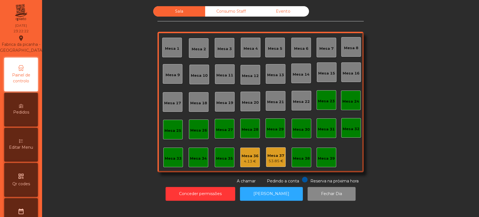
click at [279, 158] on div "53.85 €" at bounding box center [276, 161] width 17 height 6
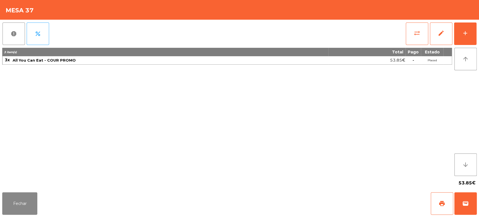
click at [1, 37] on div "report percent sync_alt edit add 3 item(s) Total Pago Estado 3x All You Can Eat…" at bounding box center [239, 105] width 479 height 170
click at [181, 120] on div "3 item(s) Total Pago Estado 3x All You Can Eat - COUR PROMO 53.85€ - Placed" at bounding box center [227, 112] width 450 height 128
click at [12, 36] on span "report" at bounding box center [13, 33] width 7 height 7
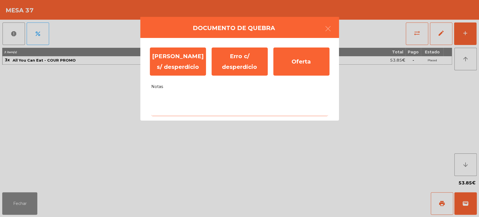
click at [199, 116] on textarea "Notas" at bounding box center [239, 104] width 177 height 23
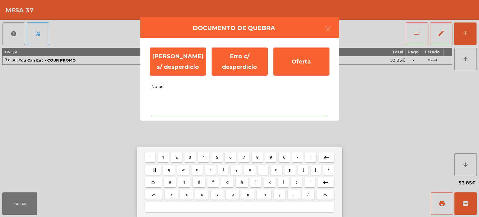
click at [188, 182] on button "s" at bounding box center [184, 182] width 12 height 10
click at [197, 169] on span "e" at bounding box center [197, 169] width 2 height 4
type textarea "**"
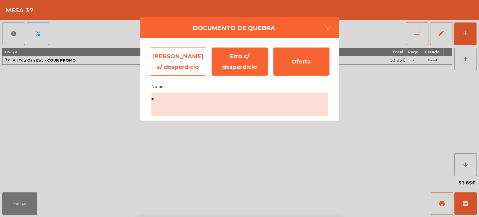
click at [175, 61] on div "Erro s/ desperdício" at bounding box center [178, 61] width 56 height 28
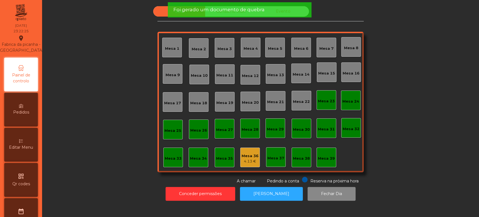
click at [250, 160] on div "4.13 €" at bounding box center [250, 161] width 17 height 6
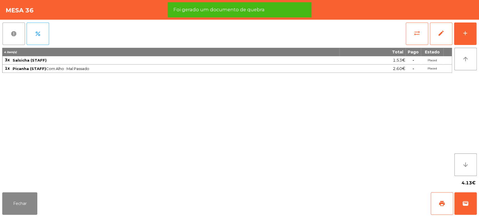
click at [3, 37] on button "report" at bounding box center [14, 33] width 22 height 22
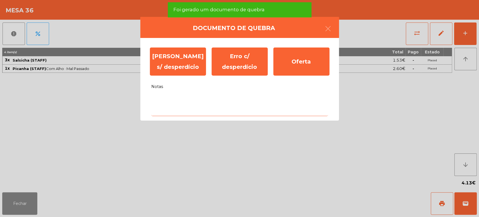
click at [200, 97] on textarea "Notas" at bounding box center [239, 104] width 177 height 23
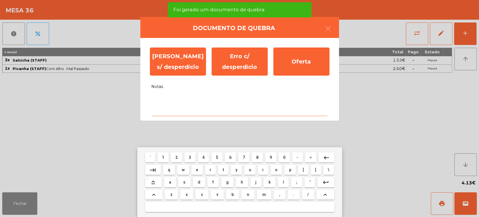
click at [223, 171] on span "t" at bounding box center [223, 169] width 1 height 4
click at [233, 170] on button "y" at bounding box center [236, 170] width 11 height 10
type textarea "**"
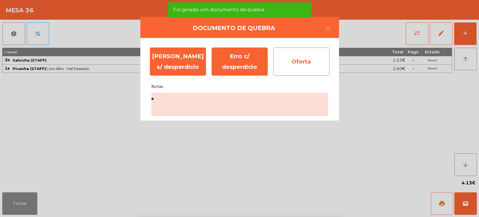
click at [325, 48] on div "Oferta" at bounding box center [301, 61] width 56 height 28
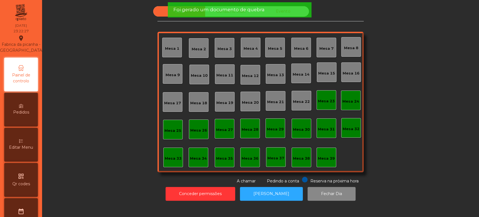
click at [256, 9] on span "Foi gerado um documento de quebra" at bounding box center [218, 9] width 91 height 7
click at [249, 9] on span "Foi gerado um documento de quebra" at bounding box center [218, 9] width 91 height 7
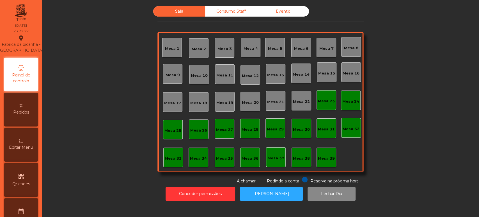
click at [240, 12] on div "Consumo Staff" at bounding box center [231, 11] width 52 height 10
click at [247, 14] on div "Consumo Staff" at bounding box center [231, 11] width 52 height 10
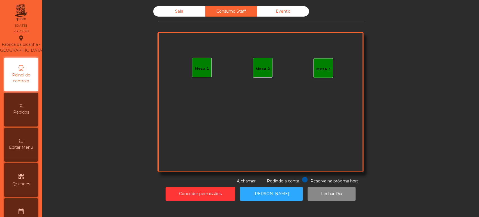
click at [293, 10] on div "Evento" at bounding box center [283, 11] width 52 height 10
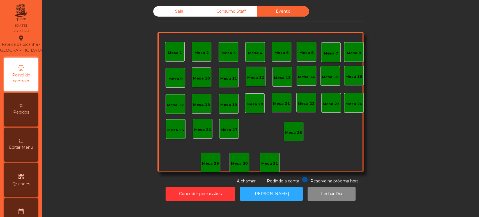
click at [183, 11] on div "Sala" at bounding box center [179, 11] width 52 height 10
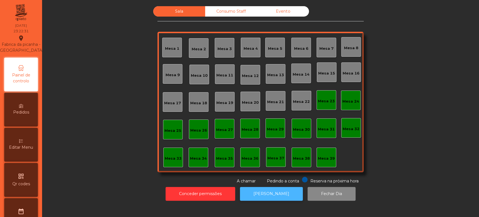
click at [279, 192] on button "[PERSON_NAME]" at bounding box center [271, 194] width 63 height 14
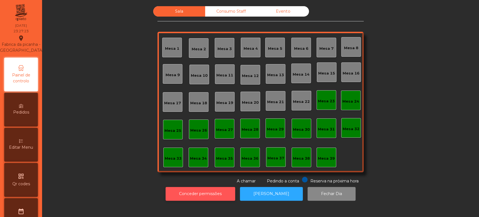
click at [215, 195] on button "Conceder permissões" at bounding box center [201, 194] width 70 height 14
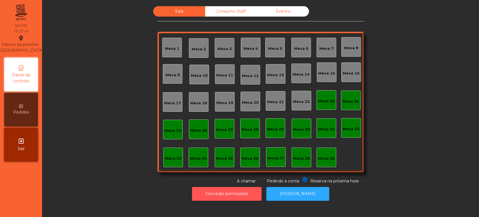
click at [206, 188] on button "Conceder permissões" at bounding box center [227, 194] width 70 height 14
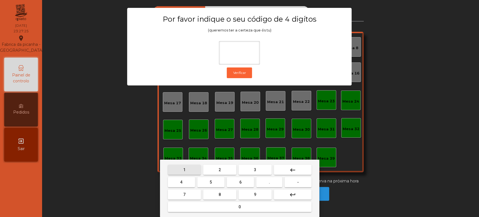
click at [190, 173] on button "1" at bounding box center [184, 170] width 33 height 10
click at [254, 169] on span "3" at bounding box center [255, 169] width 2 height 4
click at [211, 182] on span "5" at bounding box center [211, 182] width 2 height 4
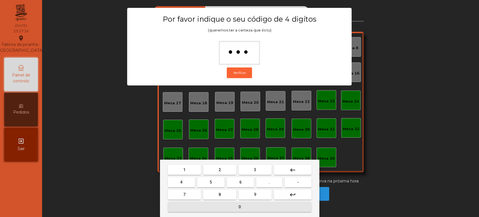
click at [220, 208] on button "0" at bounding box center [240, 207] width 144 height 10
type input "****"
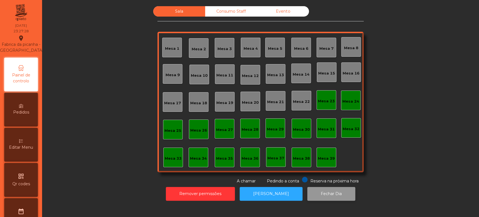
click at [327, 190] on button "Fechar Dia" at bounding box center [331, 194] width 48 height 14
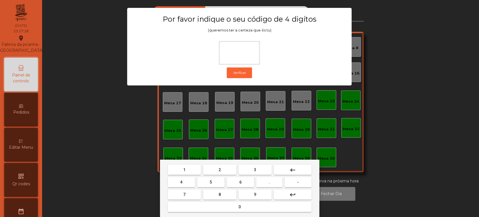
click at [184, 169] on span "1" at bounding box center [184, 169] width 2 height 4
click at [248, 169] on button "3" at bounding box center [255, 170] width 33 height 10
click at [206, 180] on button "5" at bounding box center [210, 182] width 27 height 10
click at [219, 205] on button "0" at bounding box center [240, 207] width 144 height 10
type input "****"
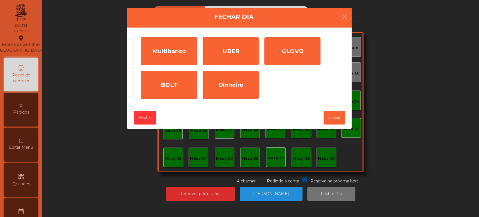
click at [181, 47] on div "Multibanco" at bounding box center [169, 51] width 56 height 28
click at [0, 0] on div "Valor (€) * Comissão (€) *" at bounding box center [0, 0] width 0 height 0
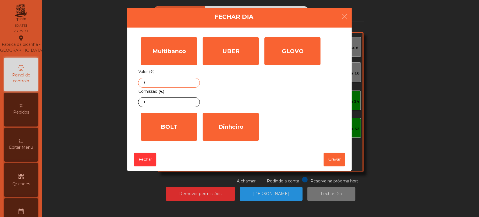
click at [182, 83] on input "*" at bounding box center [169, 83] width 62 height 10
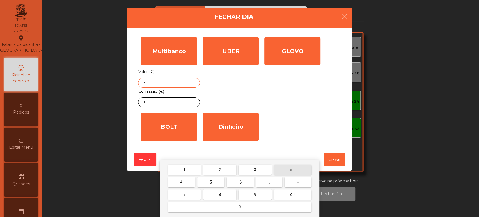
click at [300, 168] on button "keyboard_backspace" at bounding box center [293, 170] width 38 height 10
click at [249, 194] on button "9" at bounding box center [255, 194] width 33 height 10
click at [227, 209] on button "0" at bounding box center [240, 207] width 144 height 10
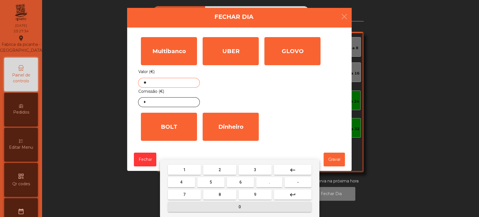
click at [214, 182] on button "5" at bounding box center [210, 182] width 27 height 10
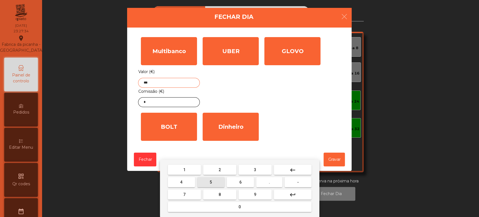
click at [270, 182] on span "." at bounding box center [269, 182] width 1 height 4
click at [220, 194] on span "8" at bounding box center [220, 194] width 2 height 4
click at [260, 167] on button "3" at bounding box center [255, 170] width 33 height 10
type input "******"
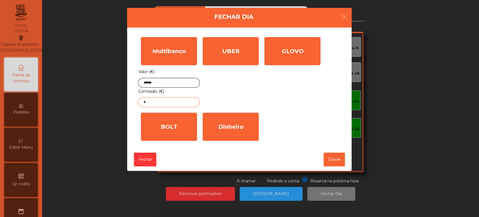
click at [185, 102] on input "*" at bounding box center [169, 102] width 62 height 10
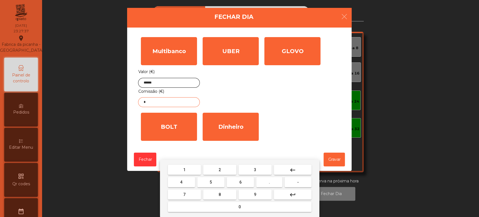
click at [293, 168] on mat-icon "keyboard_backspace" at bounding box center [293, 170] width 7 height 7
click at [184, 194] on span "7" at bounding box center [184, 194] width 2 height 4
click at [267, 183] on button "." at bounding box center [269, 182] width 26 height 10
click at [211, 182] on span "5" at bounding box center [211, 182] width 2 height 4
click at [226, 208] on button "0" at bounding box center [240, 207] width 144 height 10
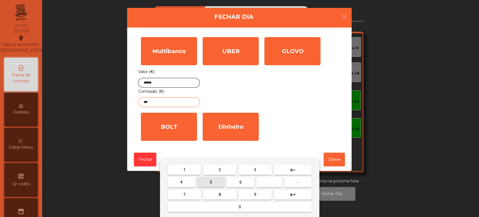
type input "****"
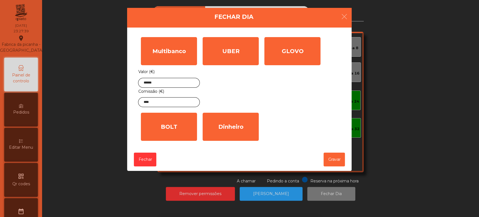
click at [238, 50] on div "UBER" at bounding box center [231, 51] width 56 height 28
click at [0, 0] on input "*" at bounding box center [0, 0] width 0 height 0
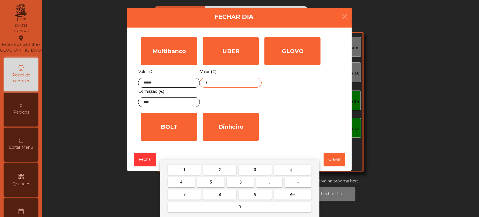
click at [292, 170] on mat-icon "keyboard_backspace" at bounding box center [293, 170] width 7 height 7
click at [216, 170] on button "2" at bounding box center [219, 170] width 33 height 10
click at [184, 194] on span "7" at bounding box center [184, 194] width 2 height 4
click at [268, 182] on button "." at bounding box center [269, 182] width 26 height 10
click at [192, 169] on button "1" at bounding box center [184, 170] width 33 height 10
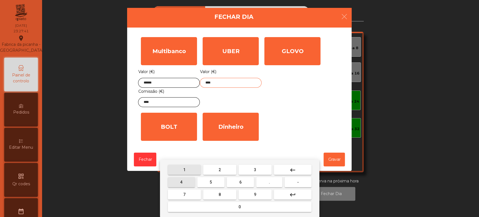
click at [189, 181] on button "4" at bounding box center [181, 182] width 27 height 10
type input "*****"
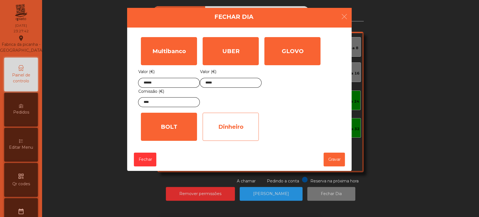
click at [246, 121] on div "Dinheiro" at bounding box center [231, 127] width 56 height 28
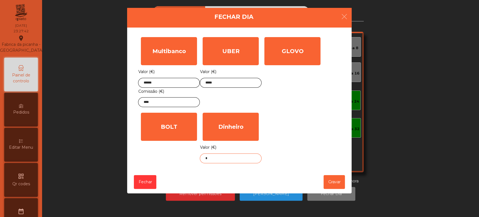
click at [235, 159] on input "*" at bounding box center [231, 158] width 62 height 10
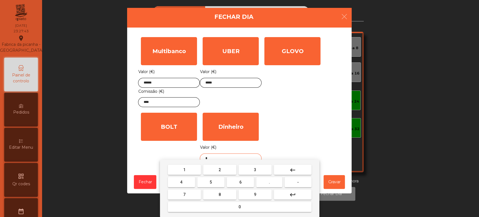
click at [288, 168] on button "keyboard_backspace" at bounding box center [293, 170] width 38 height 10
click at [184, 169] on span "1" at bounding box center [184, 169] width 2 height 4
click at [211, 182] on span "5" at bounding box center [211, 182] width 2 height 4
click at [219, 168] on span "2" at bounding box center [220, 169] width 2 height 4
click at [261, 181] on button "." at bounding box center [269, 182] width 26 height 10
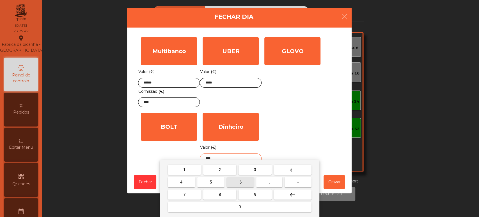
click at [241, 180] on span "6" at bounding box center [241, 182] width 2 height 4
click at [255, 169] on span "3" at bounding box center [255, 169] width 2 height 4
type input "******"
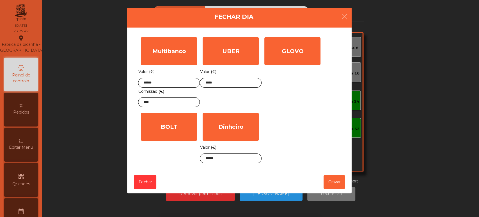
click at [320, 140] on div "Multibanco Valor (€) ****** Comissão (€) **** UBER Valor (€) ***** GLOVO Valor …" at bounding box center [239, 100] width 203 height 132
click at [334, 182] on button "Gravar" at bounding box center [334, 182] width 21 height 14
